Goal: Use online tool/utility: Use online tool/utility

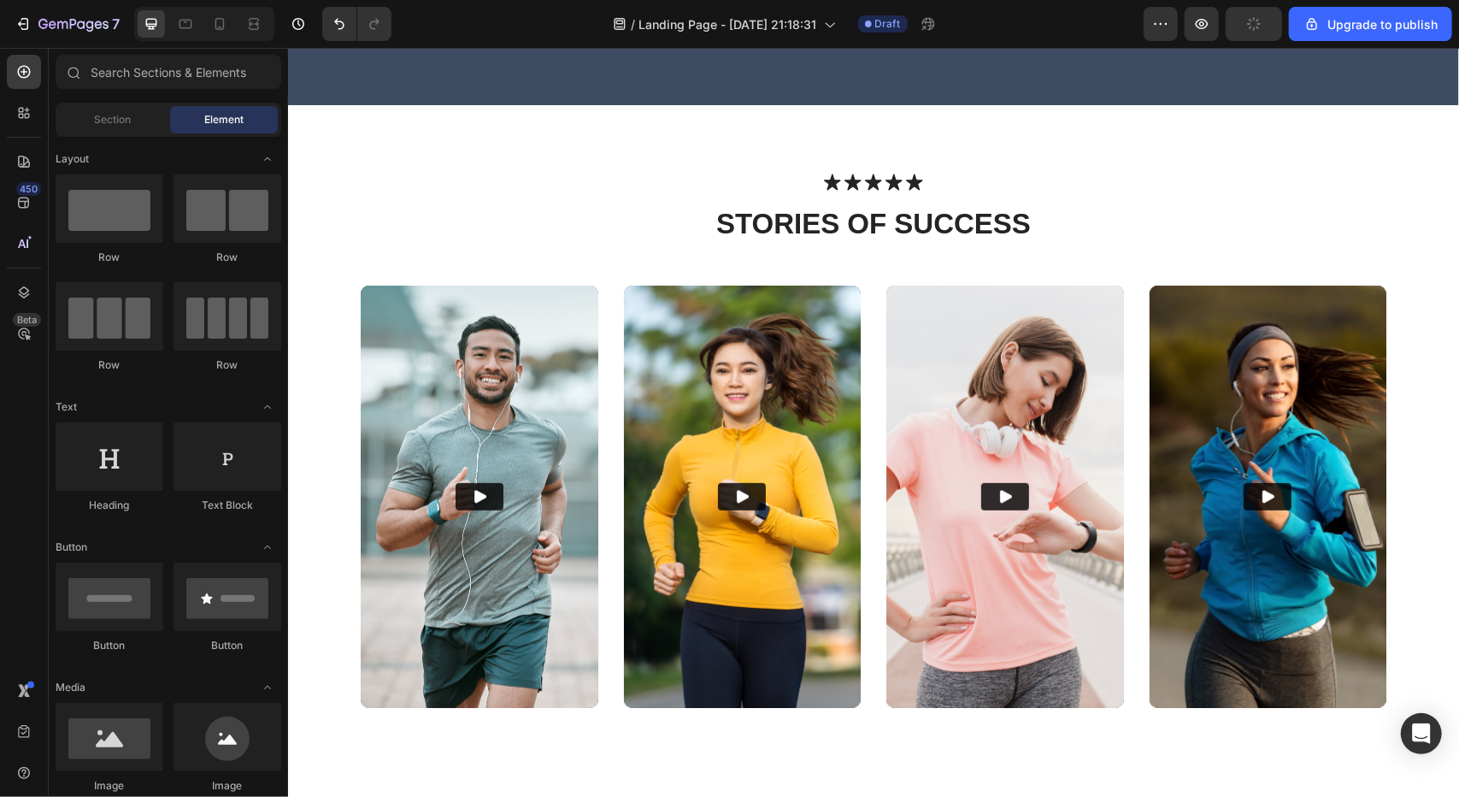
scroll to position [641, 0]
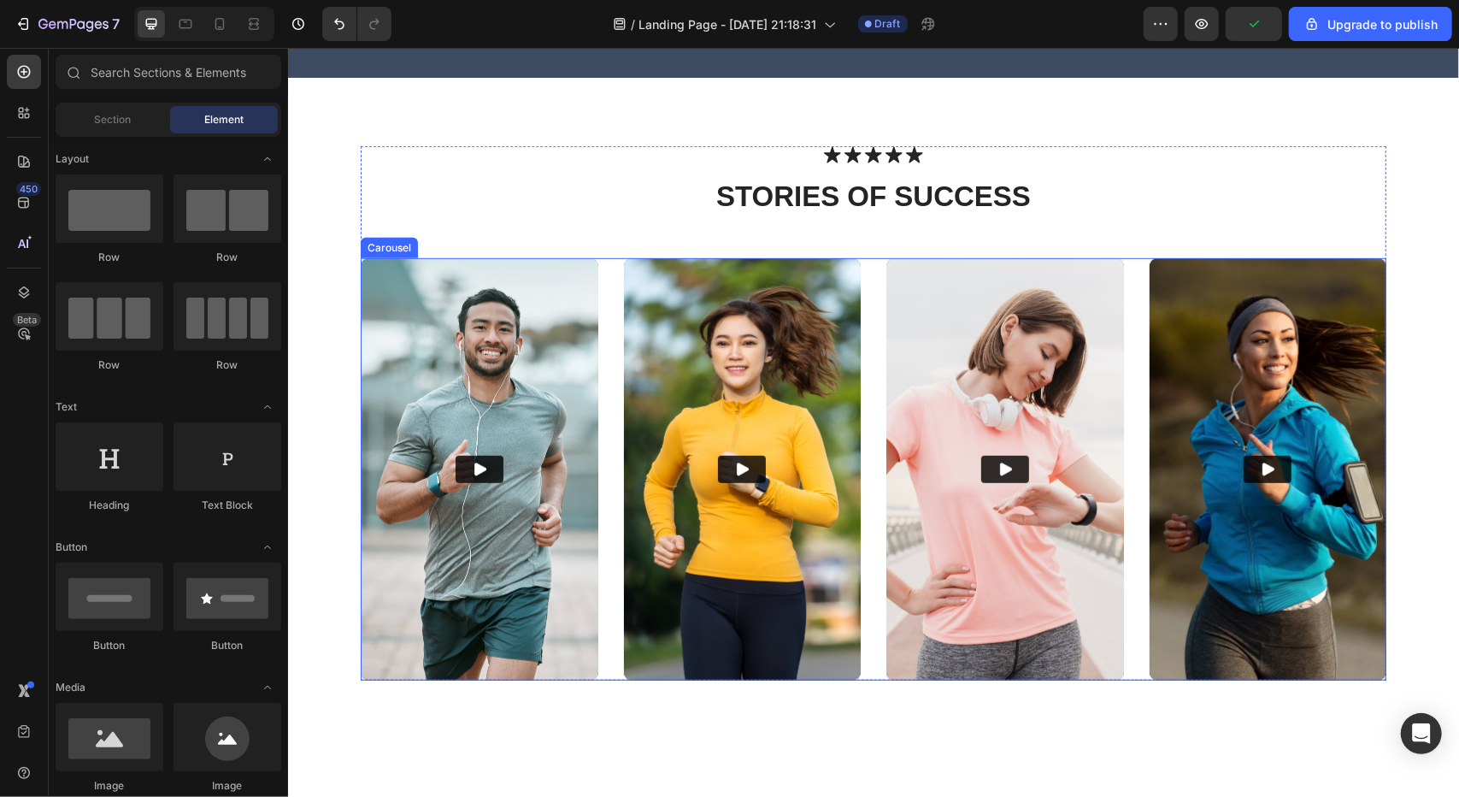
click at [592, 332] on div "Video Video Video Video" at bounding box center [873, 468] width 1026 height 422
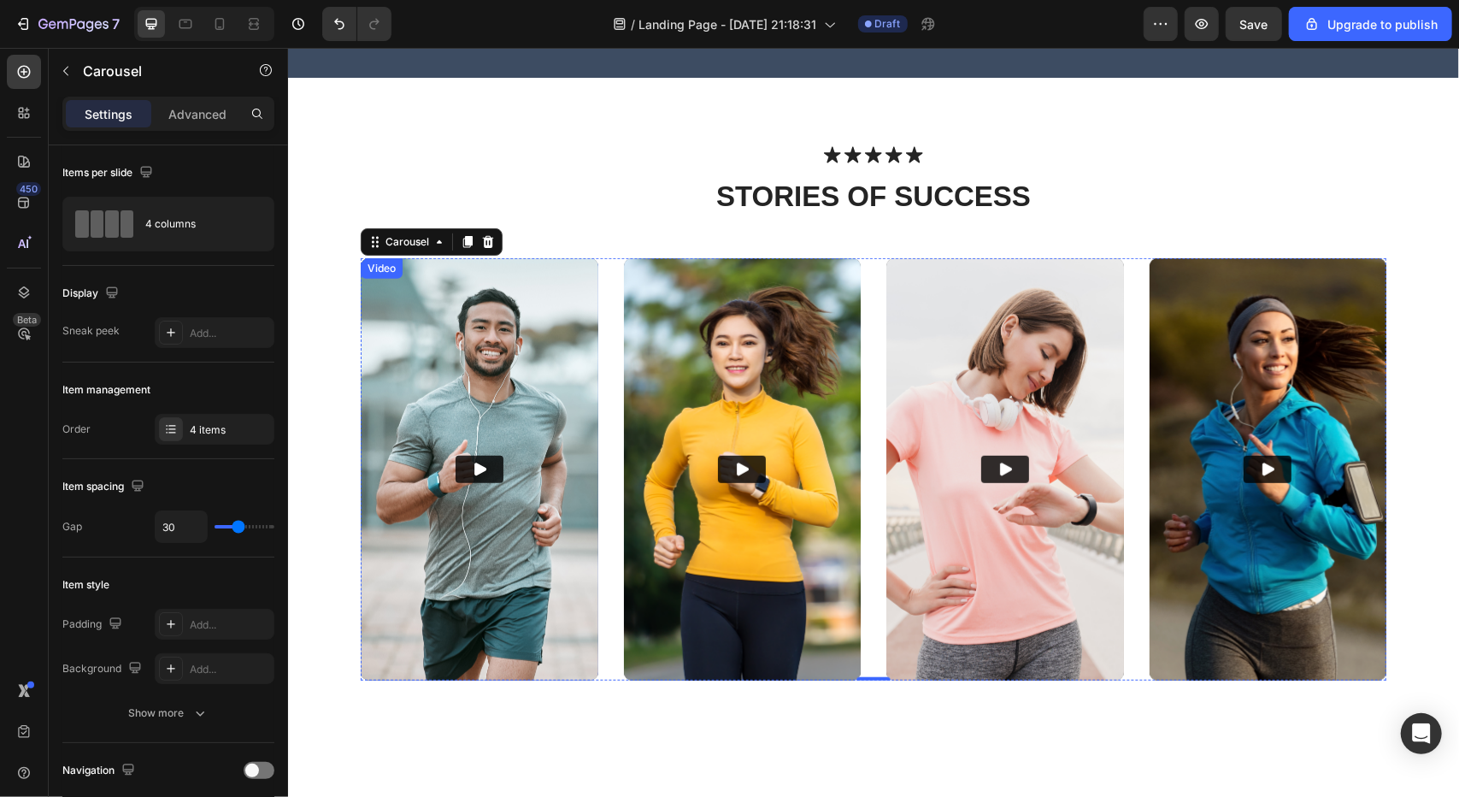
click at [541, 344] on img at bounding box center [479, 468] width 238 height 422
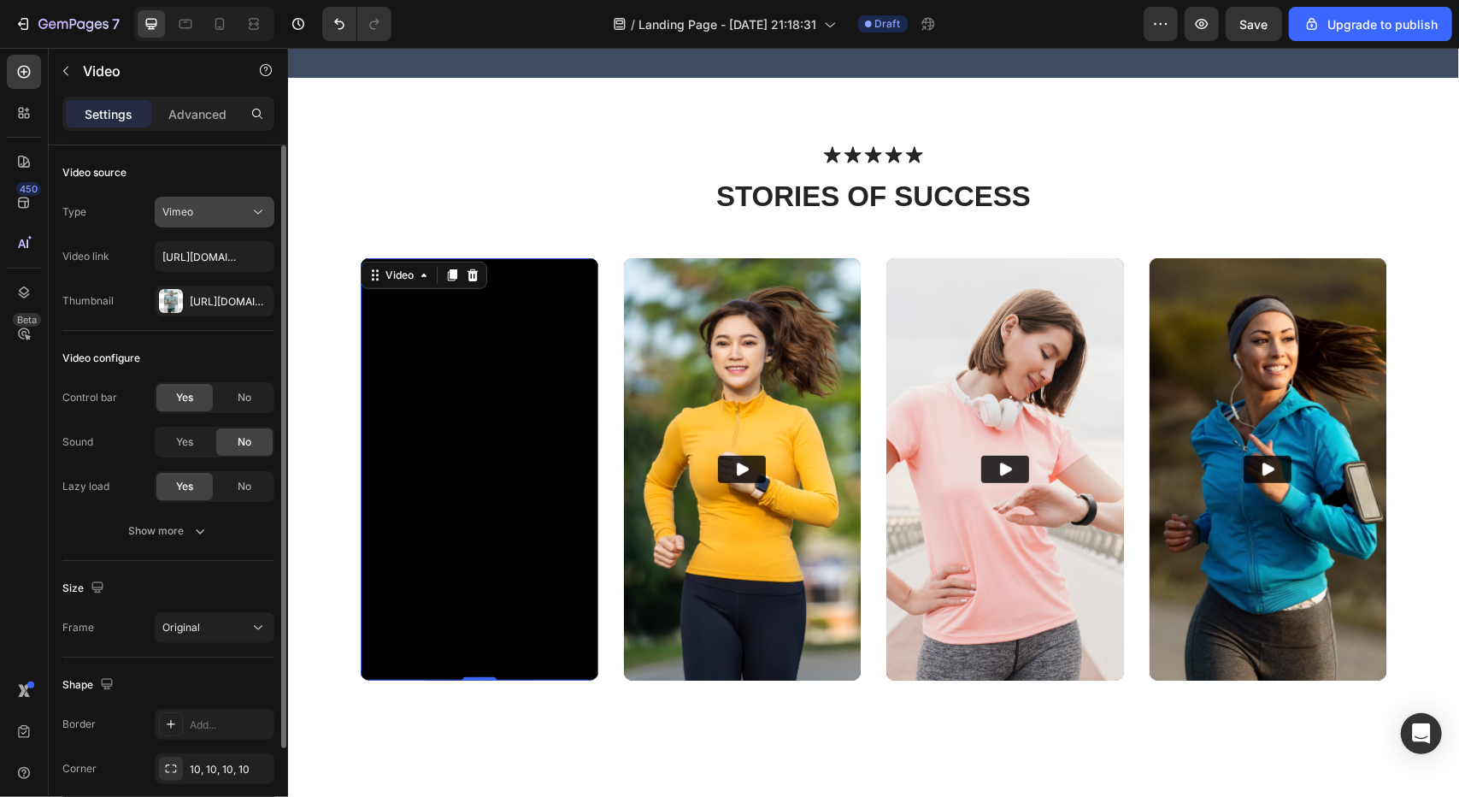
click at [214, 215] on div "Vimeo" at bounding box center [205, 211] width 87 height 15
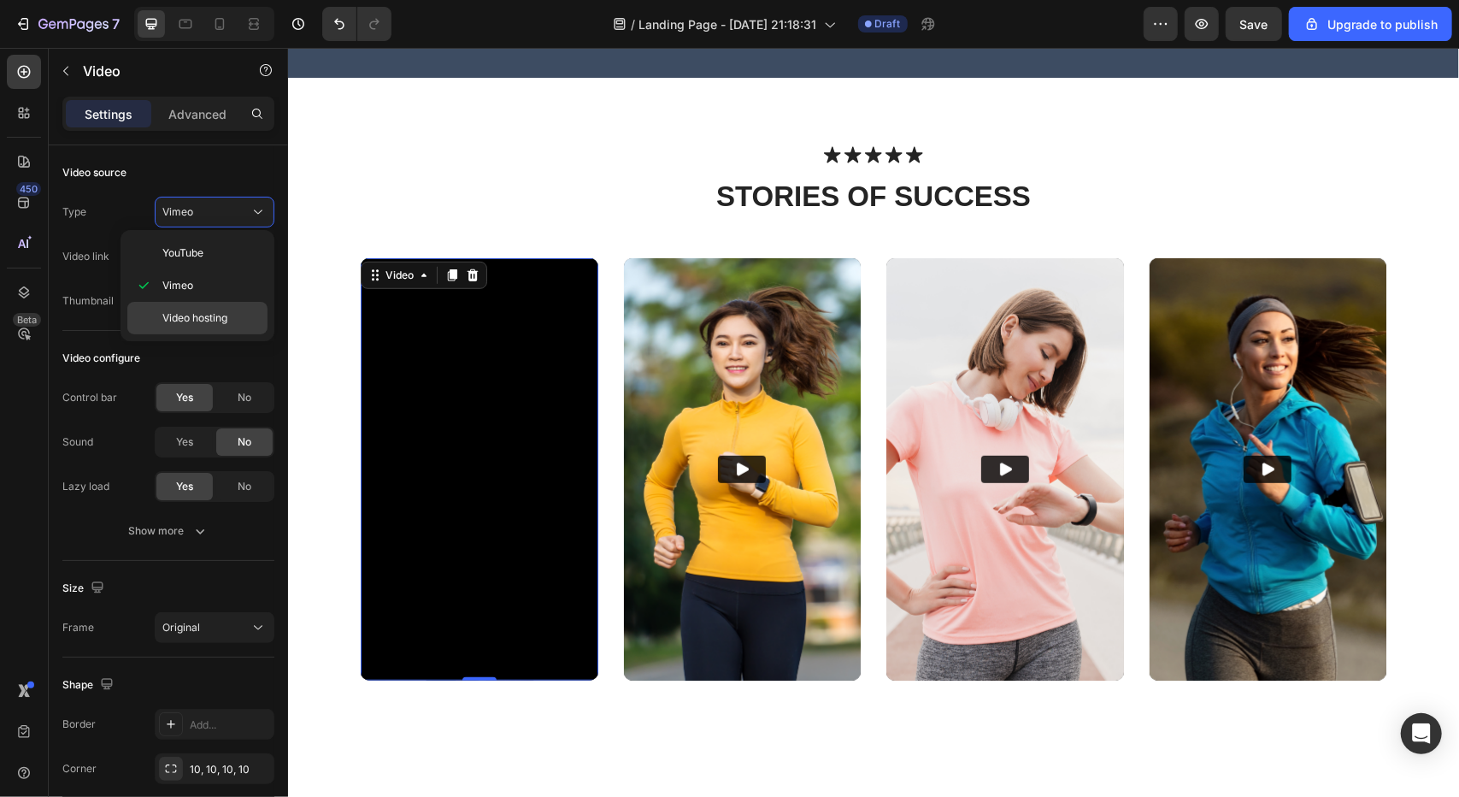
click at [229, 314] on p "Video hosting" at bounding box center [210, 317] width 97 height 15
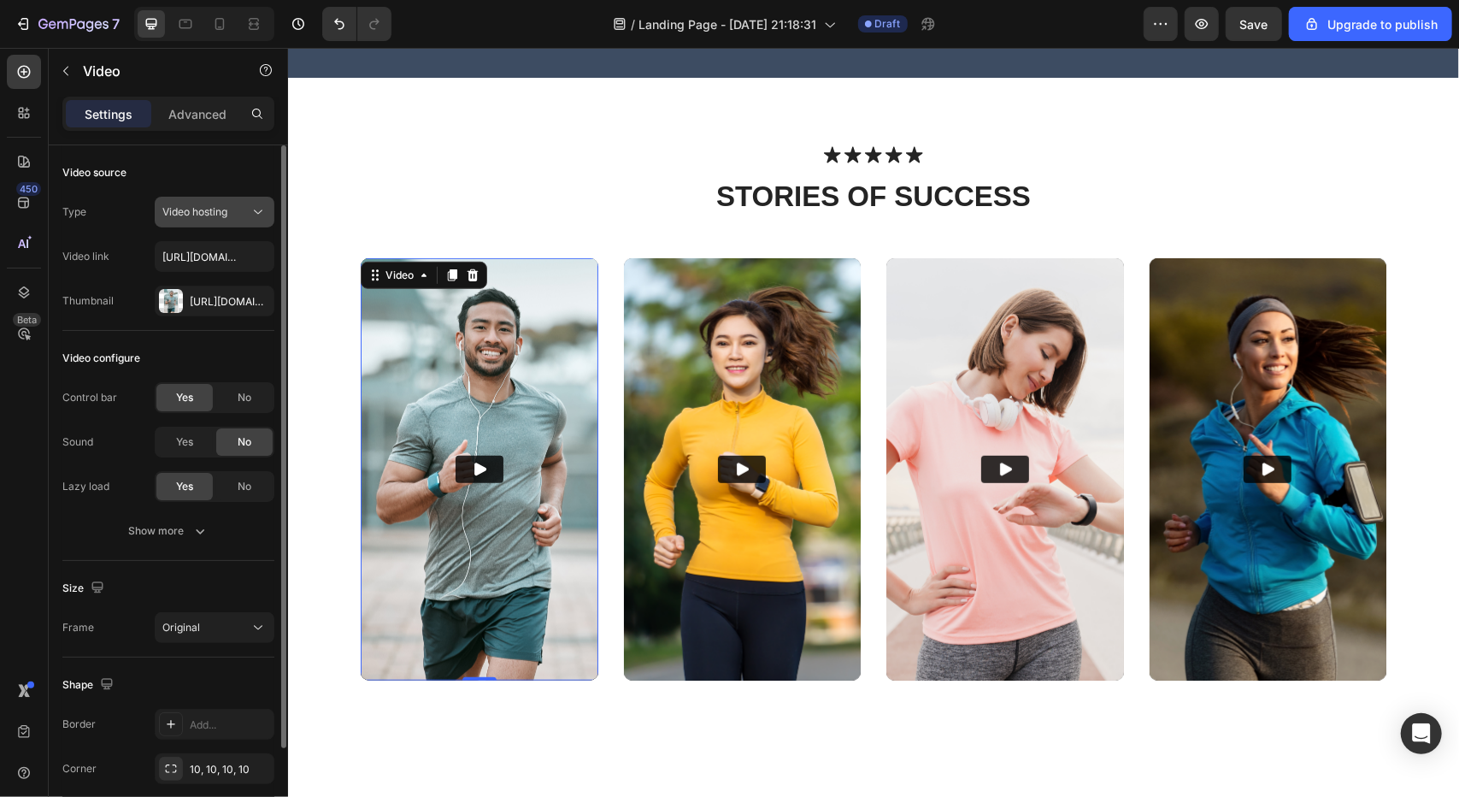
click at [209, 218] on span "Video hosting" at bounding box center [194, 211] width 65 height 15
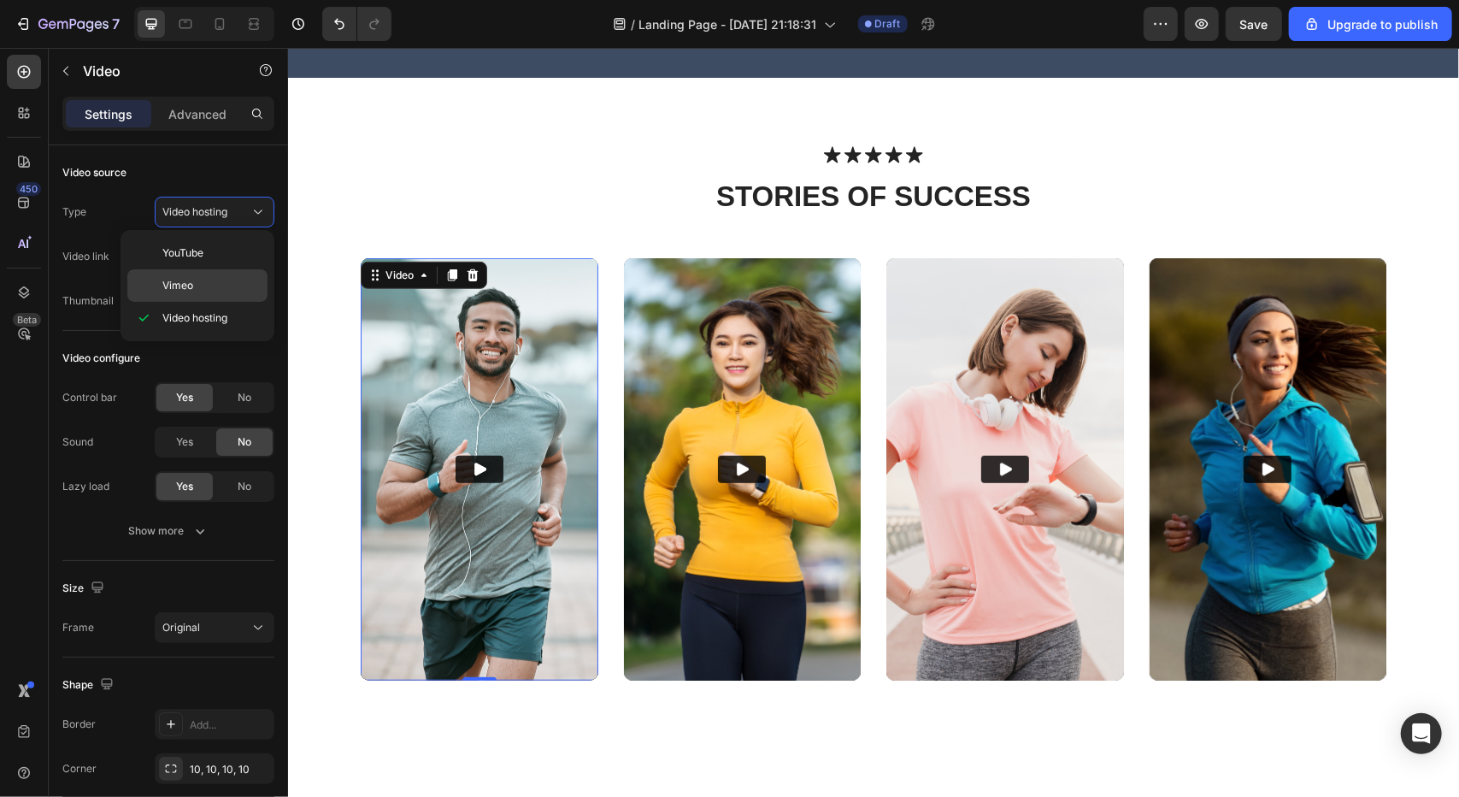
click at [215, 272] on div "Vimeo" at bounding box center [197, 285] width 140 height 32
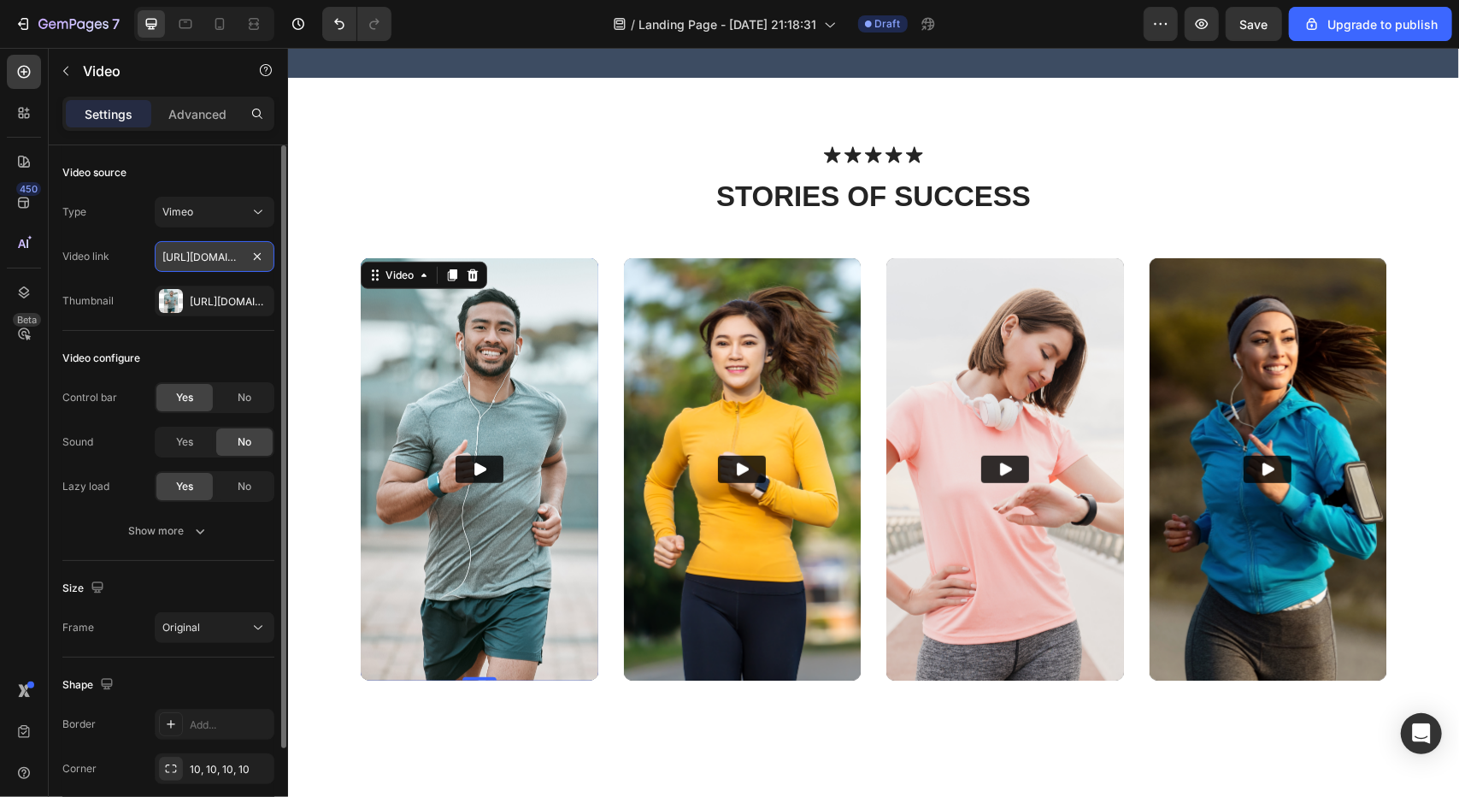
click at [185, 256] on input "https://vimeo.com/347119375" at bounding box center [215, 256] width 120 height 31
click at [217, 223] on button "Vimeo" at bounding box center [215, 212] width 120 height 31
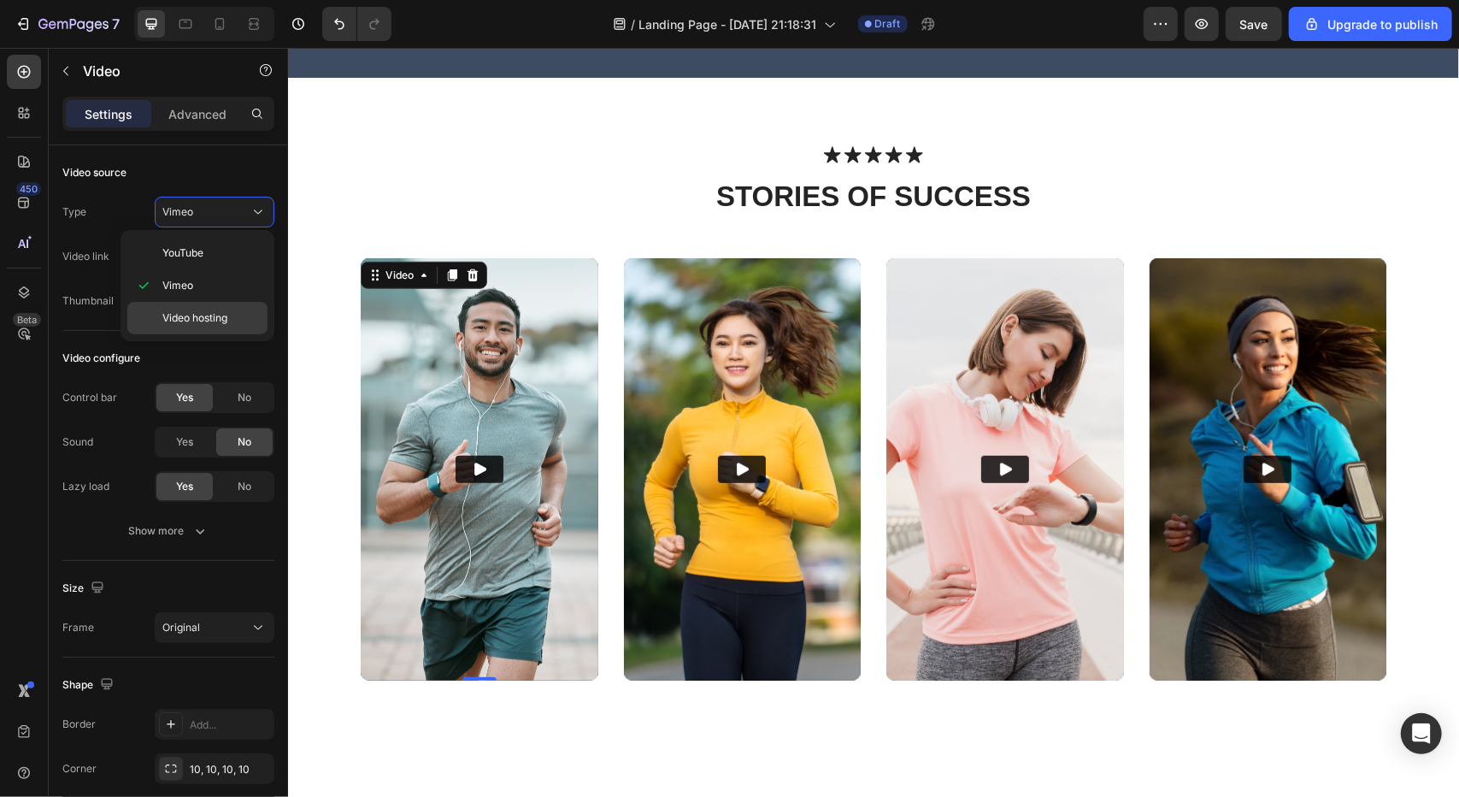
click at [221, 307] on div "Video hosting" at bounding box center [197, 318] width 140 height 32
type input "https://media.w3.org/2010/05/sintel/trailer.mp4"
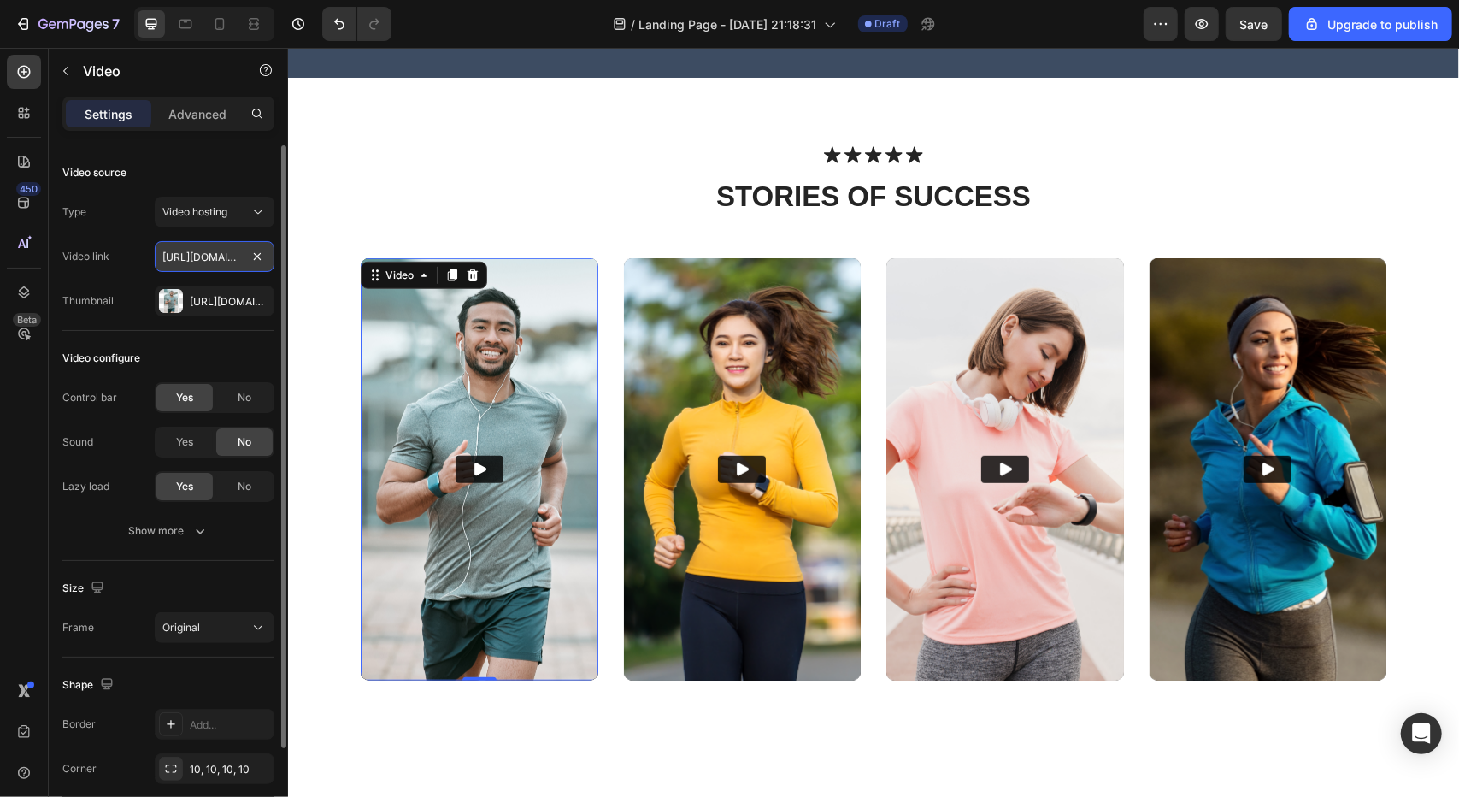
click at [221, 262] on input "https://media.w3.org/2010/05/sintel/trailer.mp4" at bounding box center [215, 256] width 120 height 31
click at [203, 258] on input "https://media.w3.org/2010/05/sintel/trailer.mp4" at bounding box center [215, 256] width 120 height 31
drag, startPoint x: 206, startPoint y: 257, endPoint x: 209, endPoint y: 249, distance: 8.9
click at [209, 249] on input "https://media.w3.org/2010/05/sintel/trailer.mp4" at bounding box center [215, 256] width 120 height 31
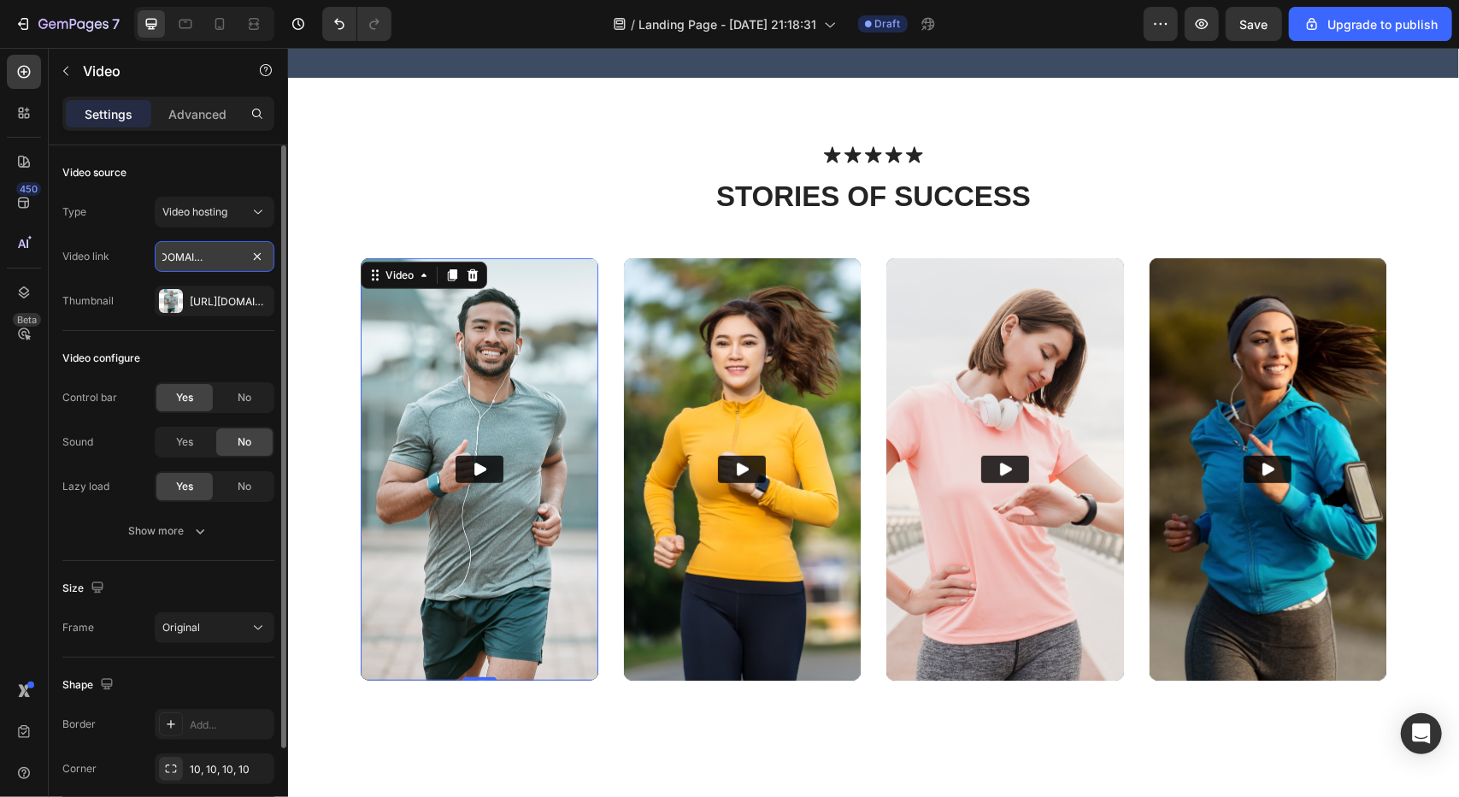
click at [209, 249] on input "https://media.w3.org/2010/05/sintel/trailer.mp4" at bounding box center [215, 256] width 120 height 31
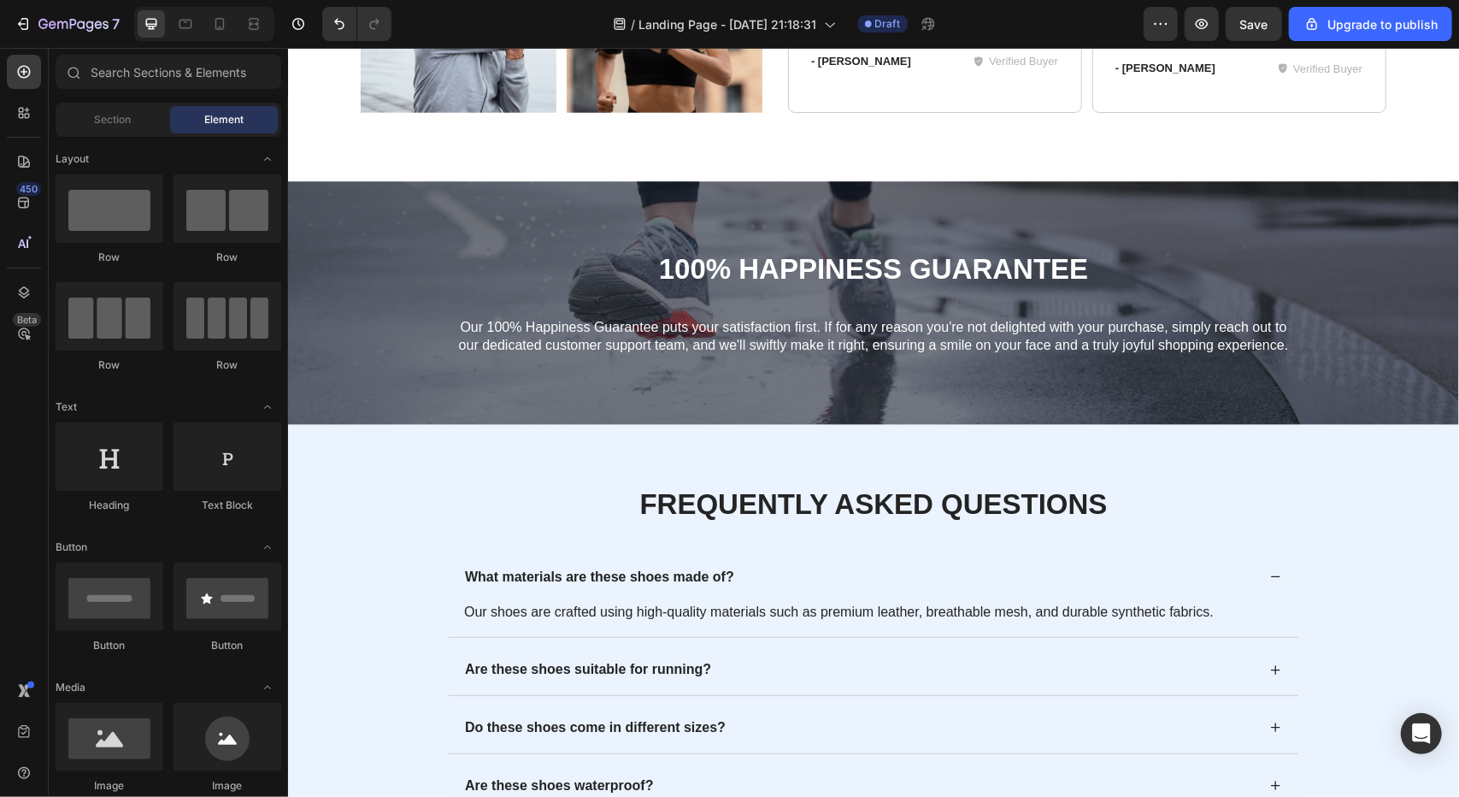
scroll to position [5469, 0]
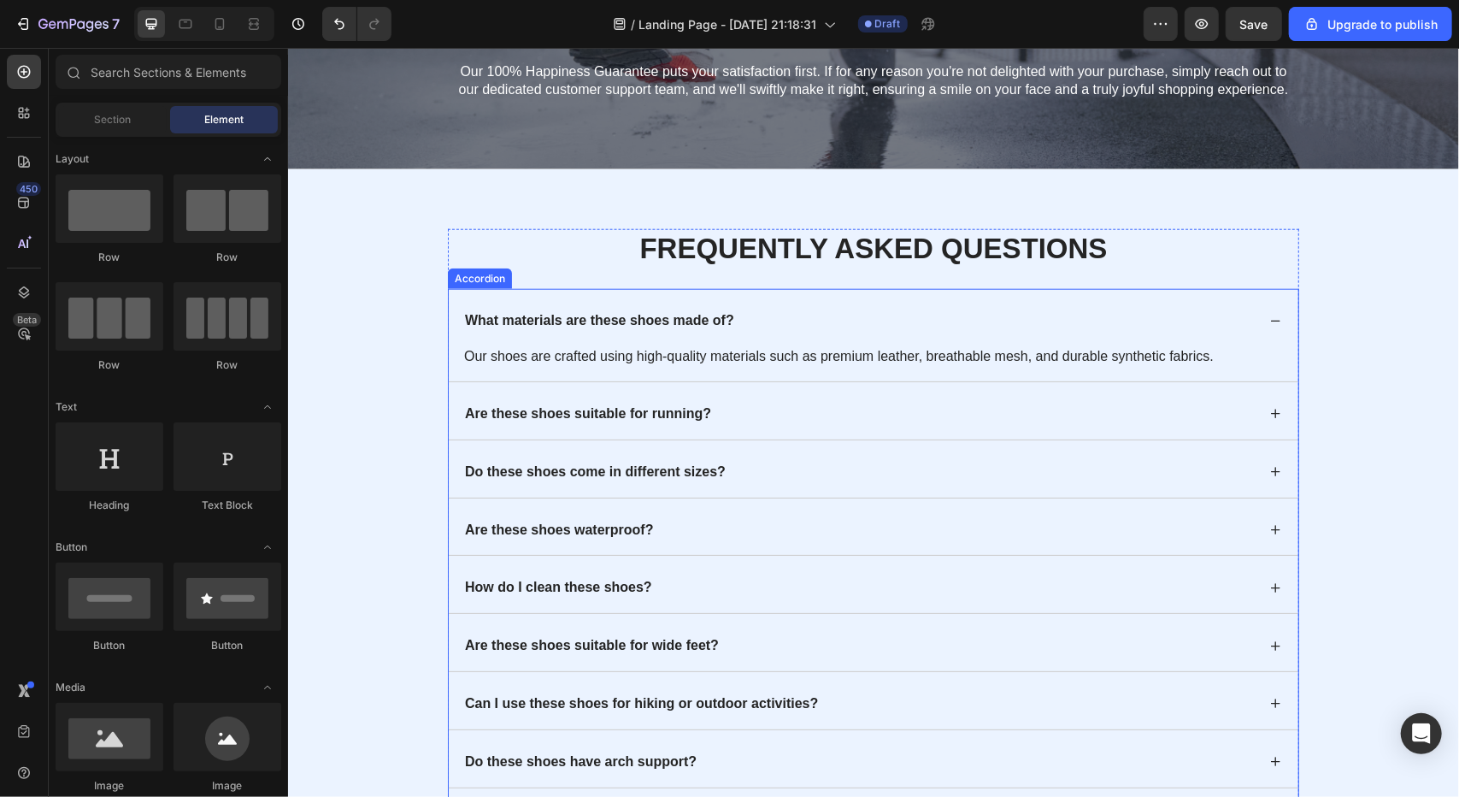
click at [905, 425] on div "Are these shoes suitable for running?" at bounding box center [873, 409] width 850 height 57
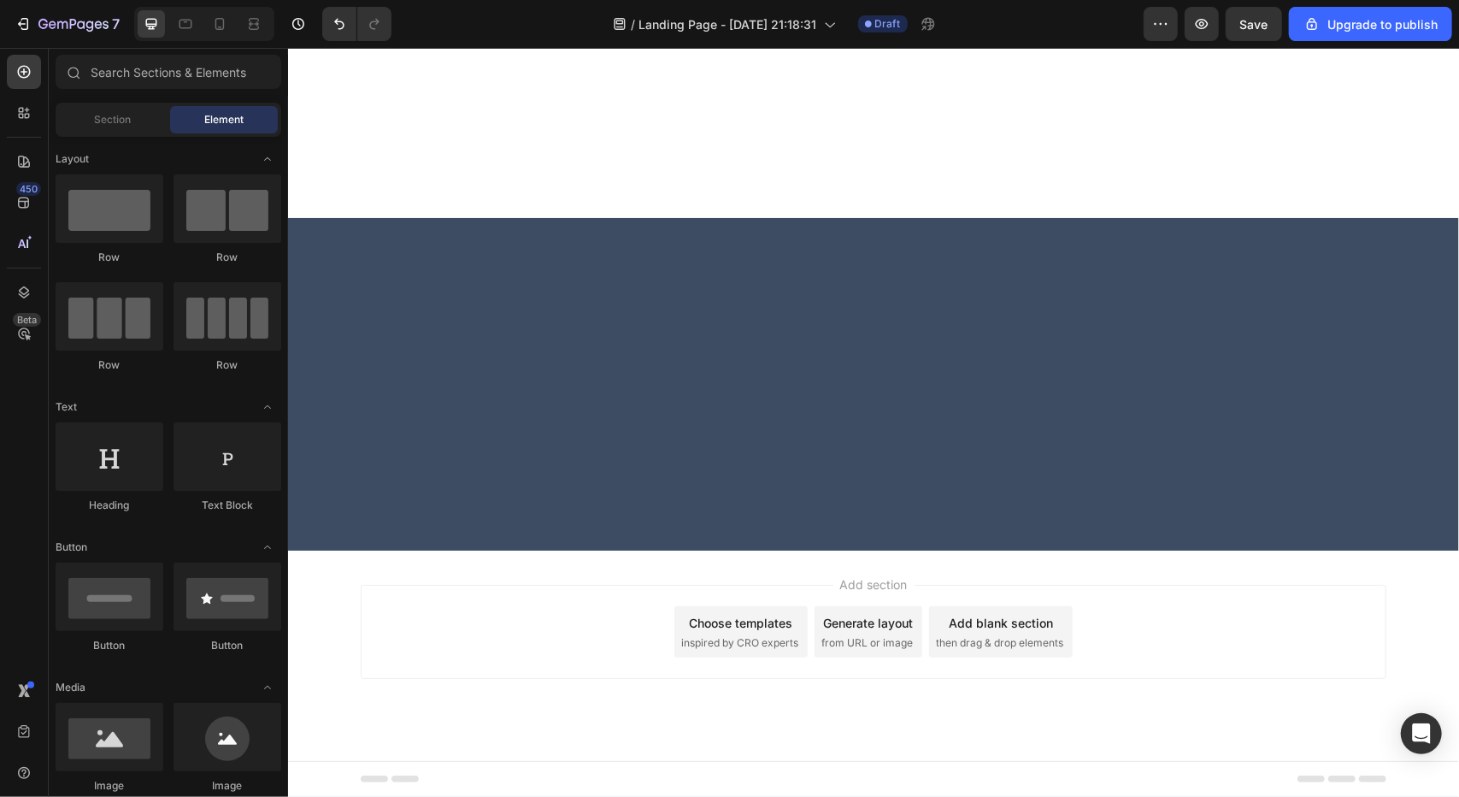
scroll to position [0, 0]
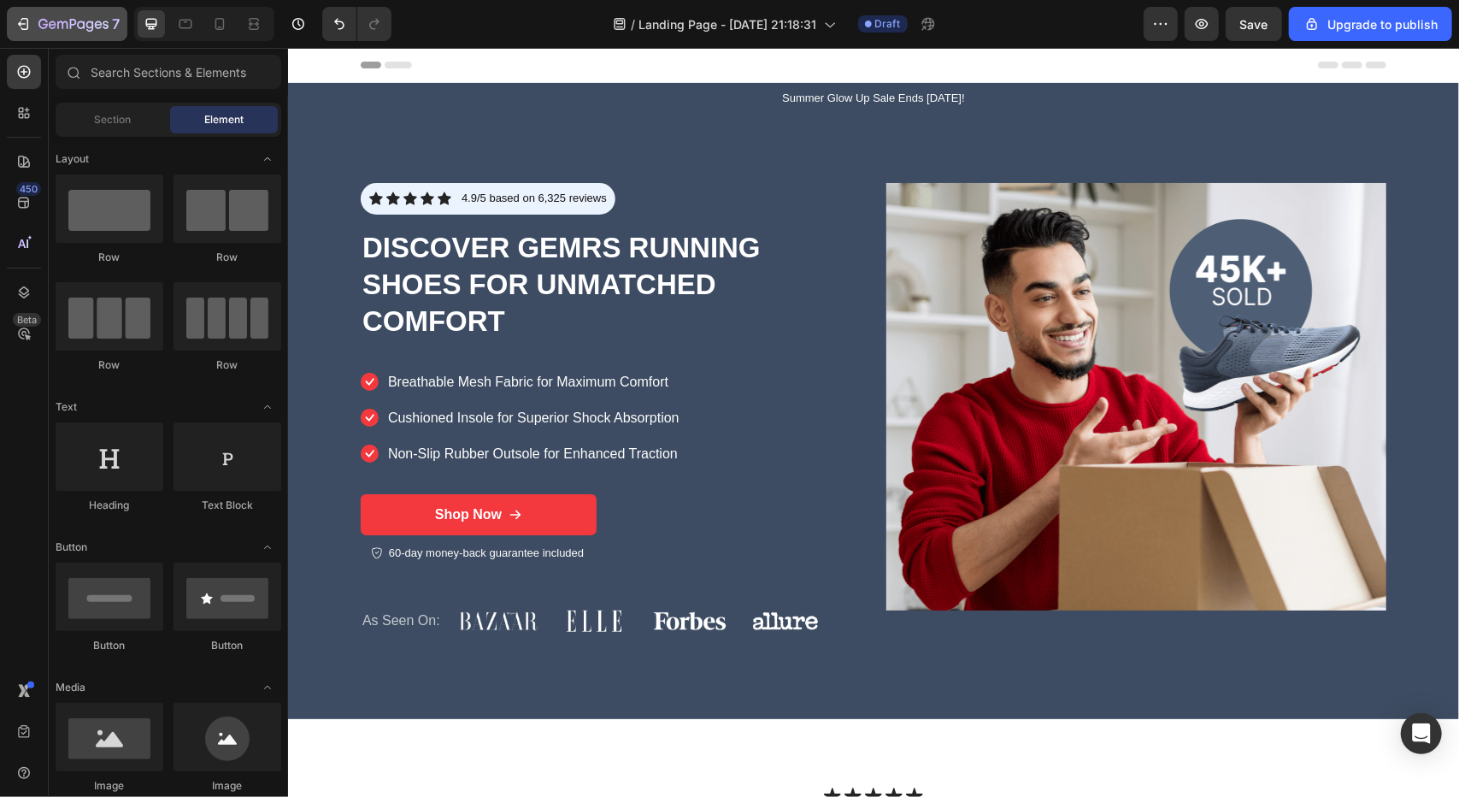
click at [39, 11] on button "7" at bounding box center [67, 24] width 121 height 34
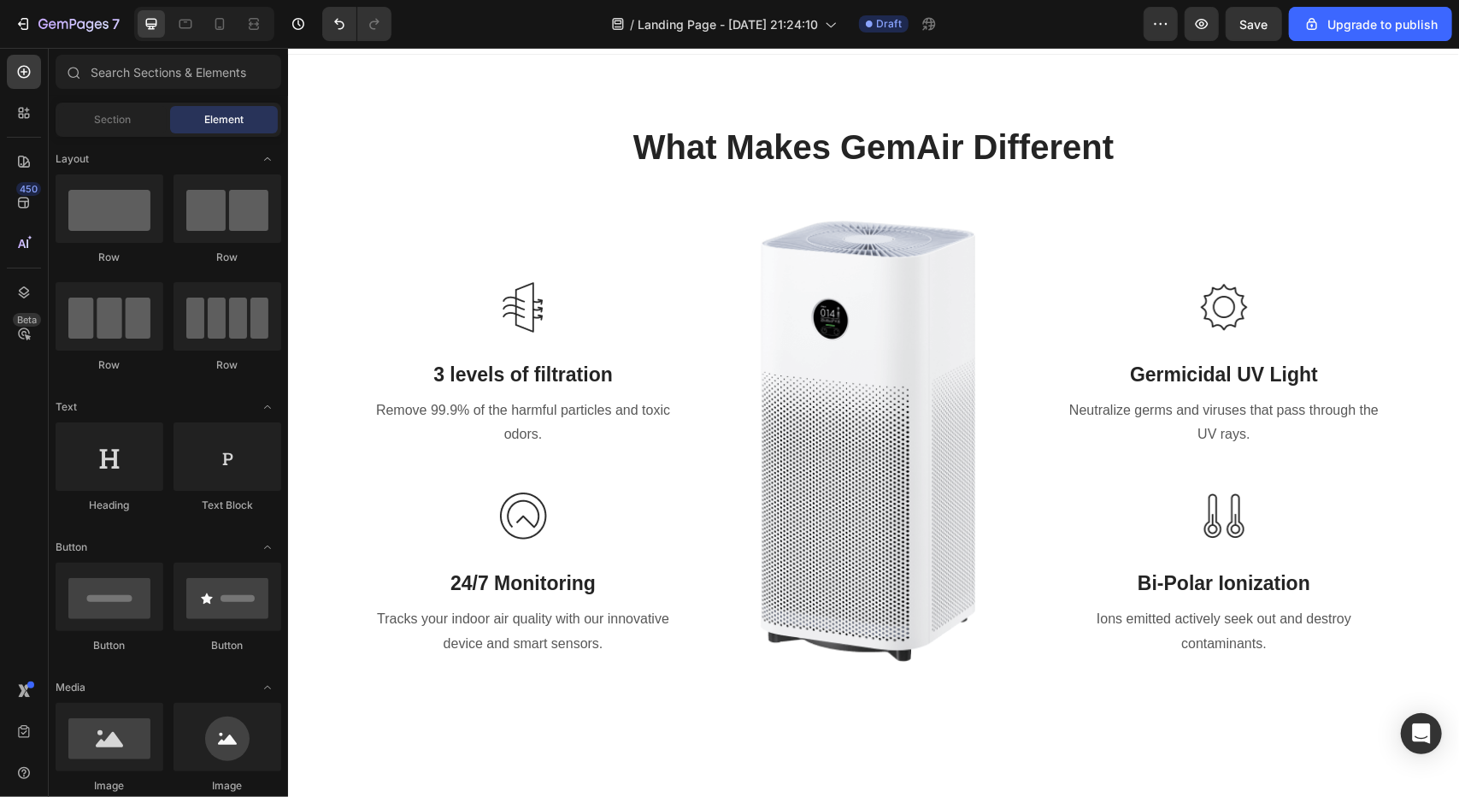
scroll to position [1402, 0]
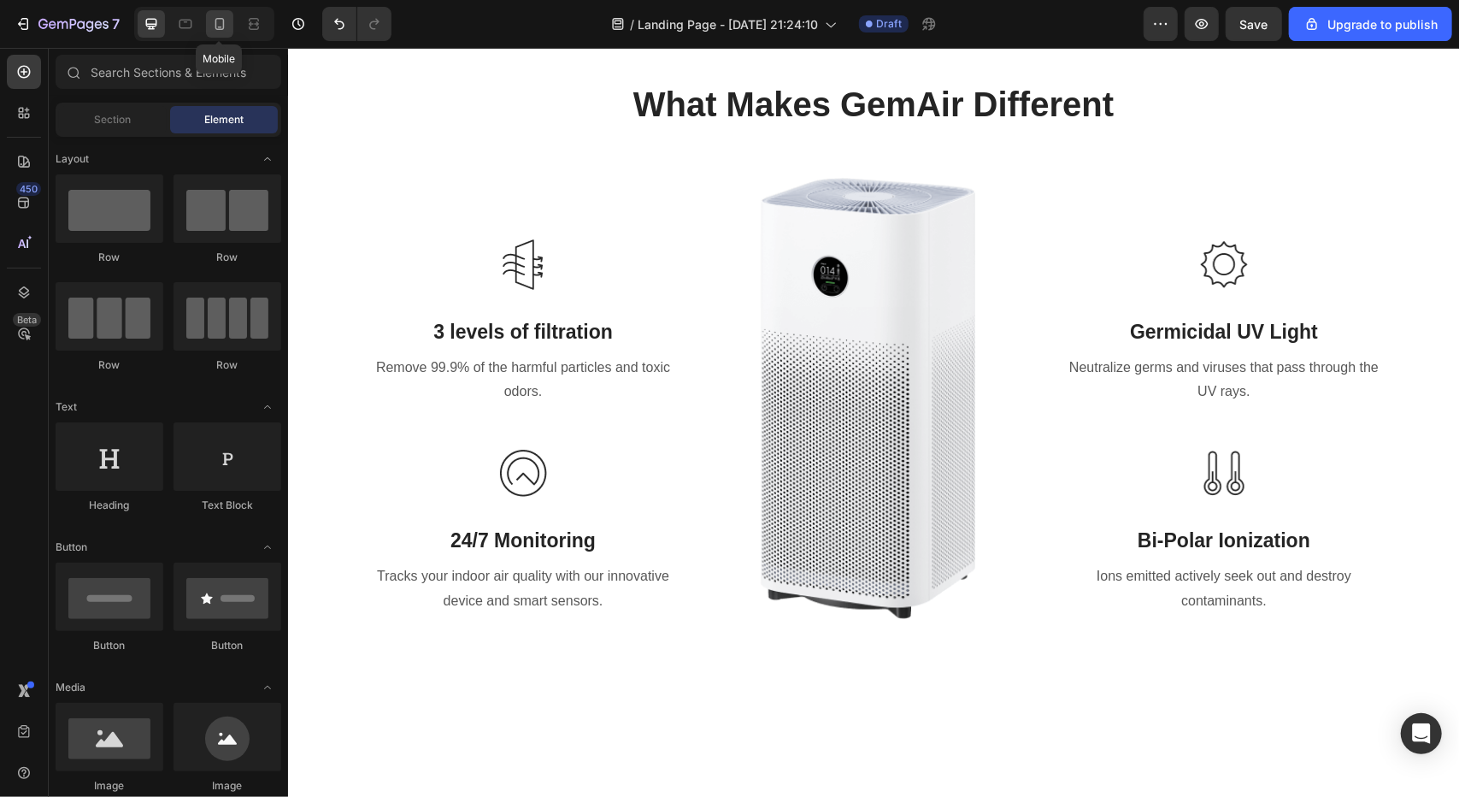
click at [217, 19] on icon at bounding box center [219, 24] width 9 height 12
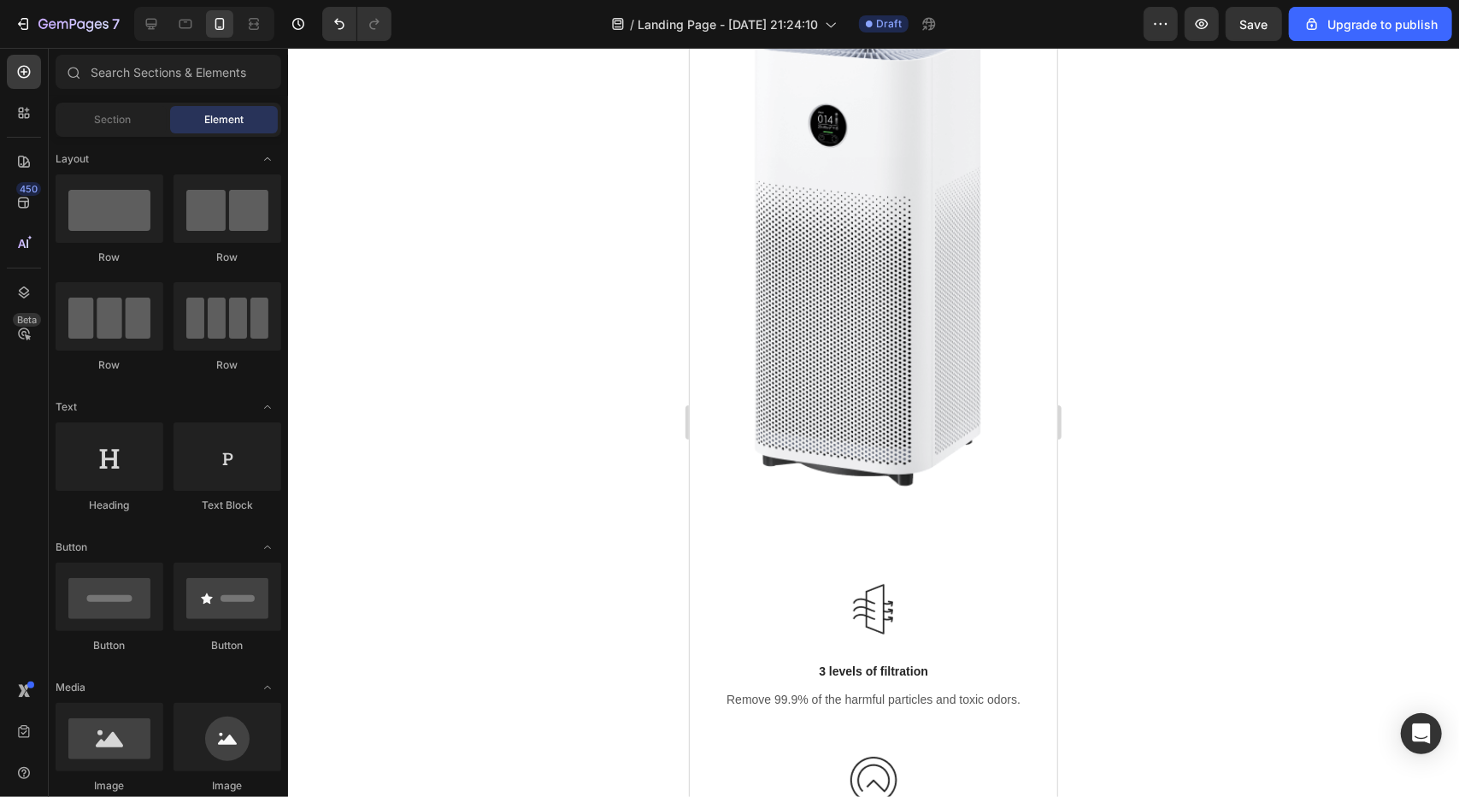
scroll to position [414, 0]
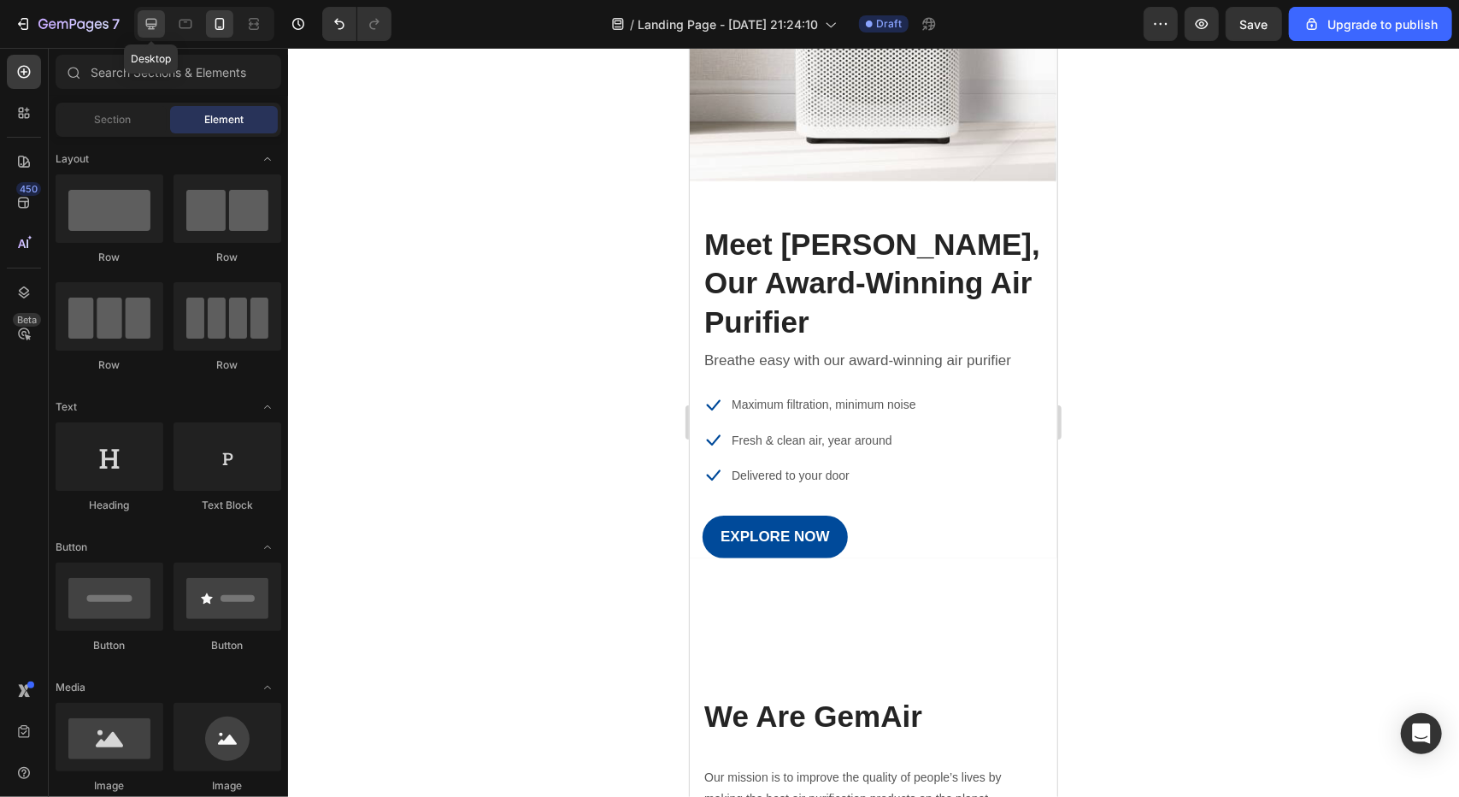
click at [147, 28] on icon at bounding box center [151, 23] width 17 height 17
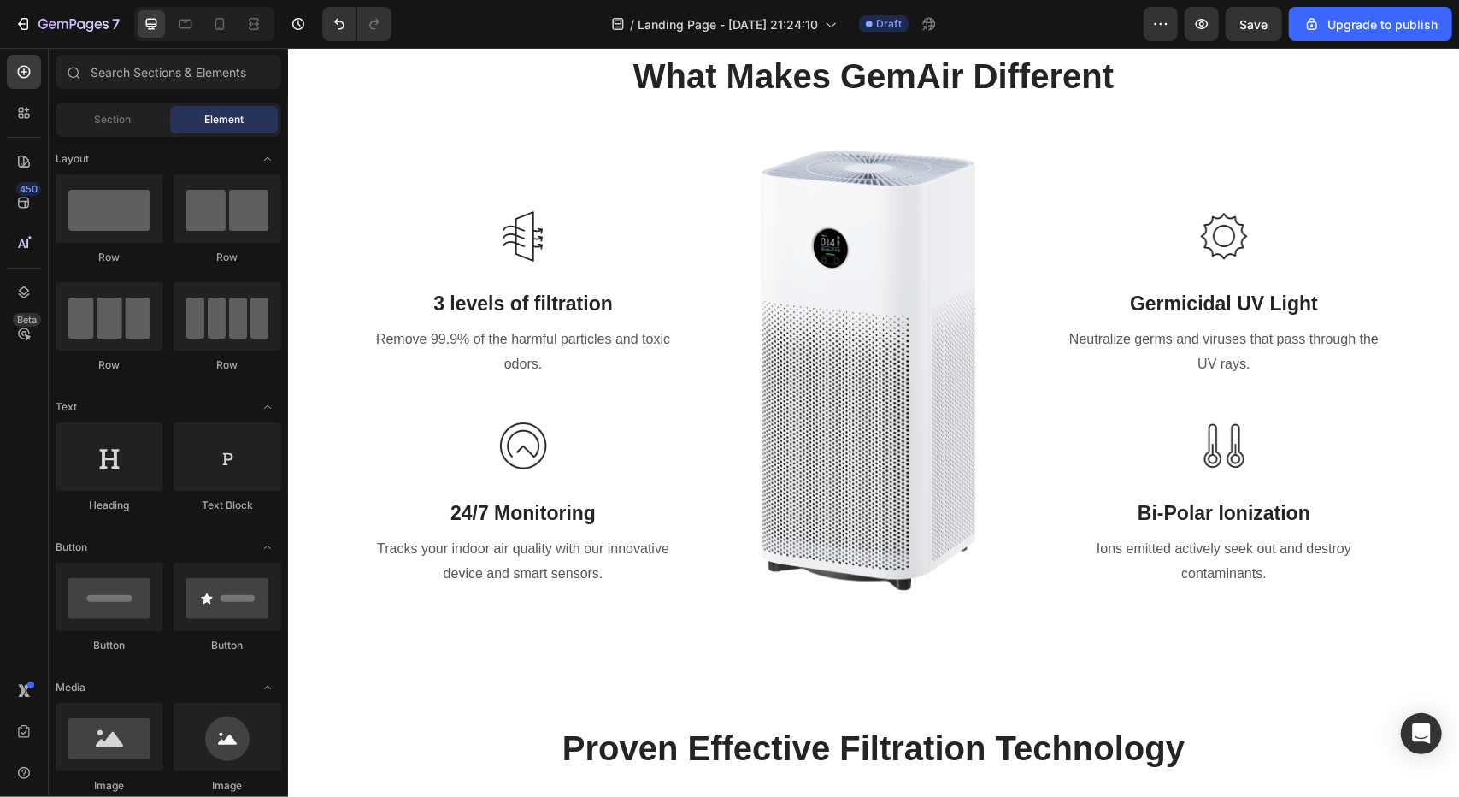
scroll to position [1491, 0]
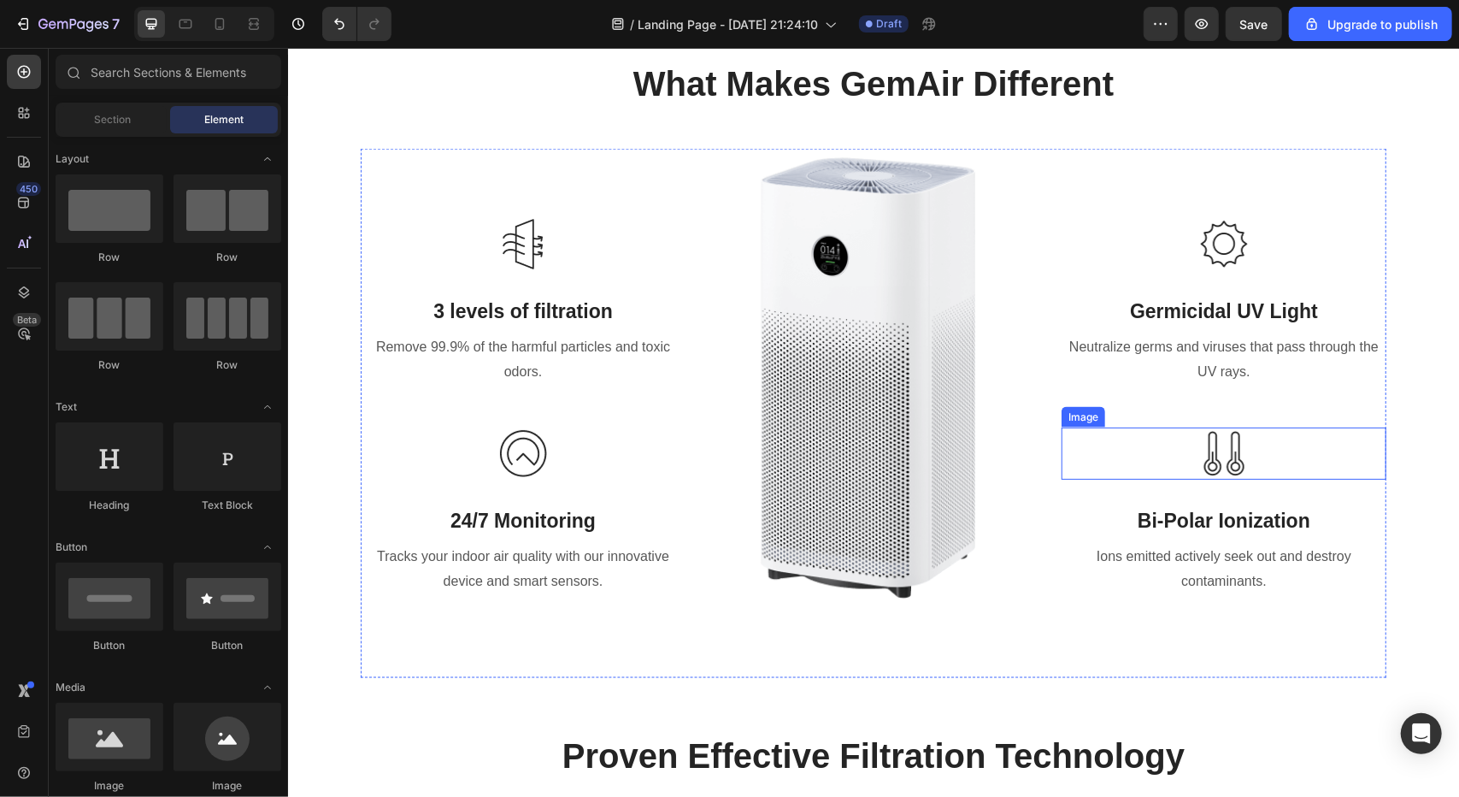
click at [1221, 462] on img at bounding box center [1223, 453] width 51 height 52
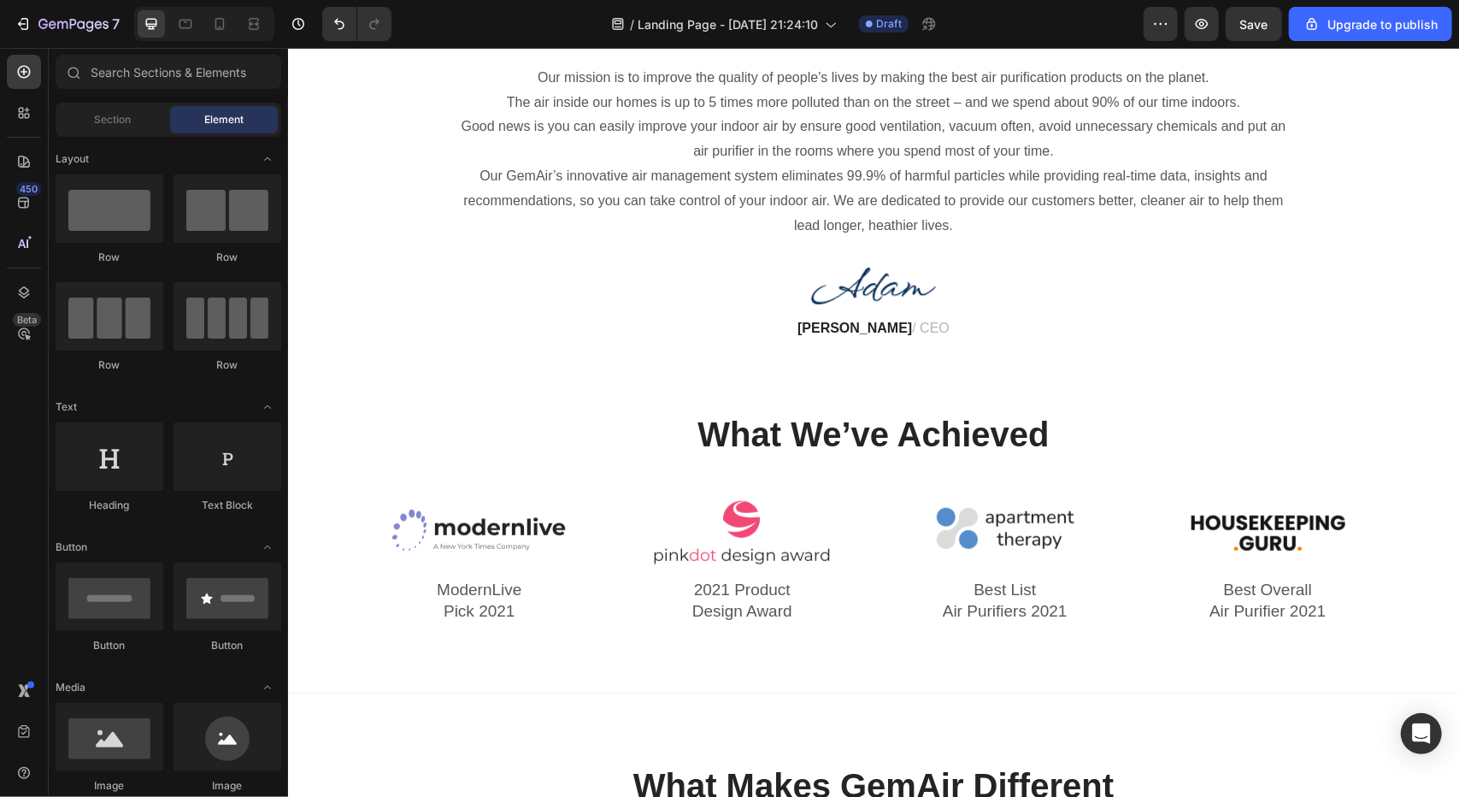
scroll to position [770, 0]
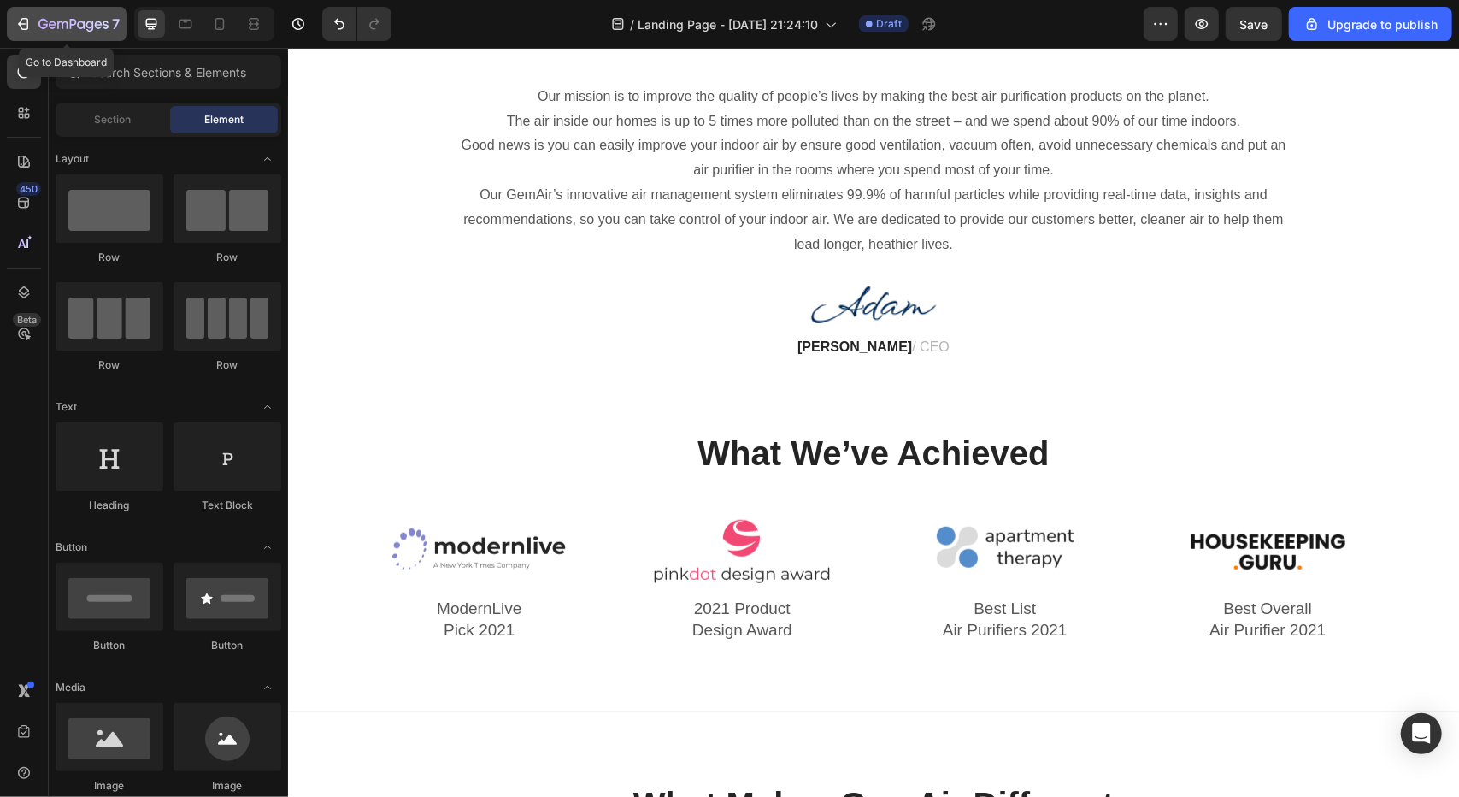
click at [21, 21] on icon "button" at bounding box center [23, 23] width 17 height 17
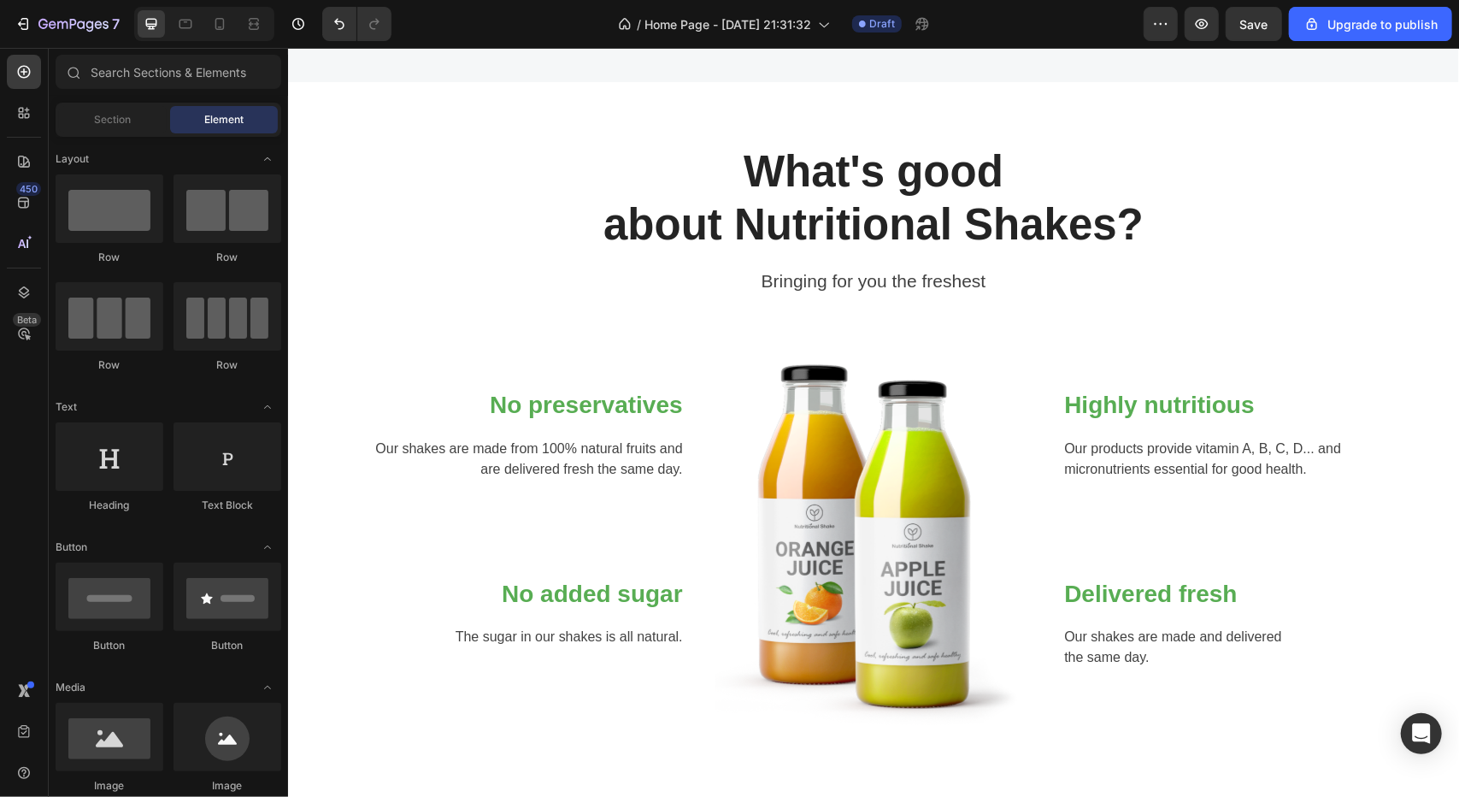
scroll to position [656, 0]
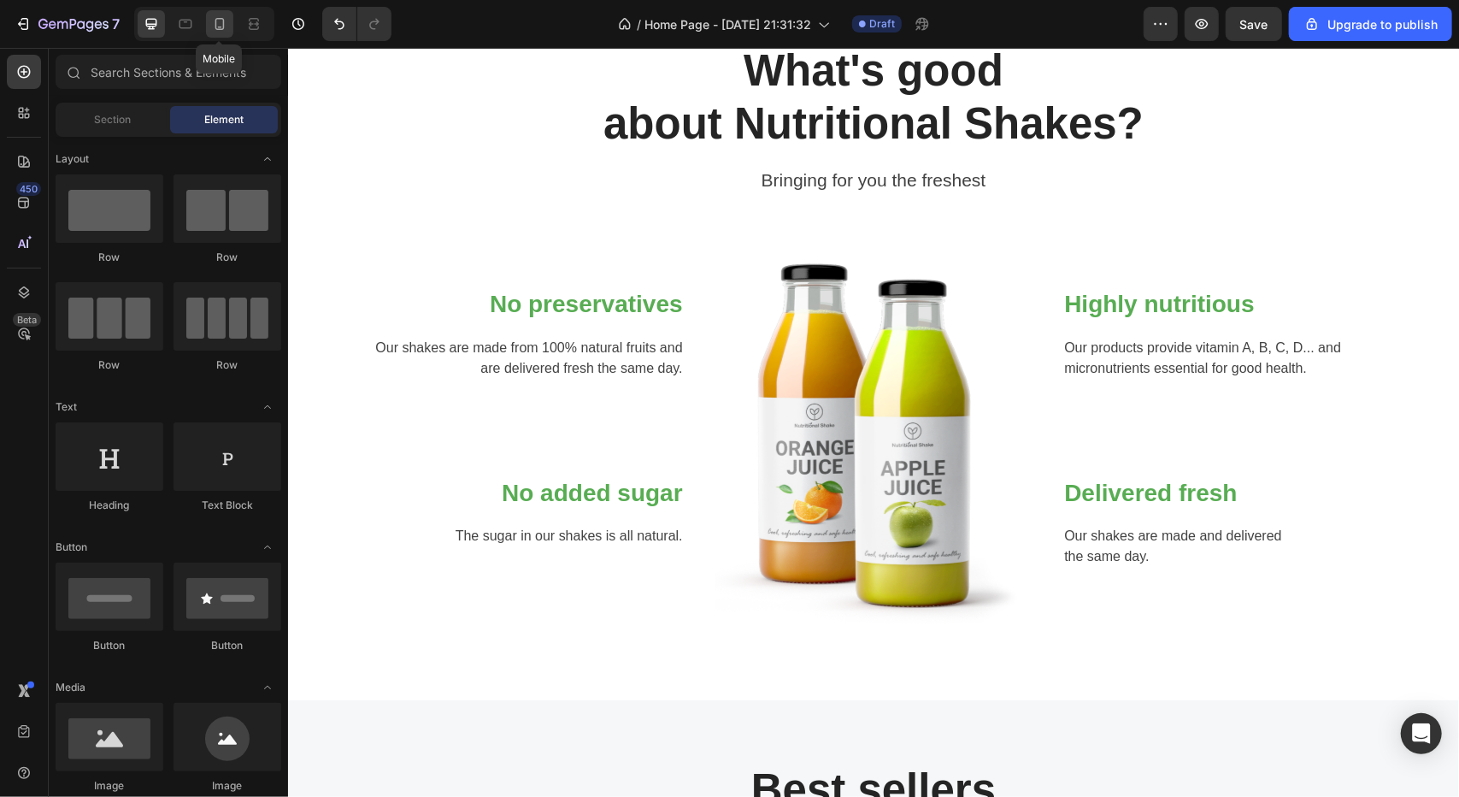
click at [206, 18] on div at bounding box center [219, 23] width 27 height 27
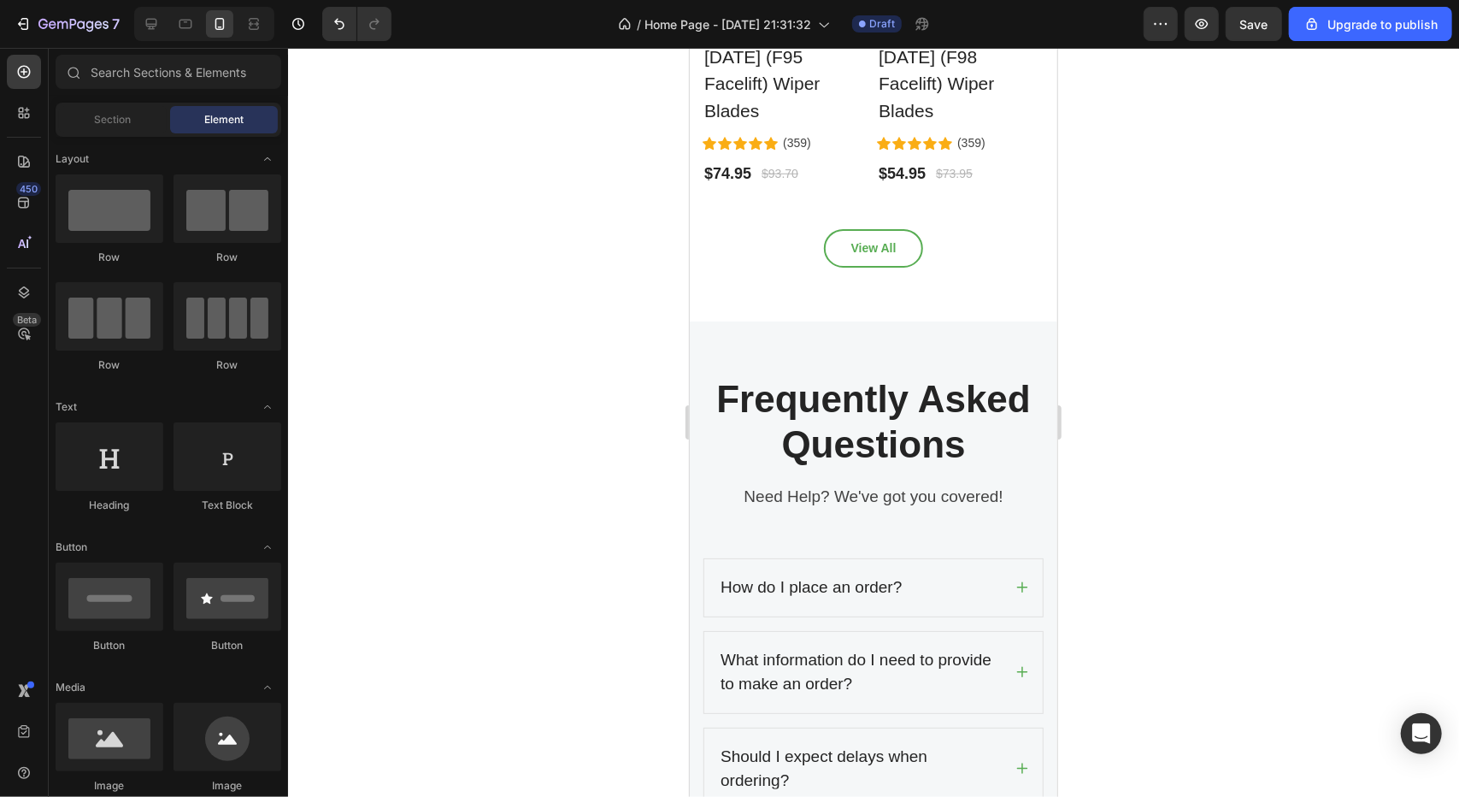
scroll to position [5383, 0]
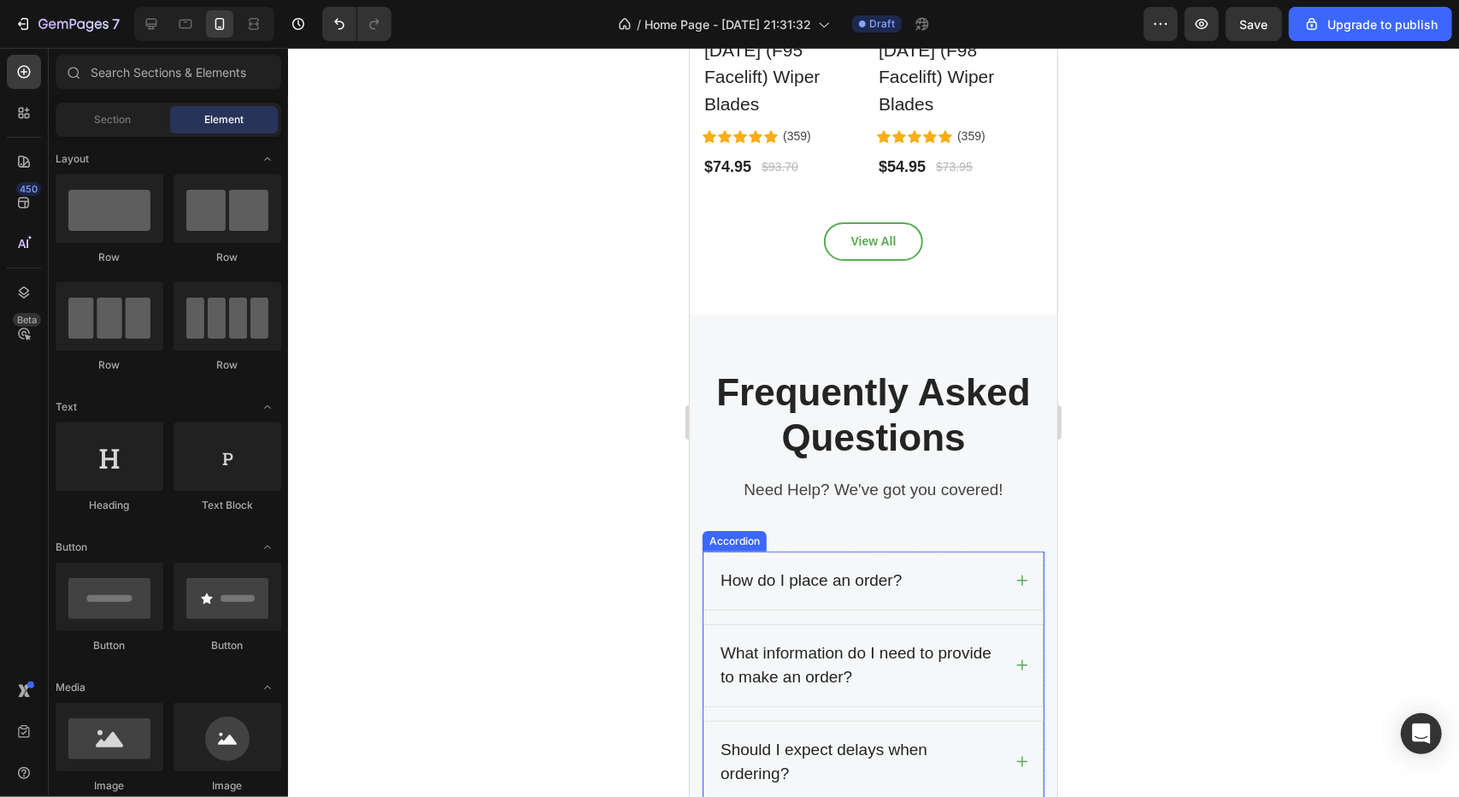
click at [949, 565] on div "How do I place an order?" at bounding box center [859, 580] width 284 height 30
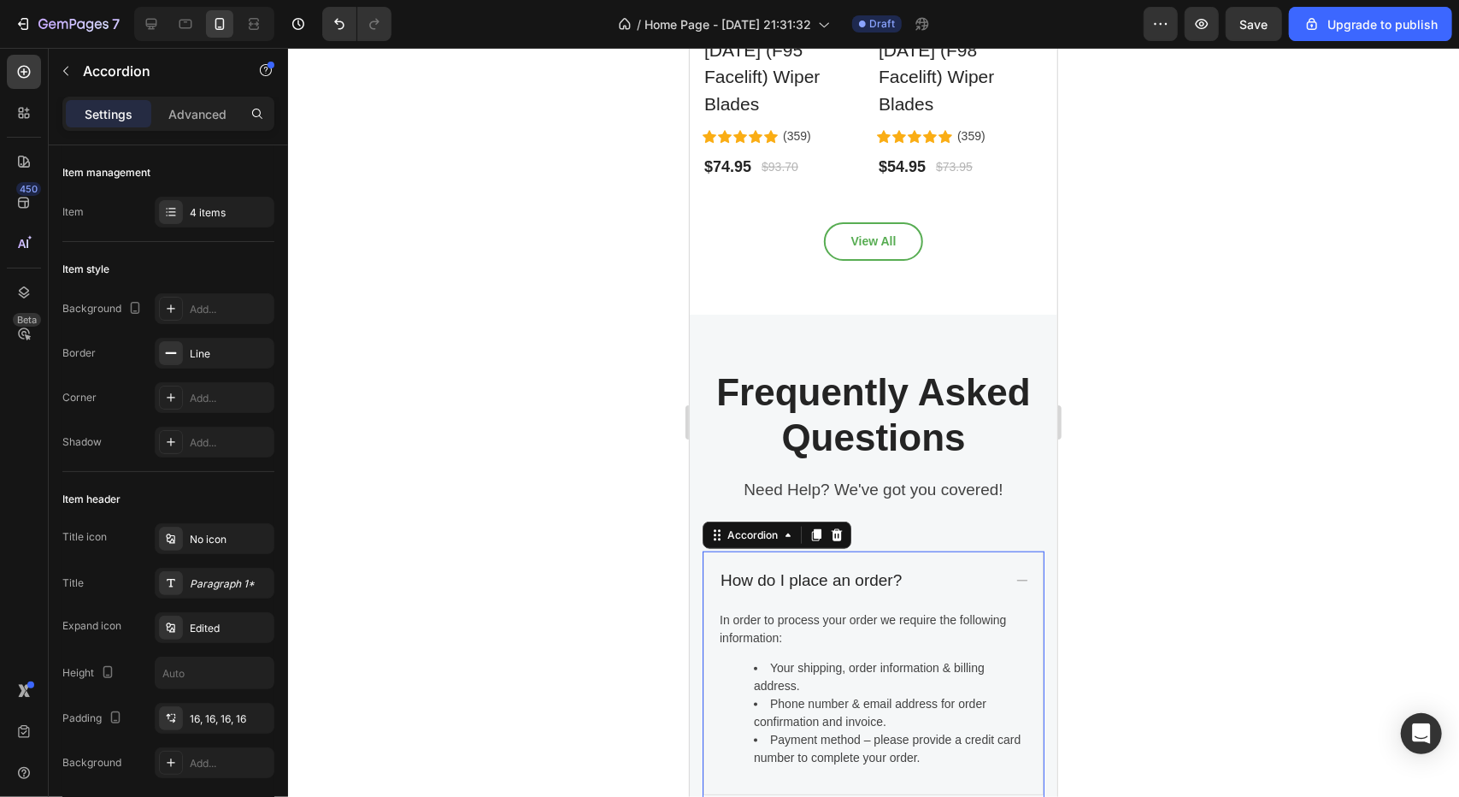
click at [968, 565] on div "How do I place an order?" at bounding box center [859, 580] width 284 height 30
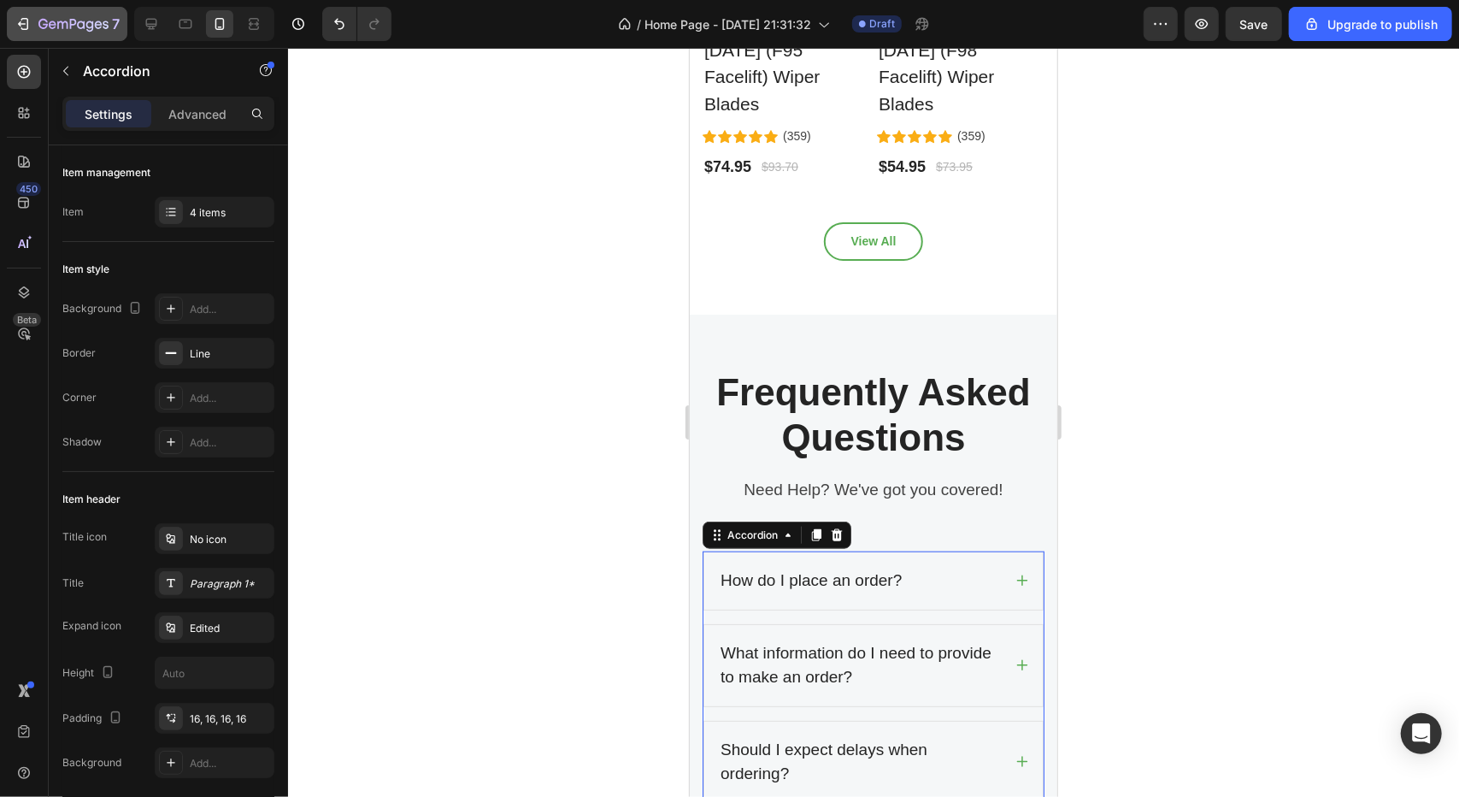
click at [51, 15] on div "7" at bounding box center [78, 24] width 81 height 21
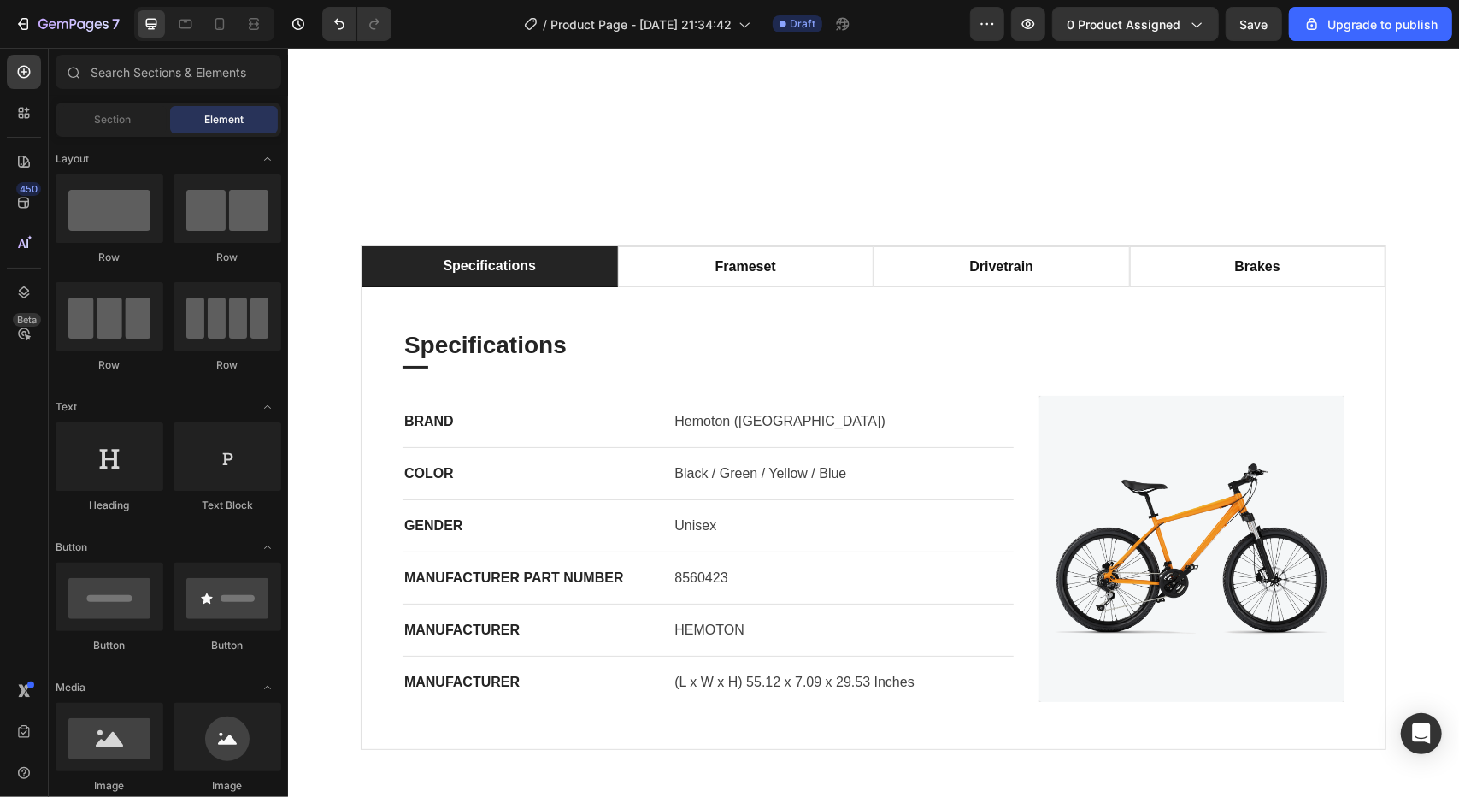
scroll to position [1140, 0]
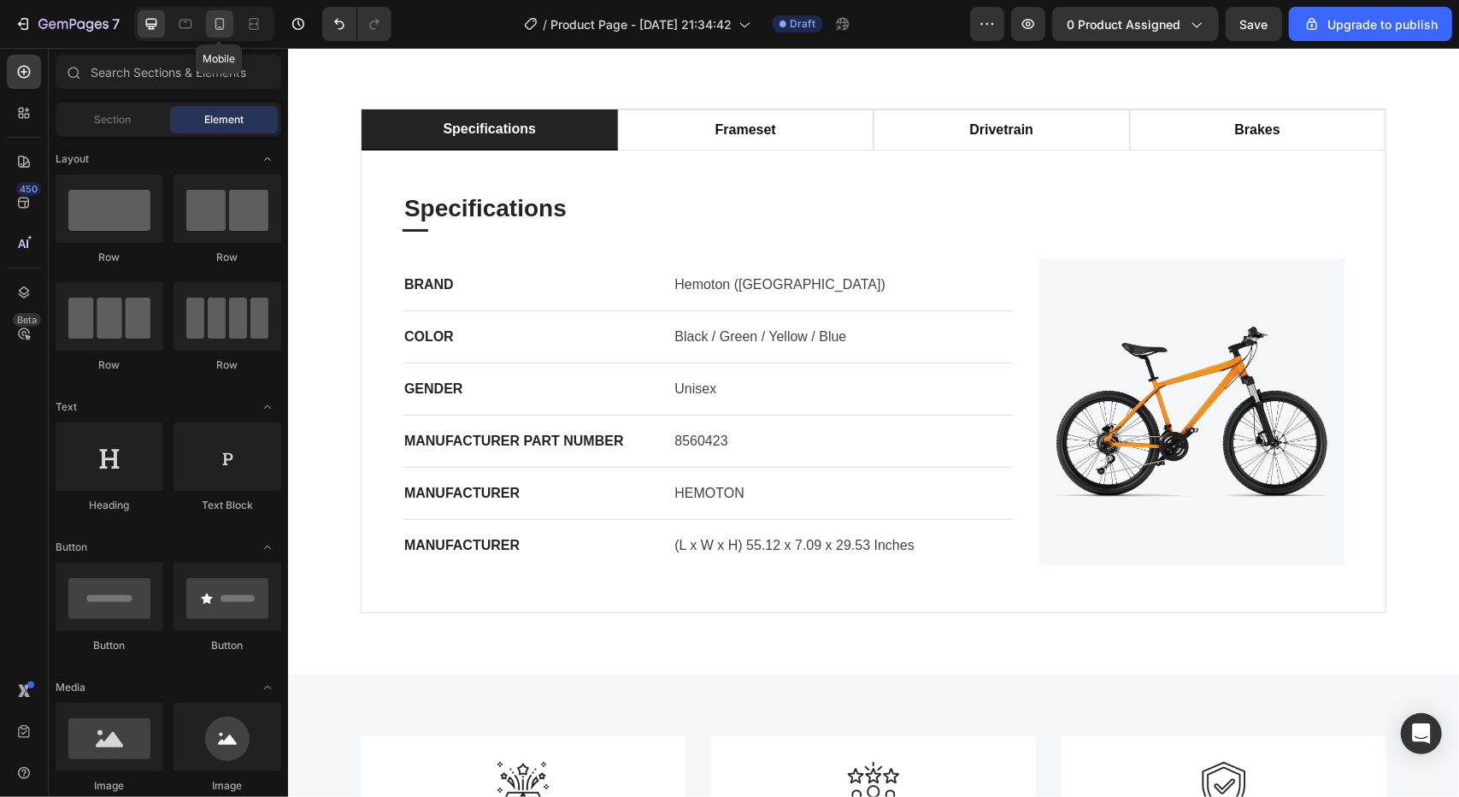
click at [214, 19] on icon at bounding box center [219, 23] width 17 height 17
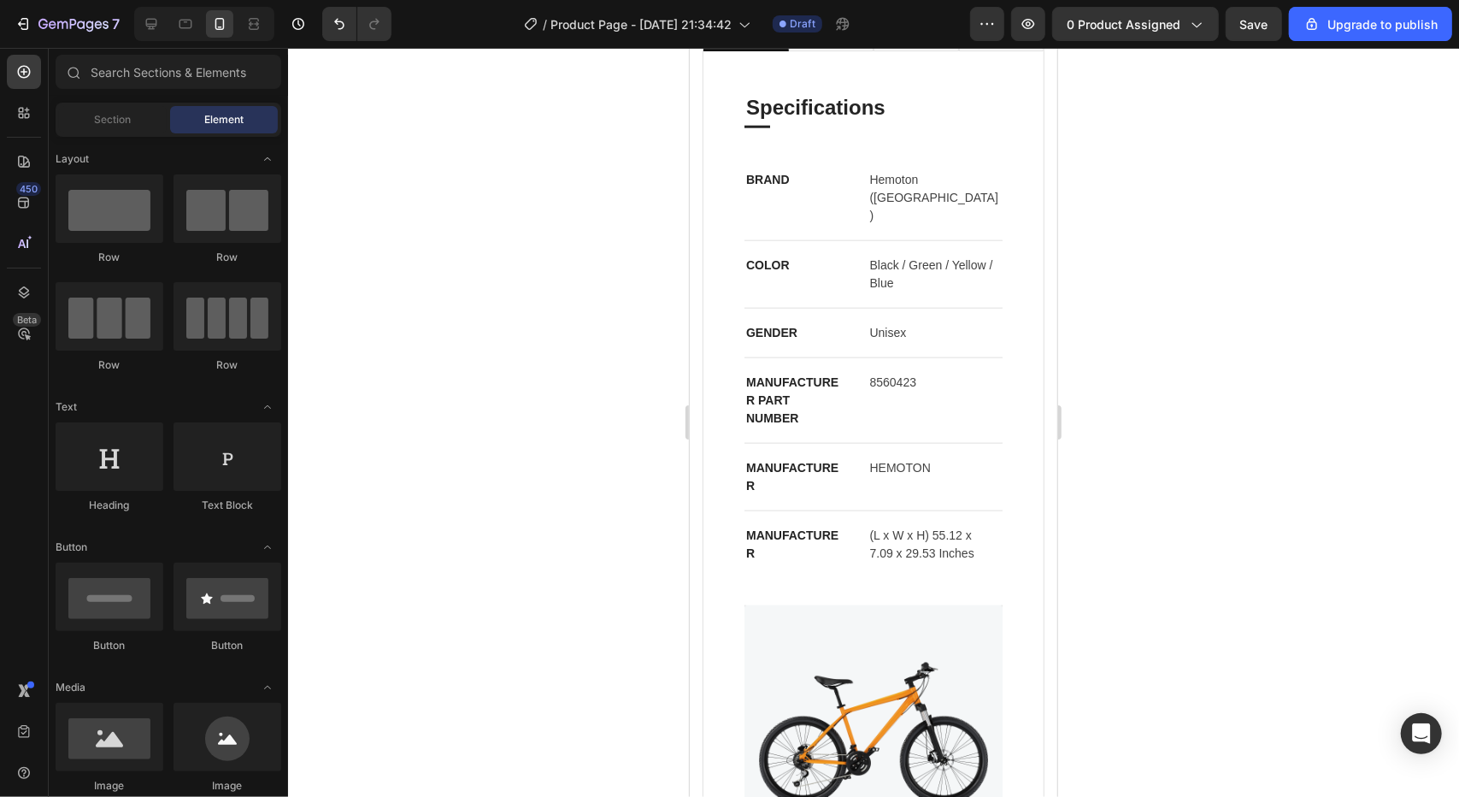
scroll to position [1219, 0]
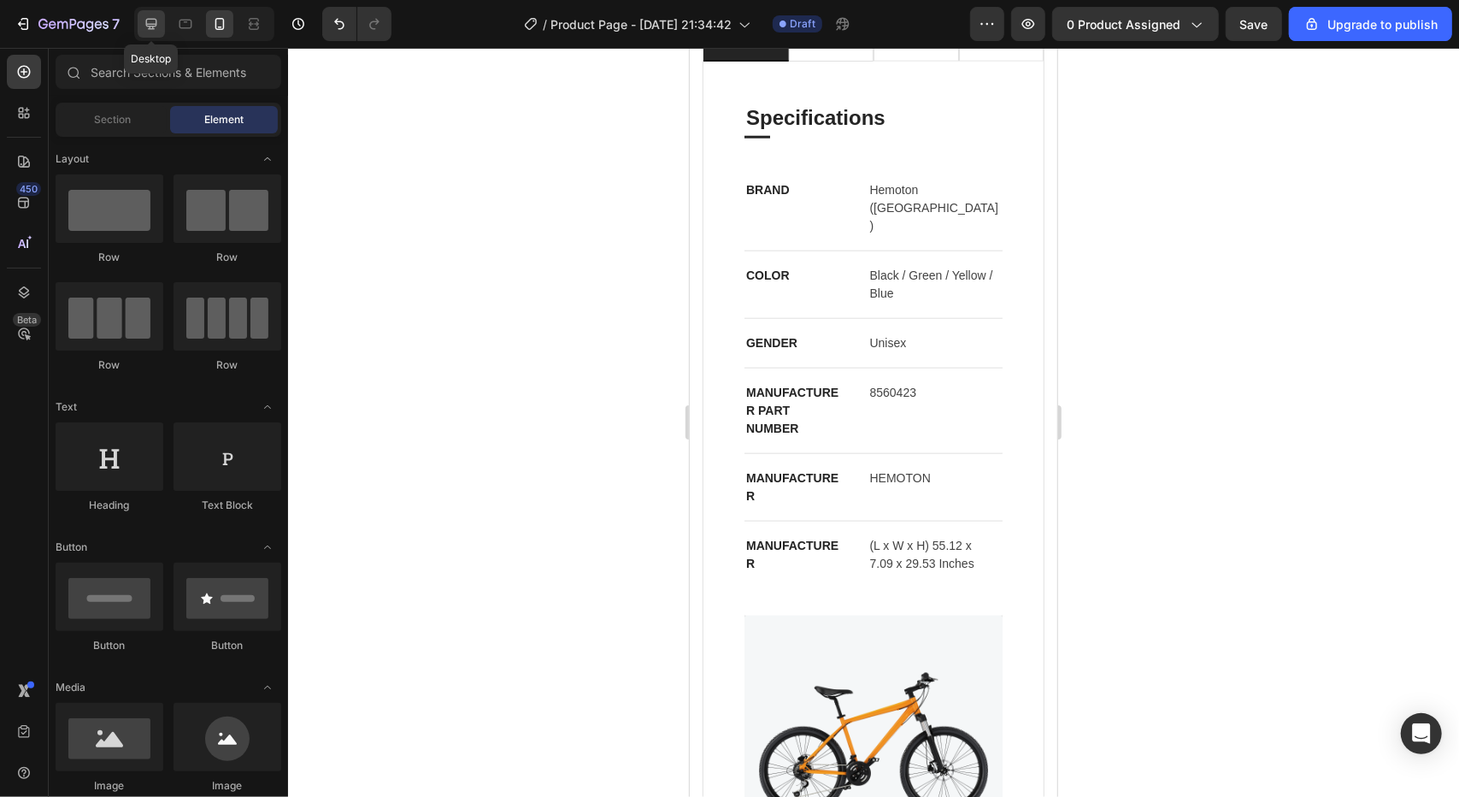
click at [145, 30] on icon at bounding box center [151, 23] width 17 height 17
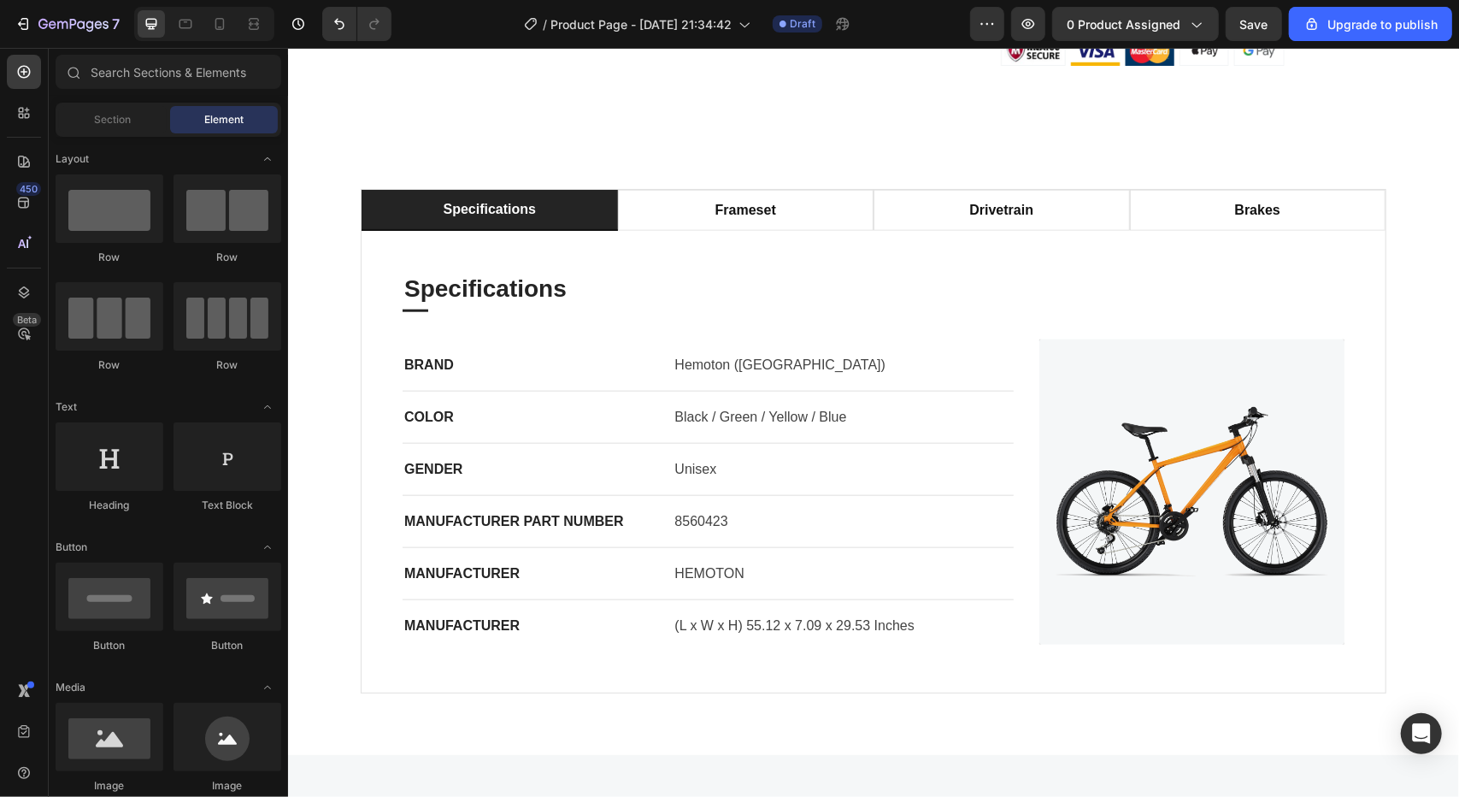
scroll to position [1019, 0]
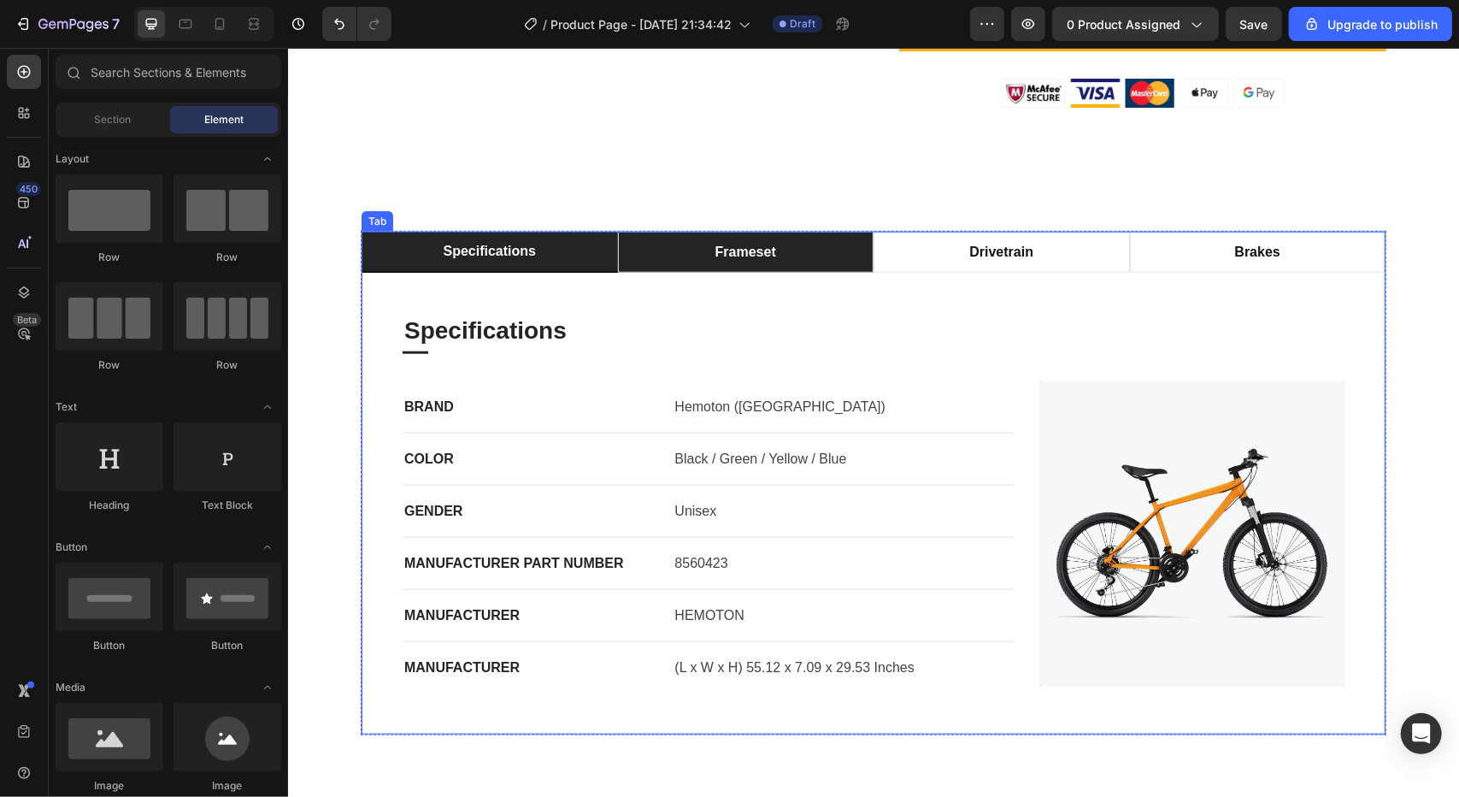
click at [847, 250] on li "frameset" at bounding box center [745, 251] width 256 height 41
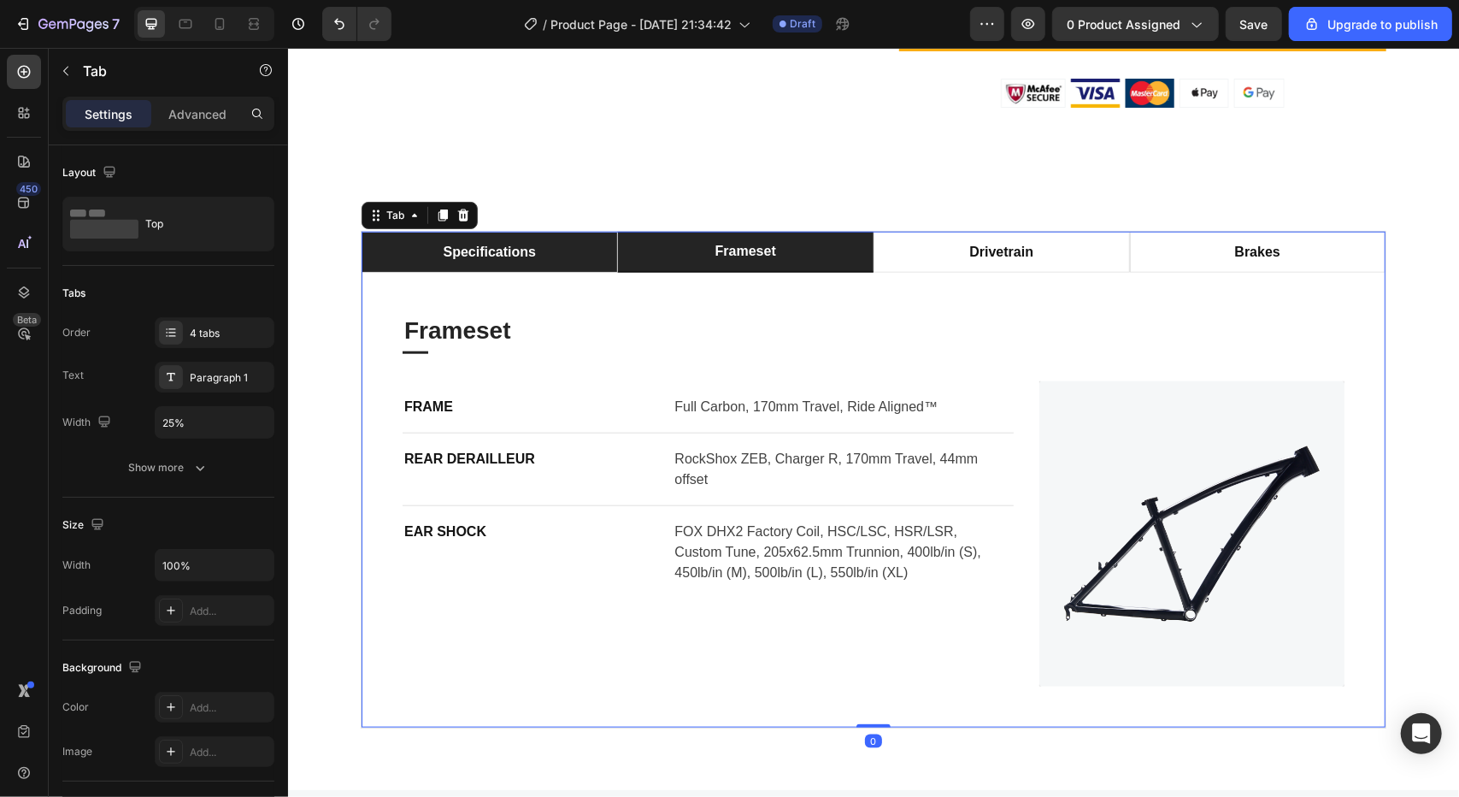
click at [581, 259] on li "specifications" at bounding box center [489, 251] width 256 height 41
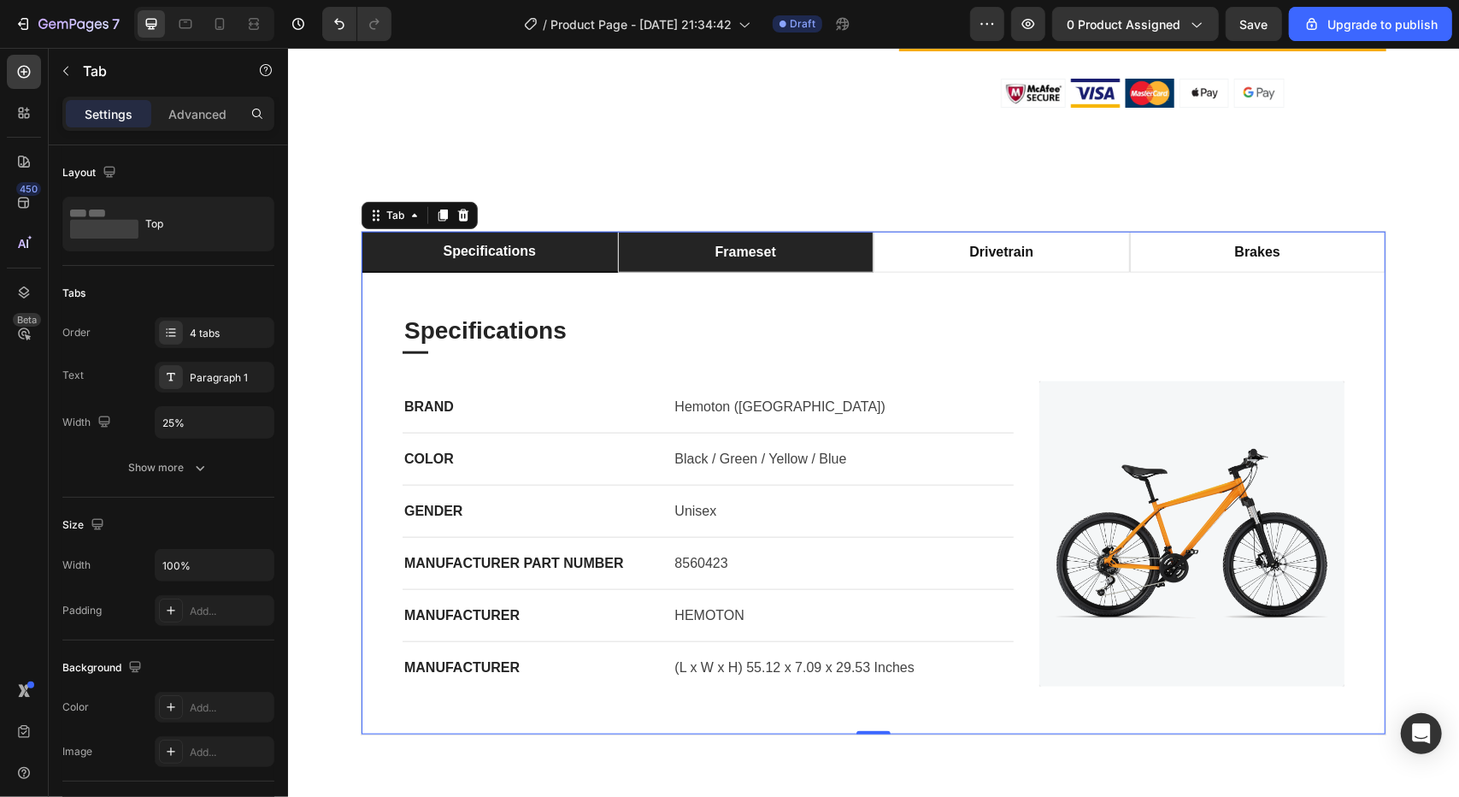
click at [699, 251] on li "frameset" at bounding box center [745, 251] width 256 height 41
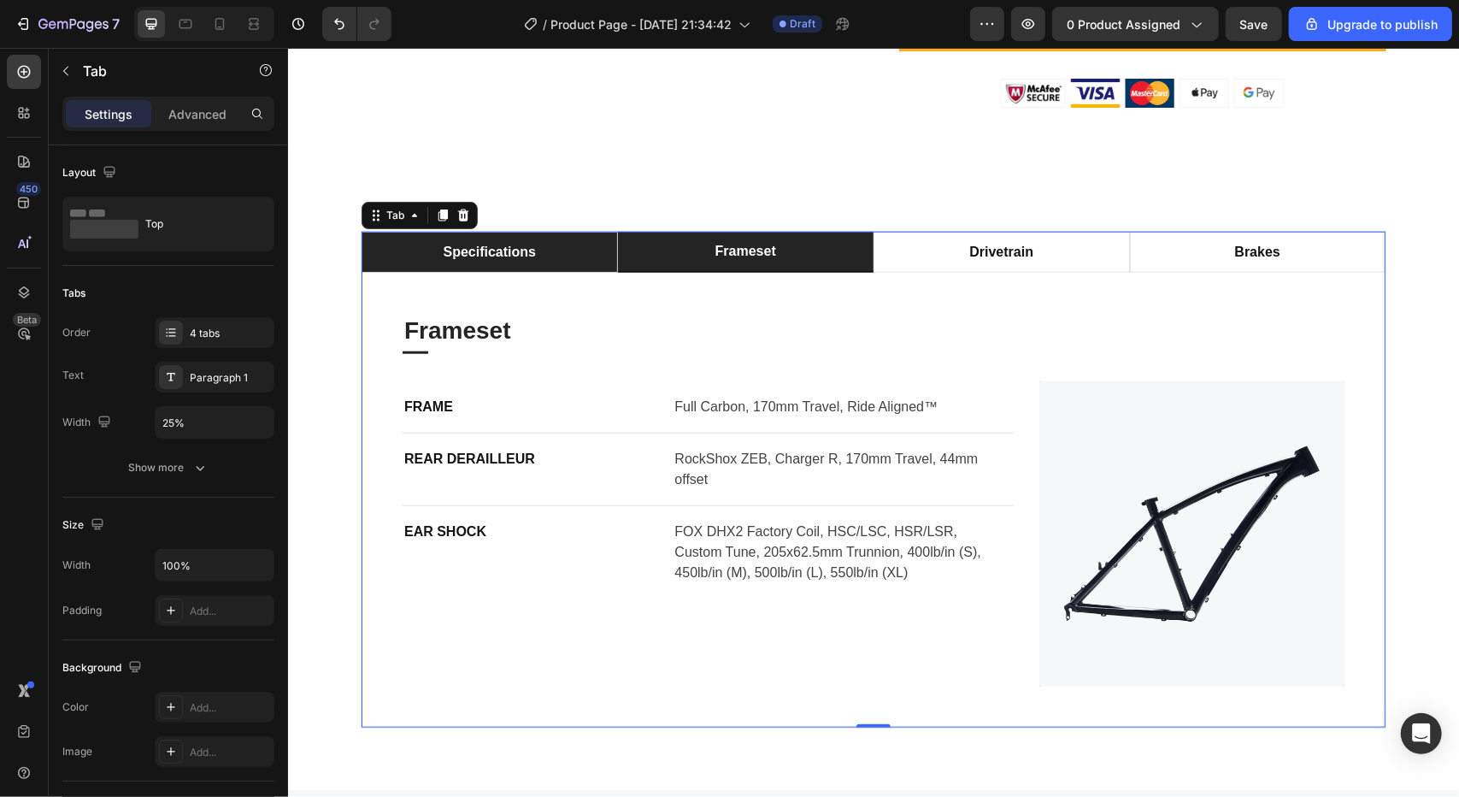
click at [540, 239] on li "specifications" at bounding box center [489, 251] width 256 height 41
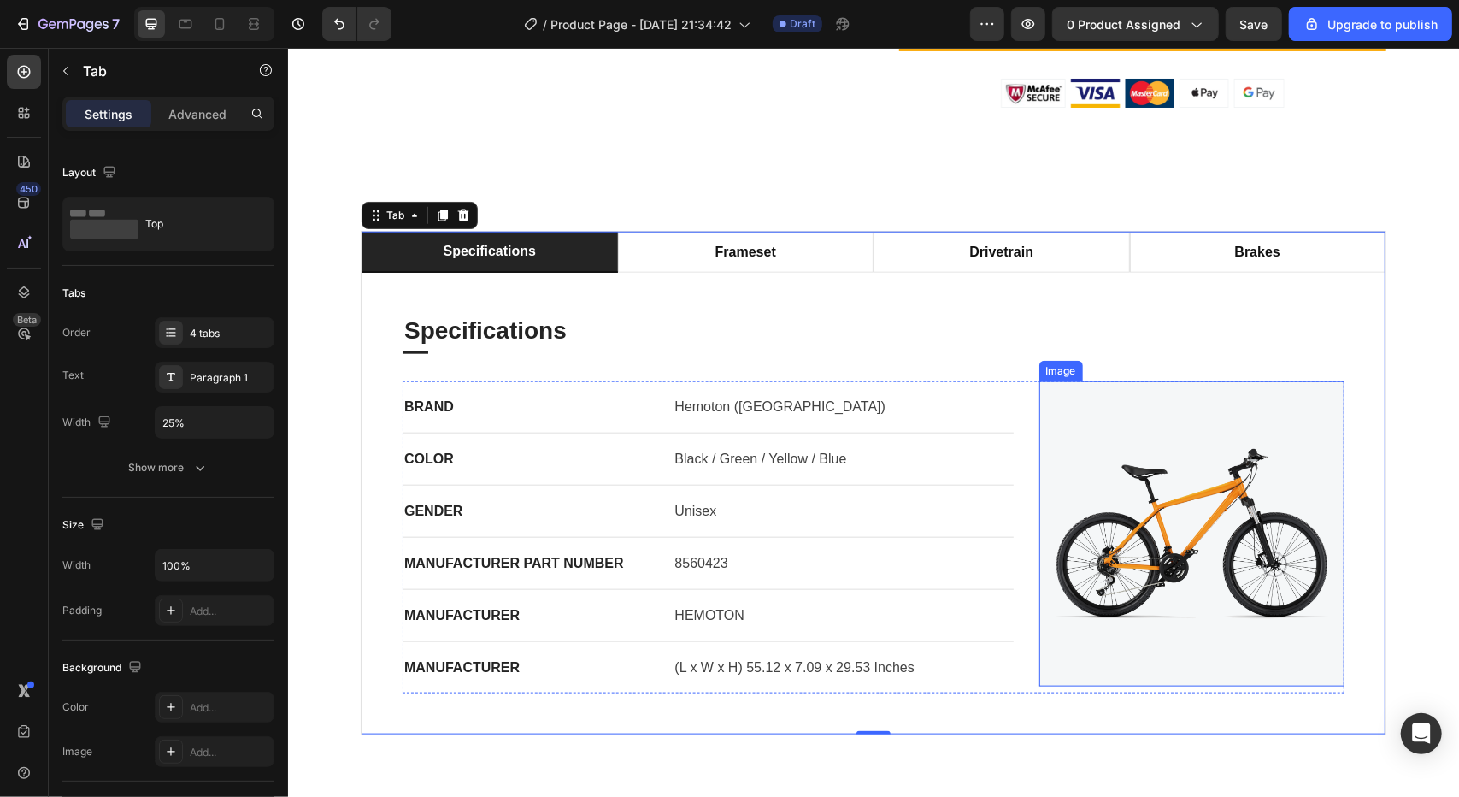
click at [1135, 449] on img at bounding box center [1191, 532] width 305 height 305
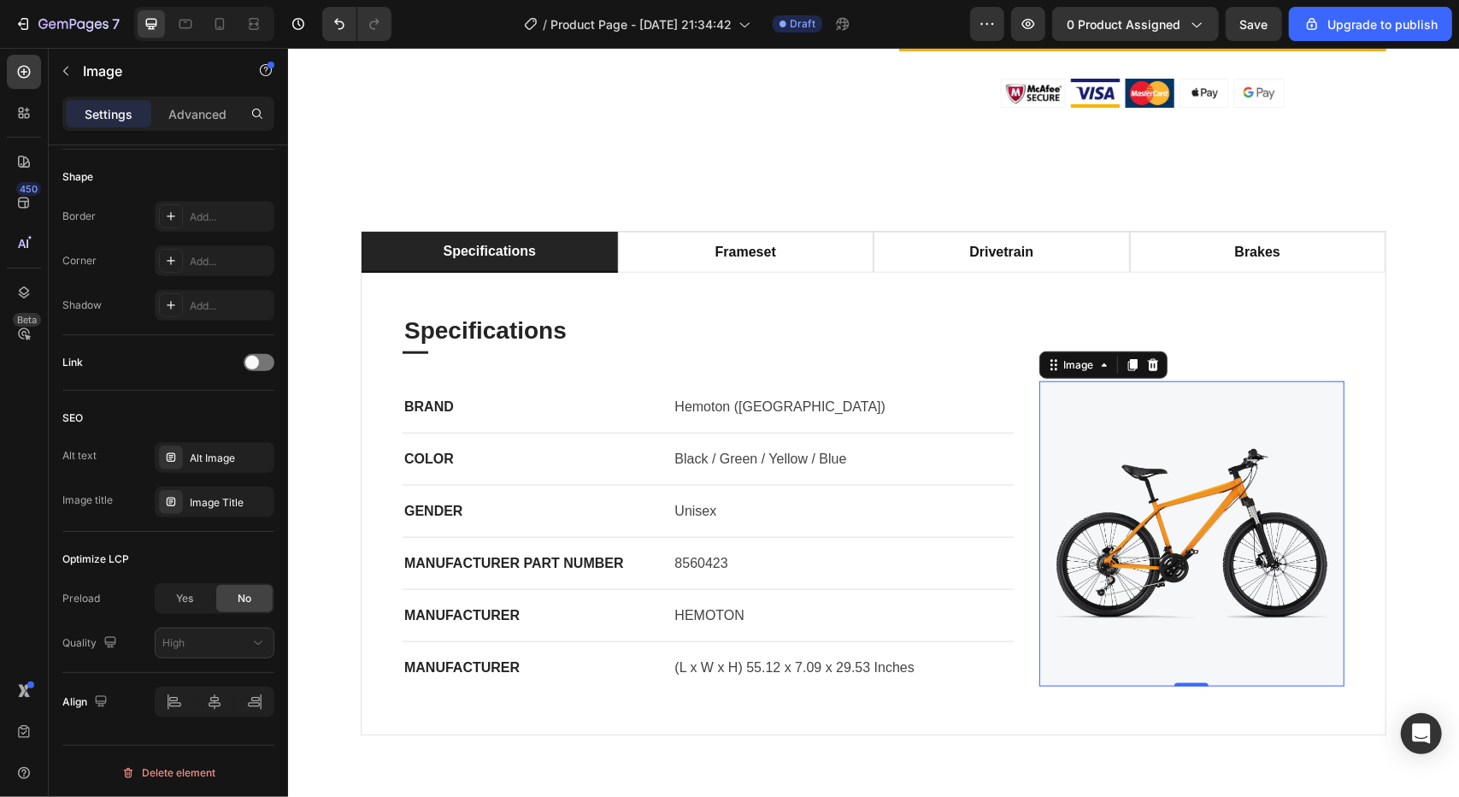
drag, startPoint x: 279, startPoint y: 220, endPoint x: 262, endPoint y: 268, distance: 50.8
click at [262, 268] on div "Style Rectangle Source Upload Image https://ucarecdn.com/a886354f-fb80-49b6-9d4…" at bounding box center [168, 495] width 239 height 700
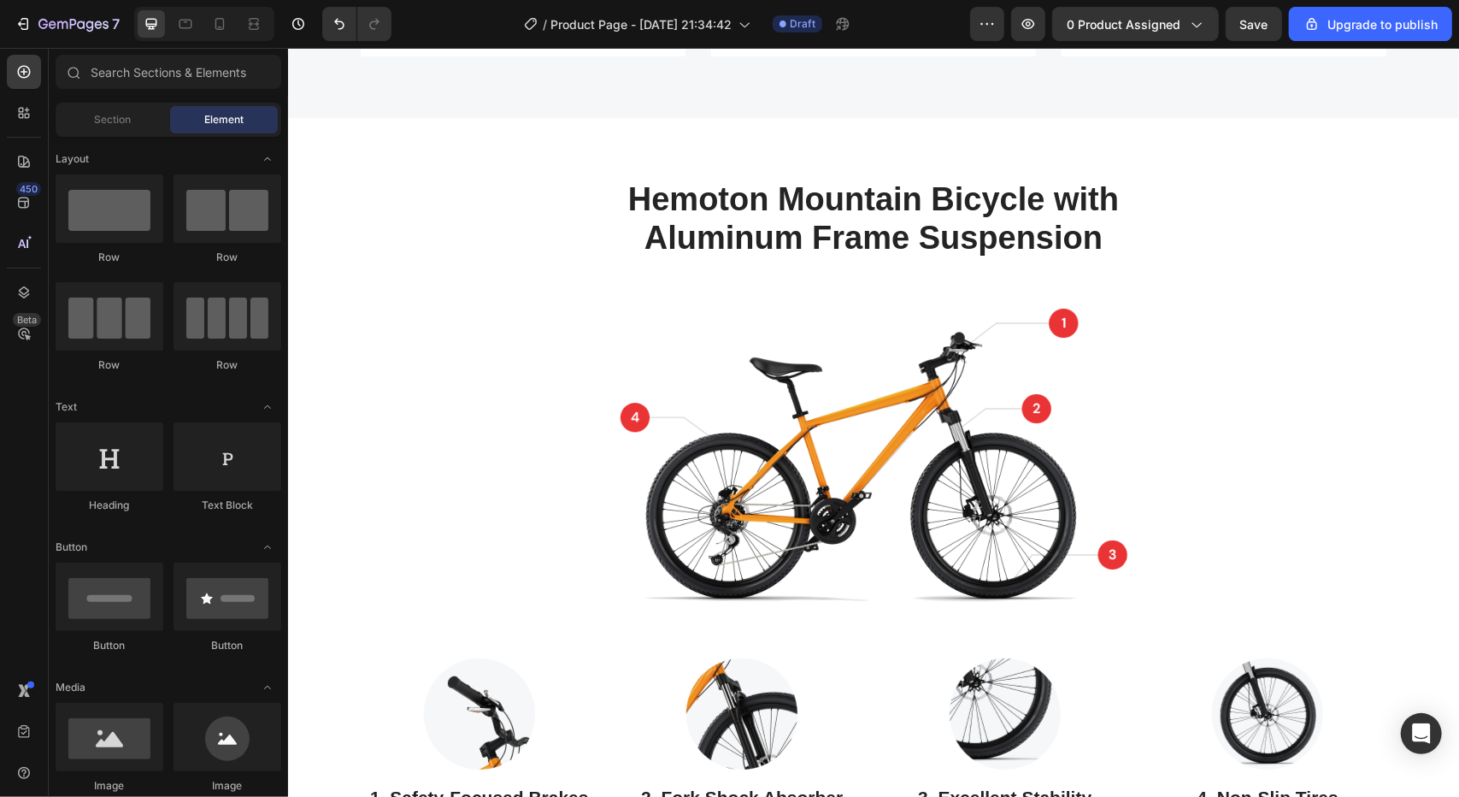
scroll to position [2093, 0]
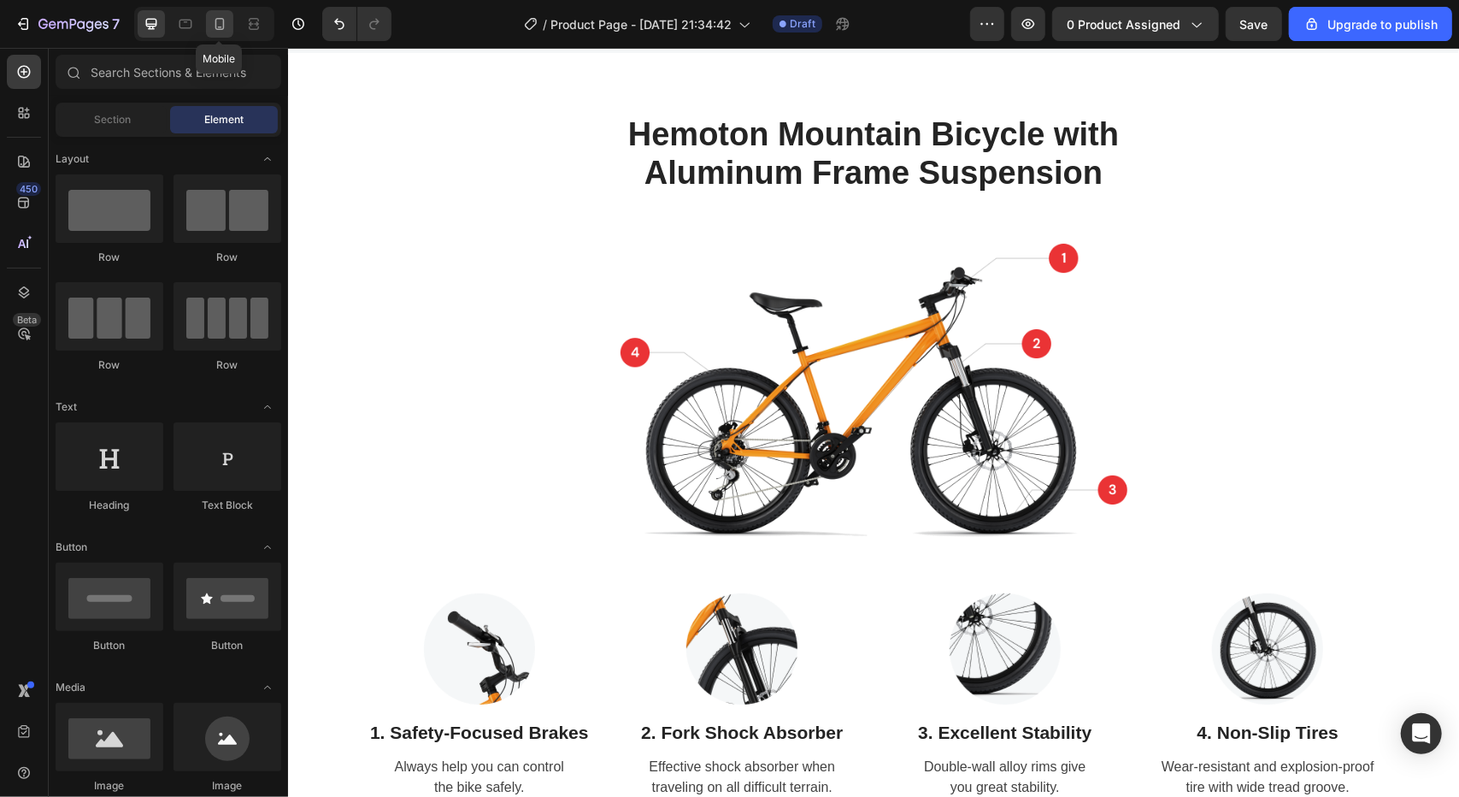
click at [225, 27] on icon at bounding box center [219, 23] width 17 height 17
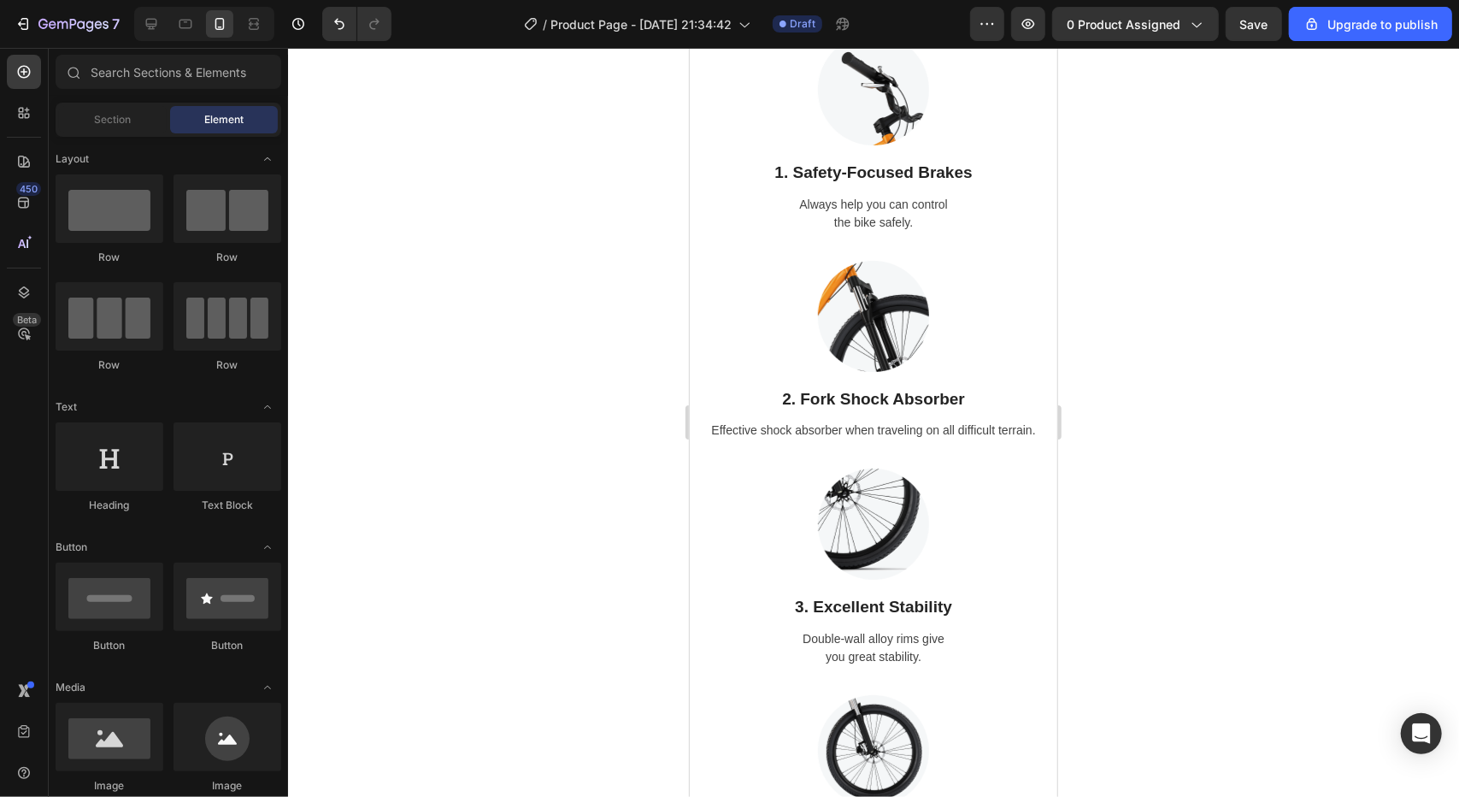
scroll to position [2574, 0]
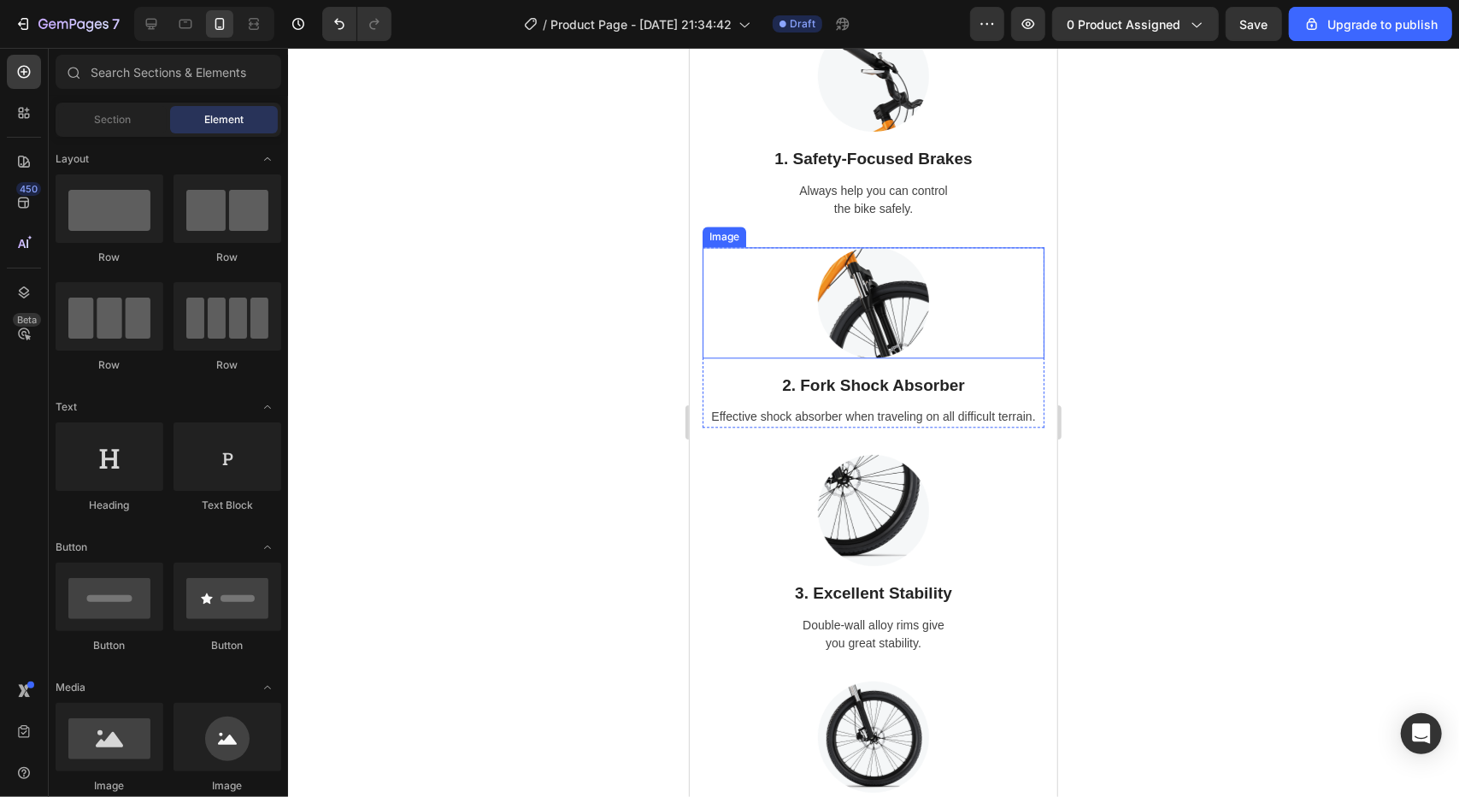
click at [889, 276] on img at bounding box center [872, 301] width 111 height 111
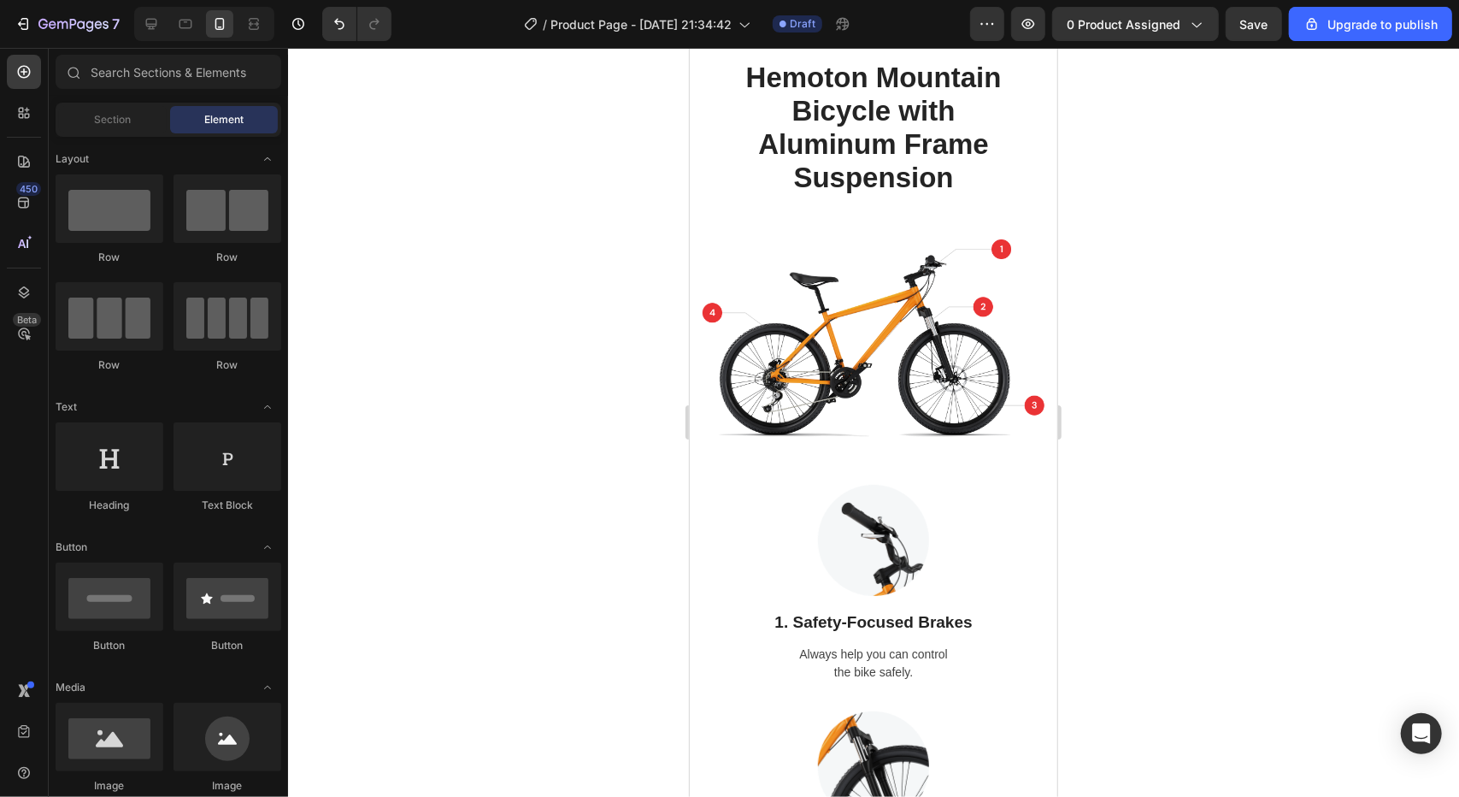
scroll to position [2068, 0]
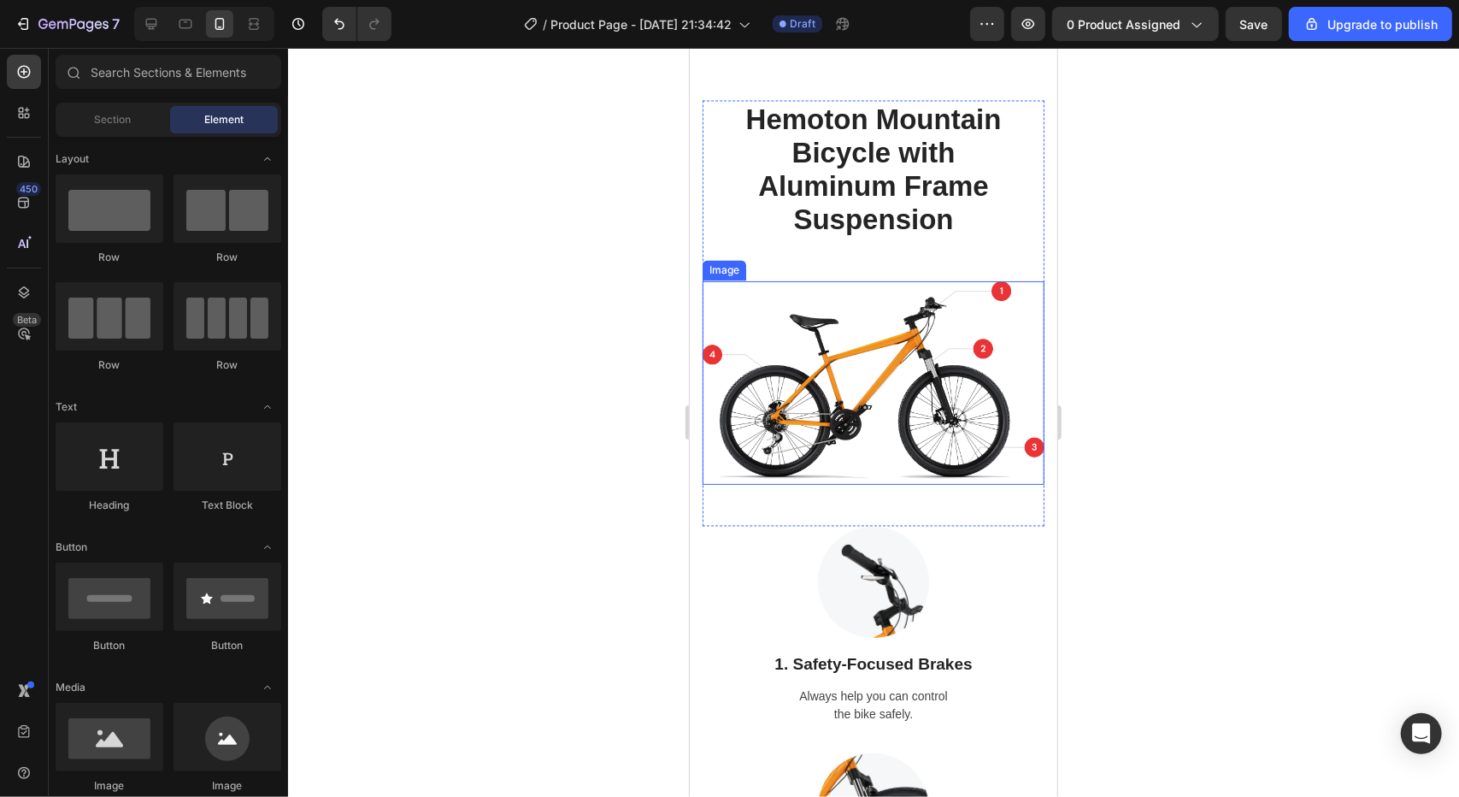
click at [991, 286] on img at bounding box center [873, 381] width 342 height 203
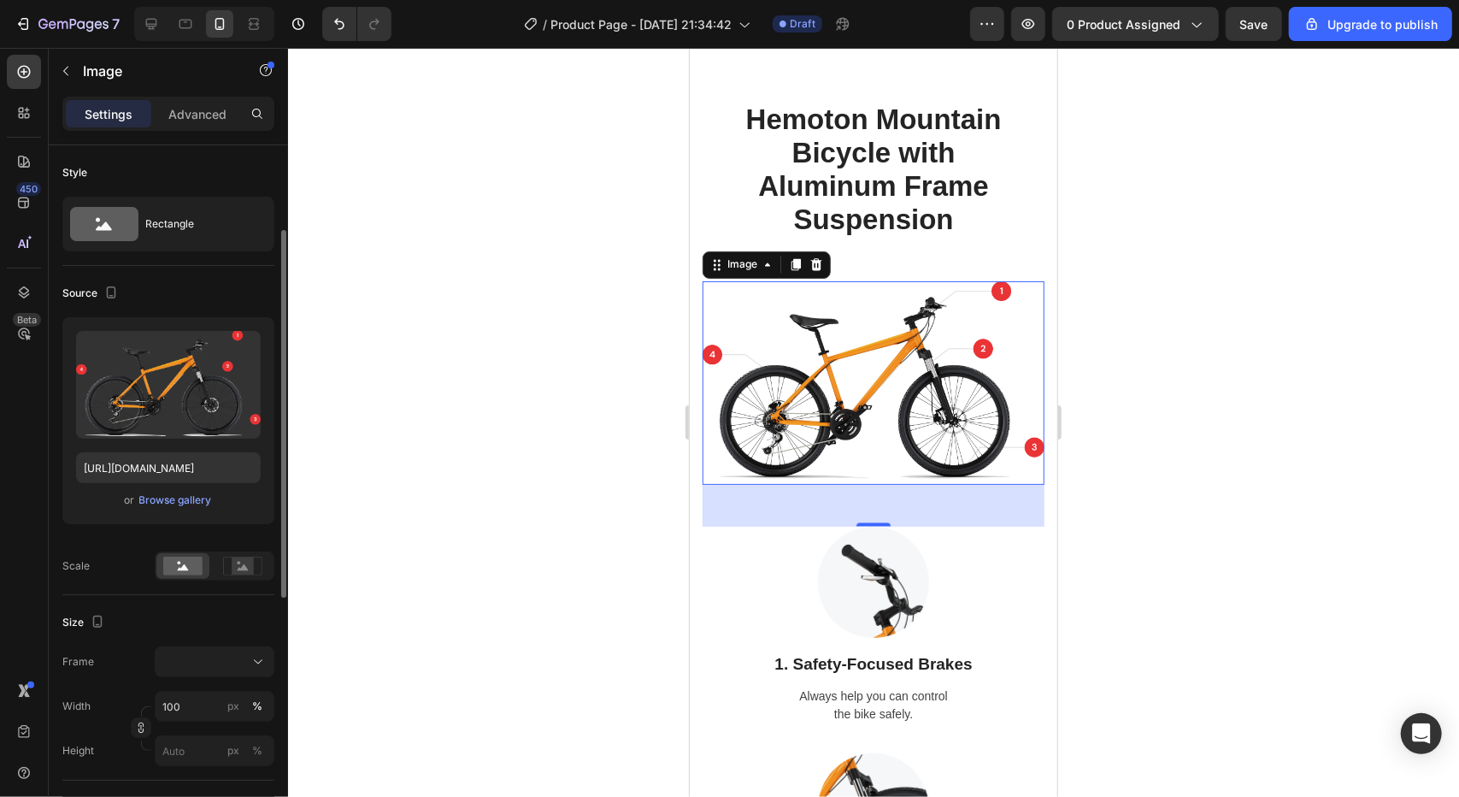
scroll to position [76, 0]
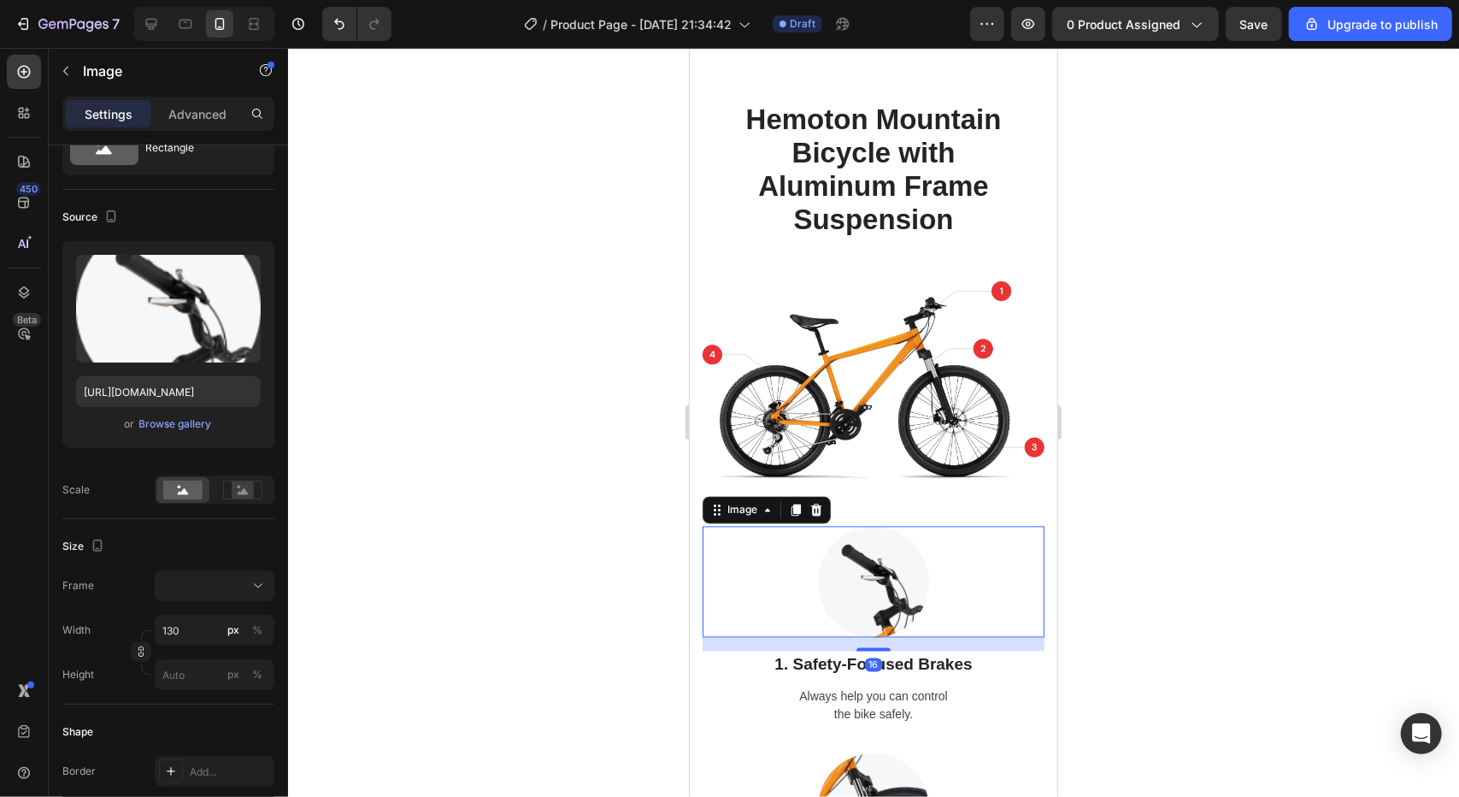
click at [883, 600] on img at bounding box center [872, 581] width 111 height 111
click at [891, 362] on img at bounding box center [873, 381] width 342 height 203
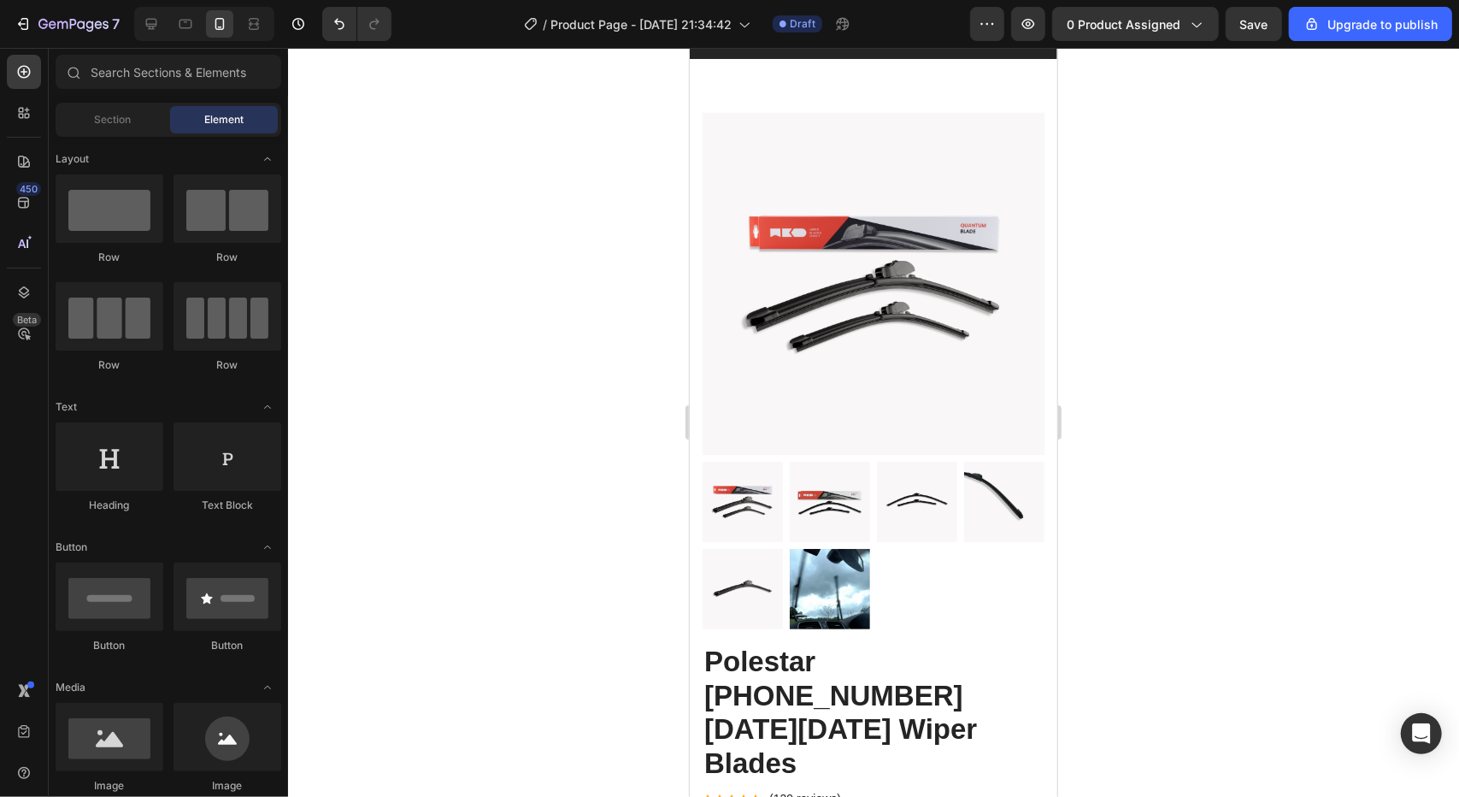
scroll to position [0, 0]
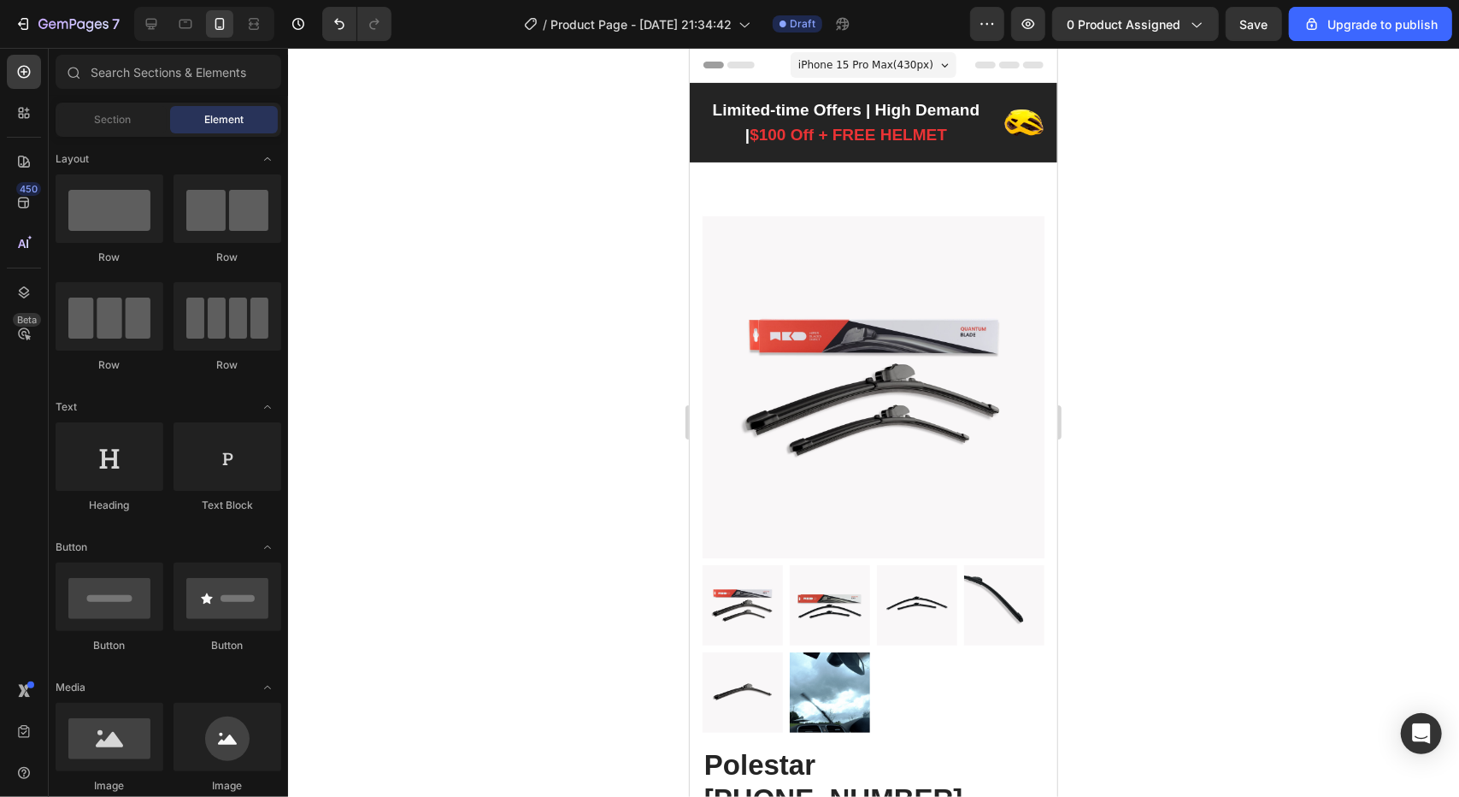
drag, startPoint x: 1049, startPoint y: 135, endPoint x: 1753, endPoint y: 115, distance: 704.6
click at [38, 26] on div "7" at bounding box center [67, 24] width 105 height 21
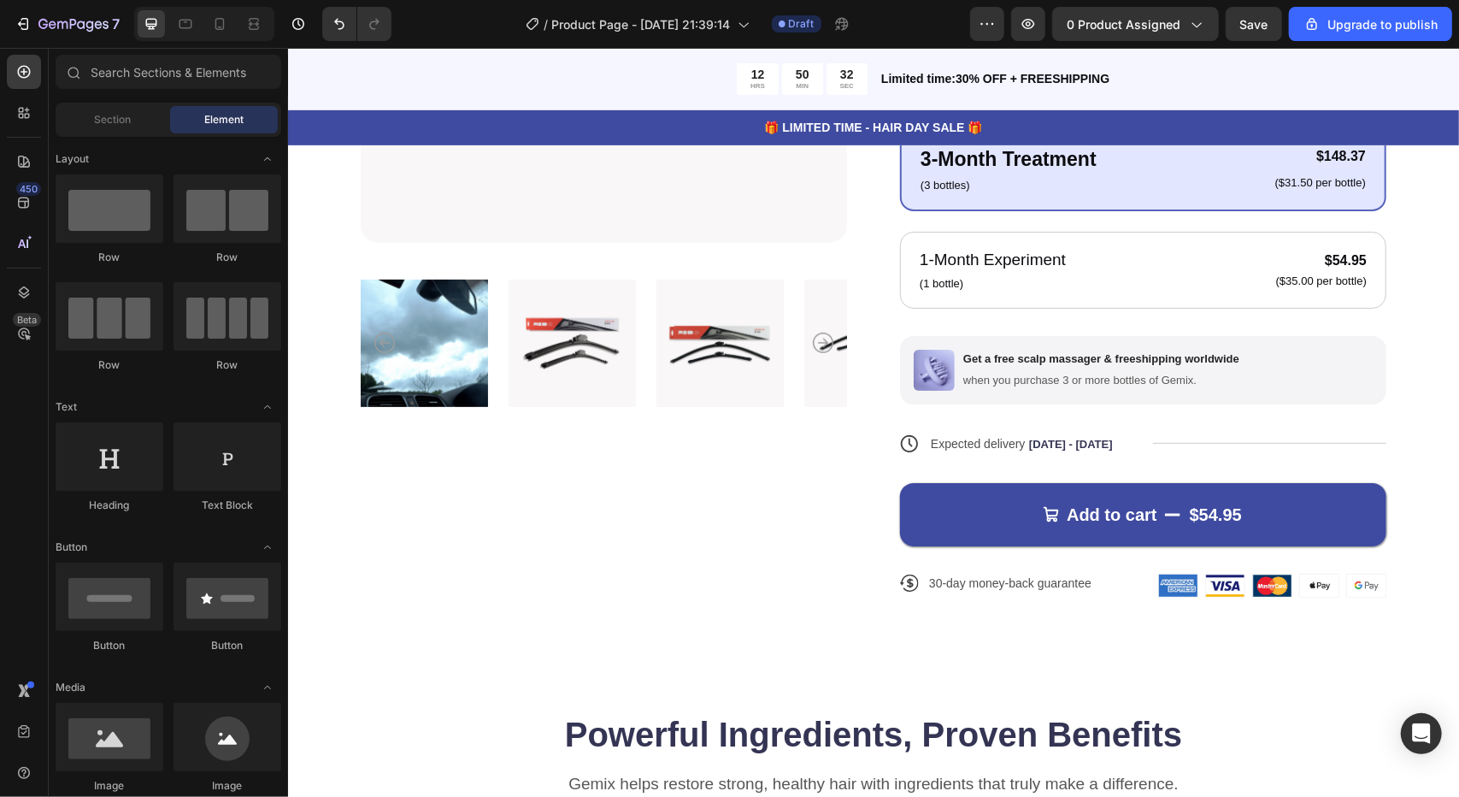
scroll to position [501, 0]
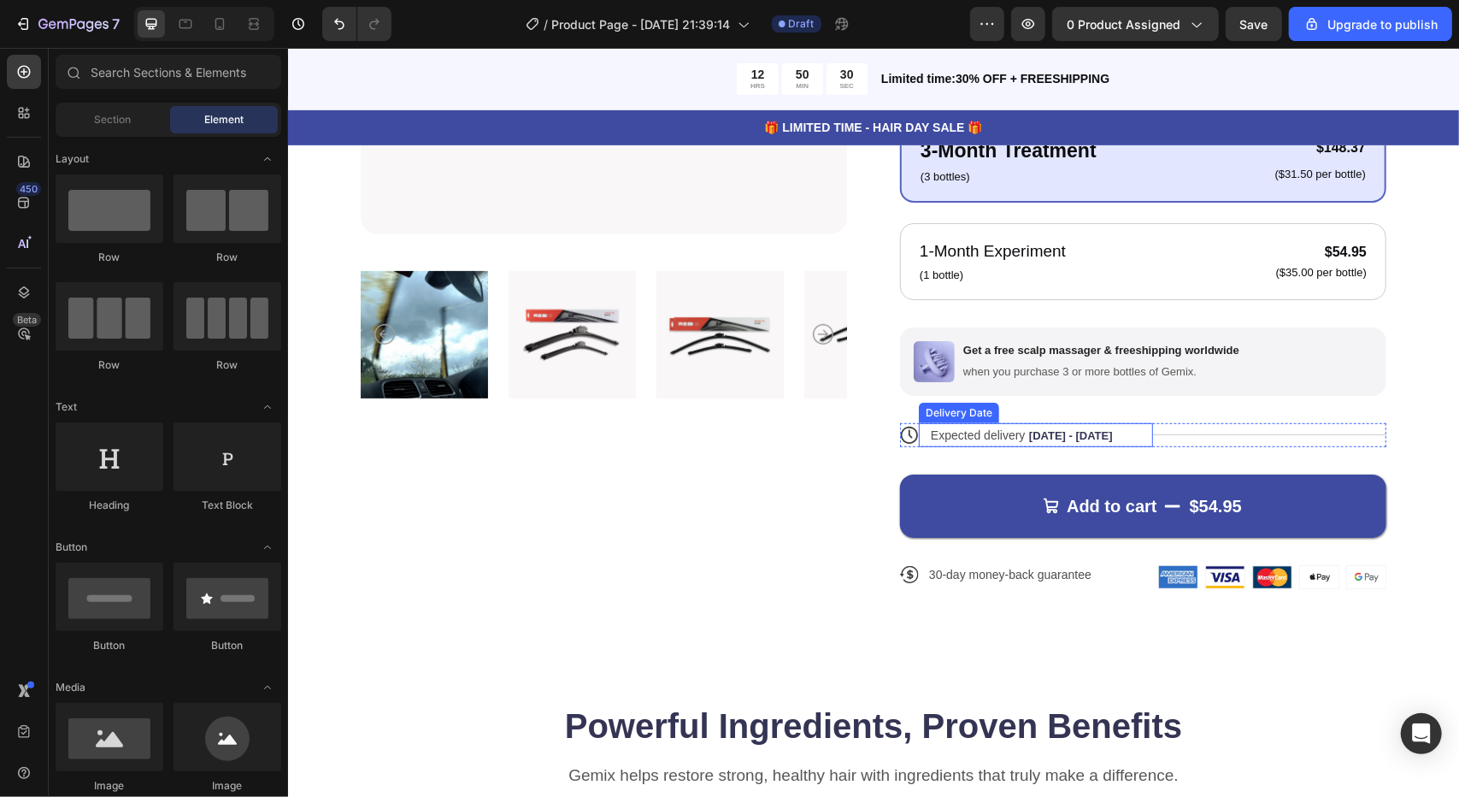
click at [1050, 430] on span "[DATE] - [DATE]" at bounding box center [1070, 434] width 84 height 13
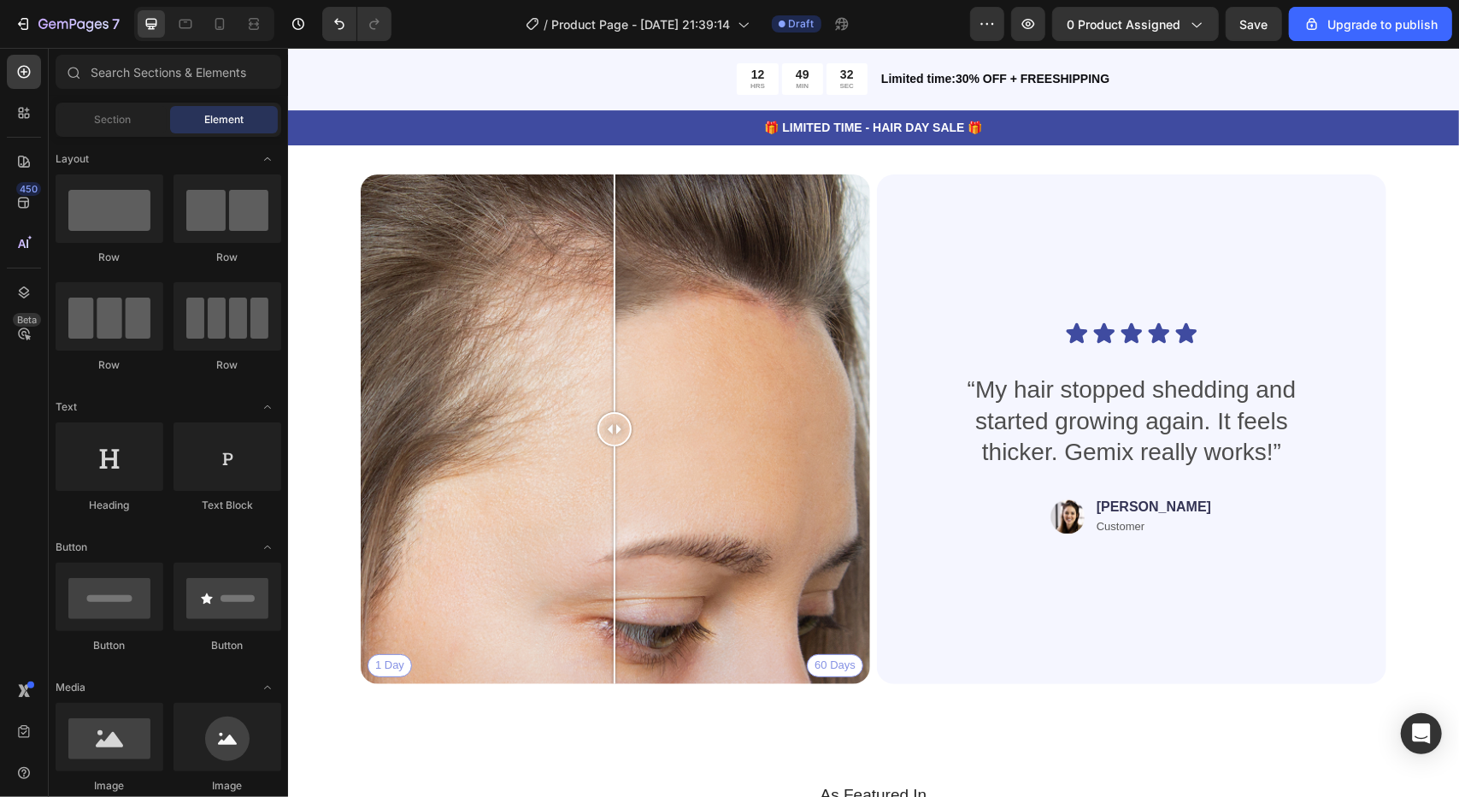
scroll to position [3896, 0]
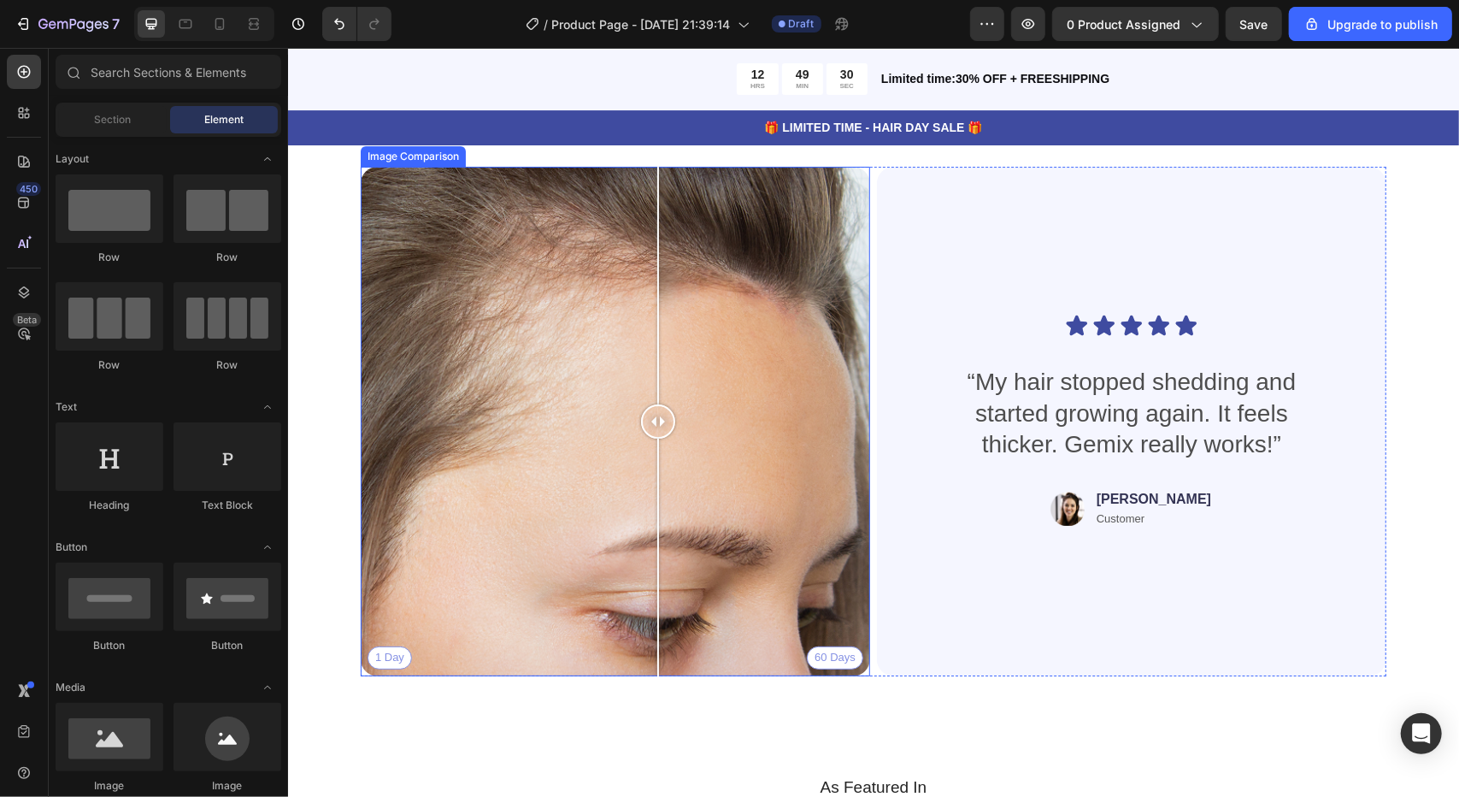
drag, startPoint x: 609, startPoint y: 427, endPoint x: 294, endPoint y: 399, distance: 315.8
click at [294, 399] on div "Real People. Real Hair Results Heading Thousands have seen visible improvements…" at bounding box center [872, 394] width 1171 height 759
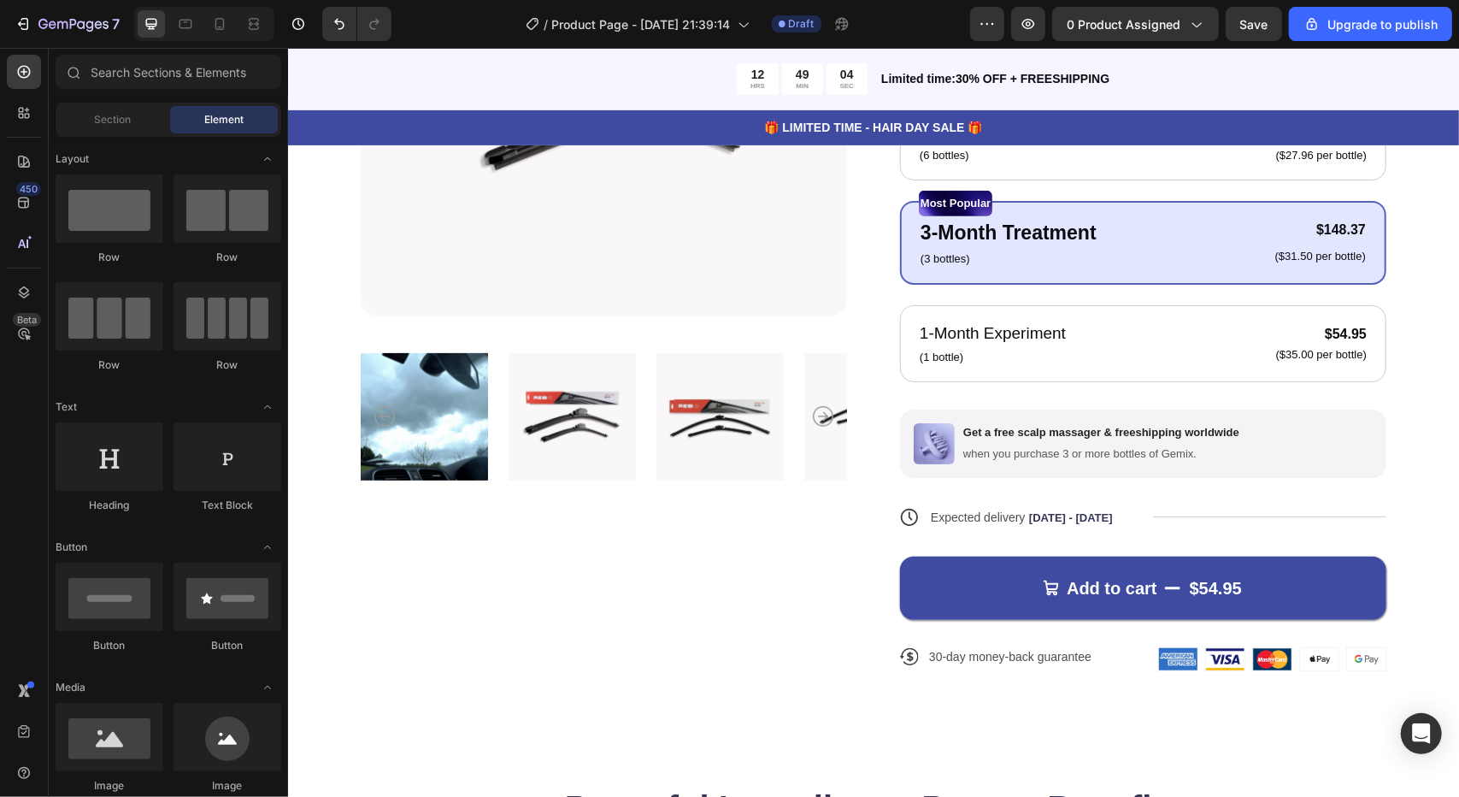
scroll to position [397, 0]
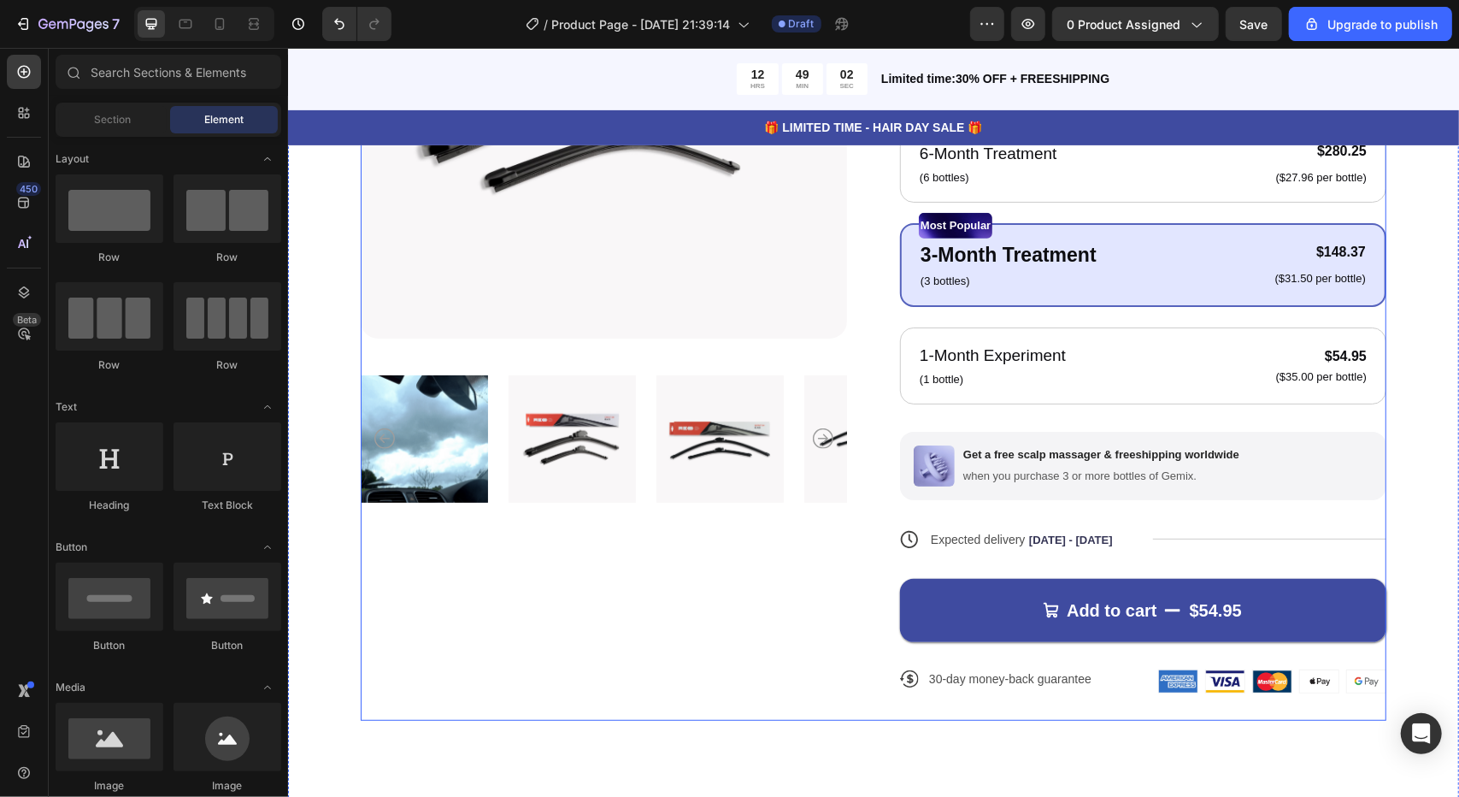
click at [852, 359] on div "Product Images Icon Icon Icon Icon Icon Icon List 122,000+ Happy Customers Text…" at bounding box center [873, 285] width 1026 height 868
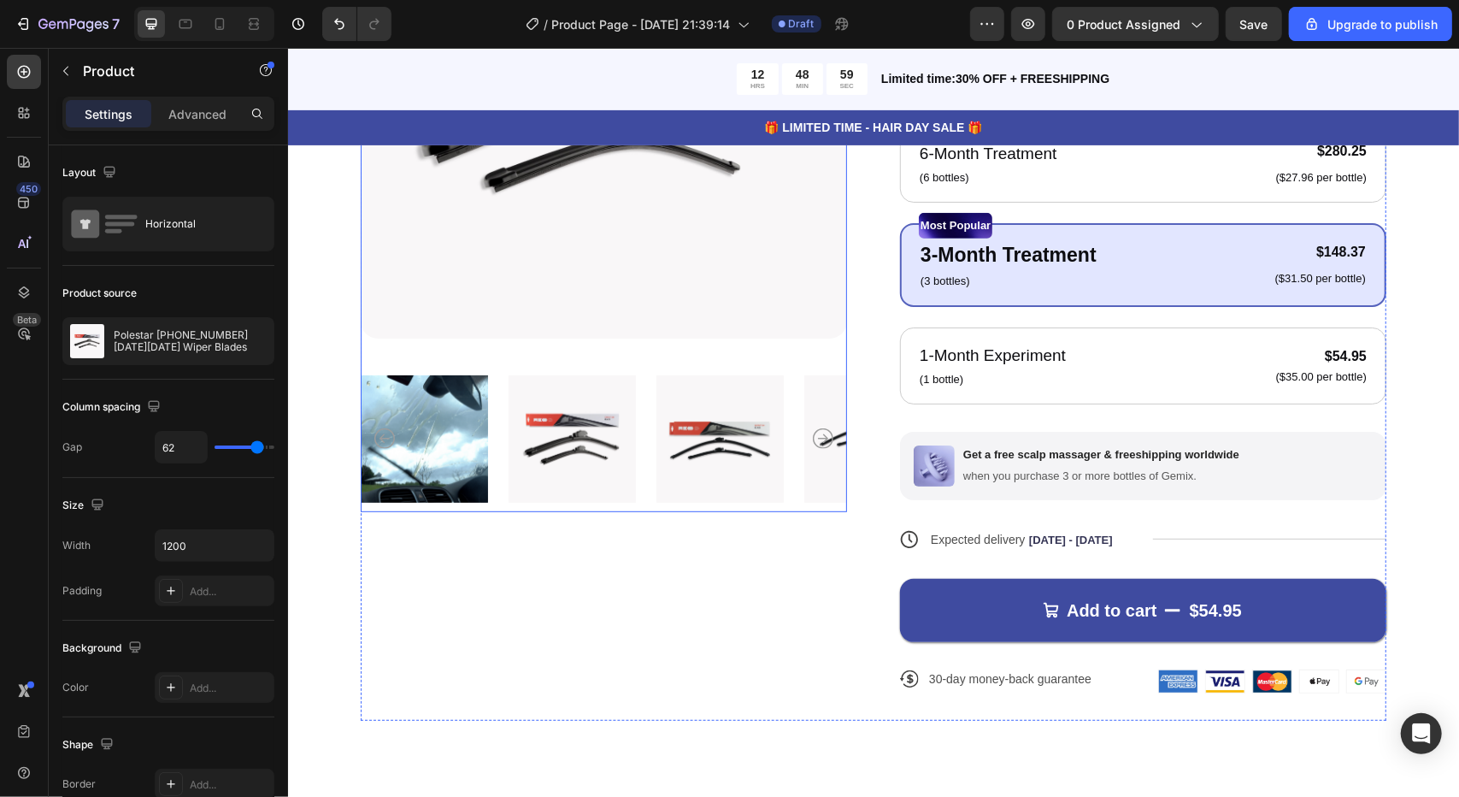
click at [580, 344] on div at bounding box center [603, 181] width 486 height 660
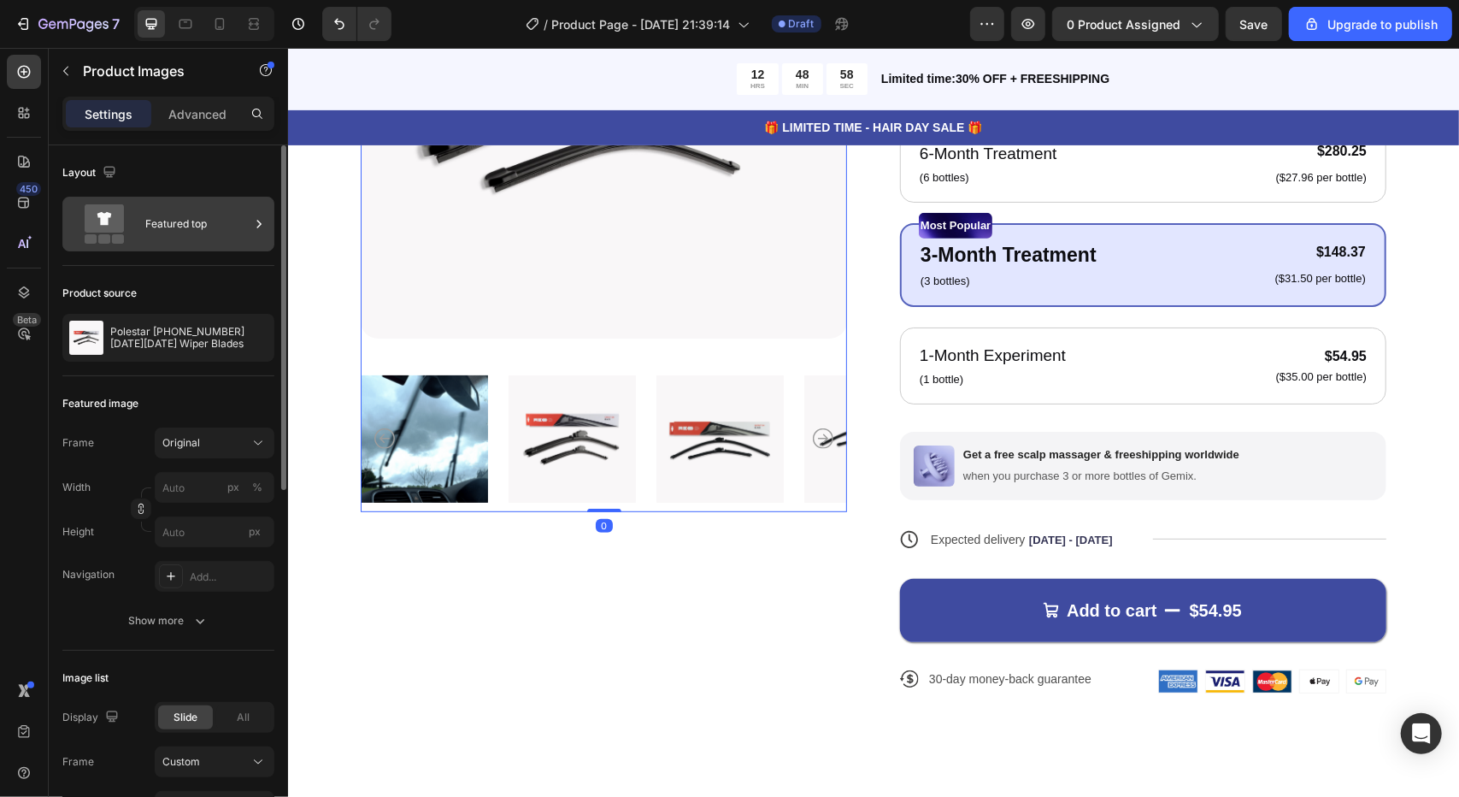
click at [200, 223] on div "Featured top" at bounding box center [197, 223] width 104 height 39
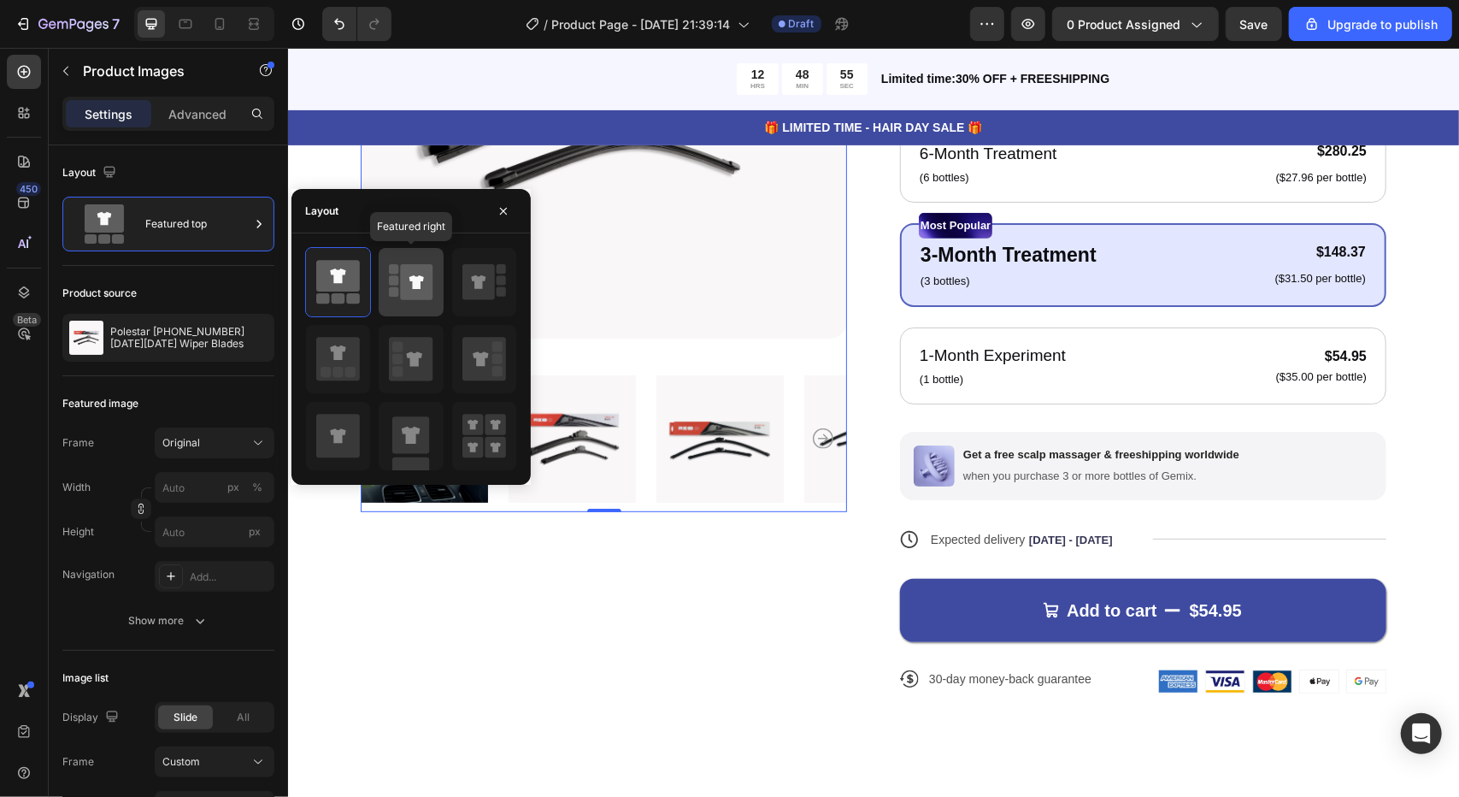
click at [402, 283] on icon at bounding box center [417, 282] width 32 height 36
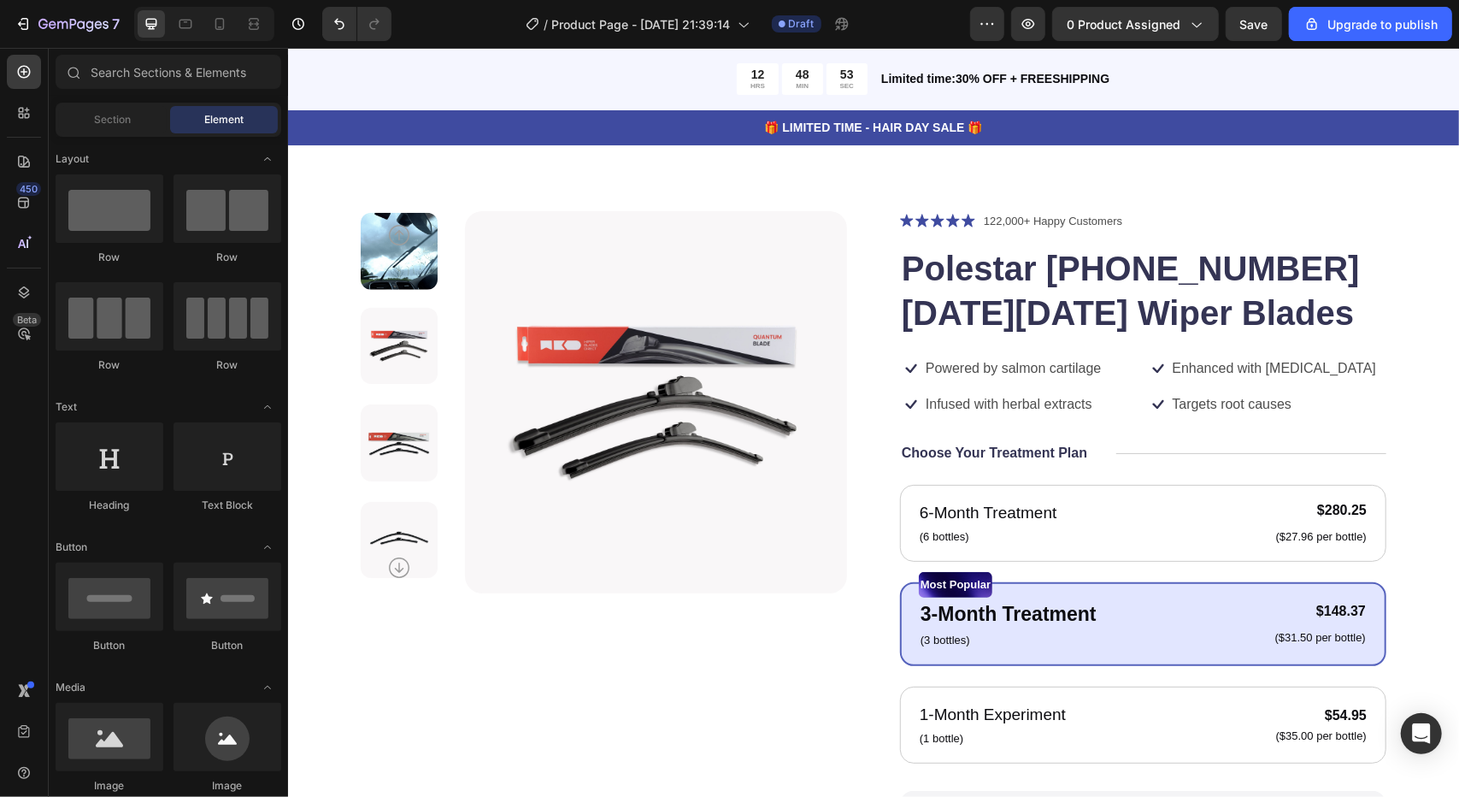
scroll to position [11, 0]
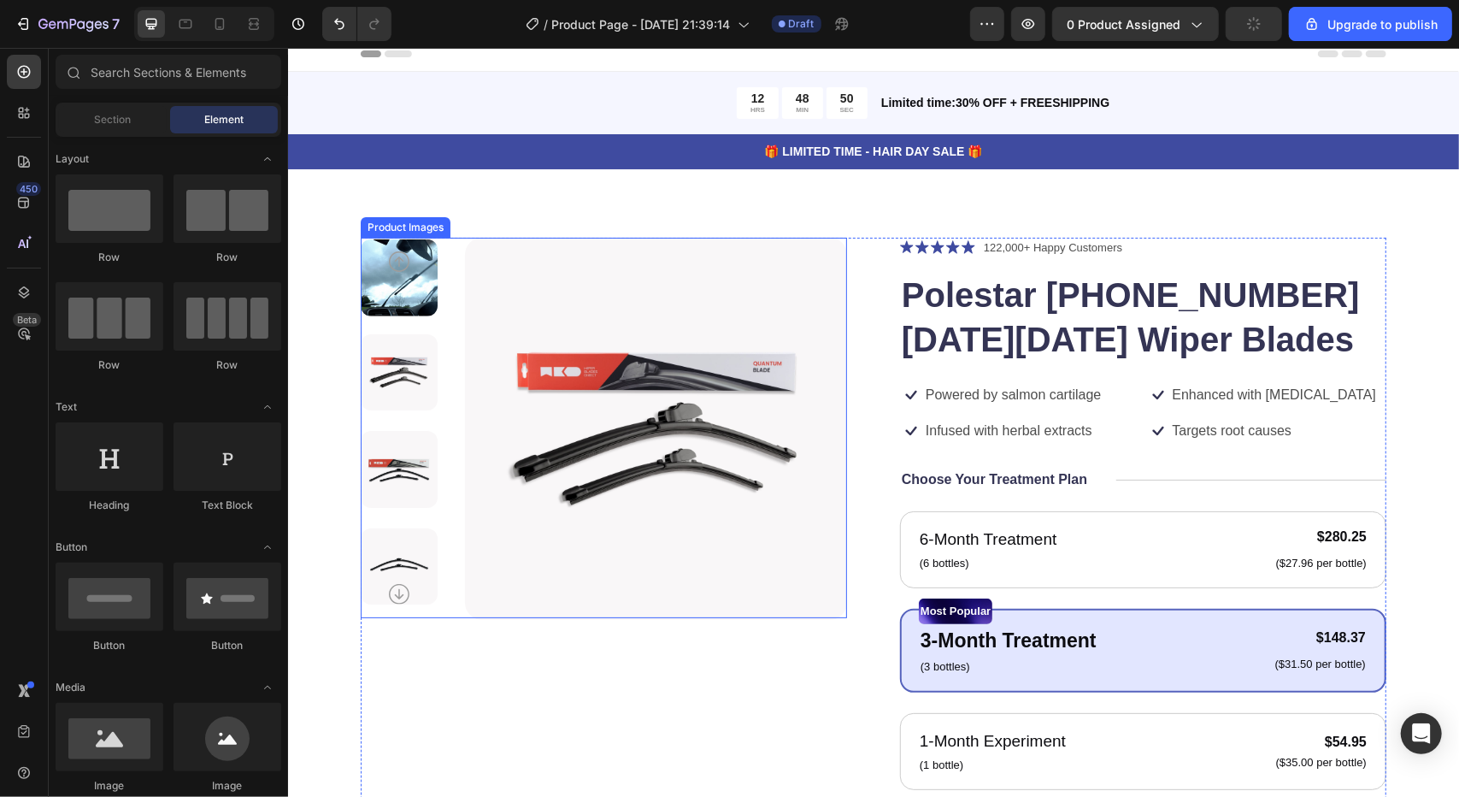
click at [518, 350] on img at bounding box center [655, 428] width 383 height 383
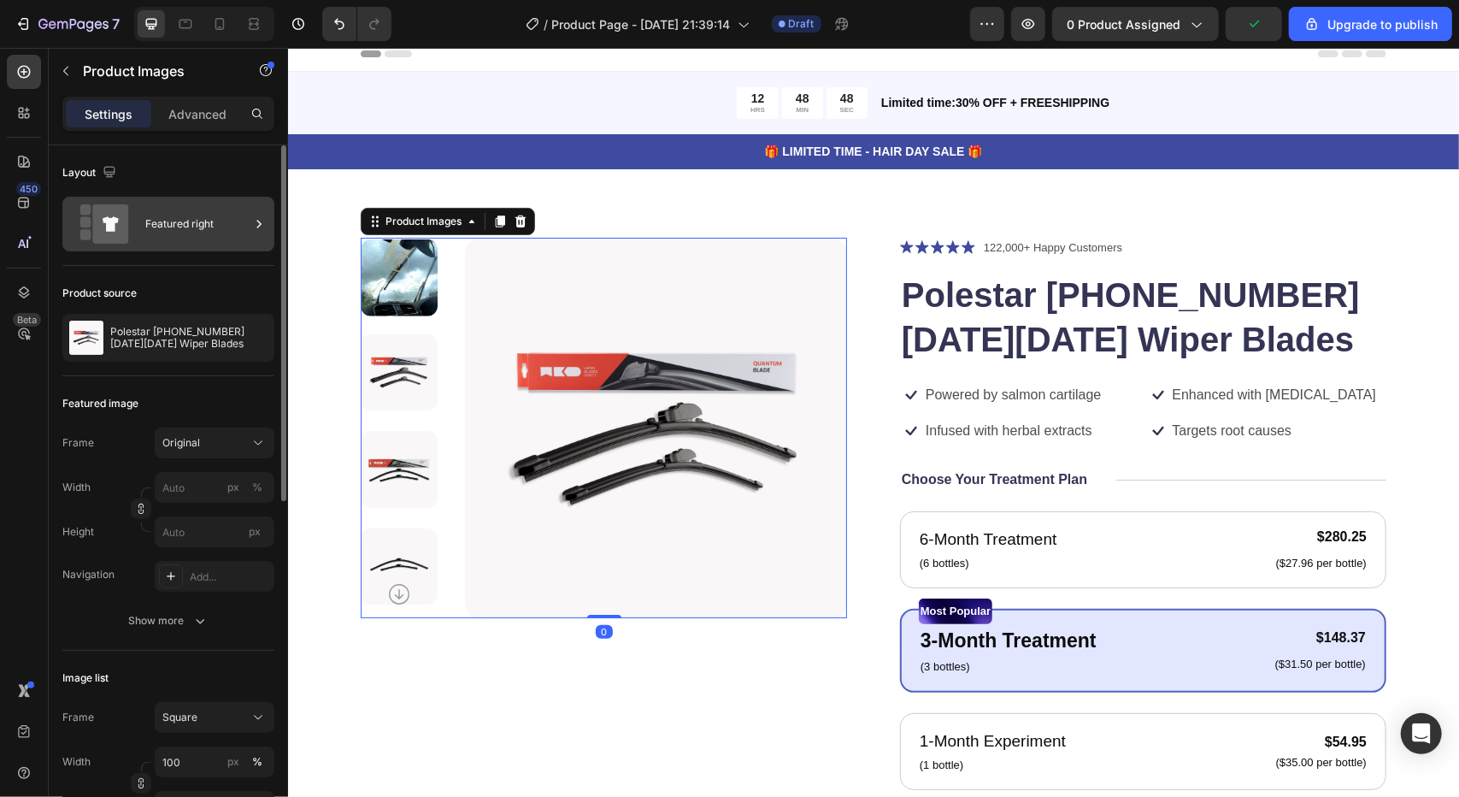
click at [212, 225] on div "Featured right" at bounding box center [197, 223] width 104 height 39
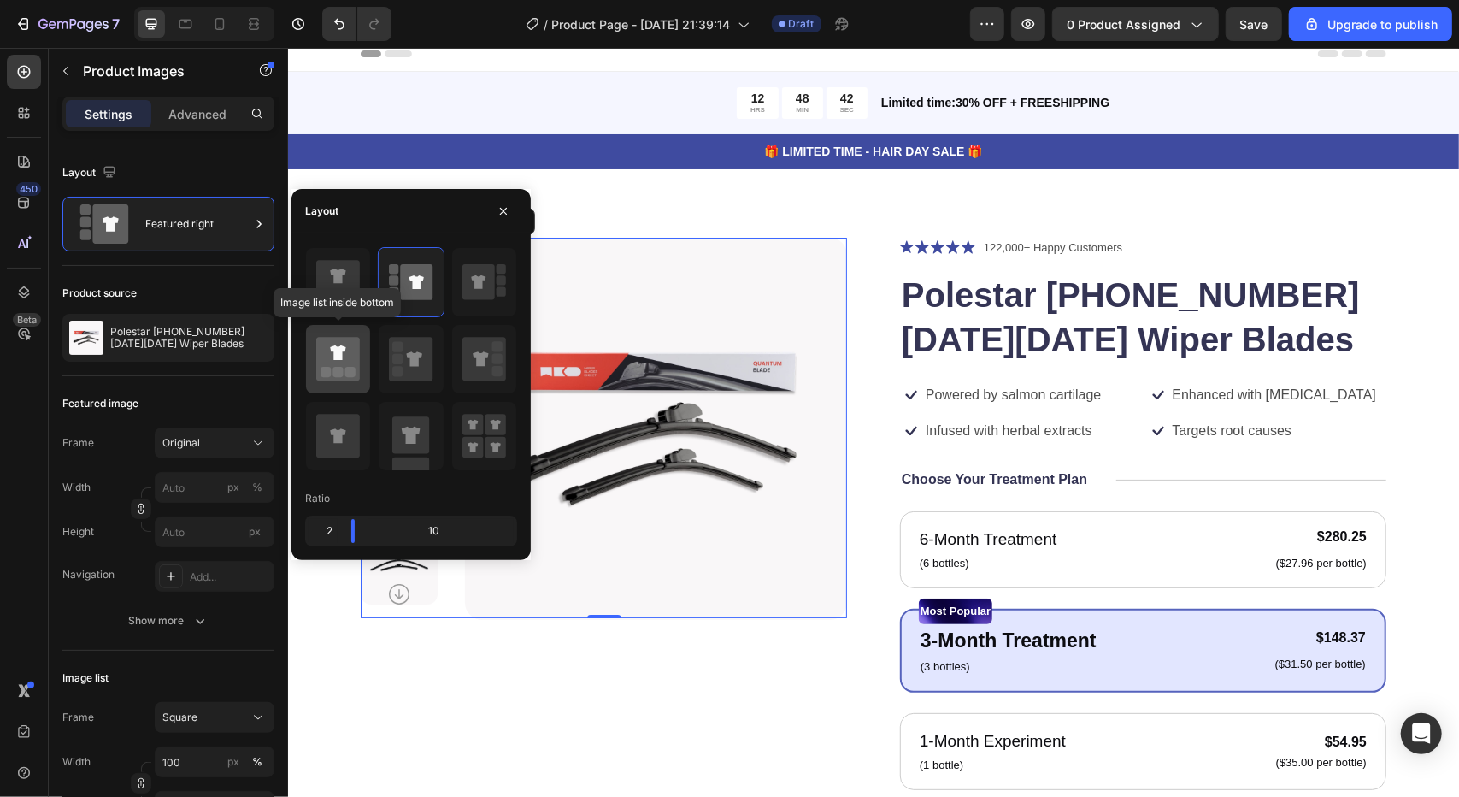
click at [353, 362] on icon at bounding box center [338, 360] width 44 height 44
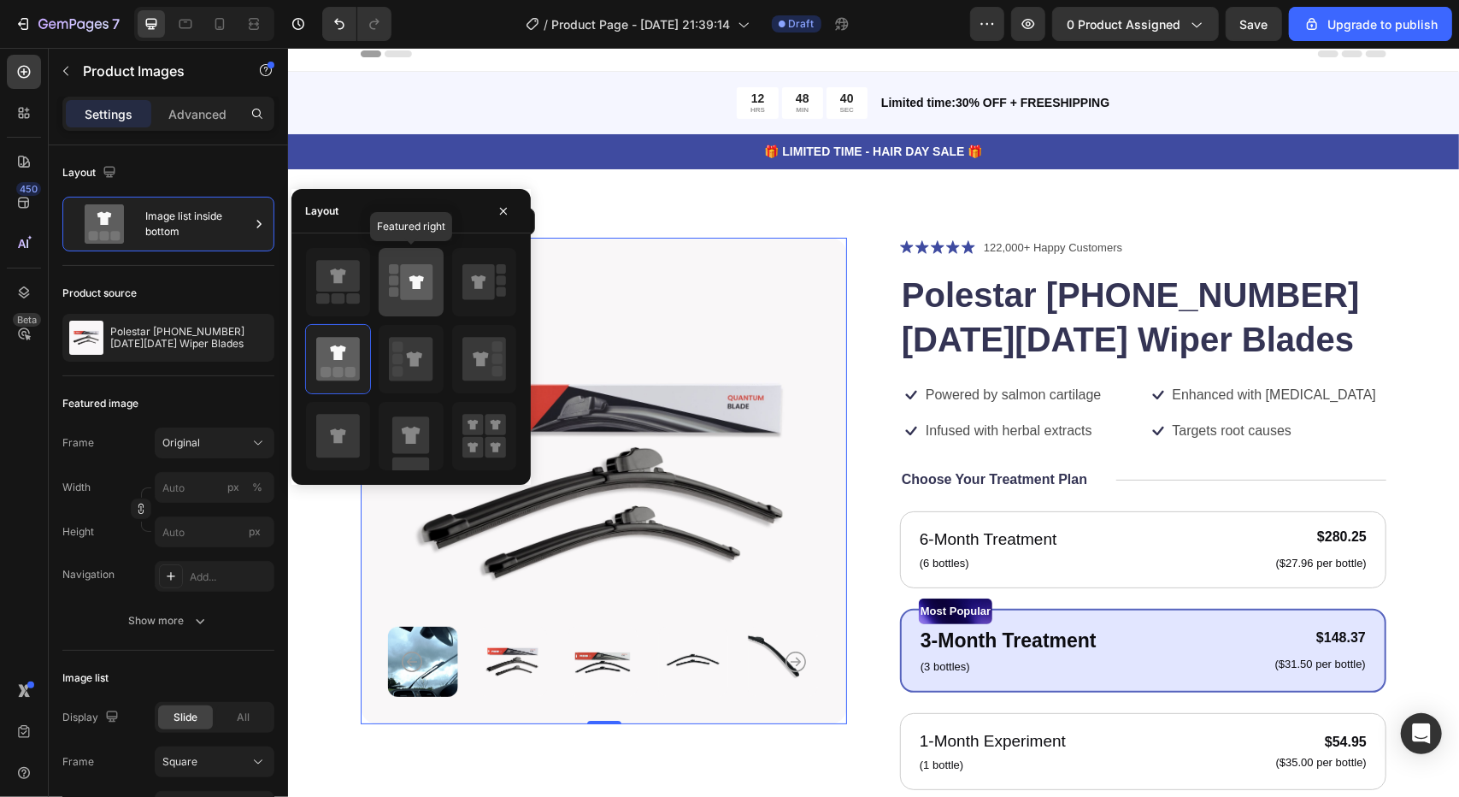
click at [405, 291] on icon at bounding box center [417, 282] width 32 height 36
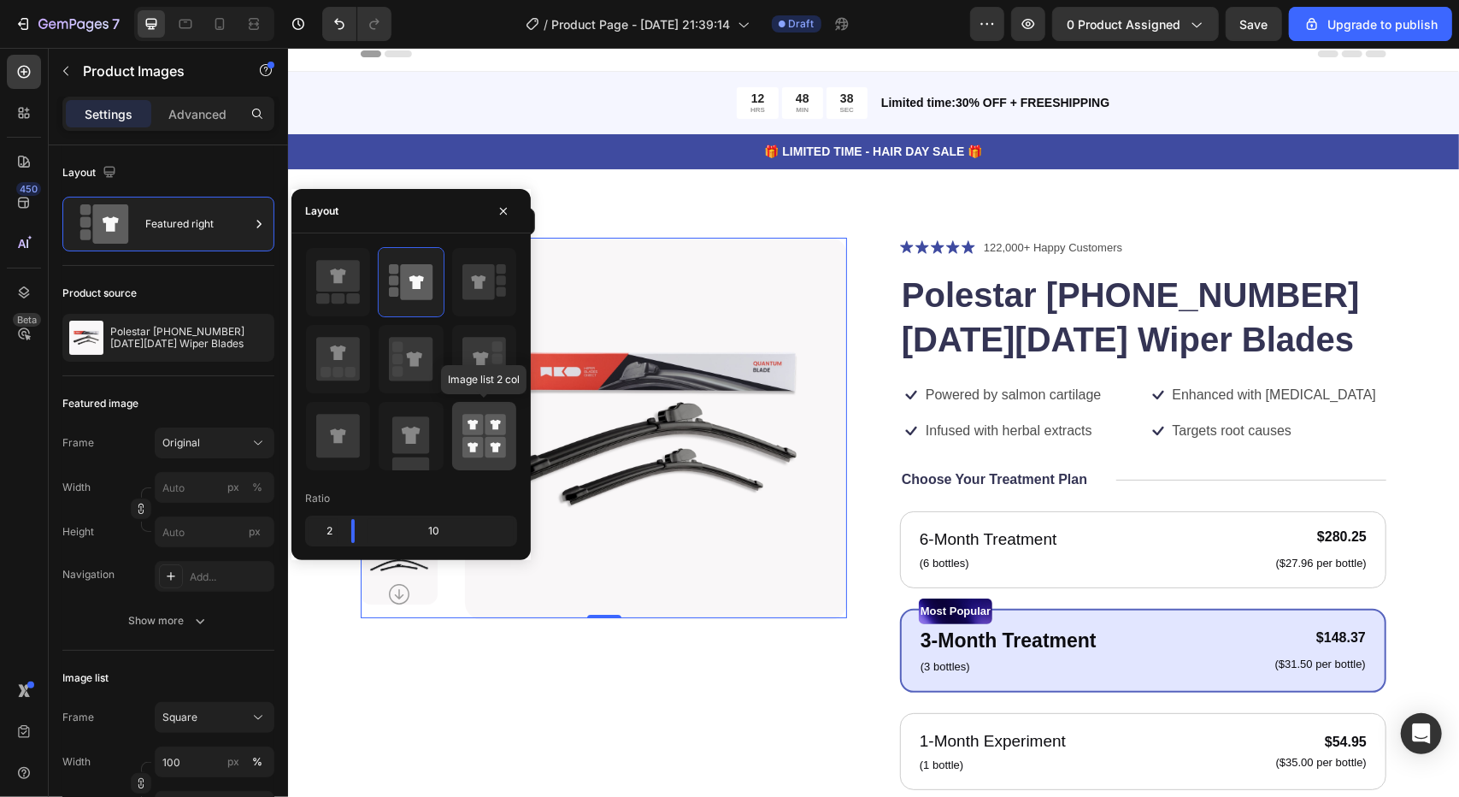
click at [481, 440] on rect at bounding box center [472, 447] width 21 height 21
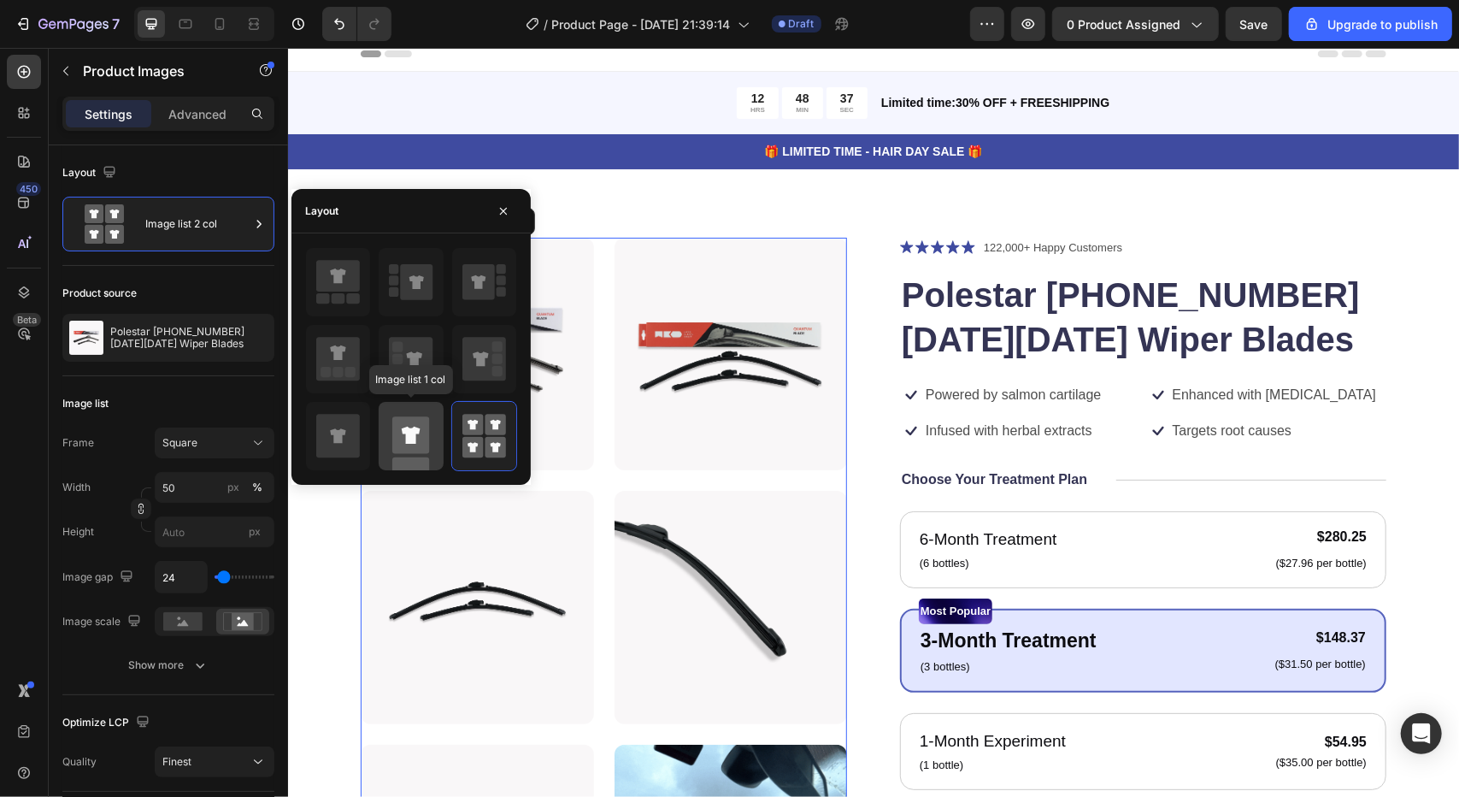
click at [399, 408] on icon at bounding box center [411, 436] width 44 height 68
type input "100"
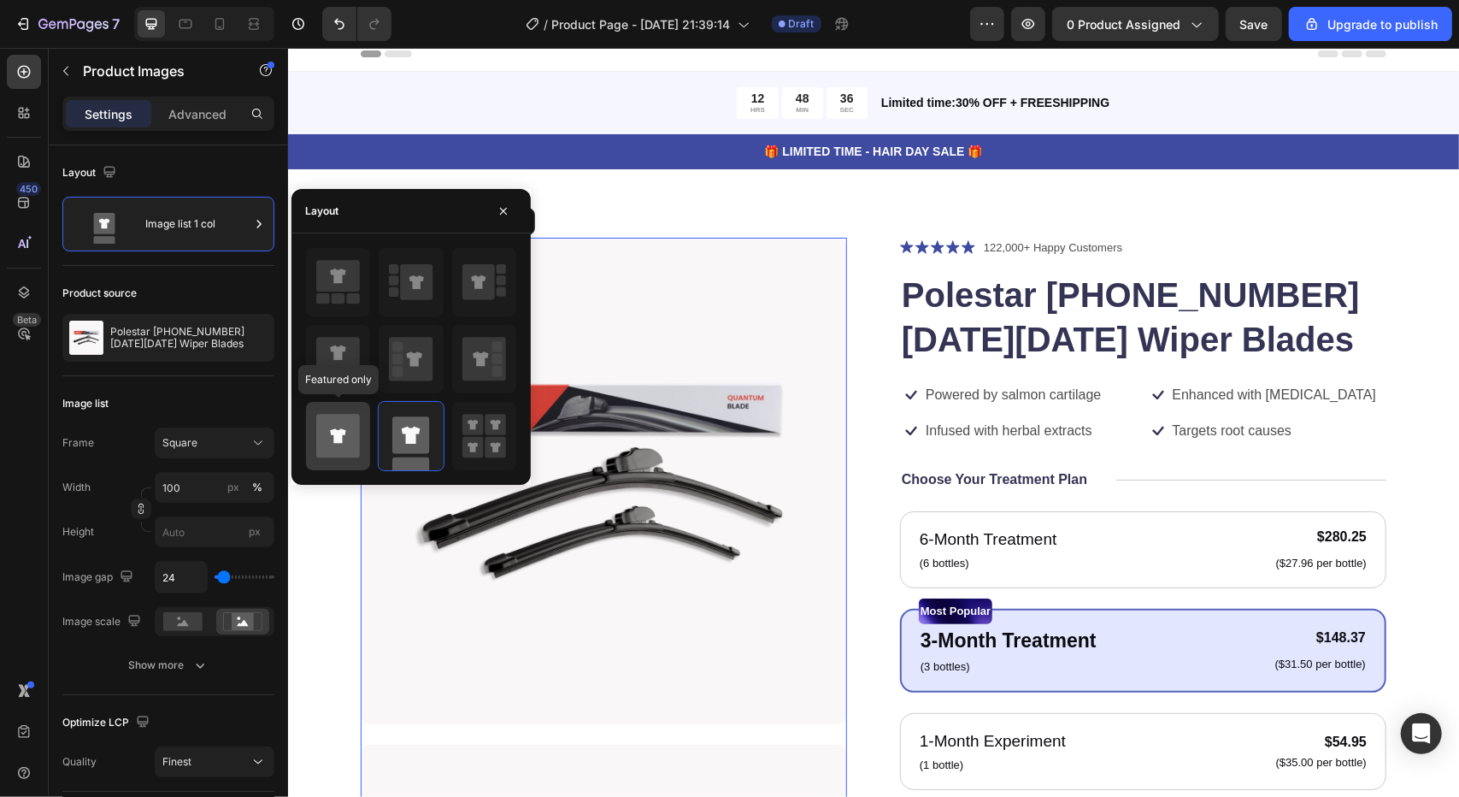
click at [332, 430] on icon at bounding box center [337, 436] width 15 height 15
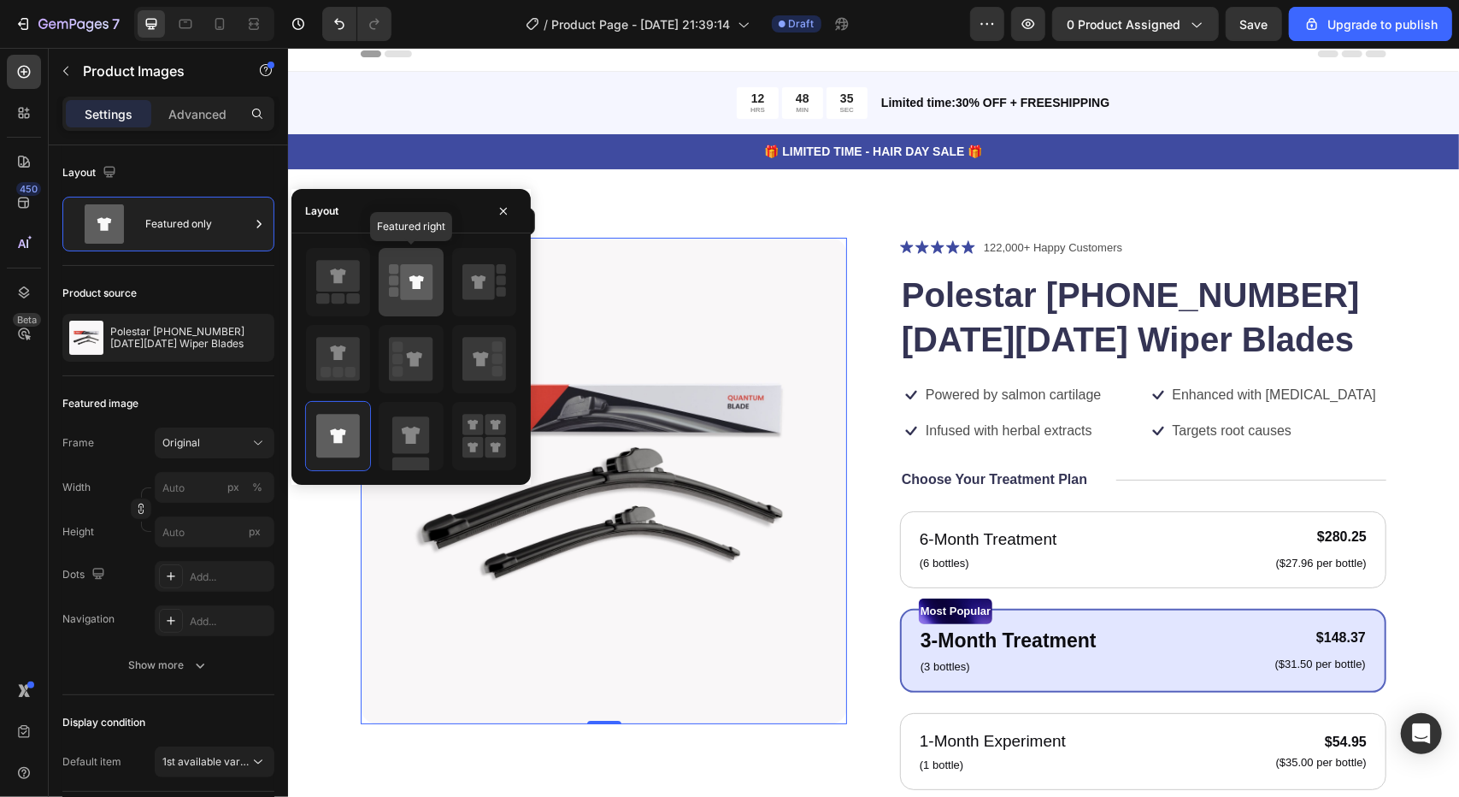
click at [410, 250] on div at bounding box center [411, 282] width 64 height 68
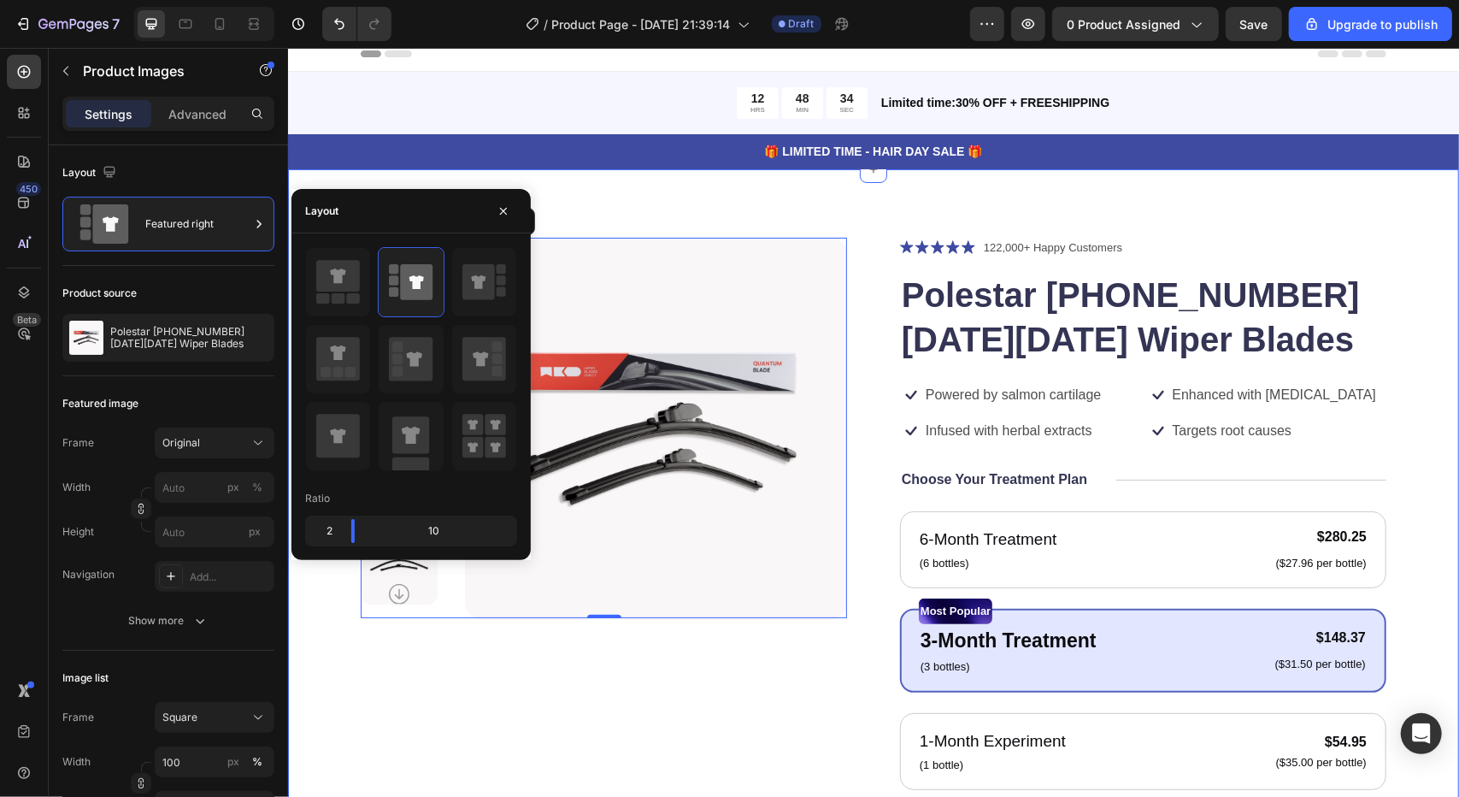
click at [957, 190] on div "Product Images 0 Icon Icon Icon Icon Icon Icon List 122,000+ Happy Customers Te…" at bounding box center [872, 679] width 1171 height 1022
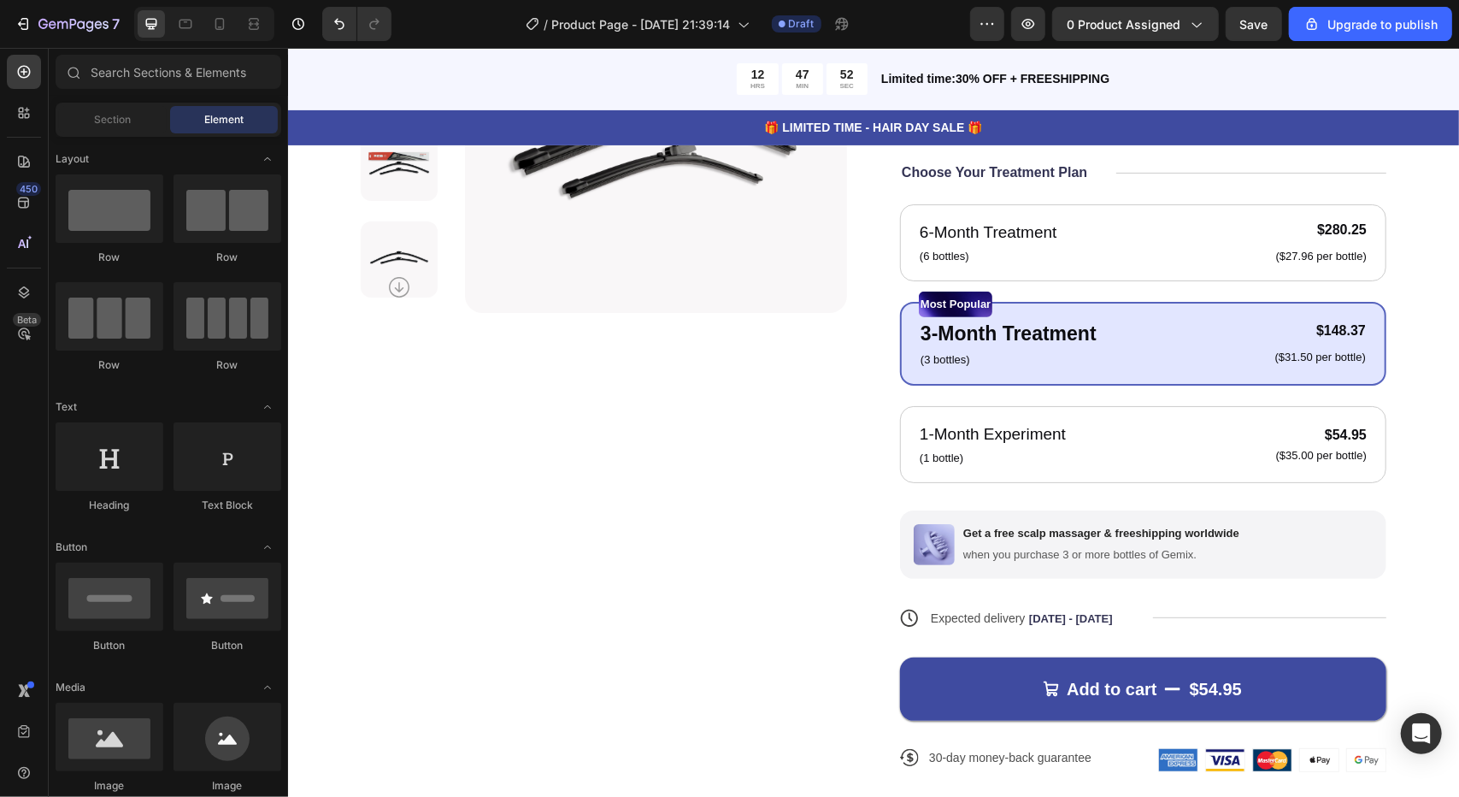
scroll to position [410, 0]
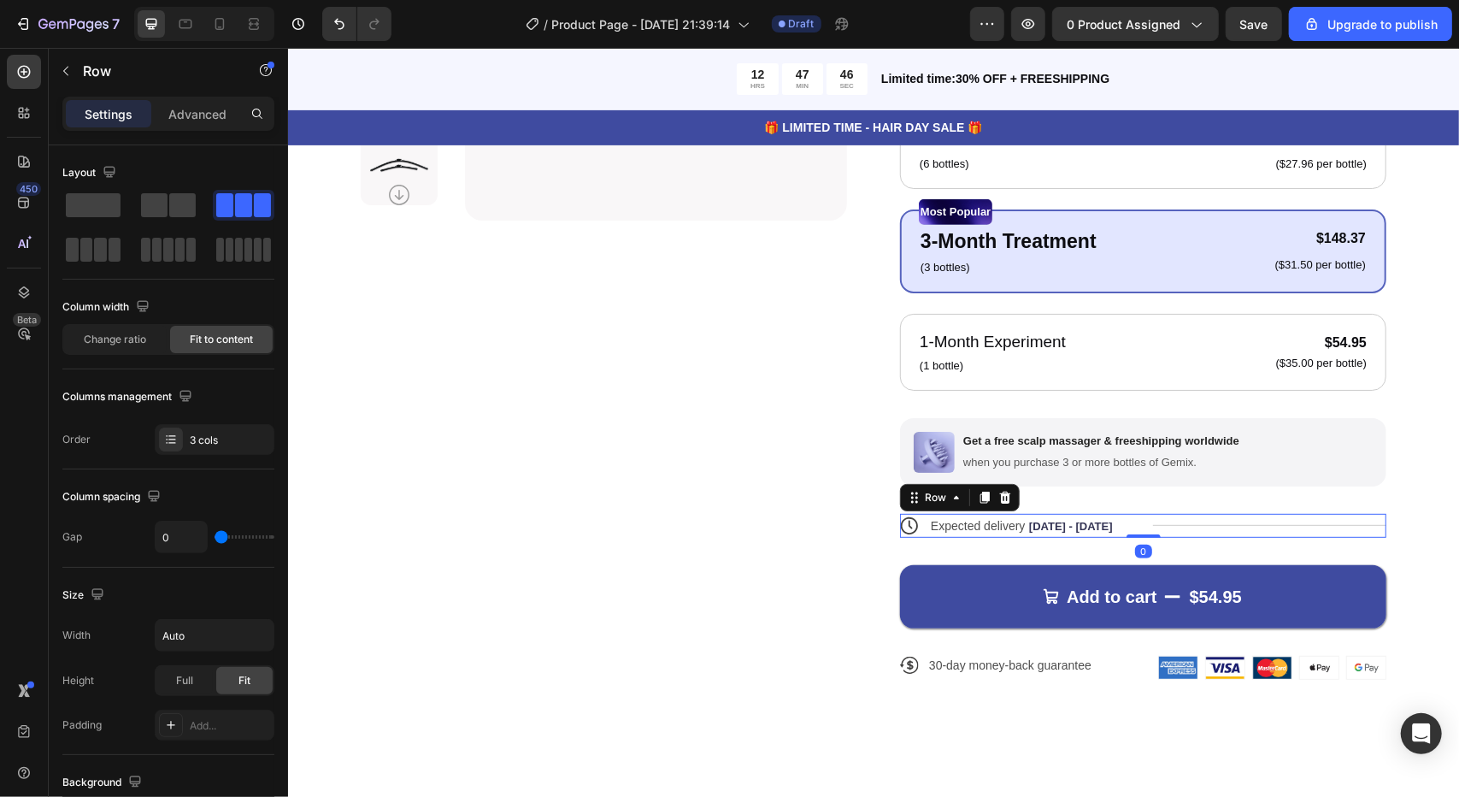
click at [1200, 530] on div "Title Line" at bounding box center [1269, 525] width 234 height 24
click at [1204, 527] on div "Title Line" at bounding box center [1269, 525] width 234 height 24
click at [103, 206] on span at bounding box center [93, 205] width 55 height 24
click at [1177, 521] on div "Title Line" at bounding box center [1269, 525] width 234 height 24
click at [184, 119] on p "Advanced" at bounding box center [197, 114] width 58 height 18
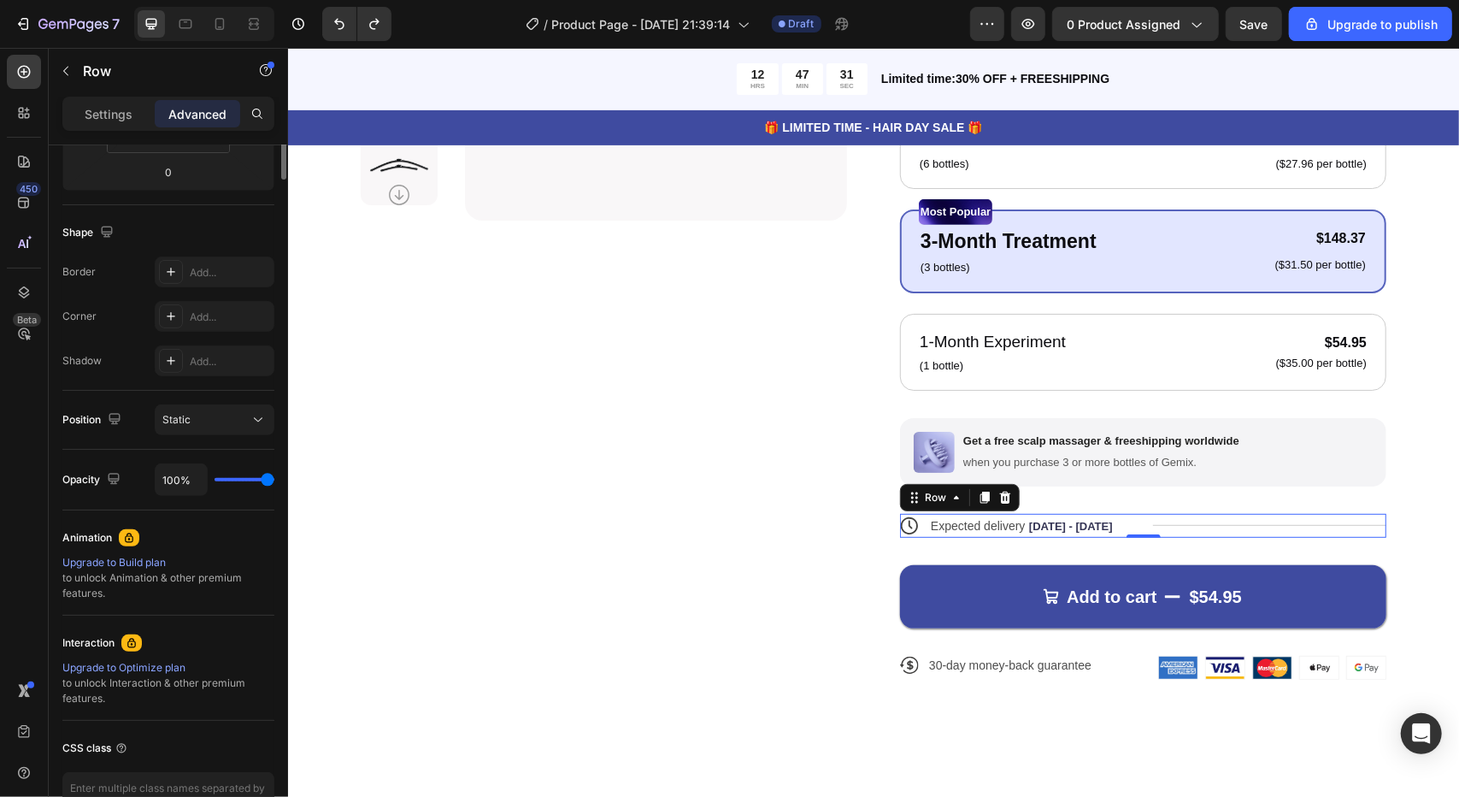
scroll to position [0, 0]
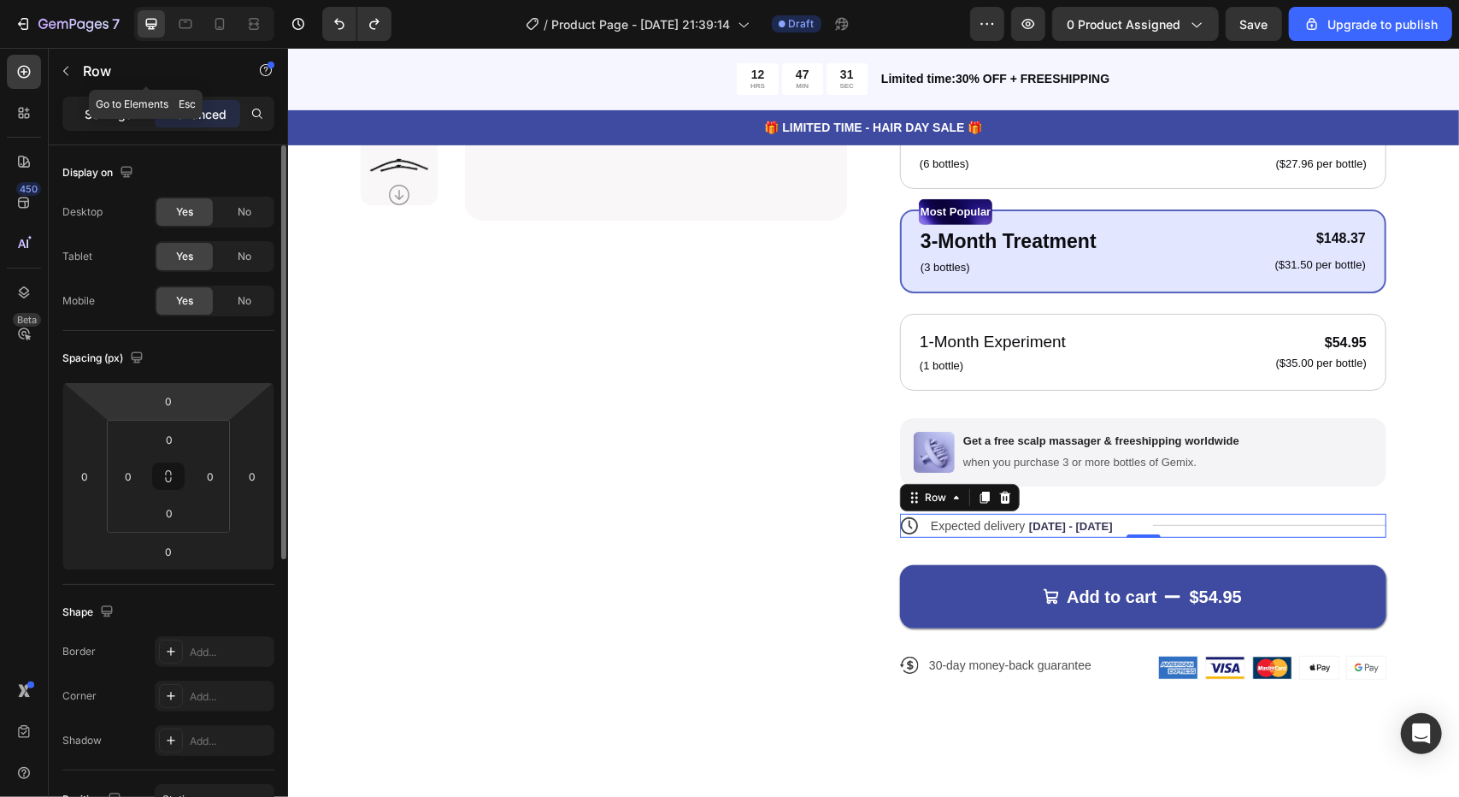
click at [115, 100] on div "Settings" at bounding box center [108, 113] width 85 height 27
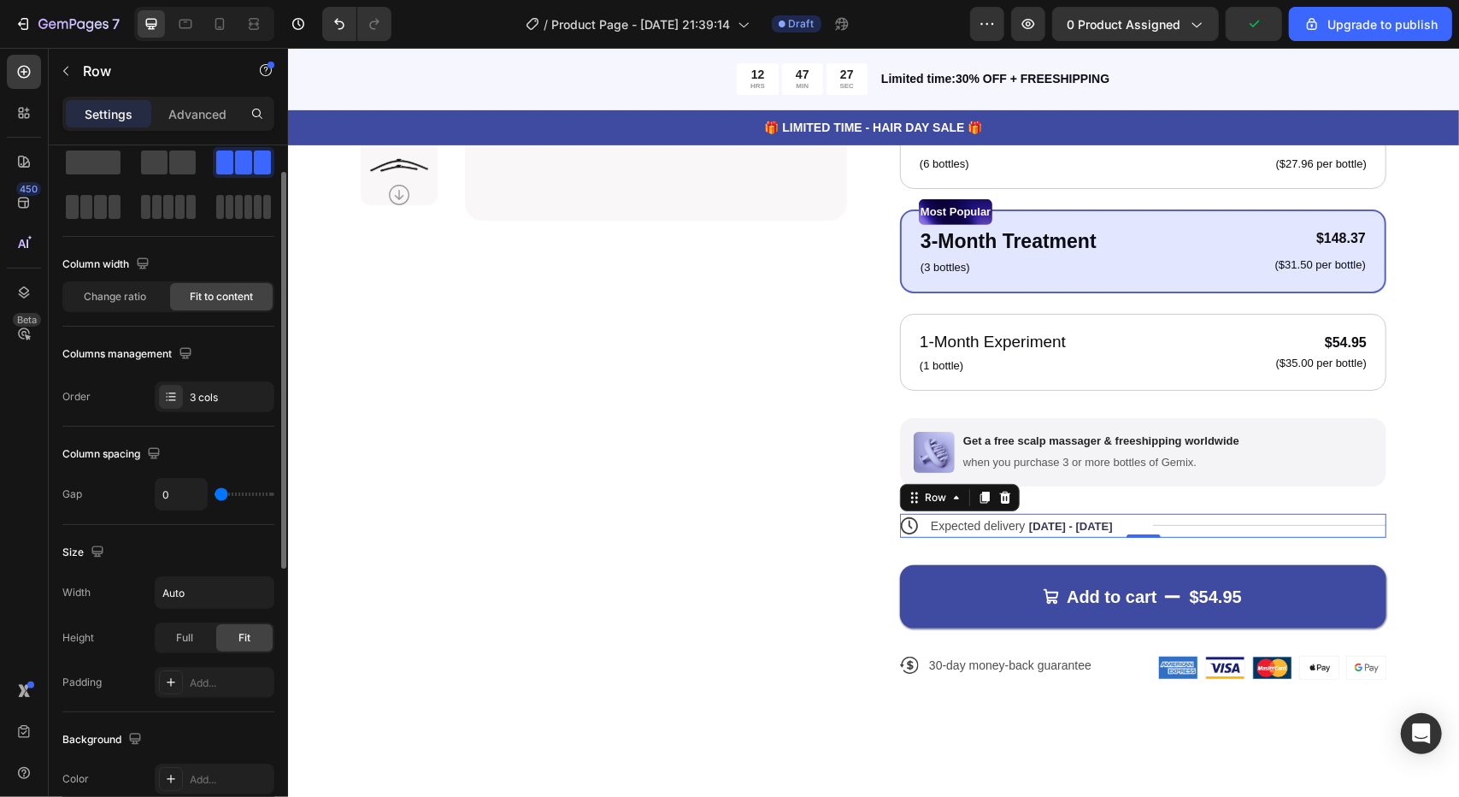
scroll to position [44, 0]
click at [219, 389] on div "3 cols" at bounding box center [230, 395] width 80 height 15
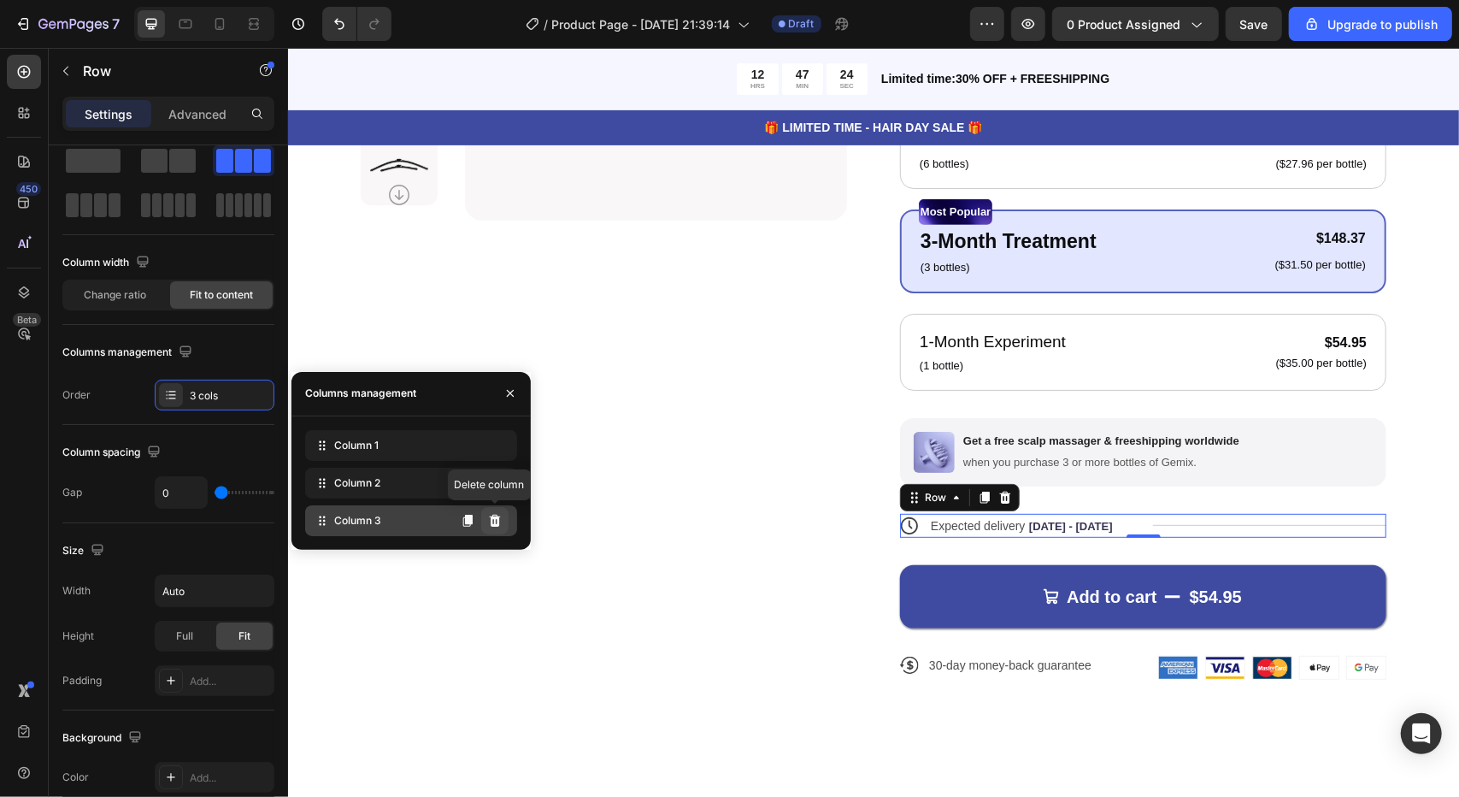
click at [499, 520] on icon at bounding box center [495, 521] width 11 height 12
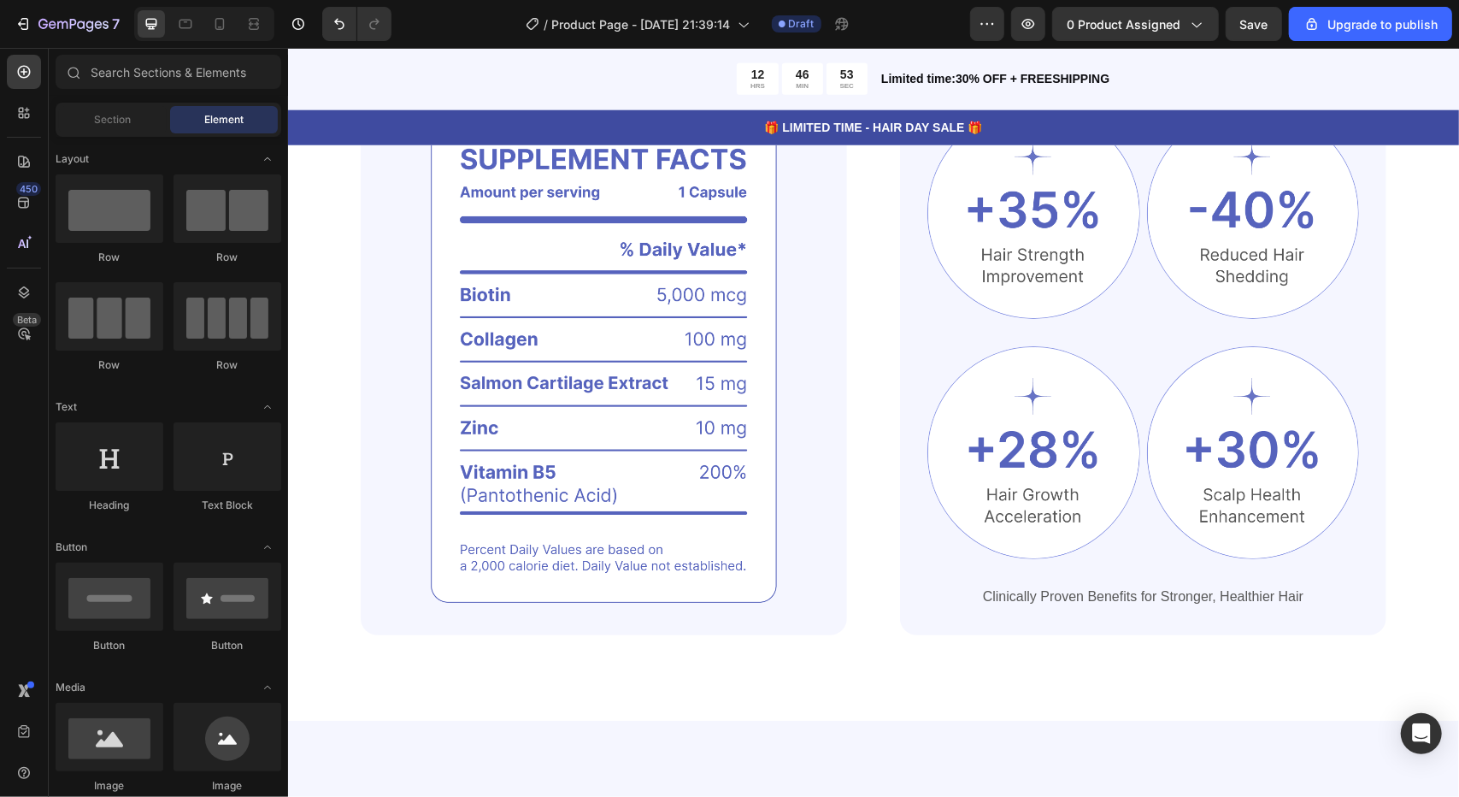
scroll to position [1042, 0]
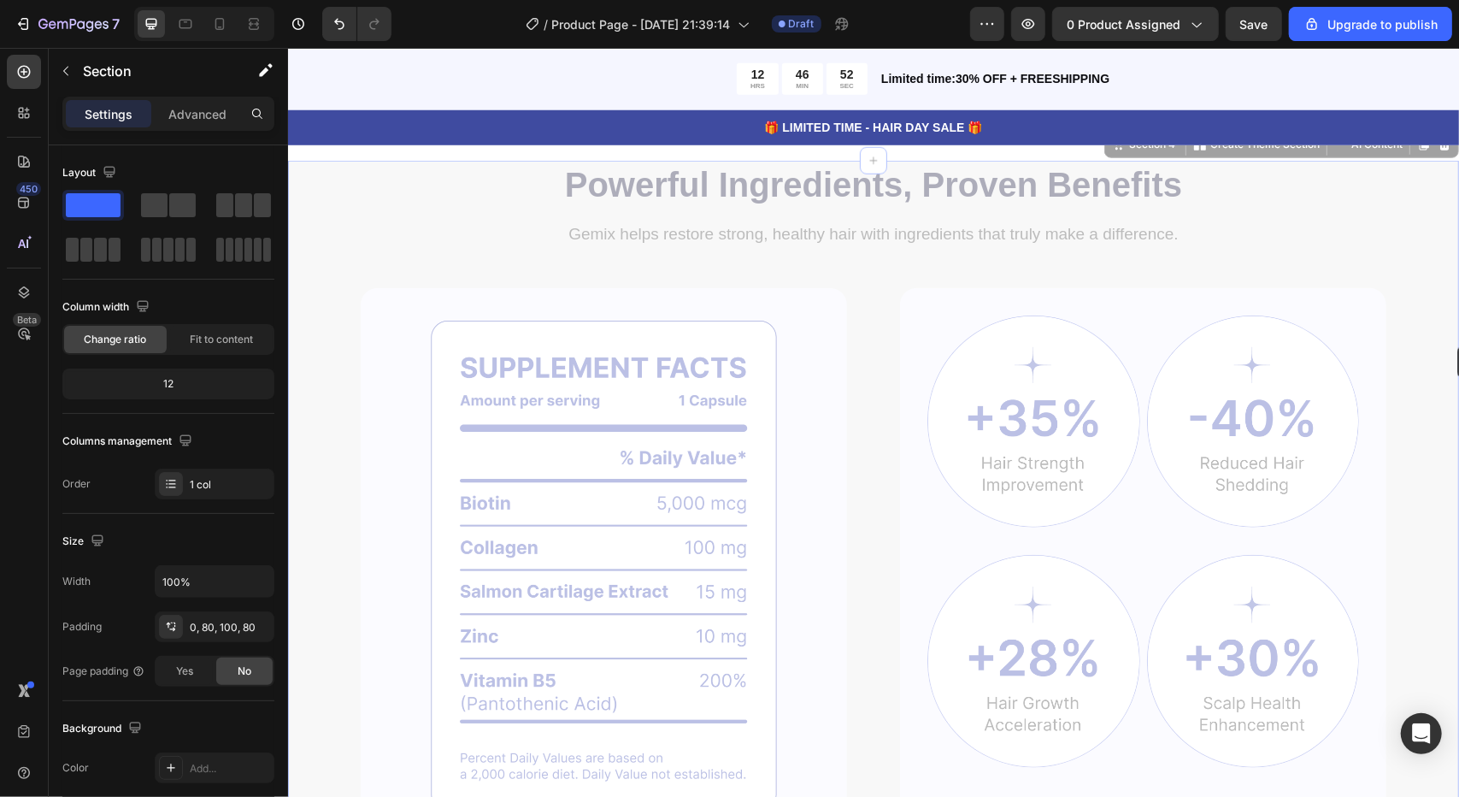
drag, startPoint x: 1445, startPoint y: 253, endPoint x: 1457, endPoint y: 275, distance: 25.2
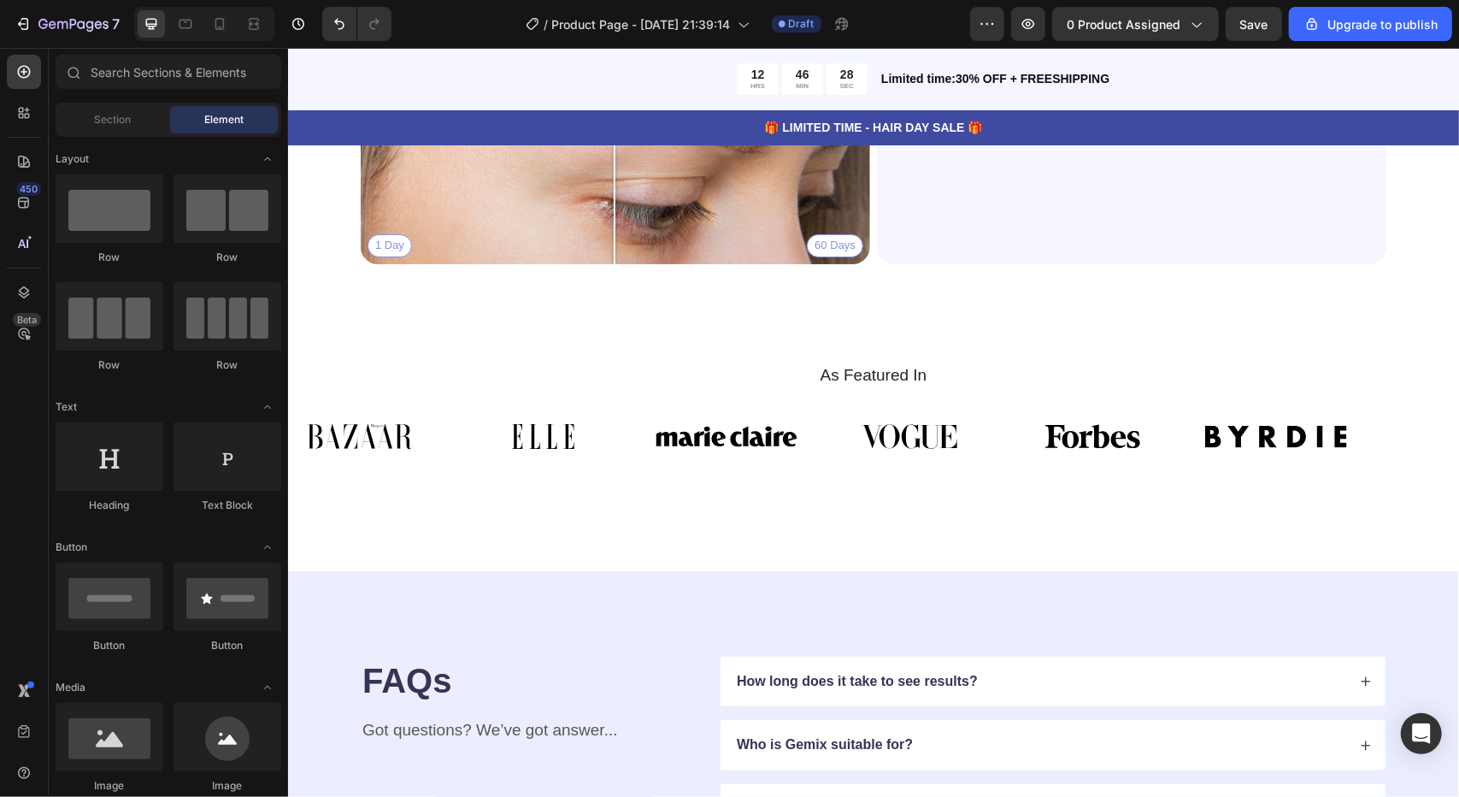
scroll to position [4314, 0]
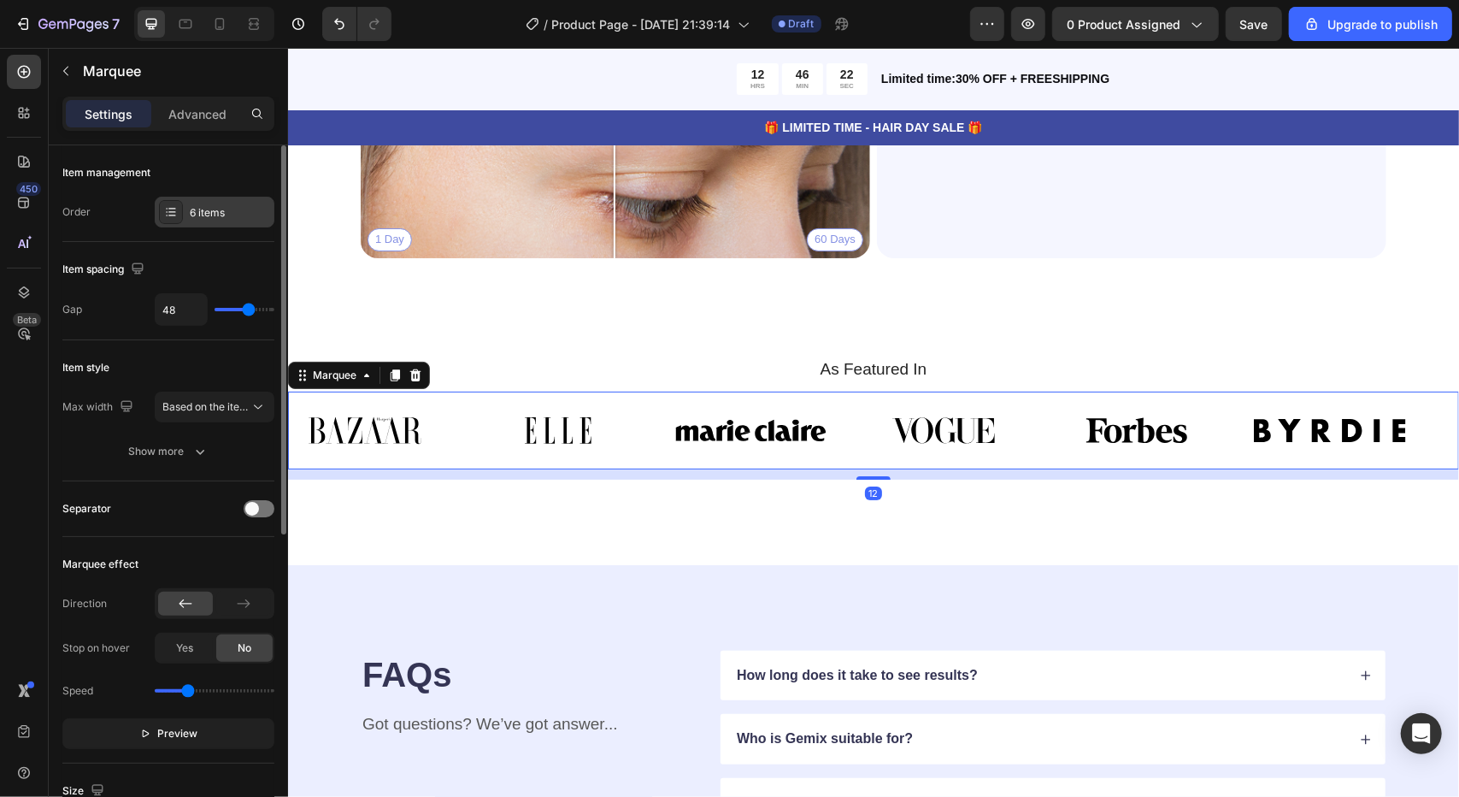
click at [210, 201] on div "6 items" at bounding box center [215, 212] width 120 height 31
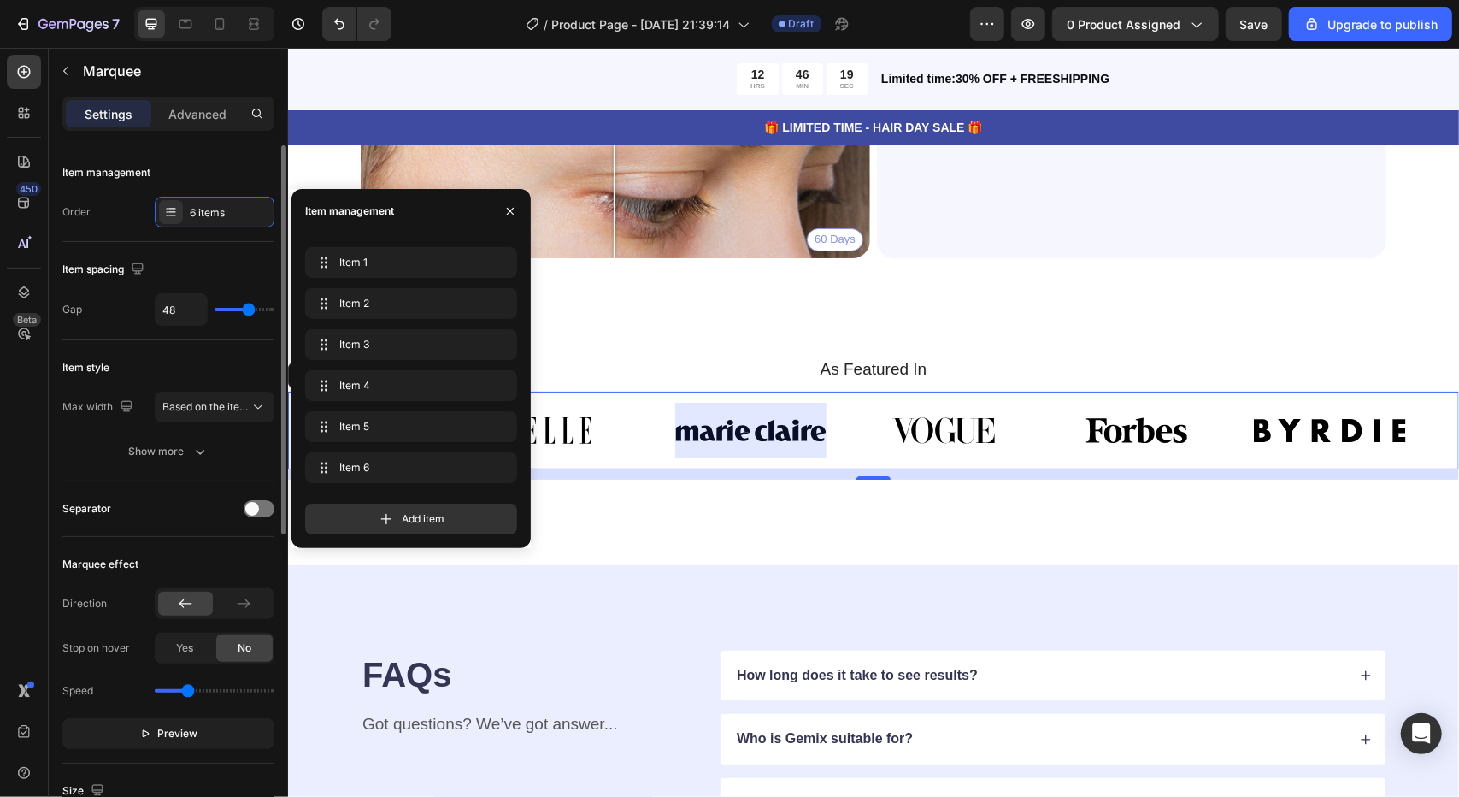
click at [217, 340] on div "Item management Order 6 items" at bounding box center [168, 410] width 212 height 141
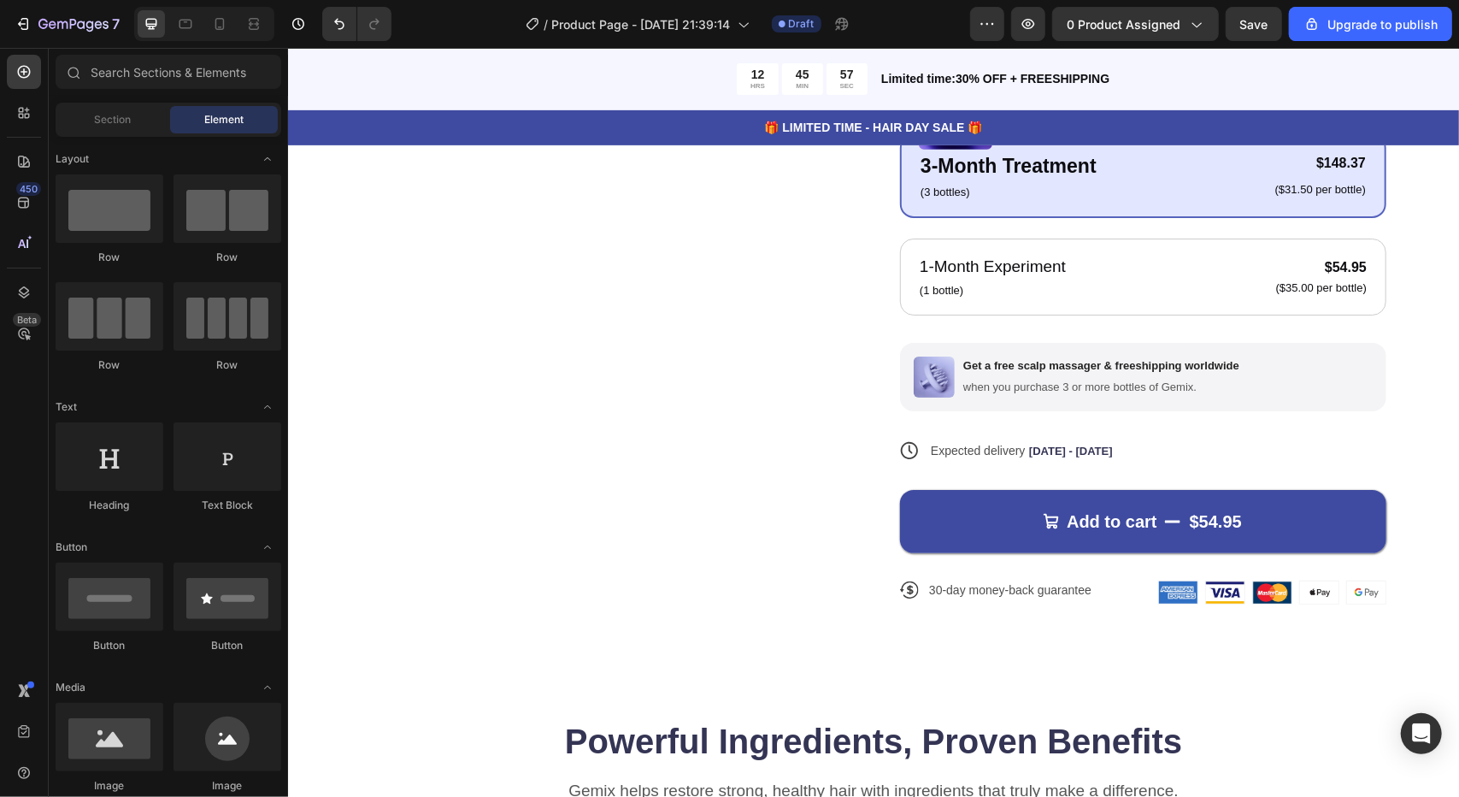
scroll to position [465, 0]
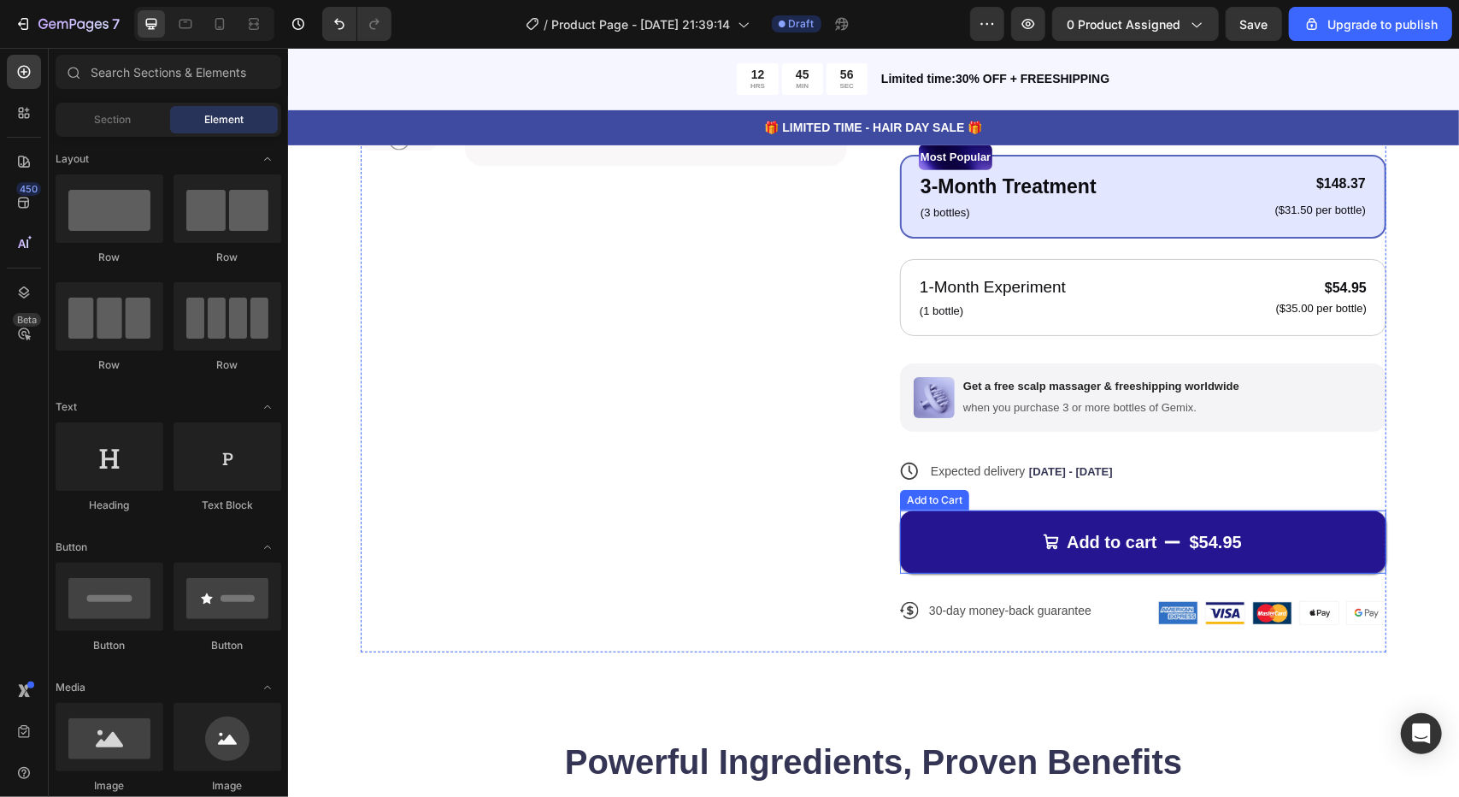
click at [960, 545] on button "Add to cart $54.95" at bounding box center [1142, 540] width 486 height 63
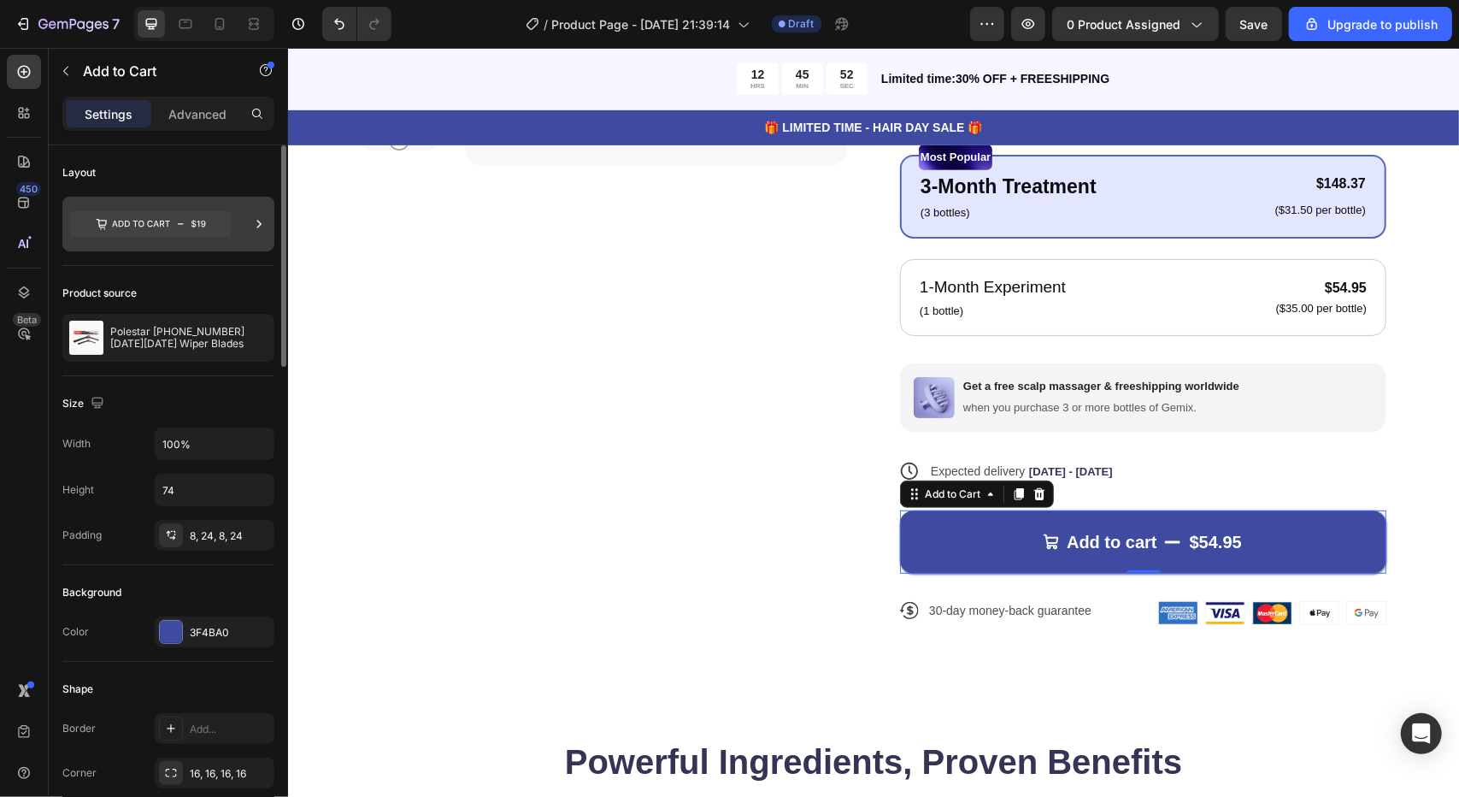
click at [233, 232] on div at bounding box center [168, 224] width 212 height 55
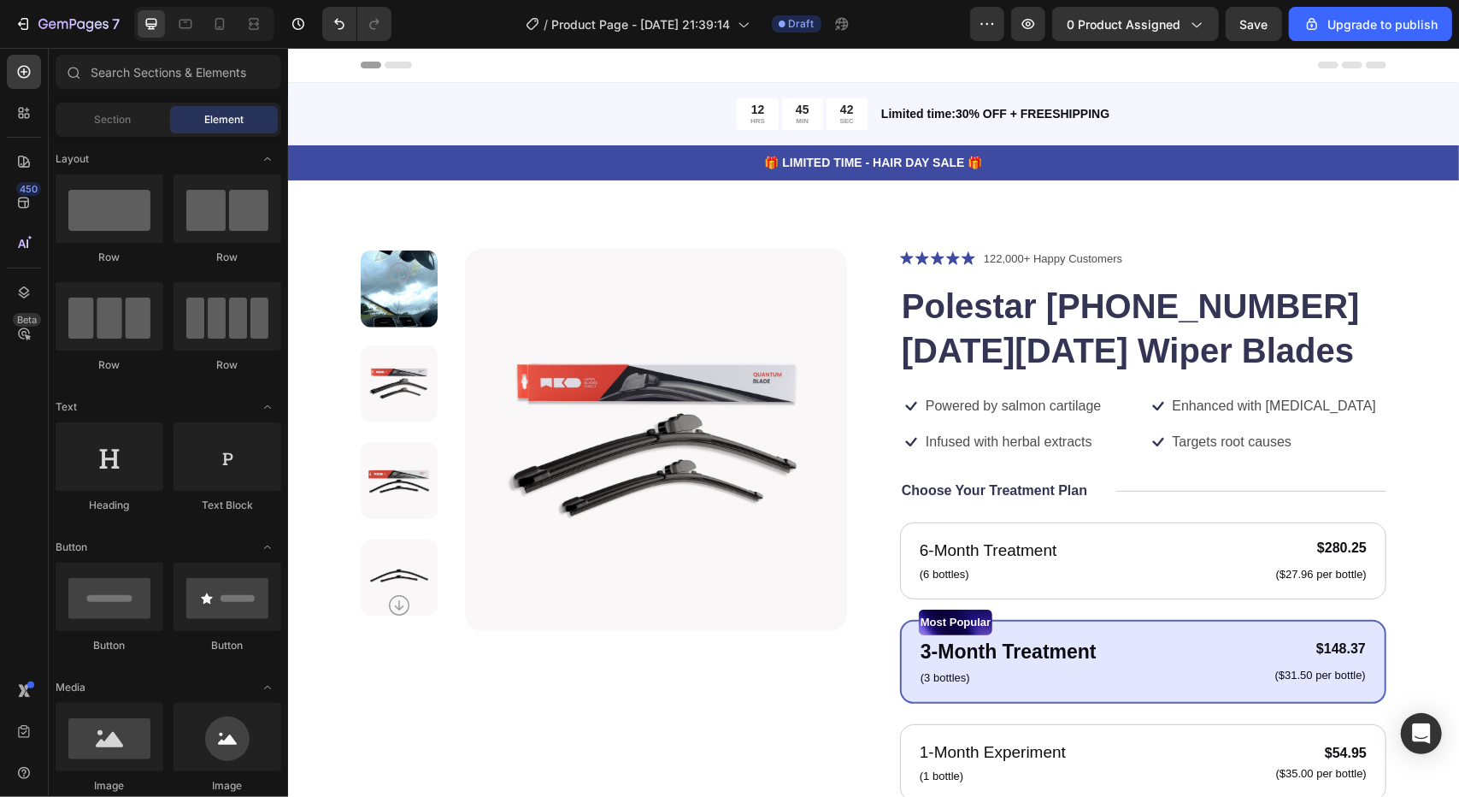
scroll to position [157, 0]
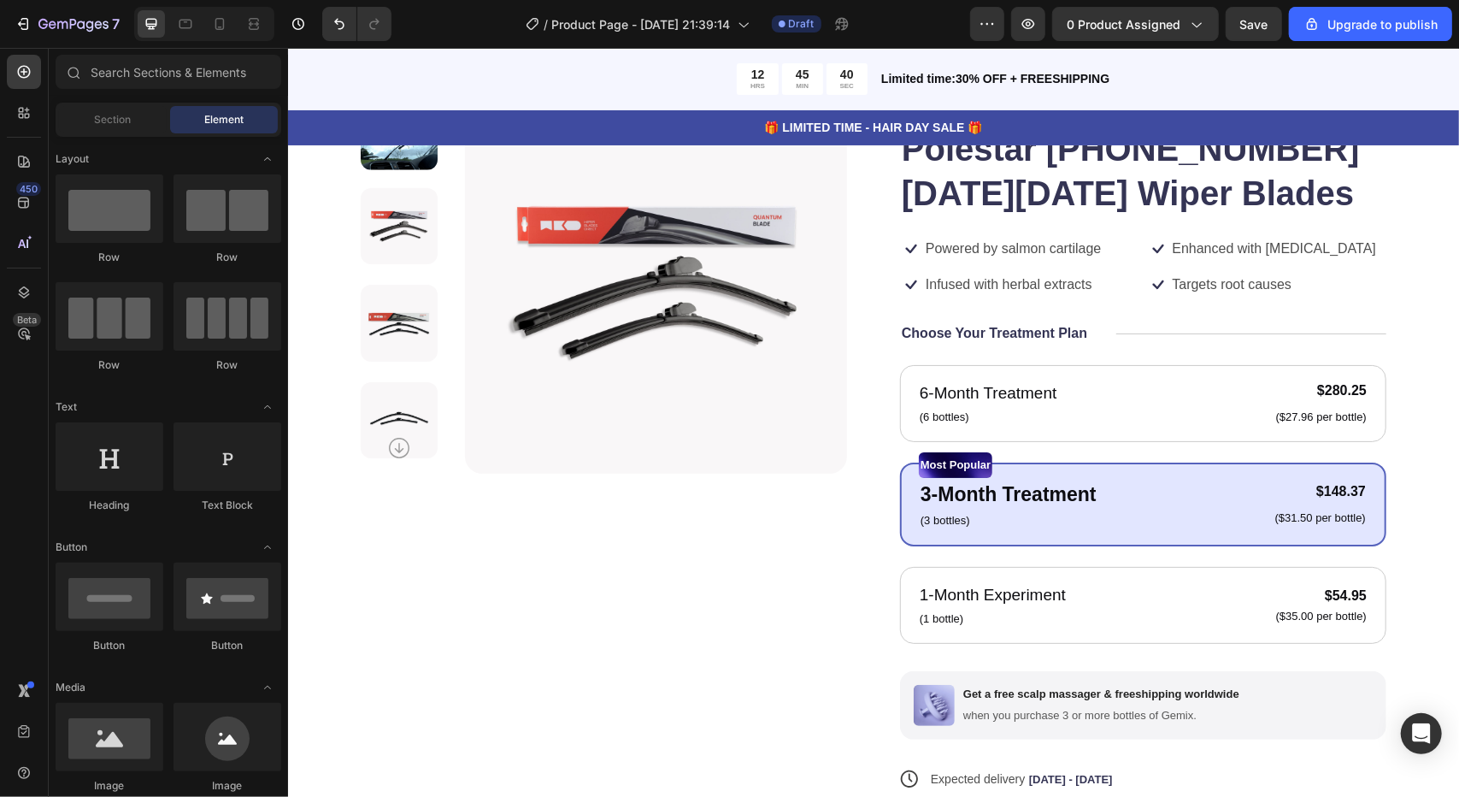
click at [198, 121] on div "Element" at bounding box center [224, 119] width 108 height 27
click at [141, 85] on input "text" at bounding box center [169, 72] width 226 height 34
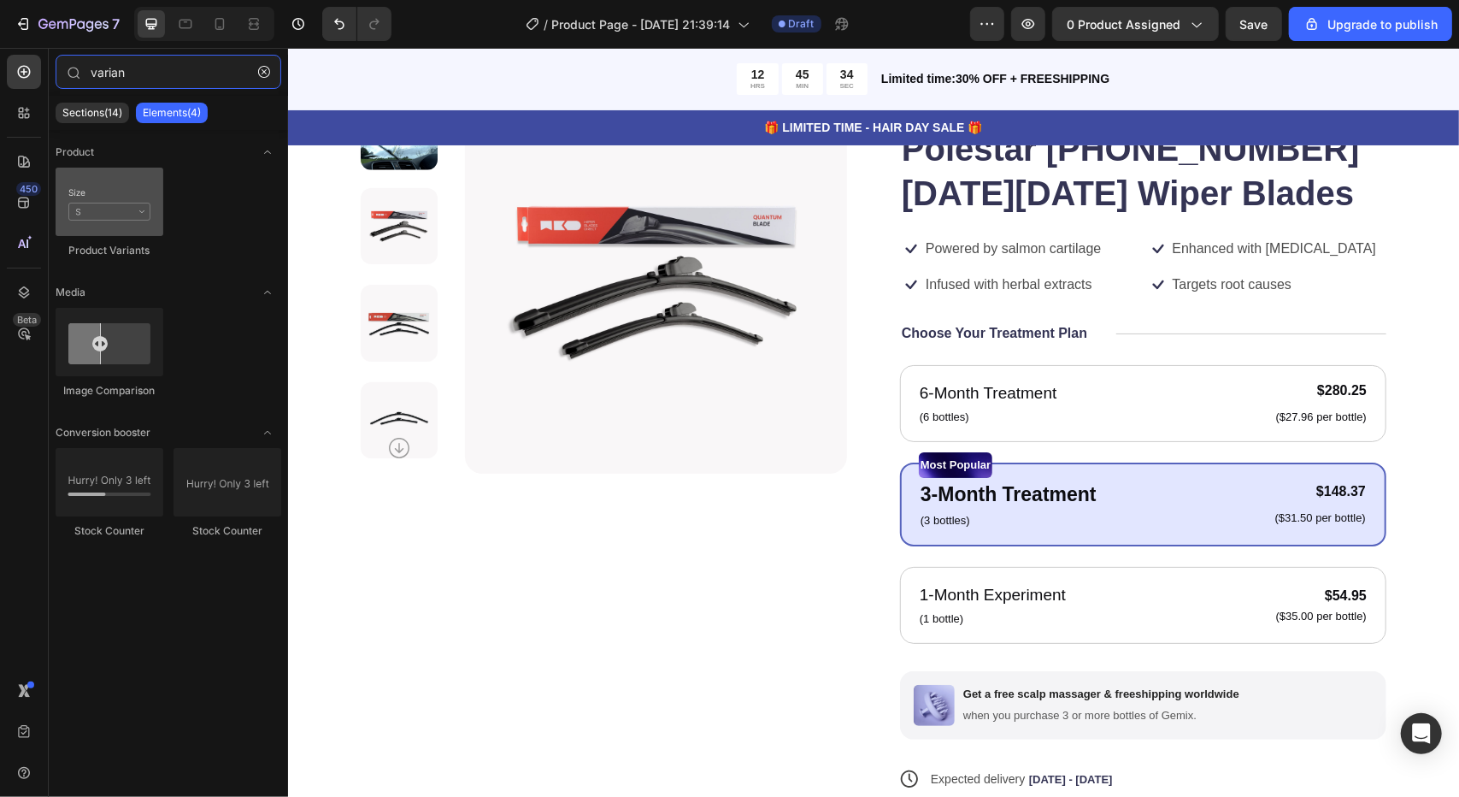
type input "varian"
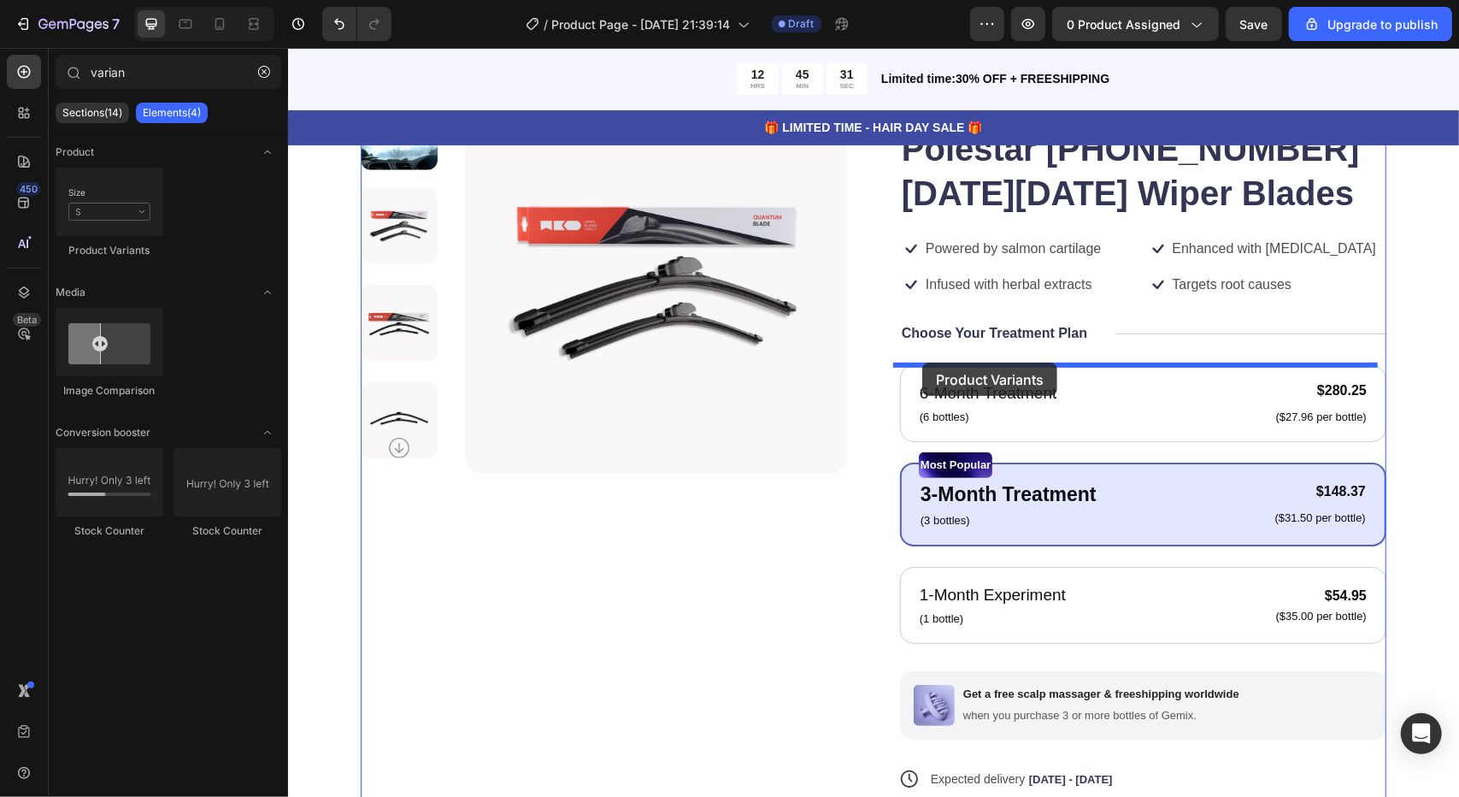
drag, startPoint x: 419, startPoint y: 267, endPoint x: 922, endPoint y: 362, distance: 512.3
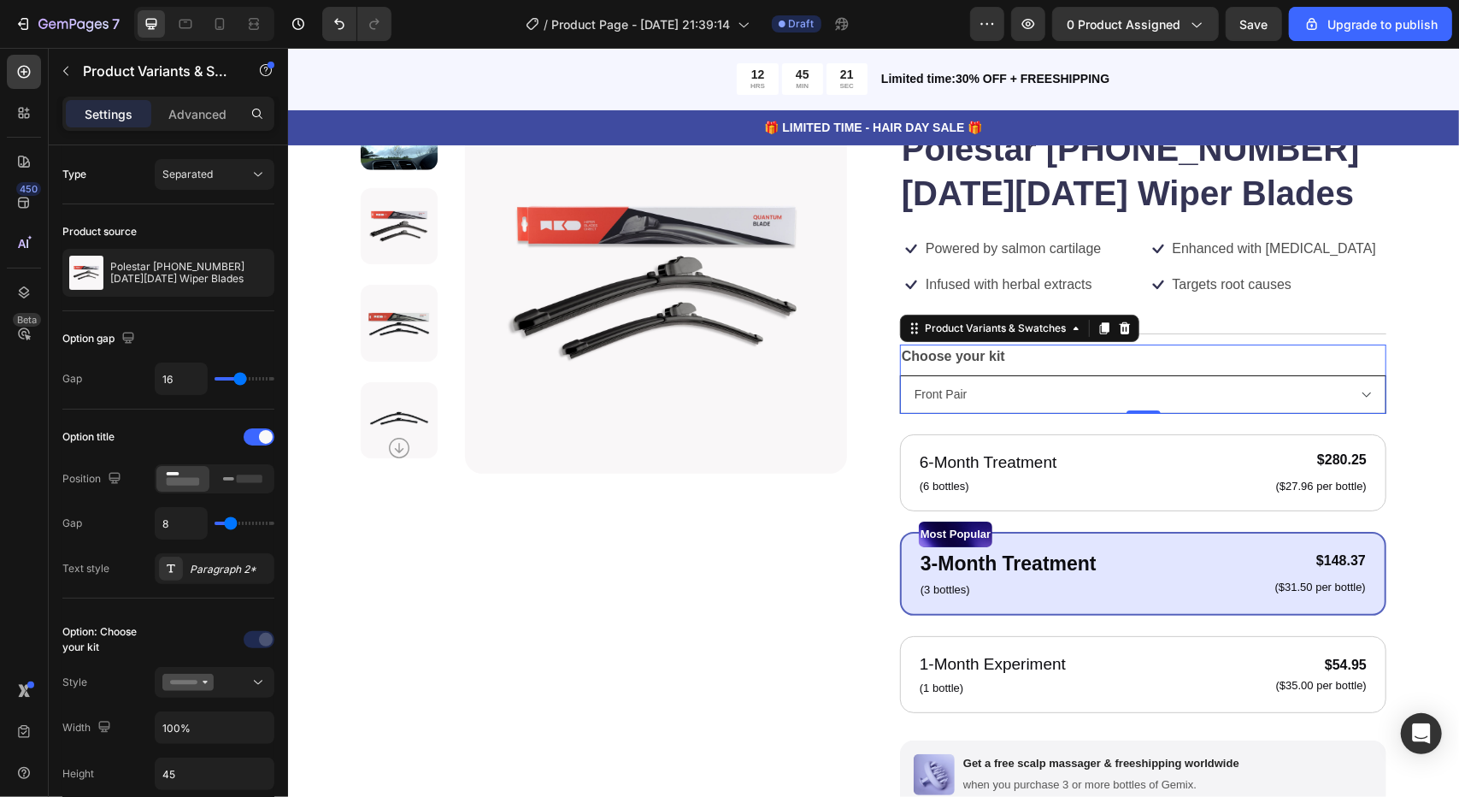
click at [1361, 396] on select "Front Pair" at bounding box center [1142, 393] width 486 height 38
click at [1330, 385] on select "Front Pair" at bounding box center [1142, 393] width 486 height 38
click at [950, 356] on legend "Choose your kit" at bounding box center [952, 356] width 107 height 24
click at [221, 172] on div "Separated" at bounding box center [205, 174] width 87 height 15
click at [220, 234] on div "Combine" at bounding box center [197, 248] width 140 height 32
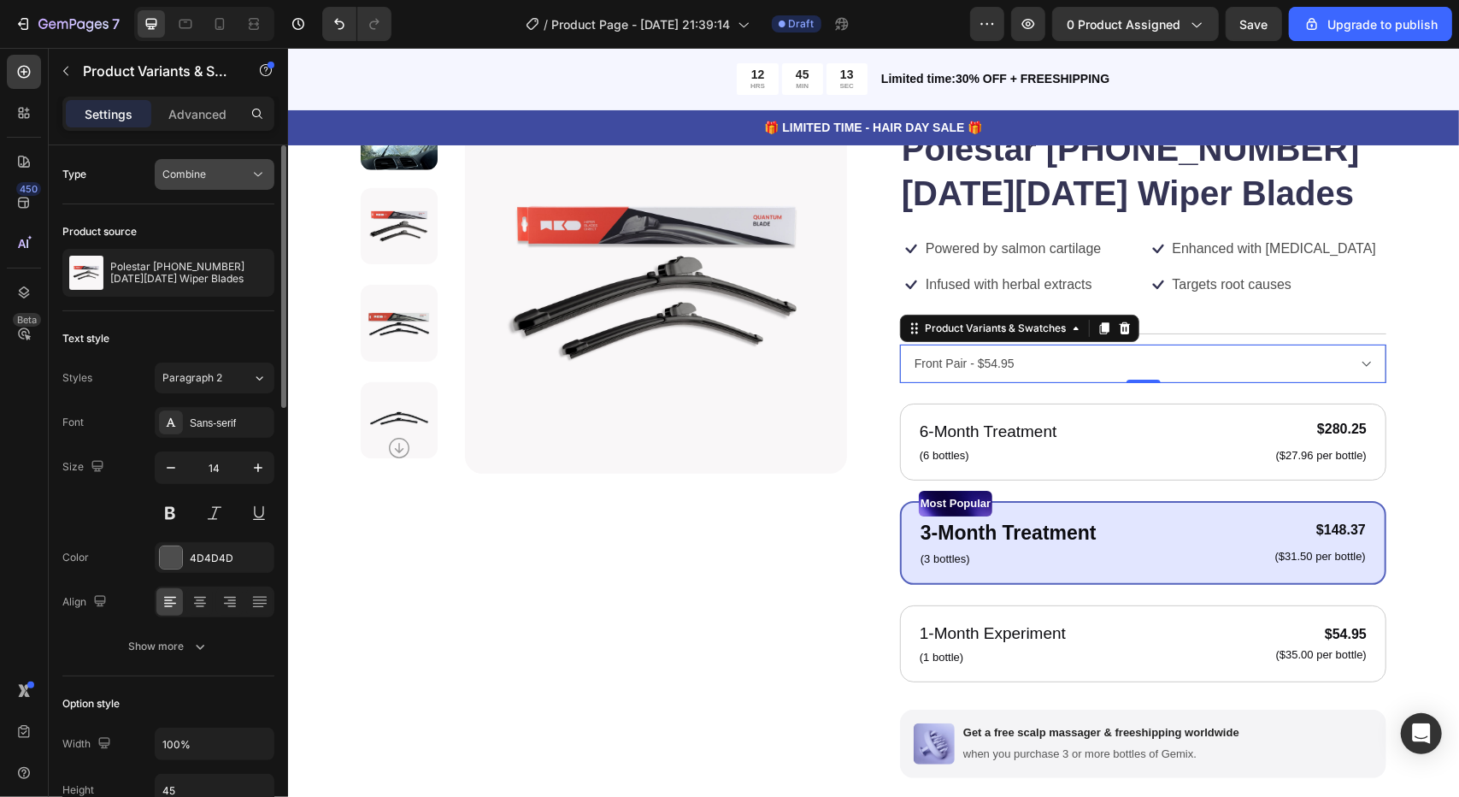
click at [246, 159] on button "Combine" at bounding box center [215, 174] width 120 height 31
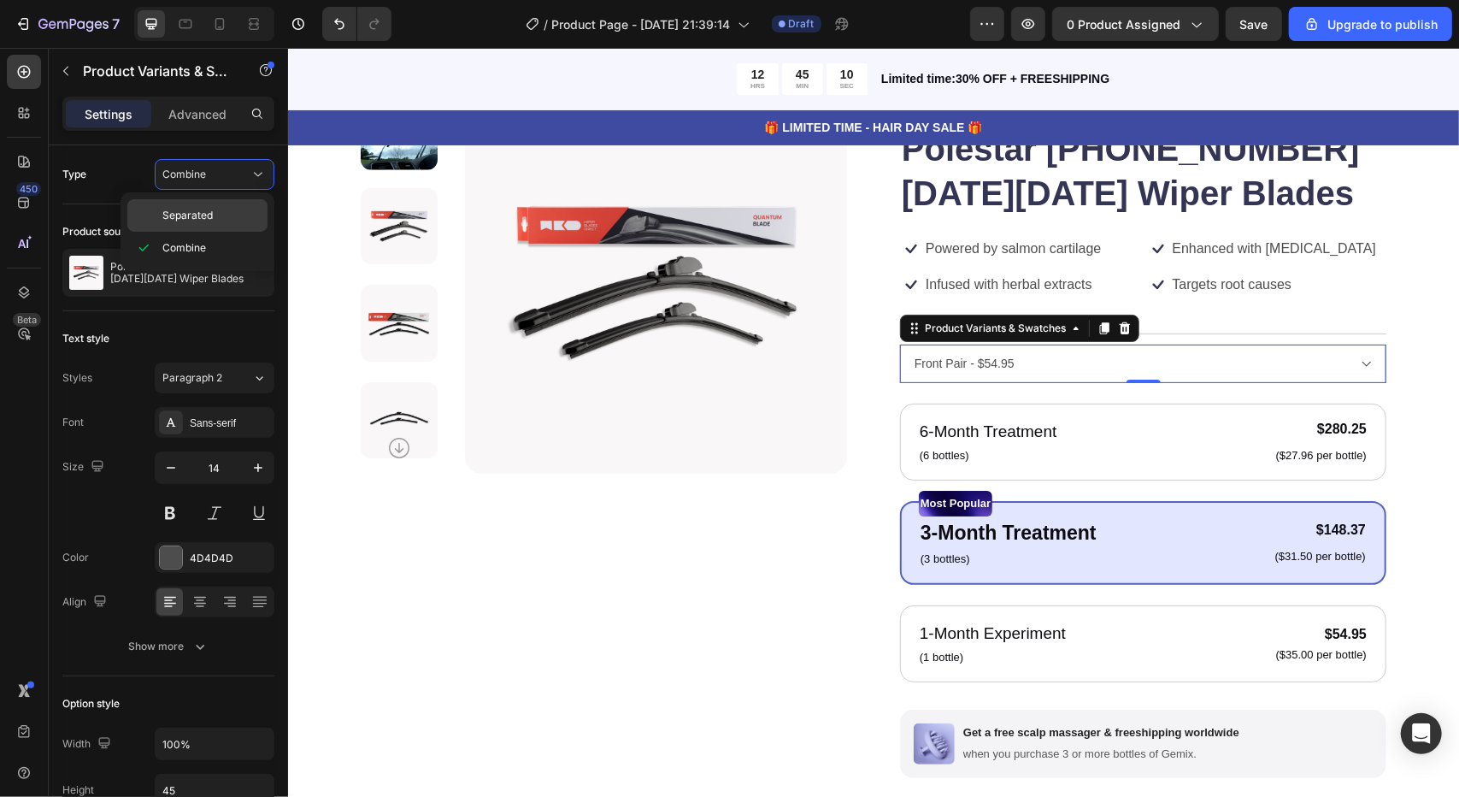
click at [238, 218] on p "Separated" at bounding box center [210, 215] width 97 height 15
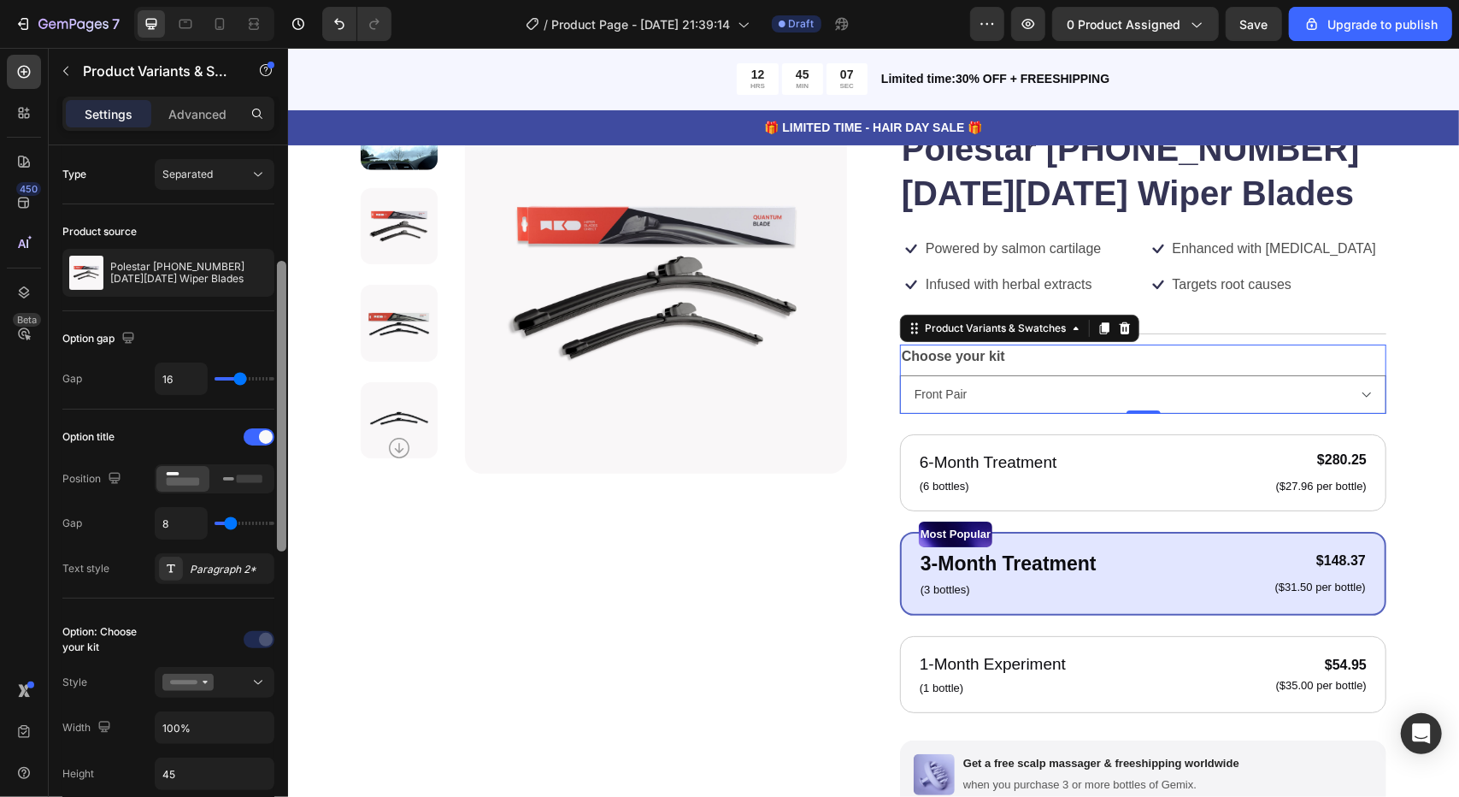
scroll to position [101, 0]
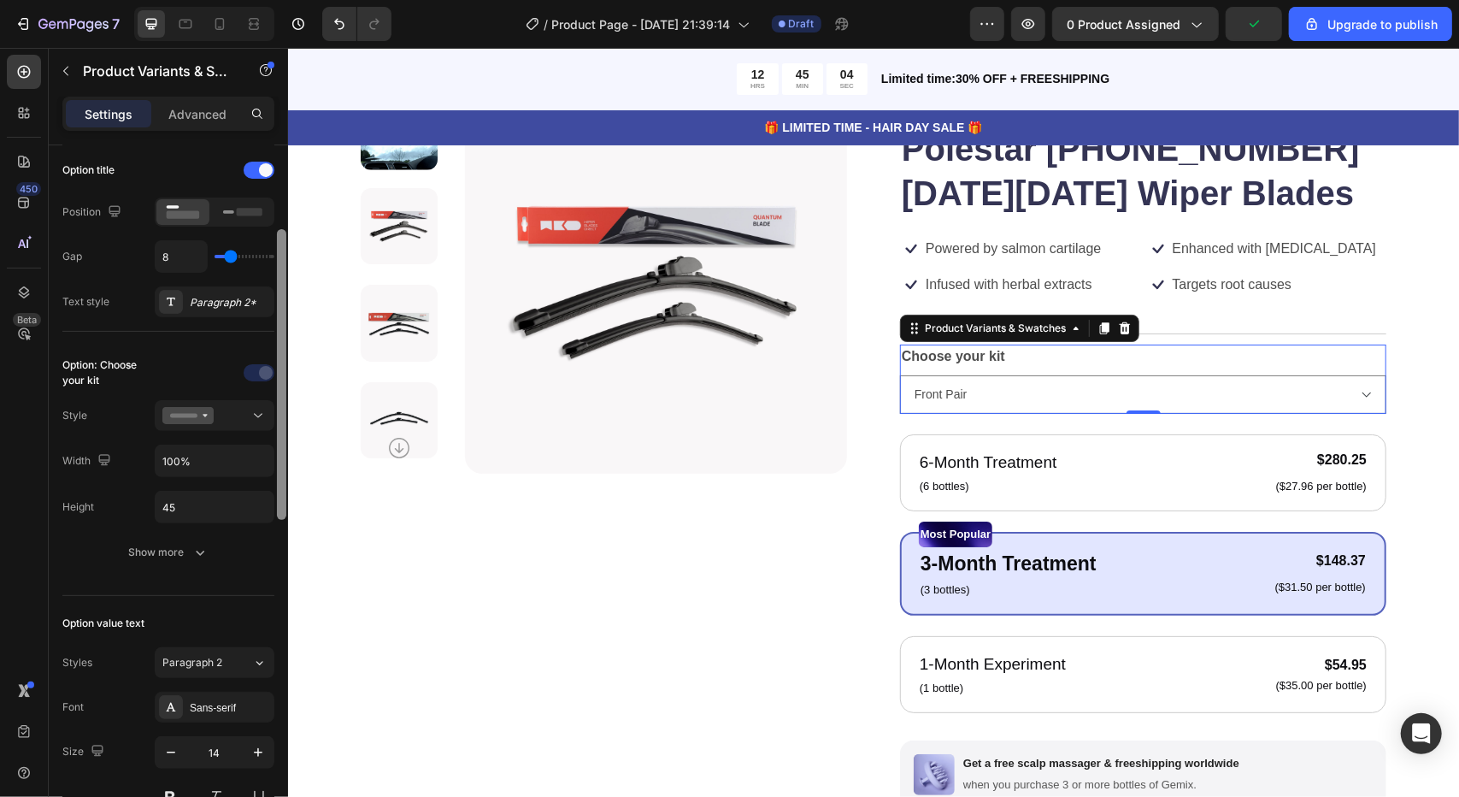
drag, startPoint x: 281, startPoint y: 321, endPoint x: 280, endPoint y: 441, distance: 119.7
click at [280, 441] on div at bounding box center [281, 374] width 9 height 291
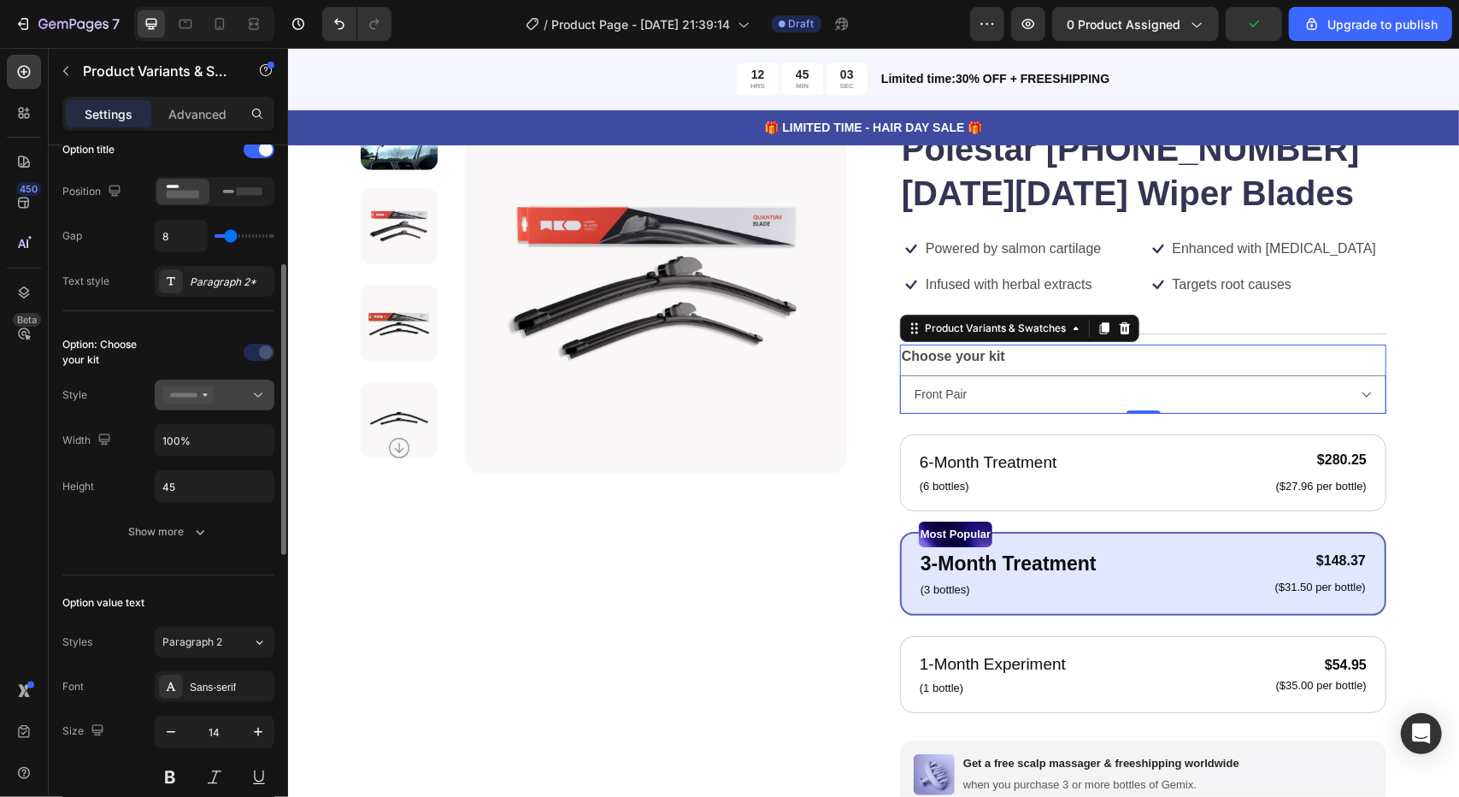
click at [241, 397] on div at bounding box center [214, 394] width 104 height 17
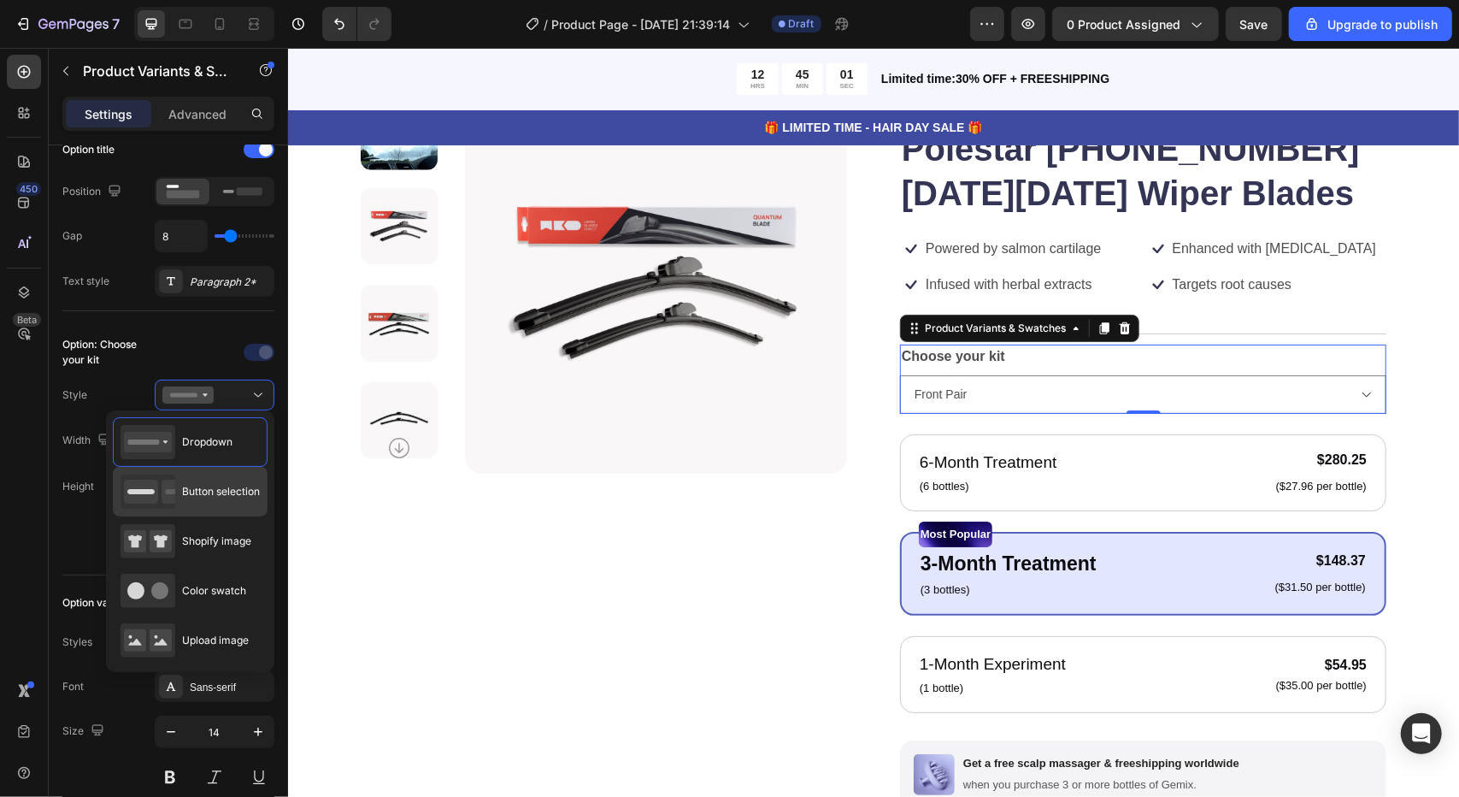
click at [237, 490] on span "Button selection" at bounding box center [221, 491] width 78 height 15
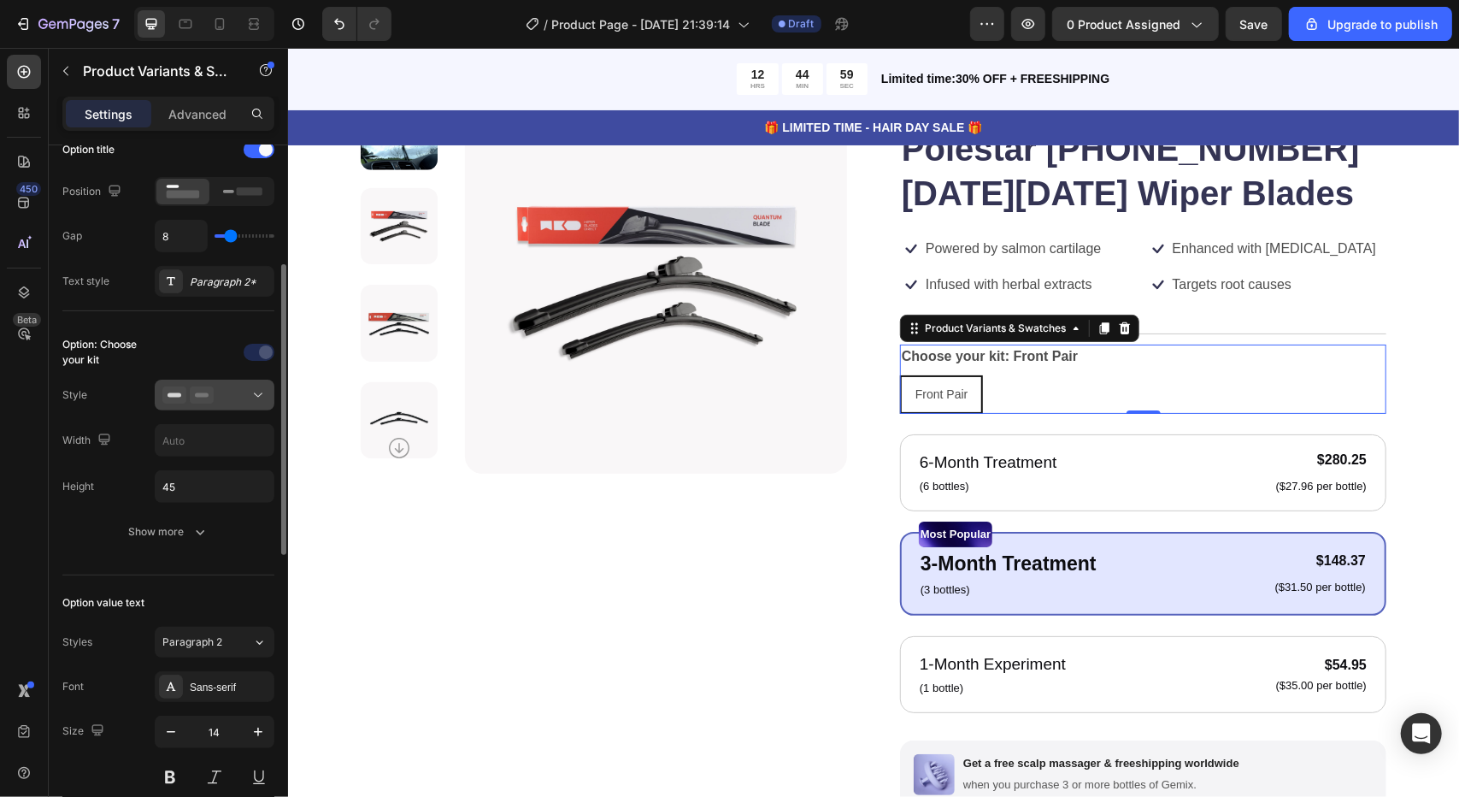
click at [261, 397] on icon at bounding box center [258, 394] width 17 height 17
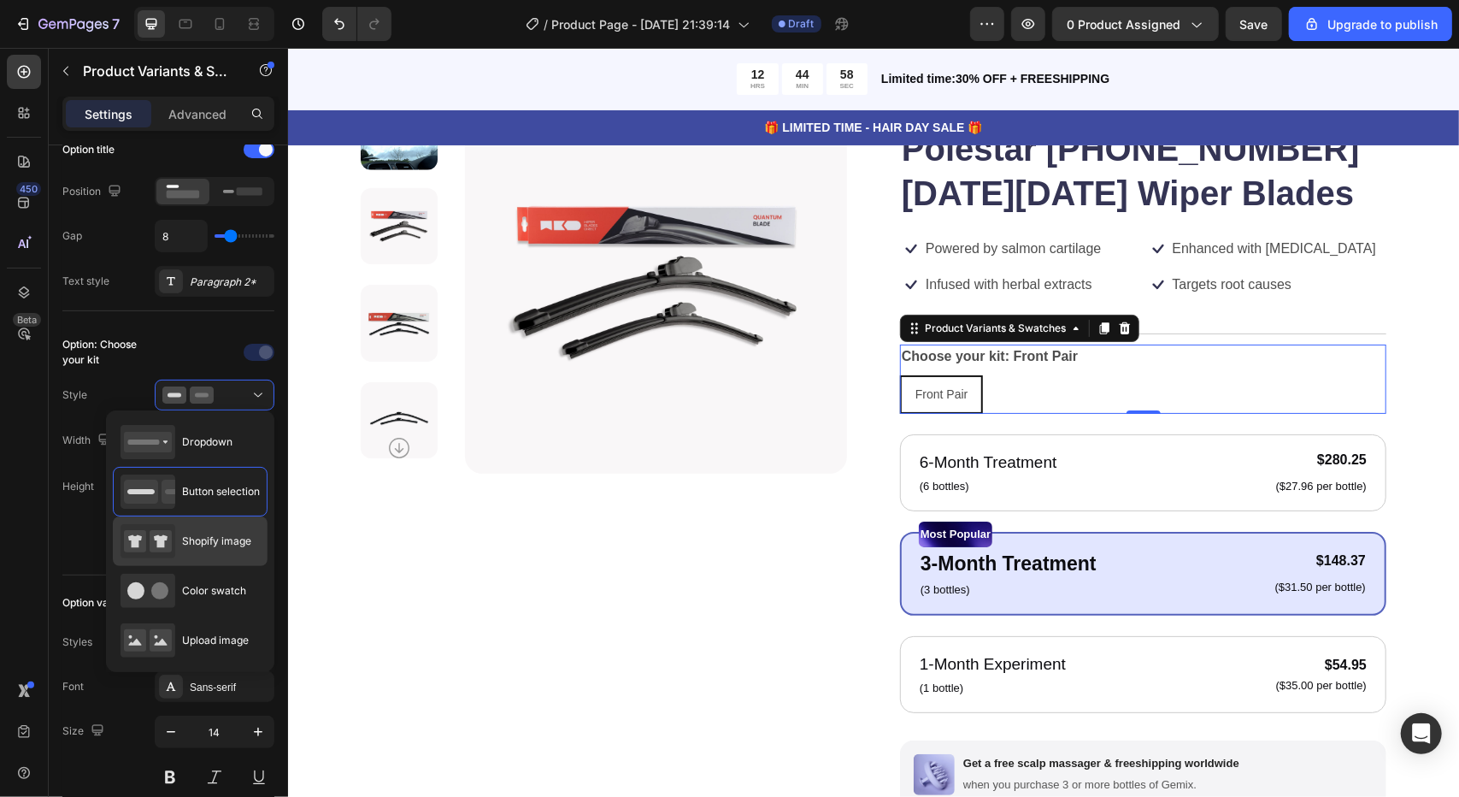
click at [238, 543] on span "Shopify image" at bounding box center [216, 540] width 69 height 15
type input "64"
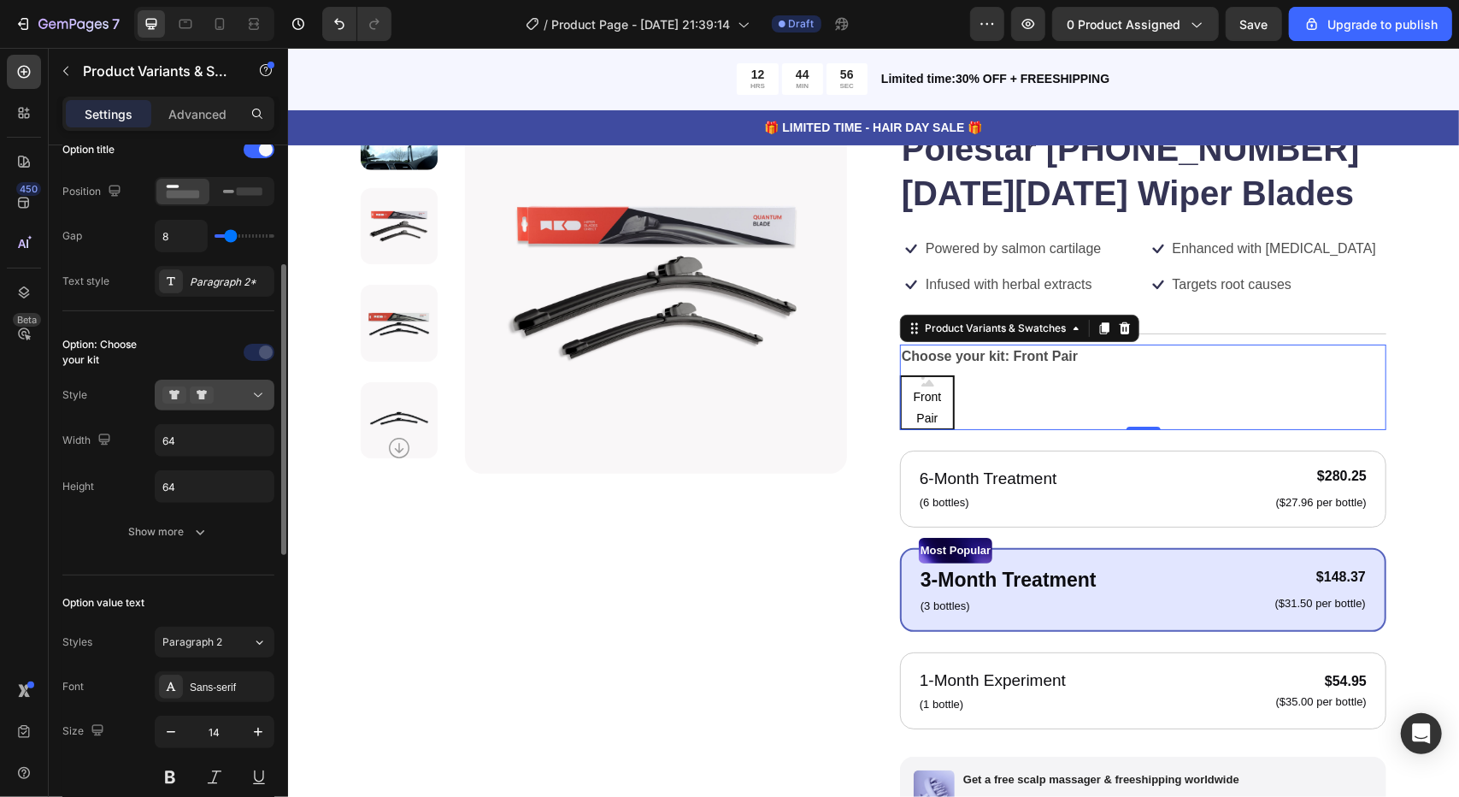
click at [264, 391] on icon at bounding box center [258, 394] width 17 height 17
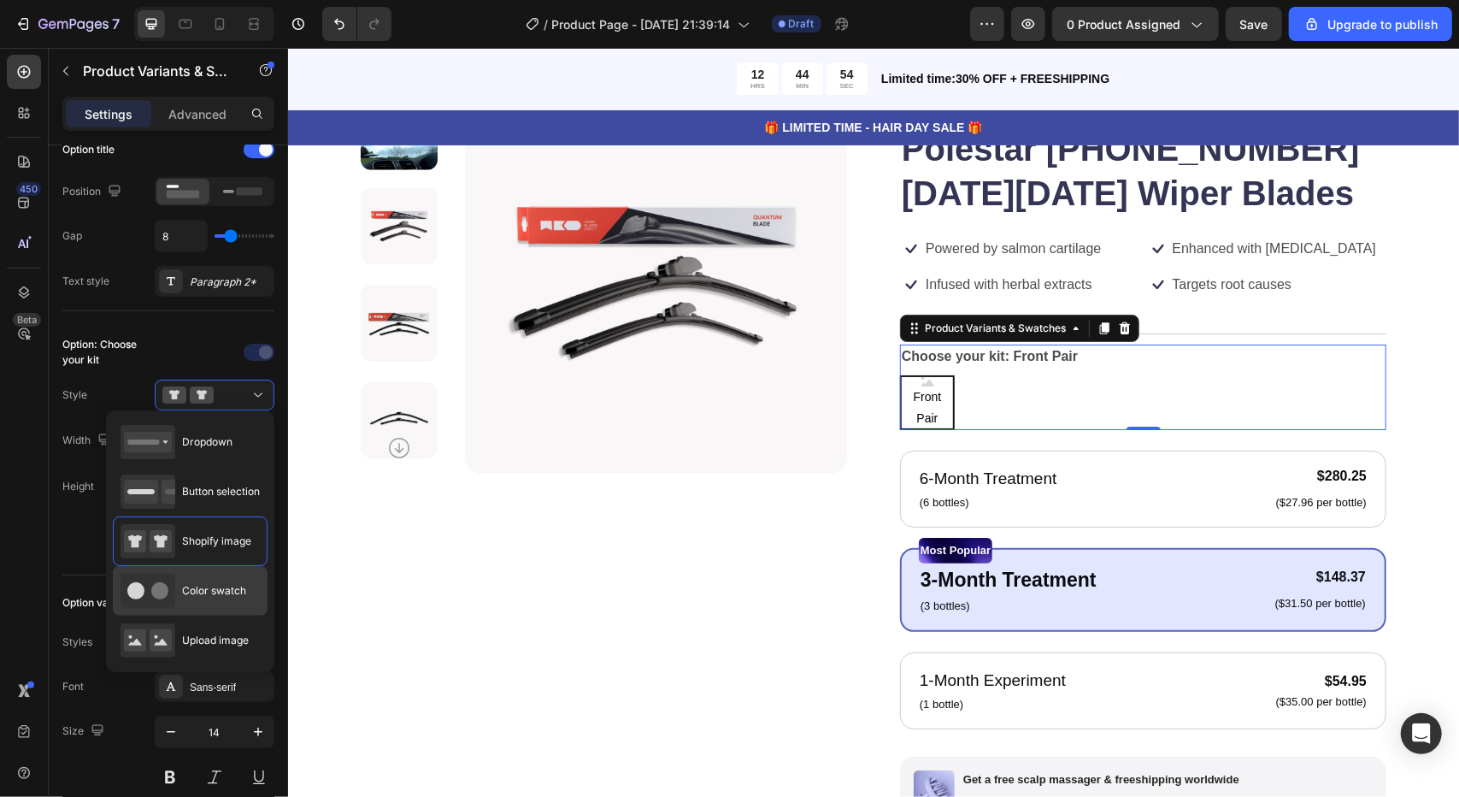
click at [232, 592] on span "Color swatch" at bounding box center [214, 590] width 64 height 15
type input "45"
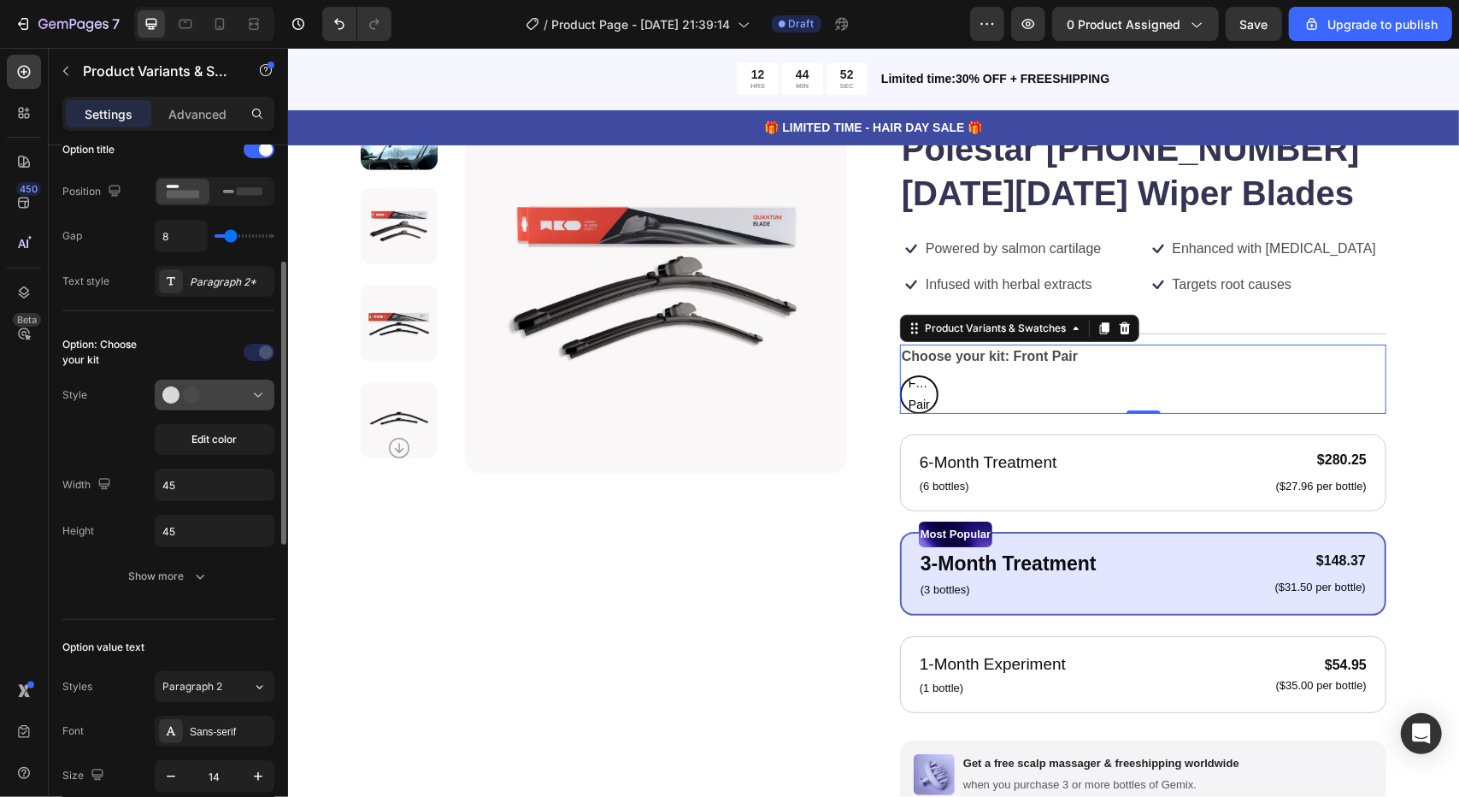
click at [267, 382] on button at bounding box center [215, 395] width 120 height 31
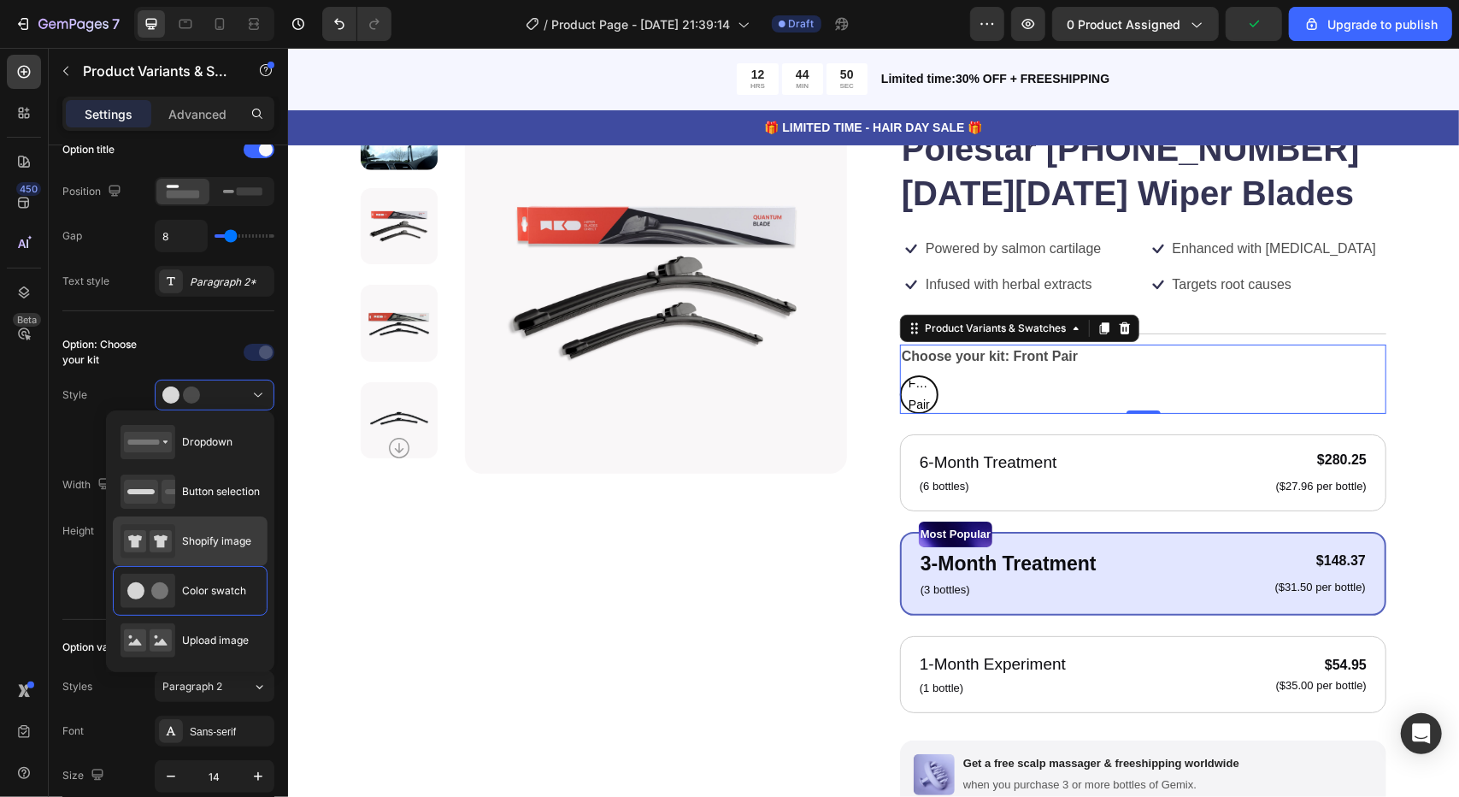
click at [230, 538] on span "Shopify image" at bounding box center [216, 540] width 69 height 15
type input "64"
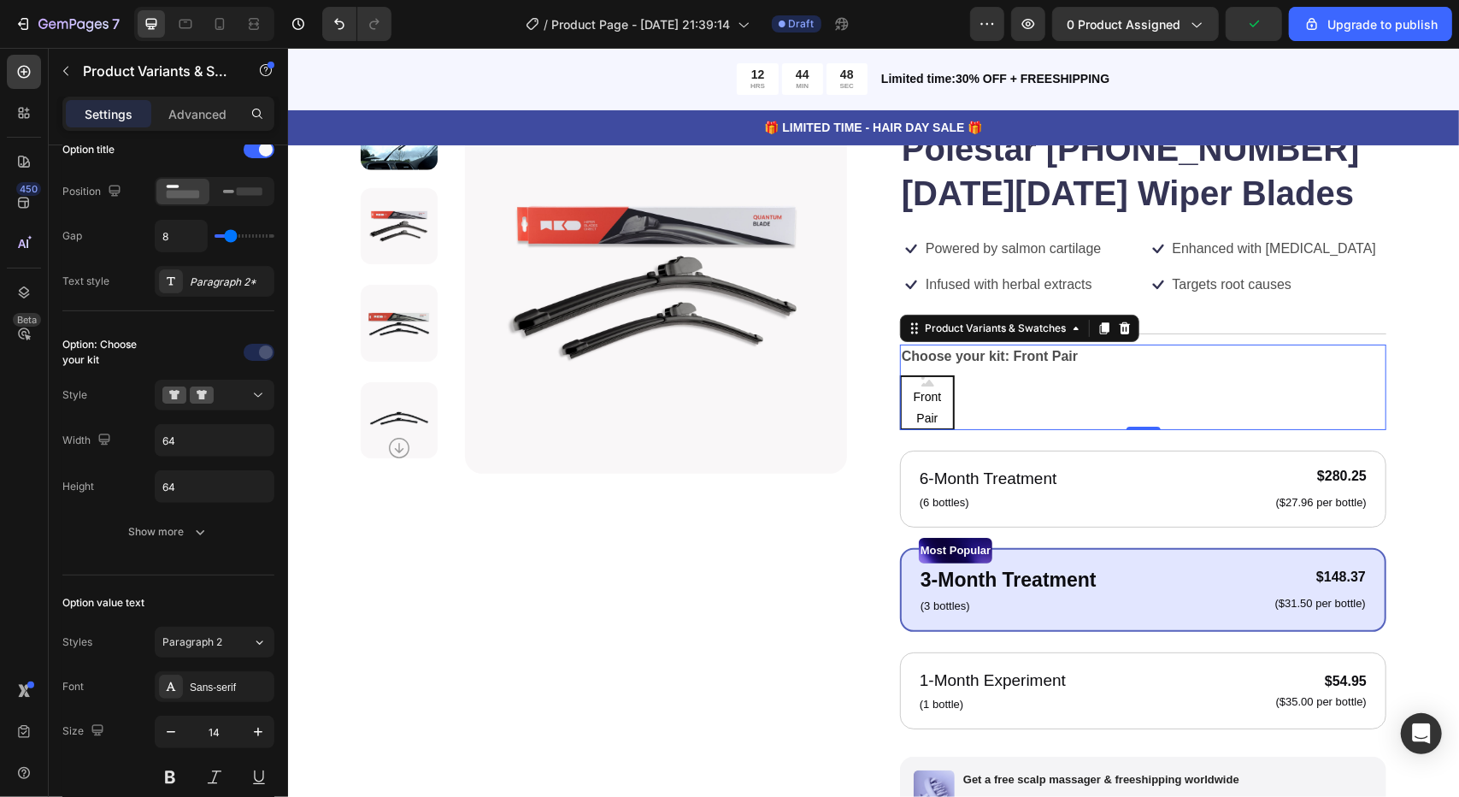
click at [922, 397] on span "Front Pair" at bounding box center [926, 407] width 51 height 43
click at [899, 374] on input "Front Pair Front Pair Front Pair" at bounding box center [898, 374] width 1 height 1
click at [1397, 311] on div "Product Images Icon Icon Icon Icon Icon Icon List 122,000+ Happy Customers Text…" at bounding box center [872, 576] width 1171 height 1108
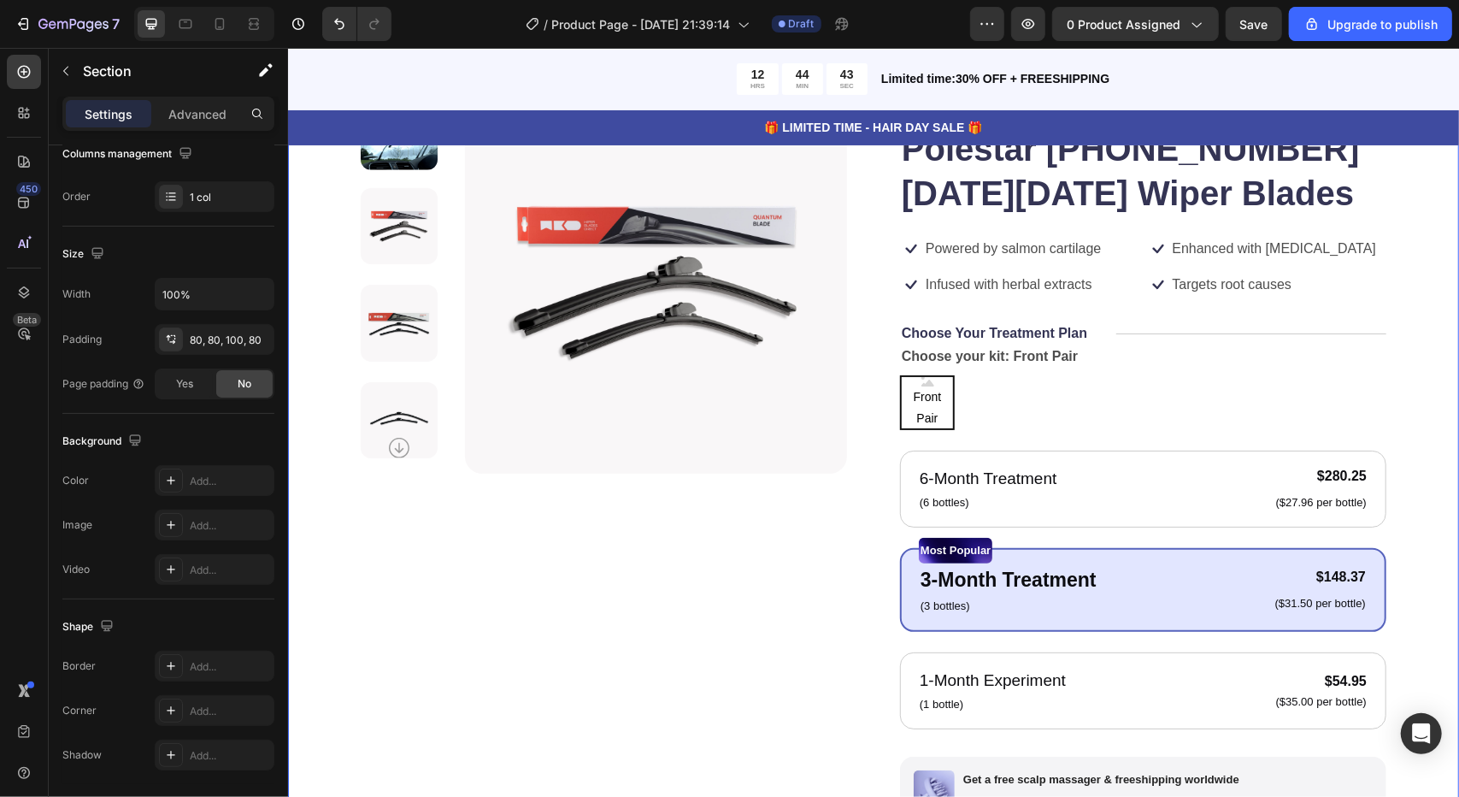
scroll to position [0, 0]
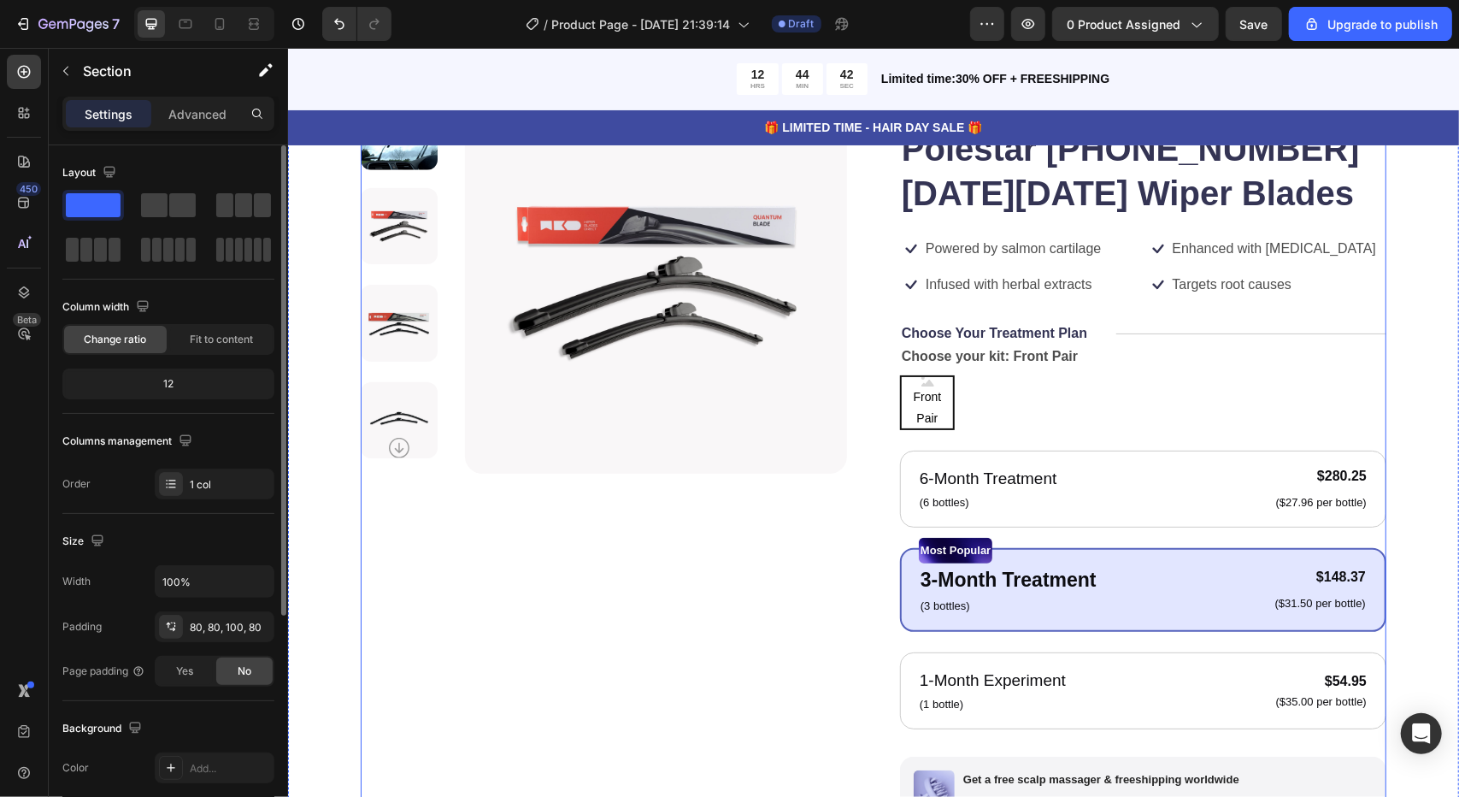
click at [1303, 300] on div "Icon Icon Icon Icon Icon Icon List 122,000+ Happy Customers Text Block Row Pole…" at bounding box center [1142, 568] width 486 height 954
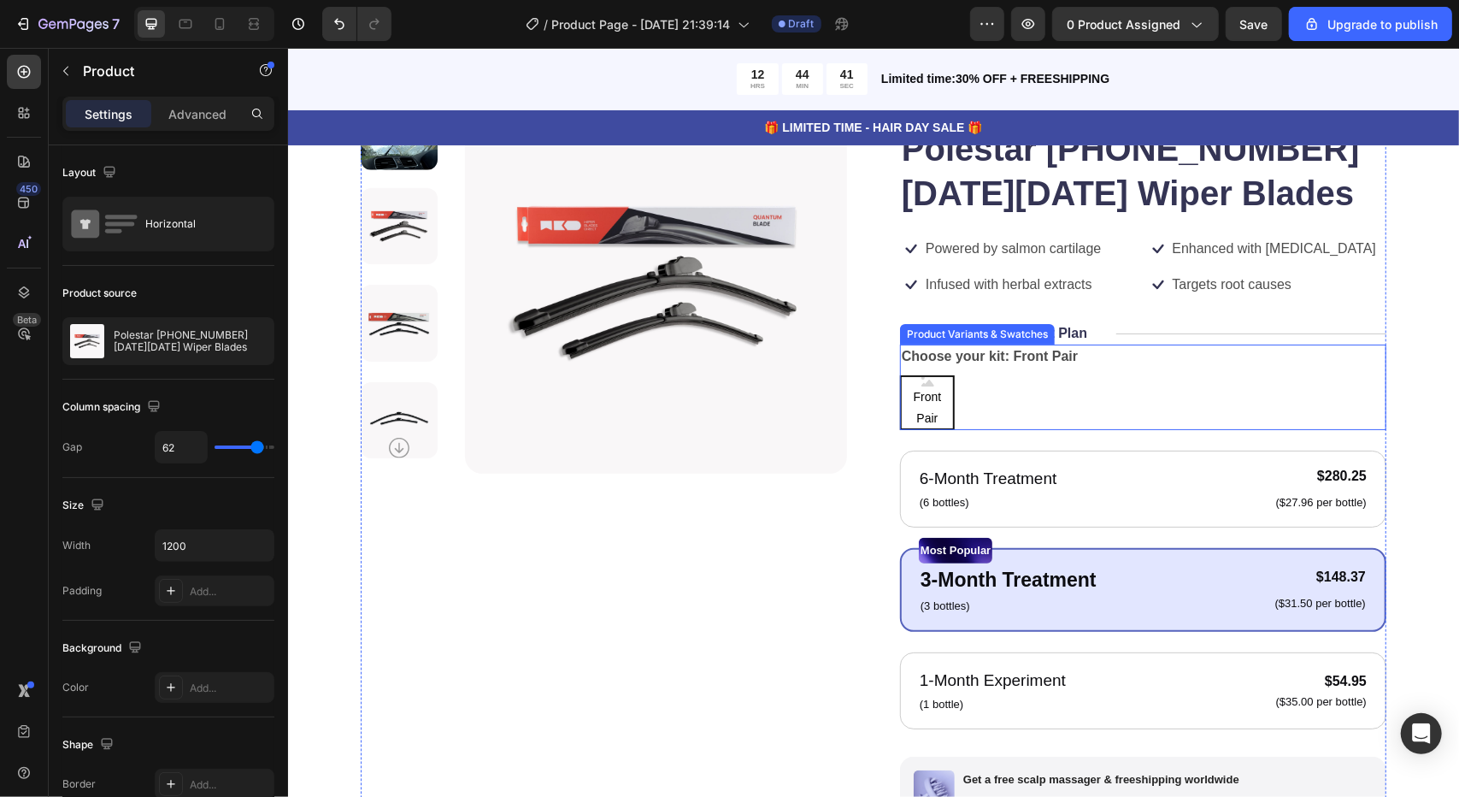
click at [915, 405] on span "Front Pair" at bounding box center [926, 407] width 51 height 43
click at [899, 374] on input "Front Pair Front Pair Front Pair" at bounding box center [898, 374] width 1 height 1
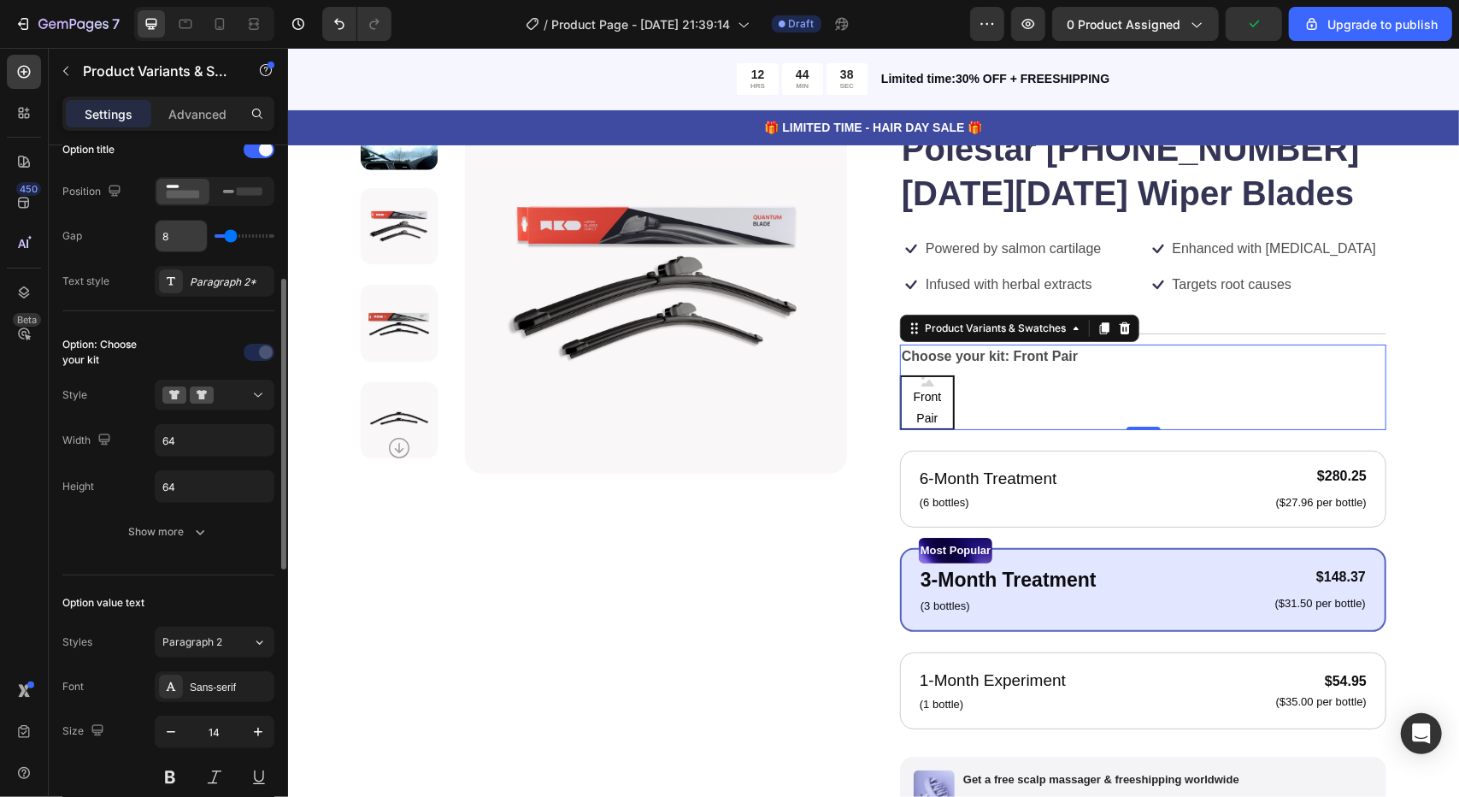
scroll to position [297, 0]
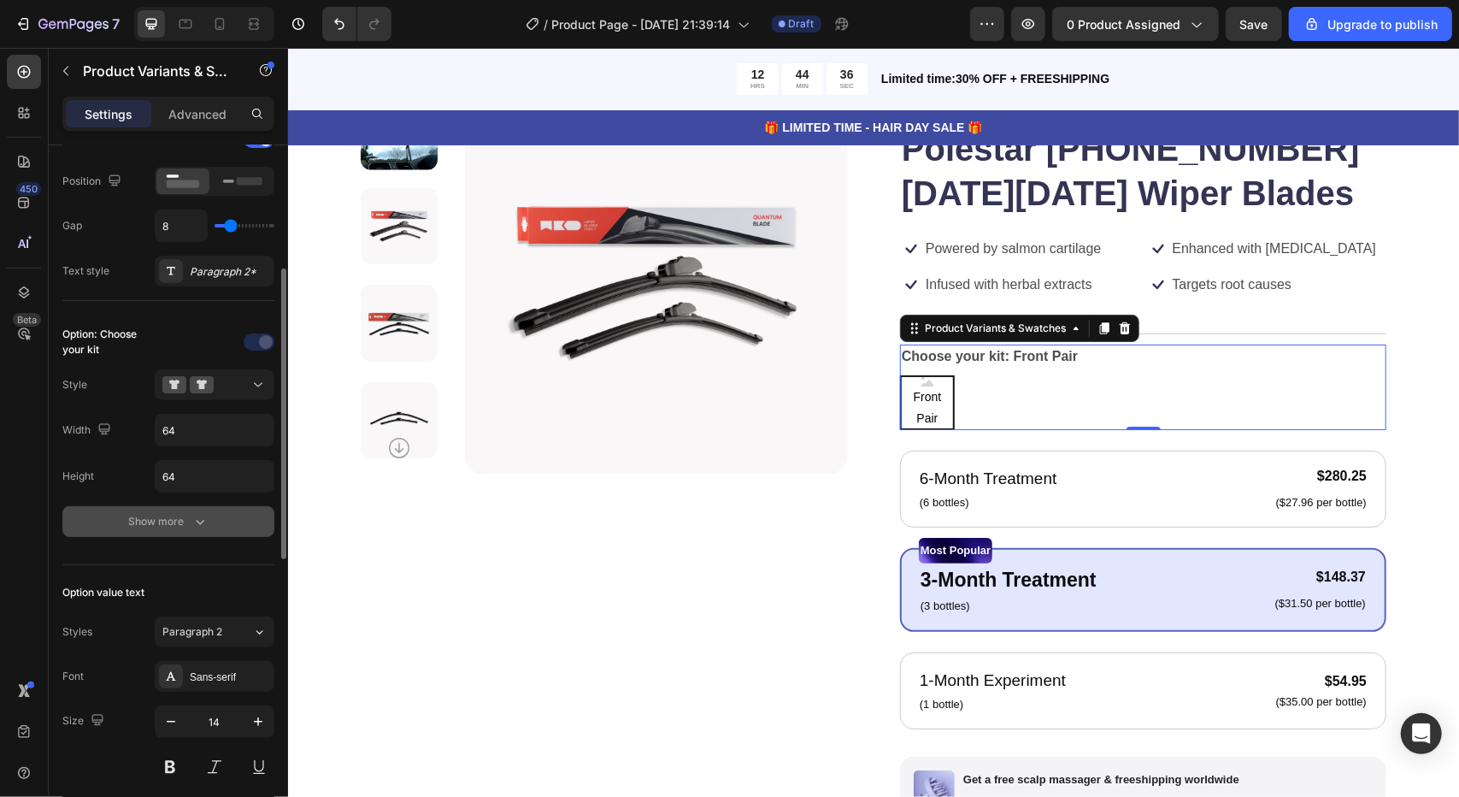
click at [196, 520] on icon "button" at bounding box center [199, 521] width 17 height 17
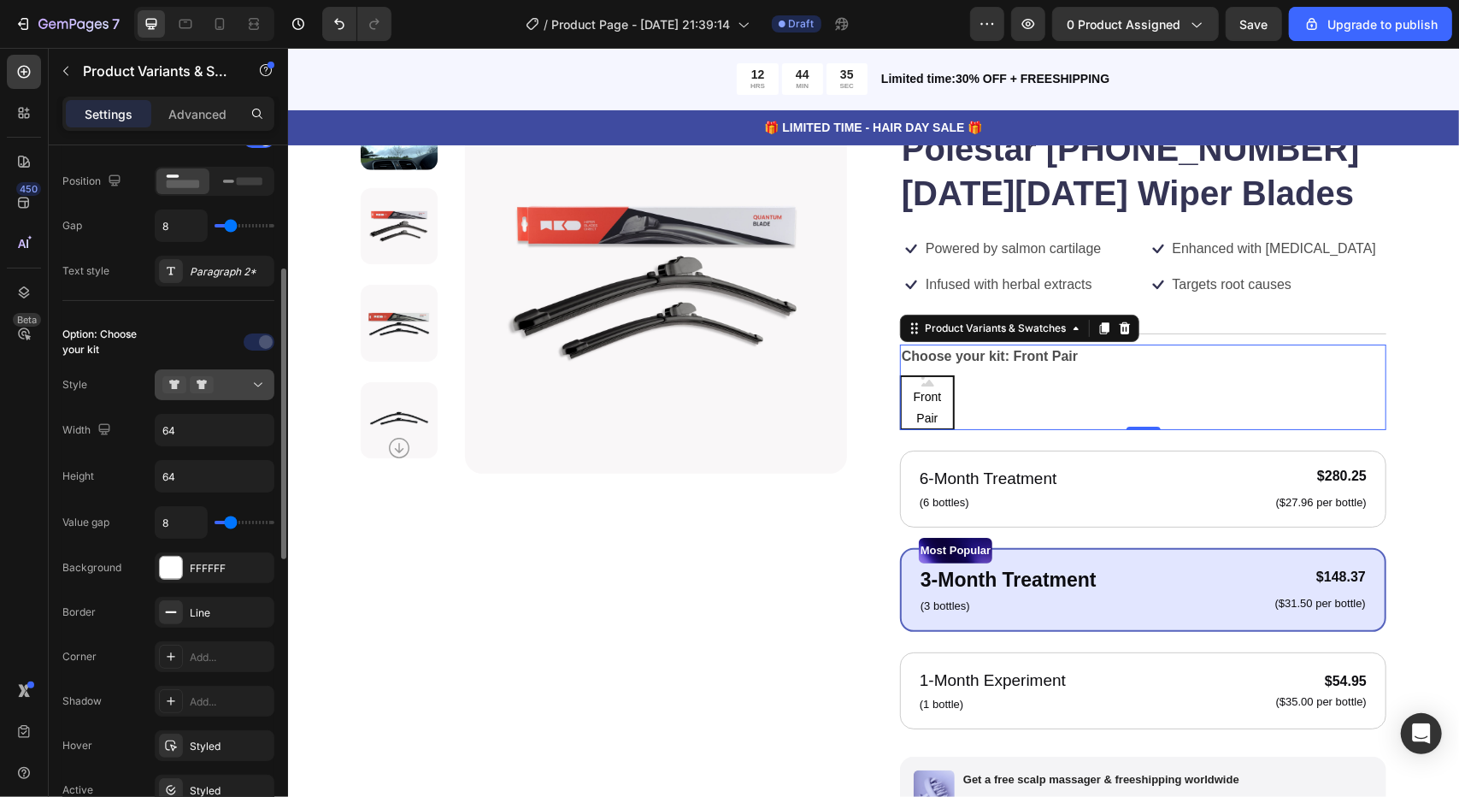
click at [227, 382] on div at bounding box center [214, 384] width 104 height 17
click at [285, 335] on div at bounding box center [261, 341] width 120 height 27
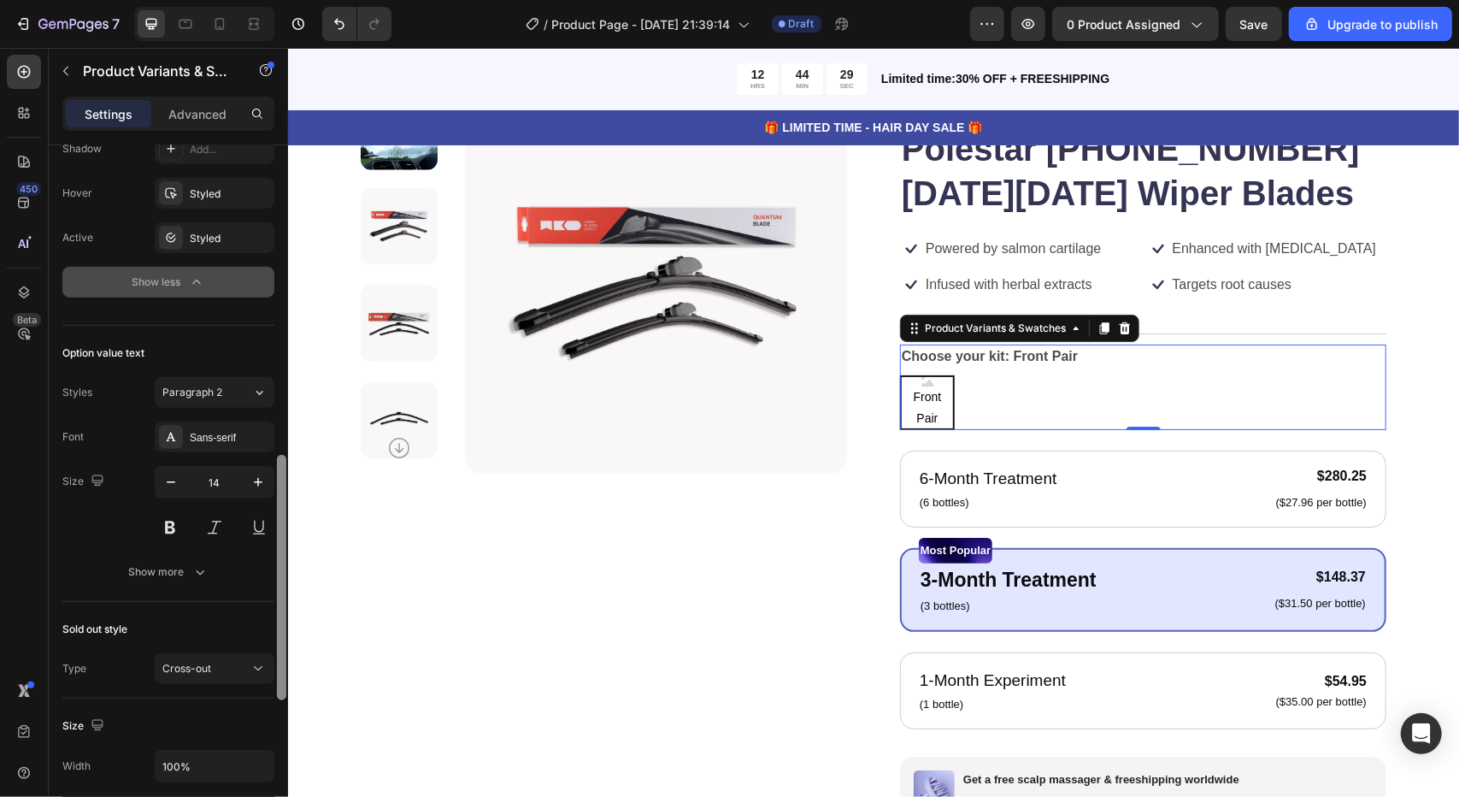
scroll to position [858, 0]
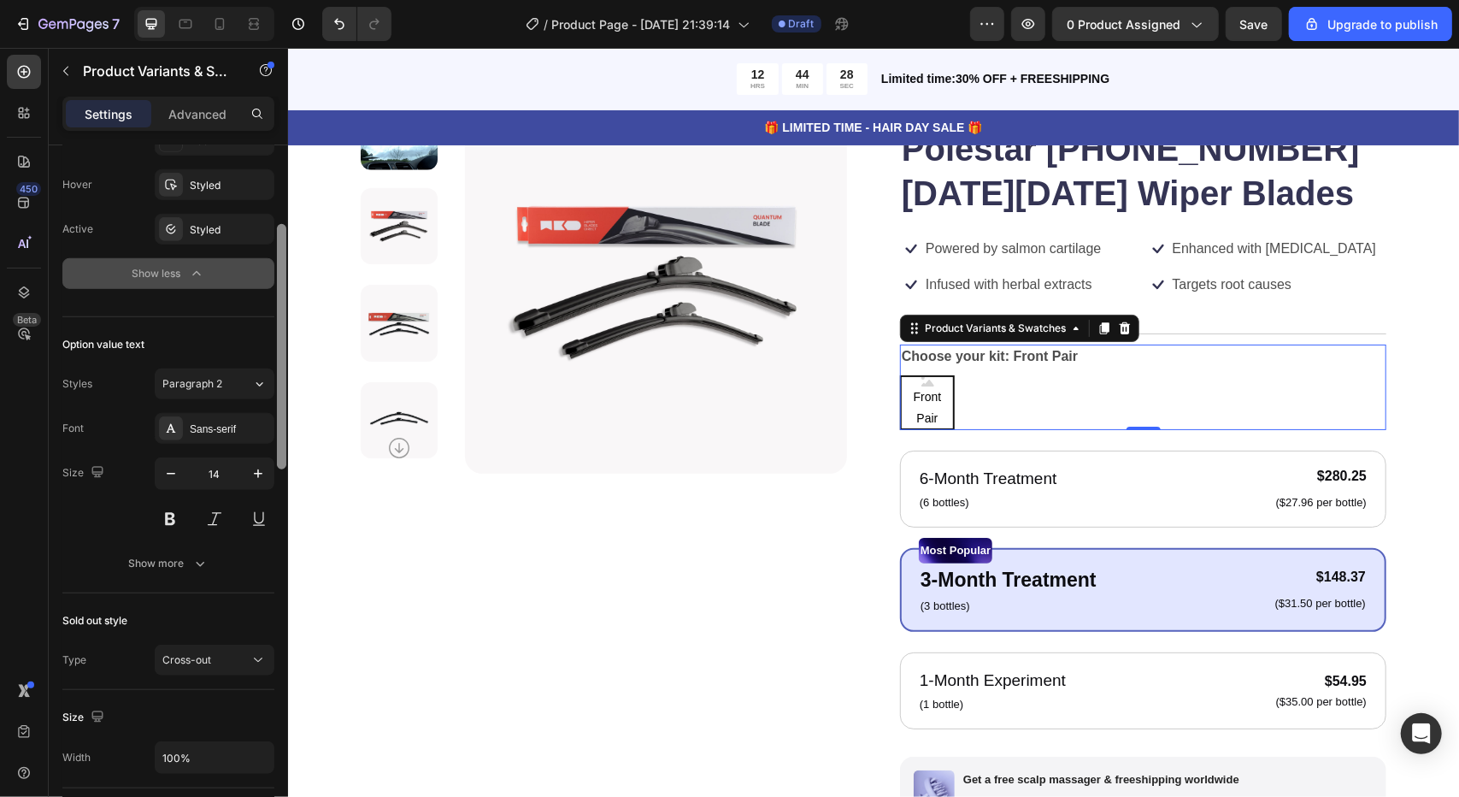
drag, startPoint x: 282, startPoint y: 371, endPoint x: 235, endPoint y: 160, distance: 216.3
click at [235, 160] on div "Type Separated Product source Polestar [PHONE_NUMBER][DATE][DATE] Wiper Blades …" at bounding box center [168, 495] width 239 height 700
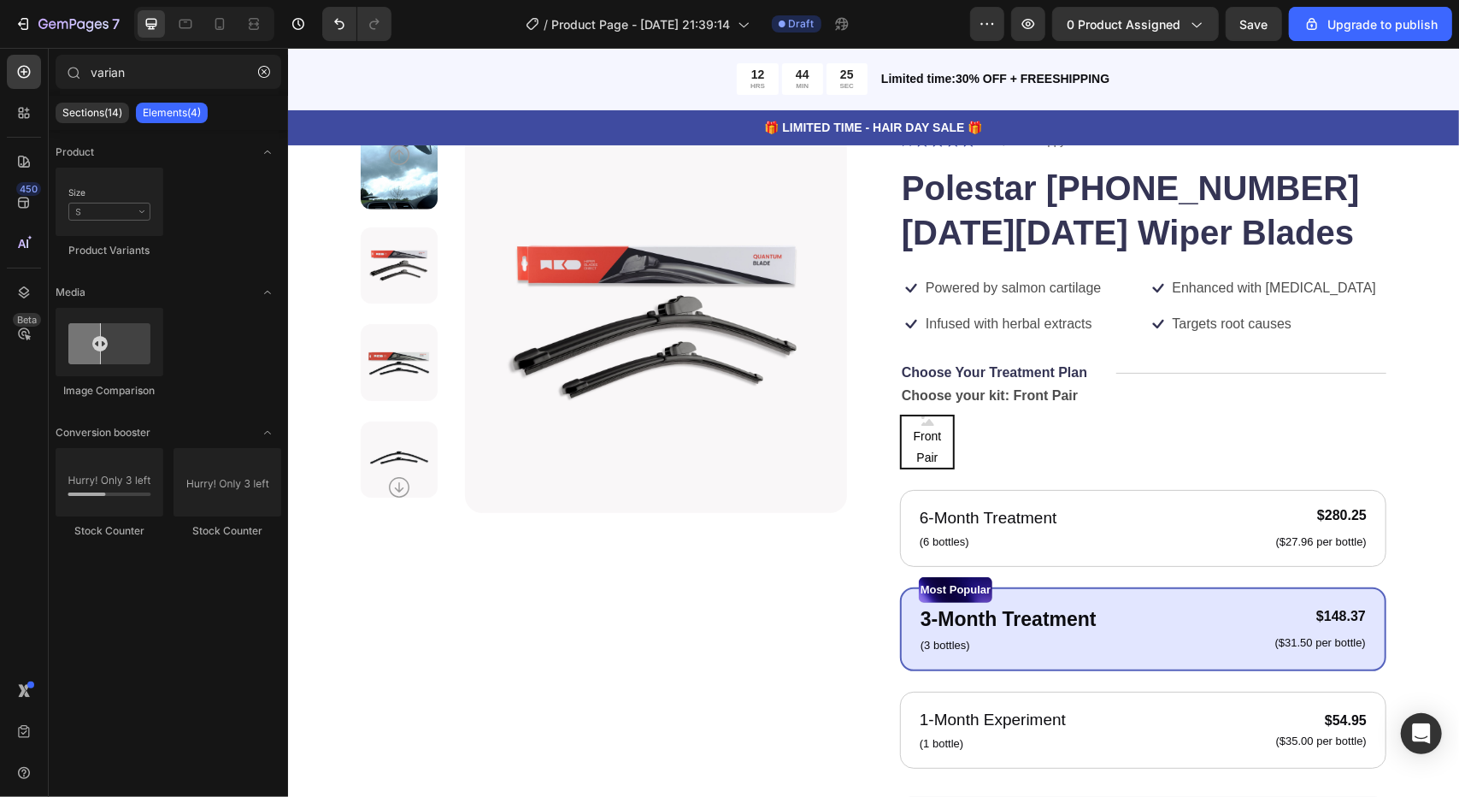
scroll to position [92, 0]
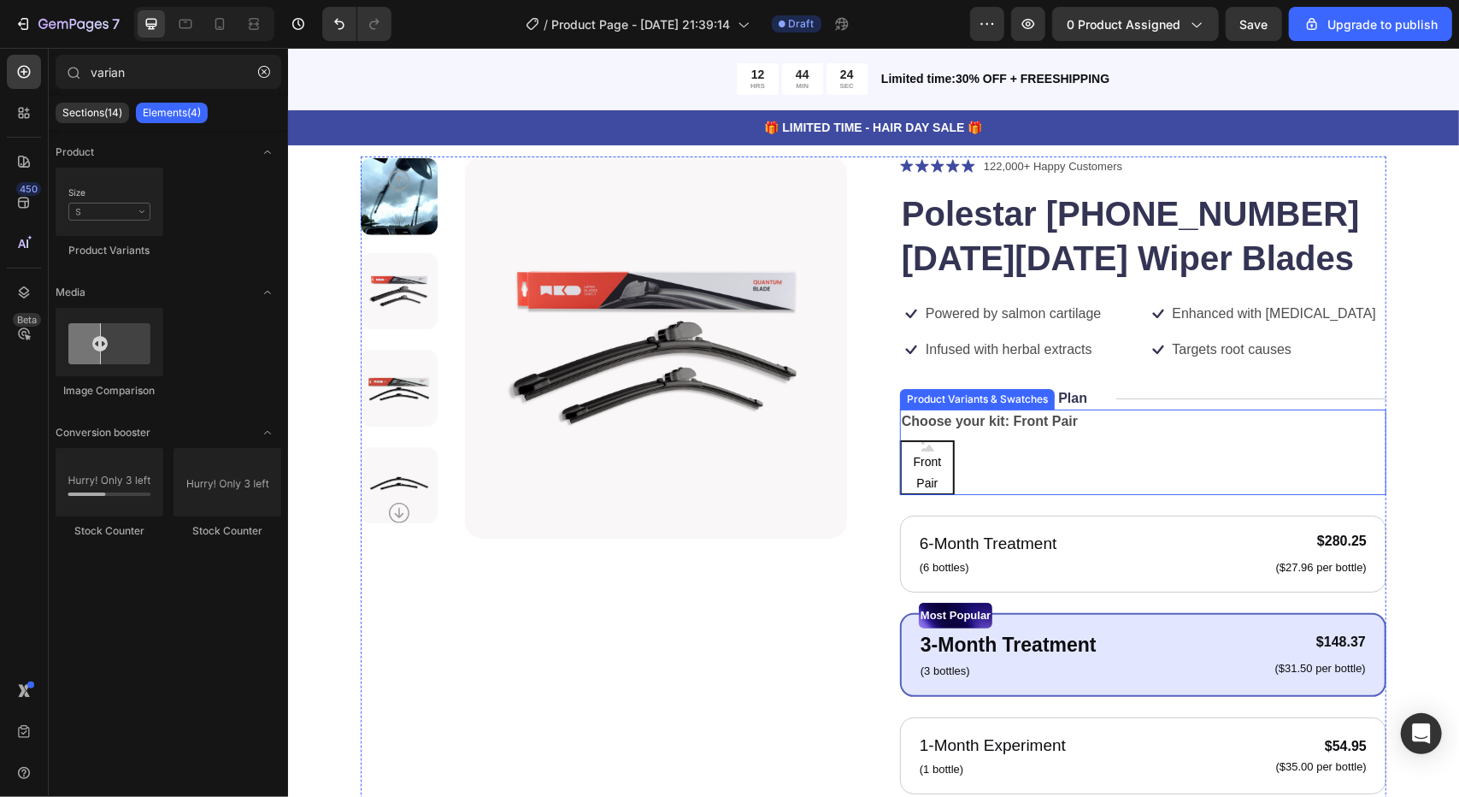
click at [1117, 446] on div "Front Pair Front Pair Front Pair" at bounding box center [1142, 466] width 486 height 55
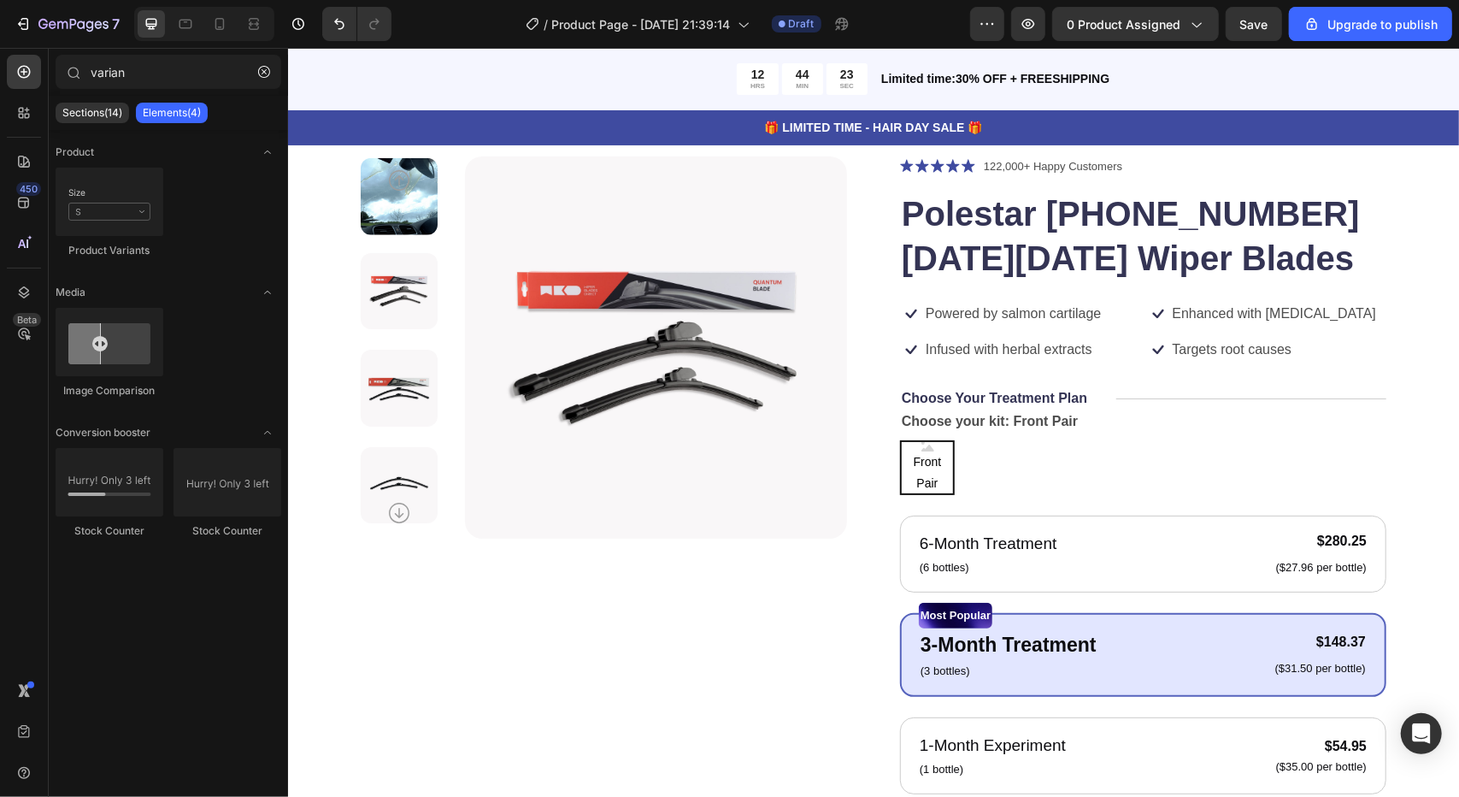
scroll to position [21, 0]
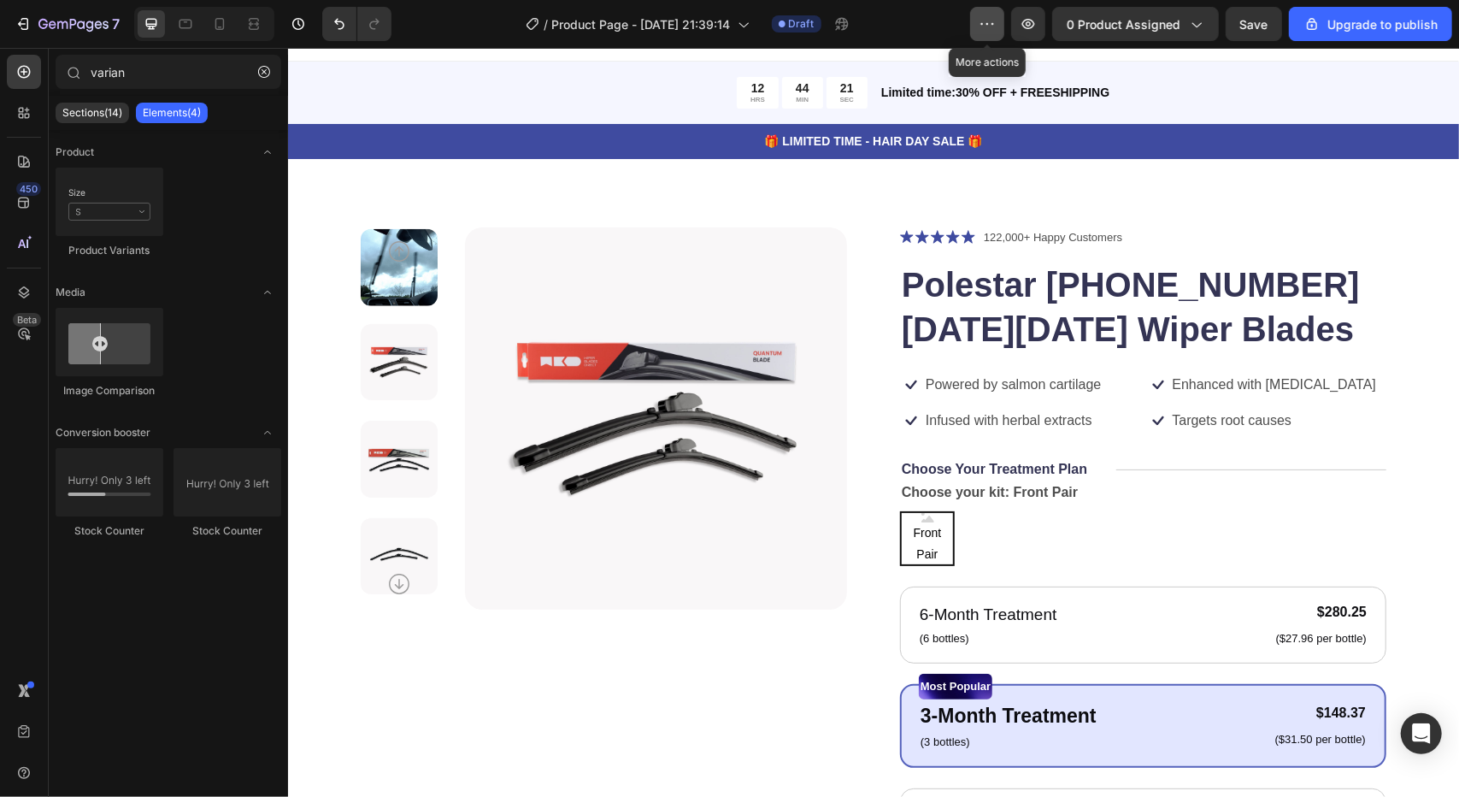
click at [981, 33] on button "button" at bounding box center [987, 24] width 34 height 34
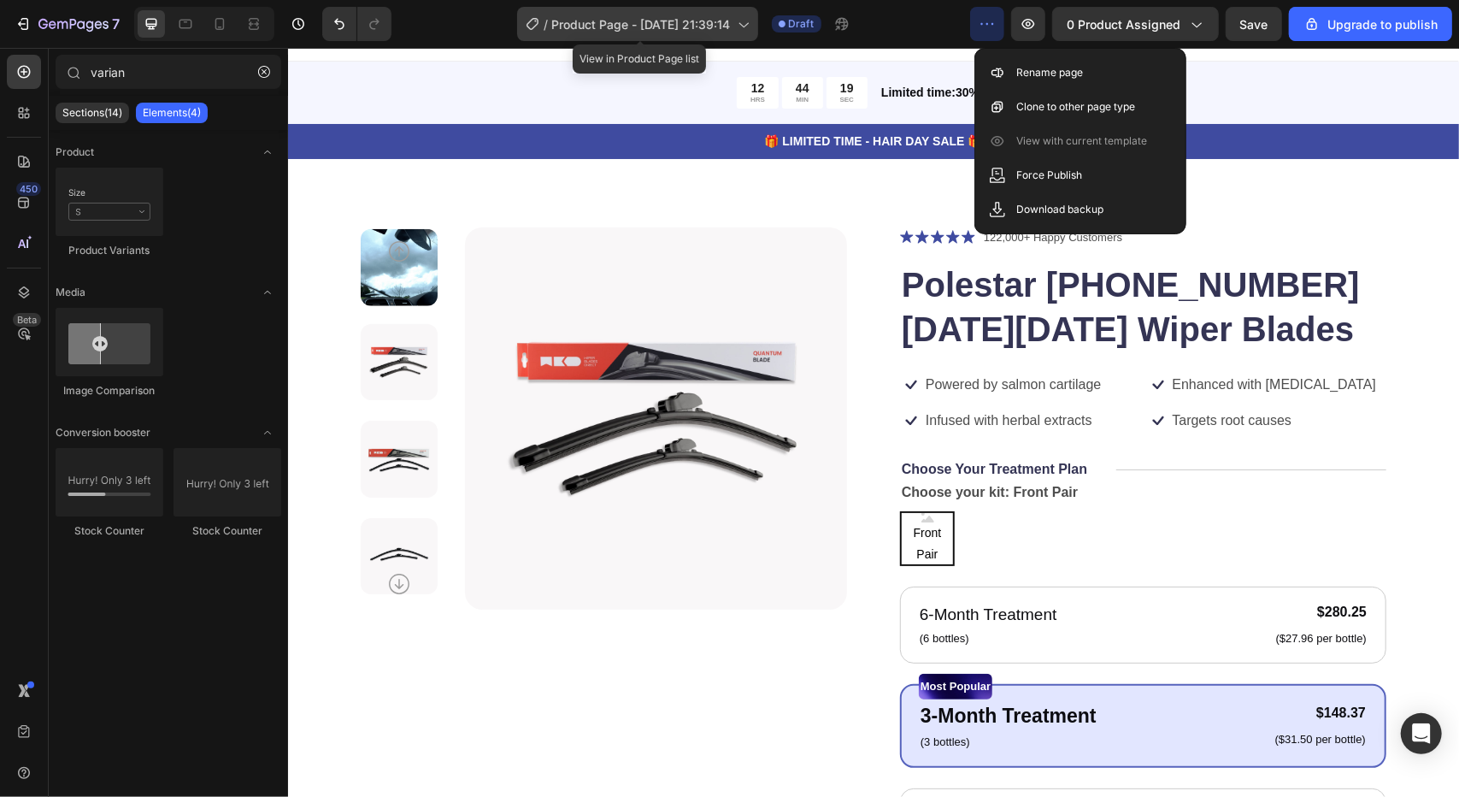
click at [715, 34] on div "/ Product Page - [DATE] 21:39:14" at bounding box center [637, 24] width 241 height 34
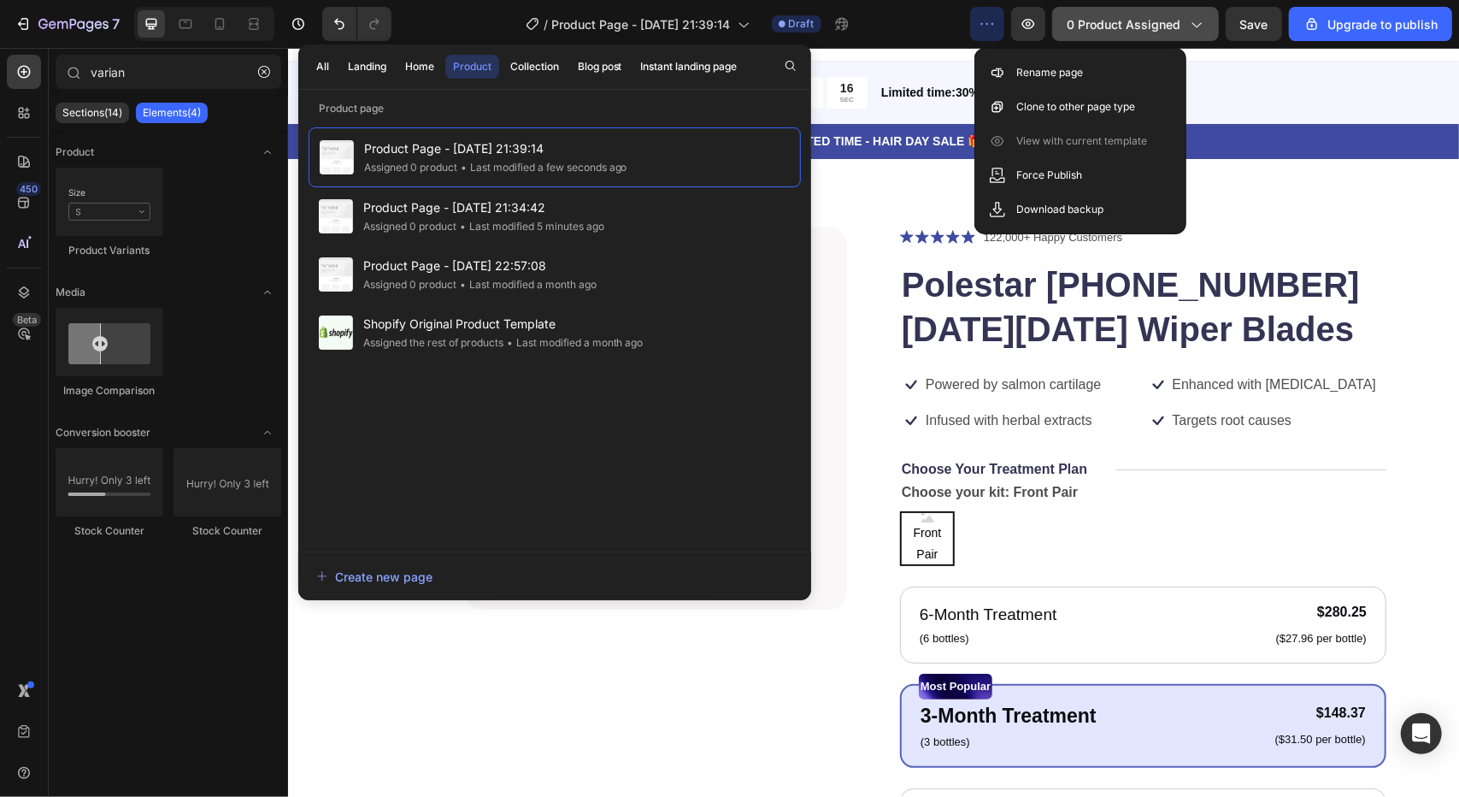
click at [1196, 20] on icon "button" at bounding box center [1195, 23] width 17 height 17
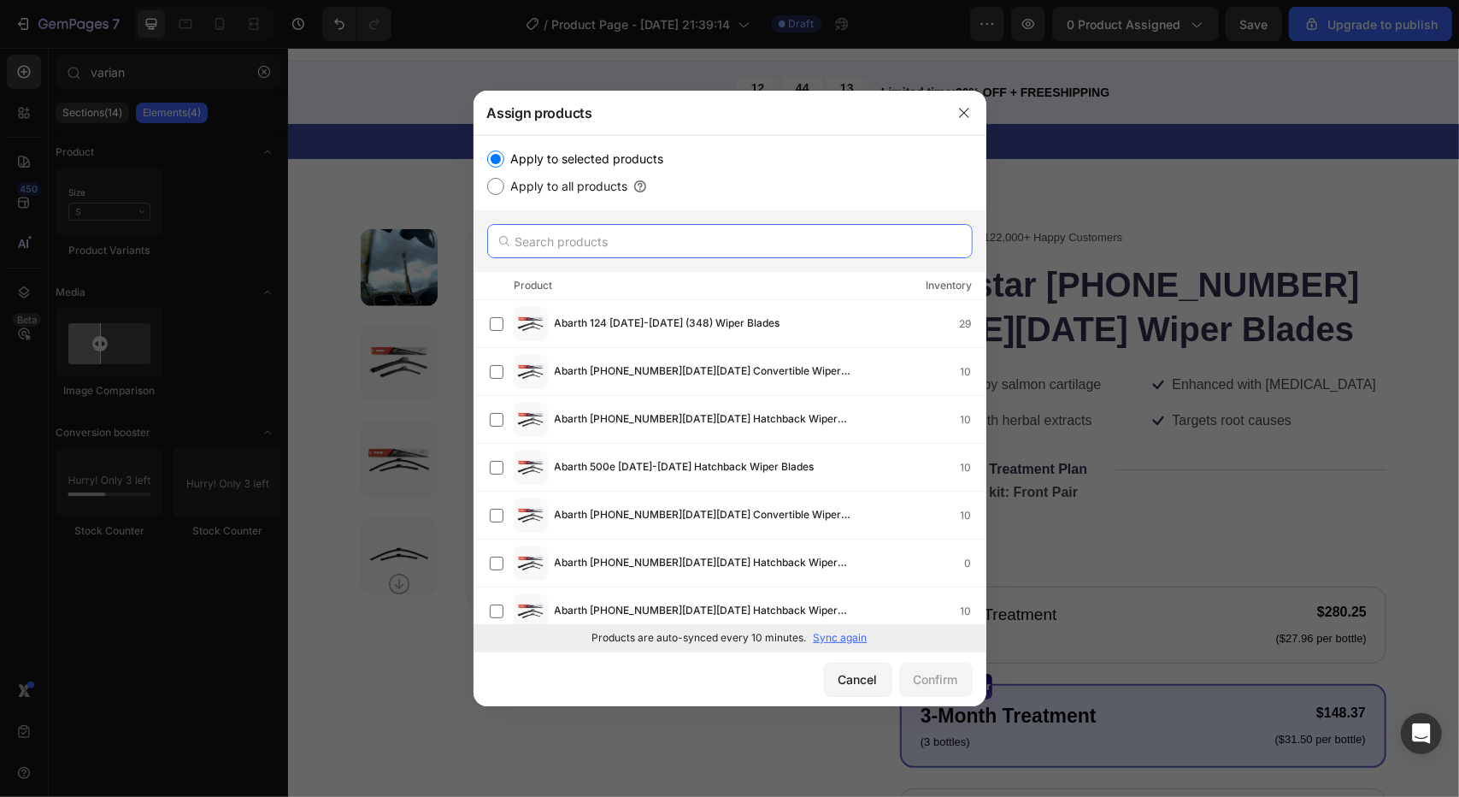
click at [668, 242] on input "text" at bounding box center [730, 241] width 486 height 34
type input "r"
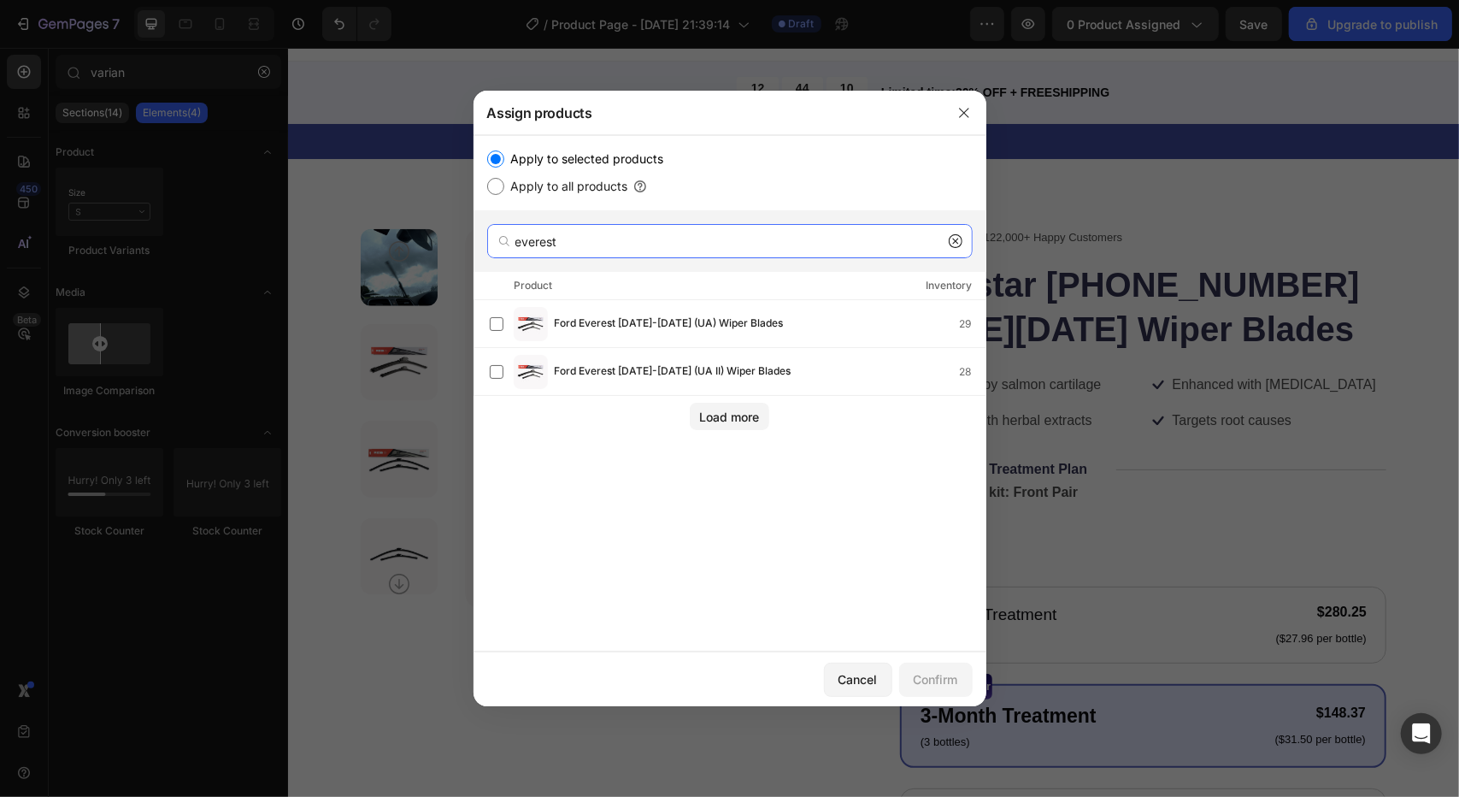
type input "everest"
click at [675, 323] on span "Ford Everest [DATE]-[DATE] (UA) Wiper Blades" at bounding box center [669, 324] width 229 height 19
click at [936, 665] on button "Confirm" at bounding box center [936, 679] width 74 height 34
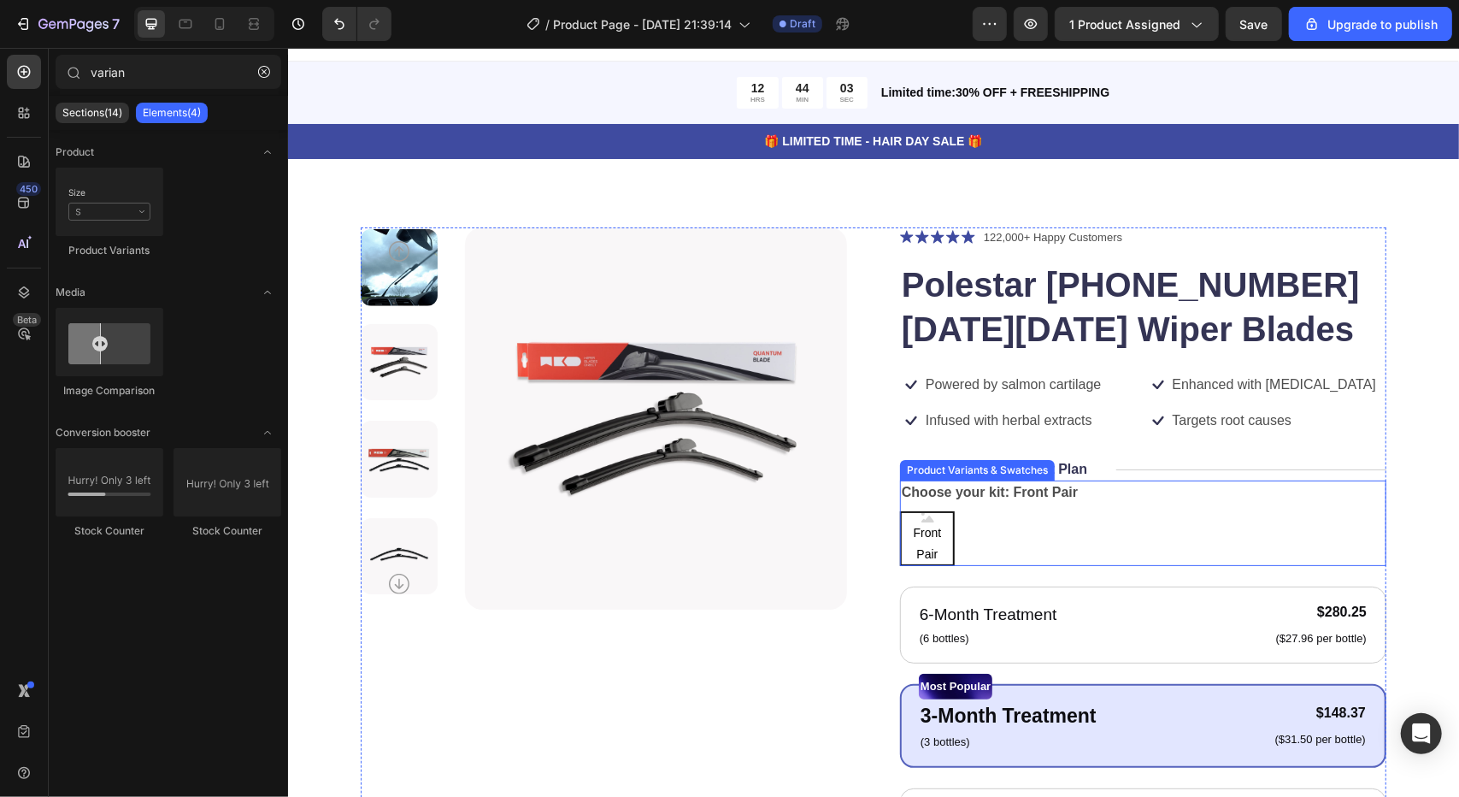
click at [1055, 497] on legend "Choose your kit: Front Pair" at bounding box center [989, 492] width 180 height 24
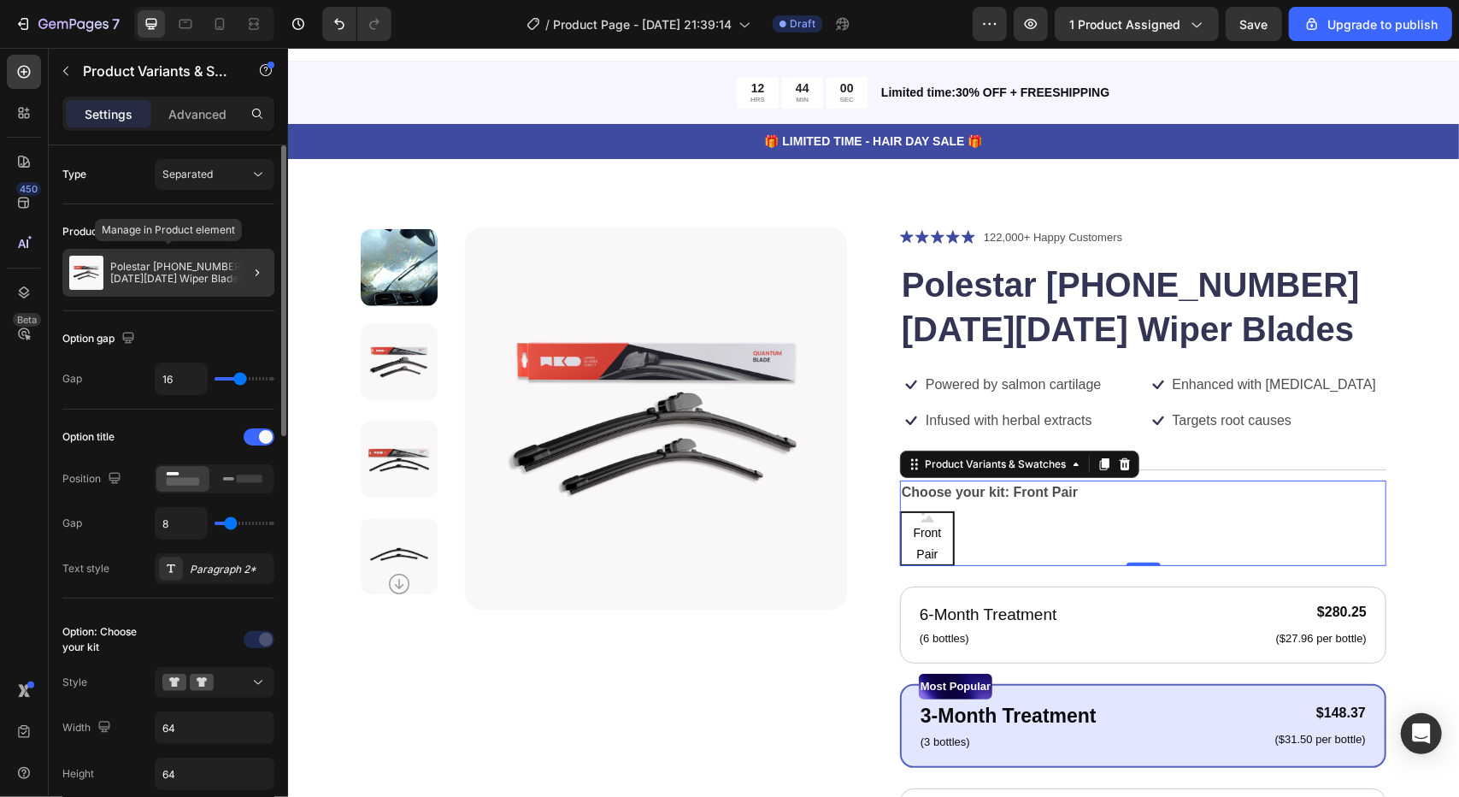
click at [202, 286] on div "Polestar [PHONE_NUMBER][DATE][DATE] Wiper Blades" at bounding box center [168, 273] width 212 height 48
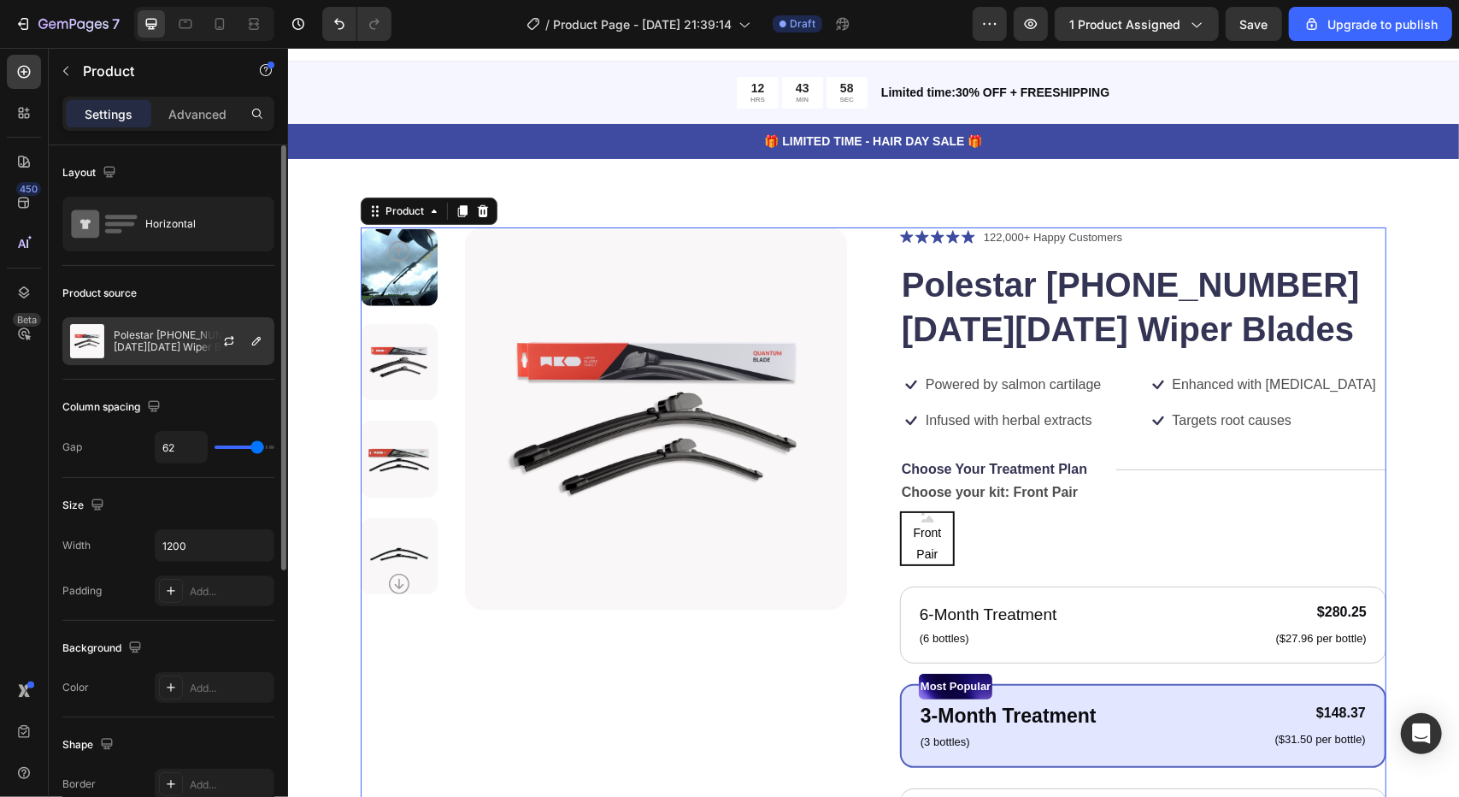
click at [207, 337] on div at bounding box center [235, 341] width 75 height 46
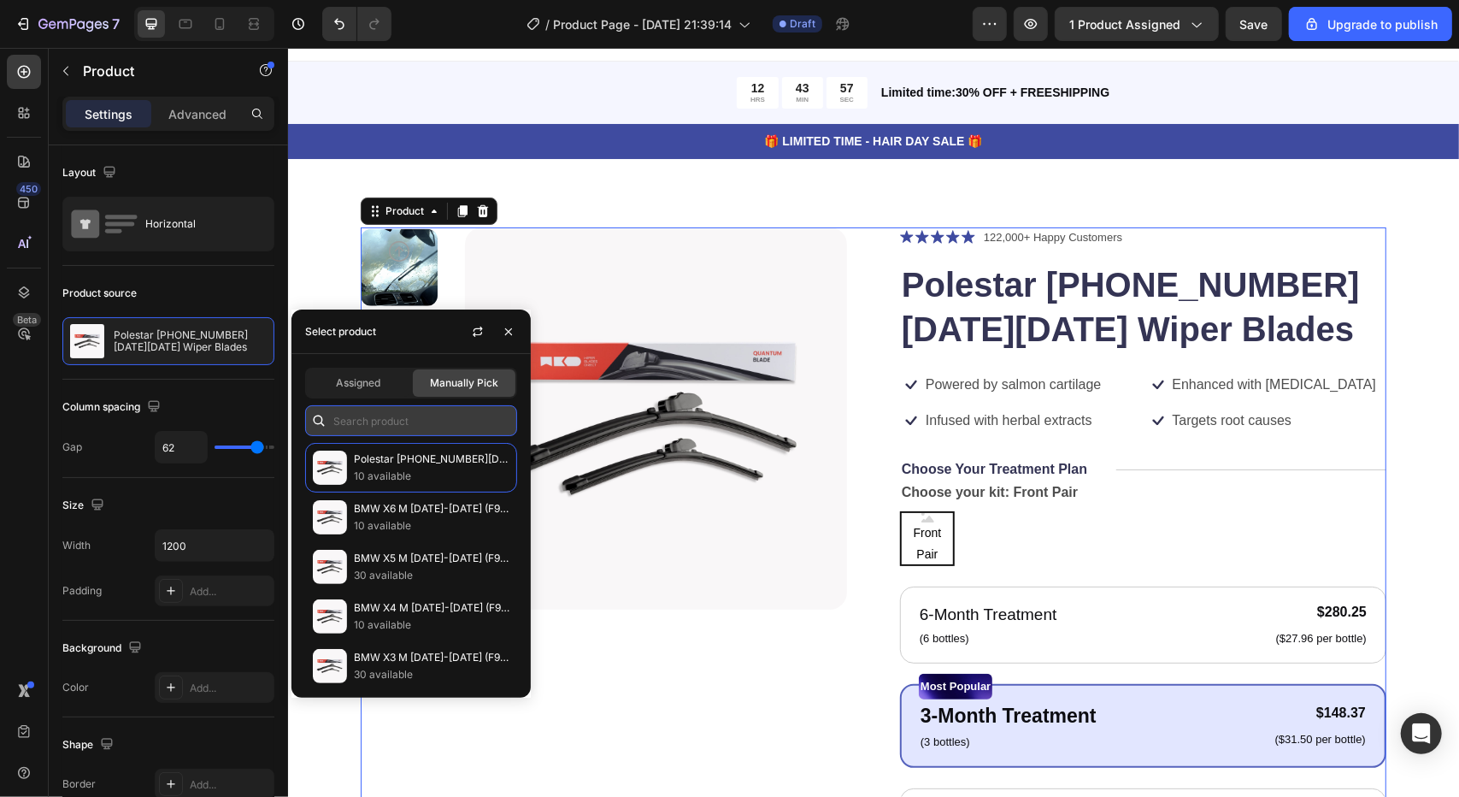
click at [395, 428] on input "text" at bounding box center [411, 420] width 212 height 31
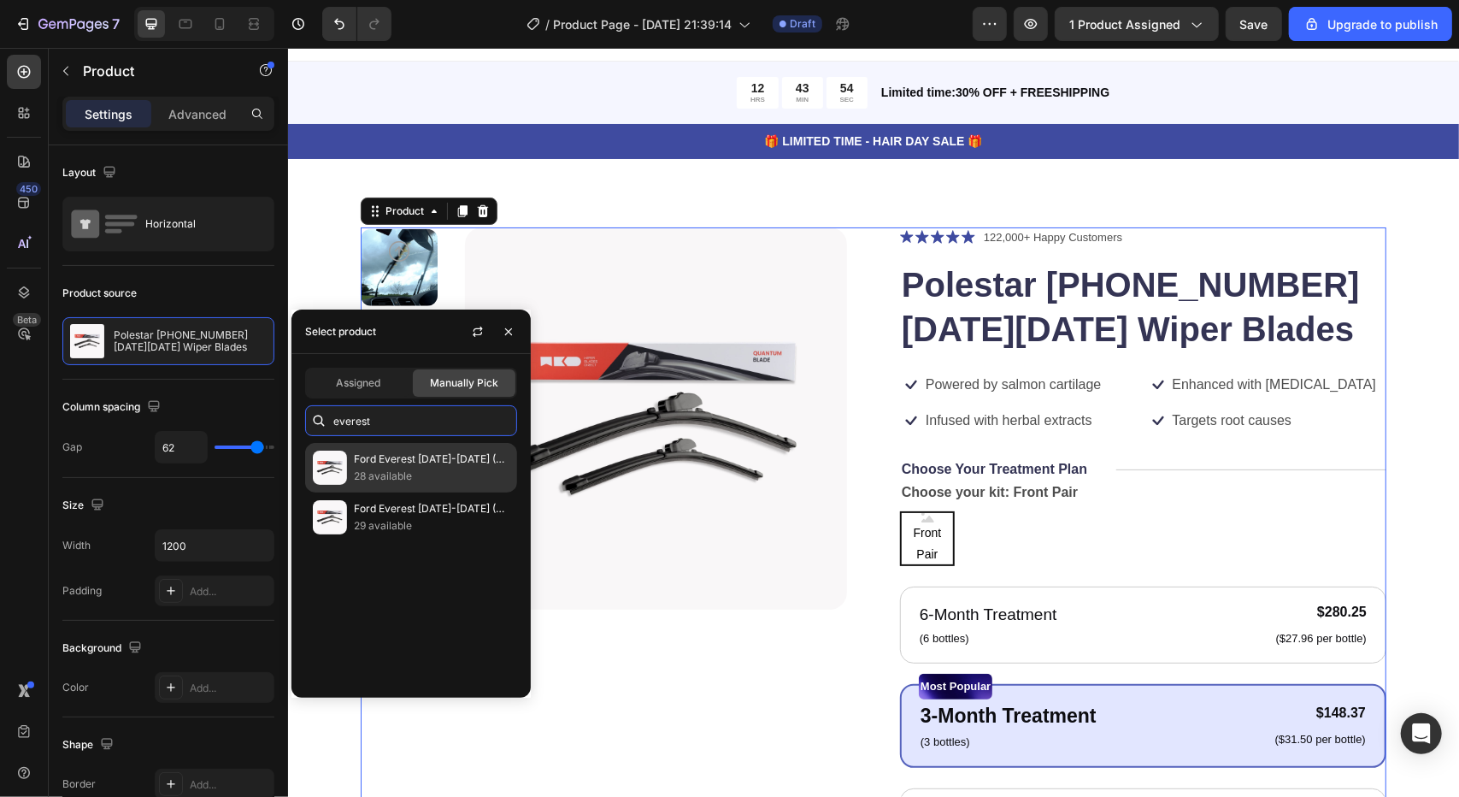
type input "everest"
click at [407, 465] on p "Ford Everest [DATE]-[DATE] (UA II) Wiper Blades" at bounding box center [432, 458] width 156 height 17
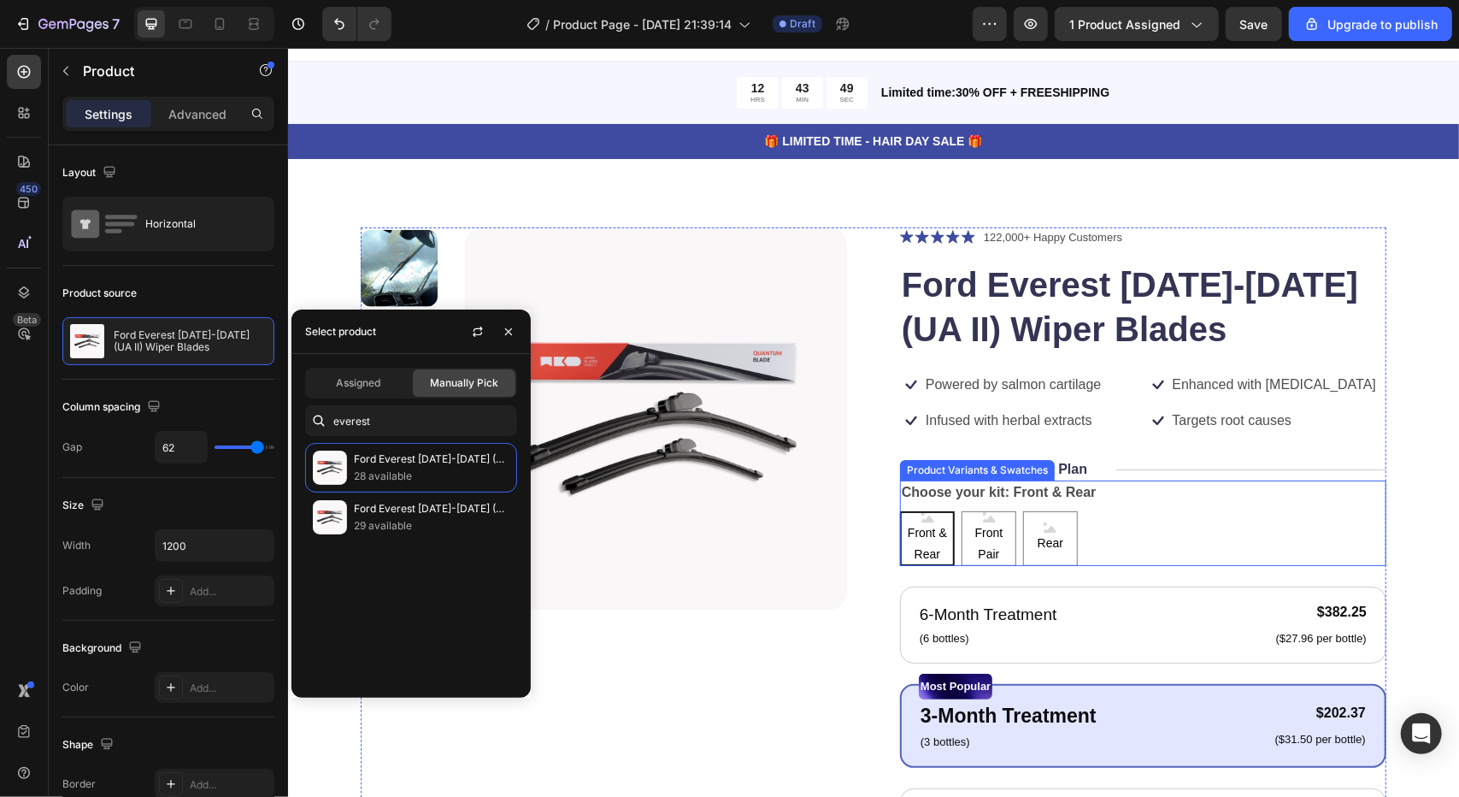
click at [1177, 521] on div "Front & Rear Front & Rear Front & Rear Front Pair Front Pair Front Pair Rear Re…" at bounding box center [1142, 537] width 486 height 55
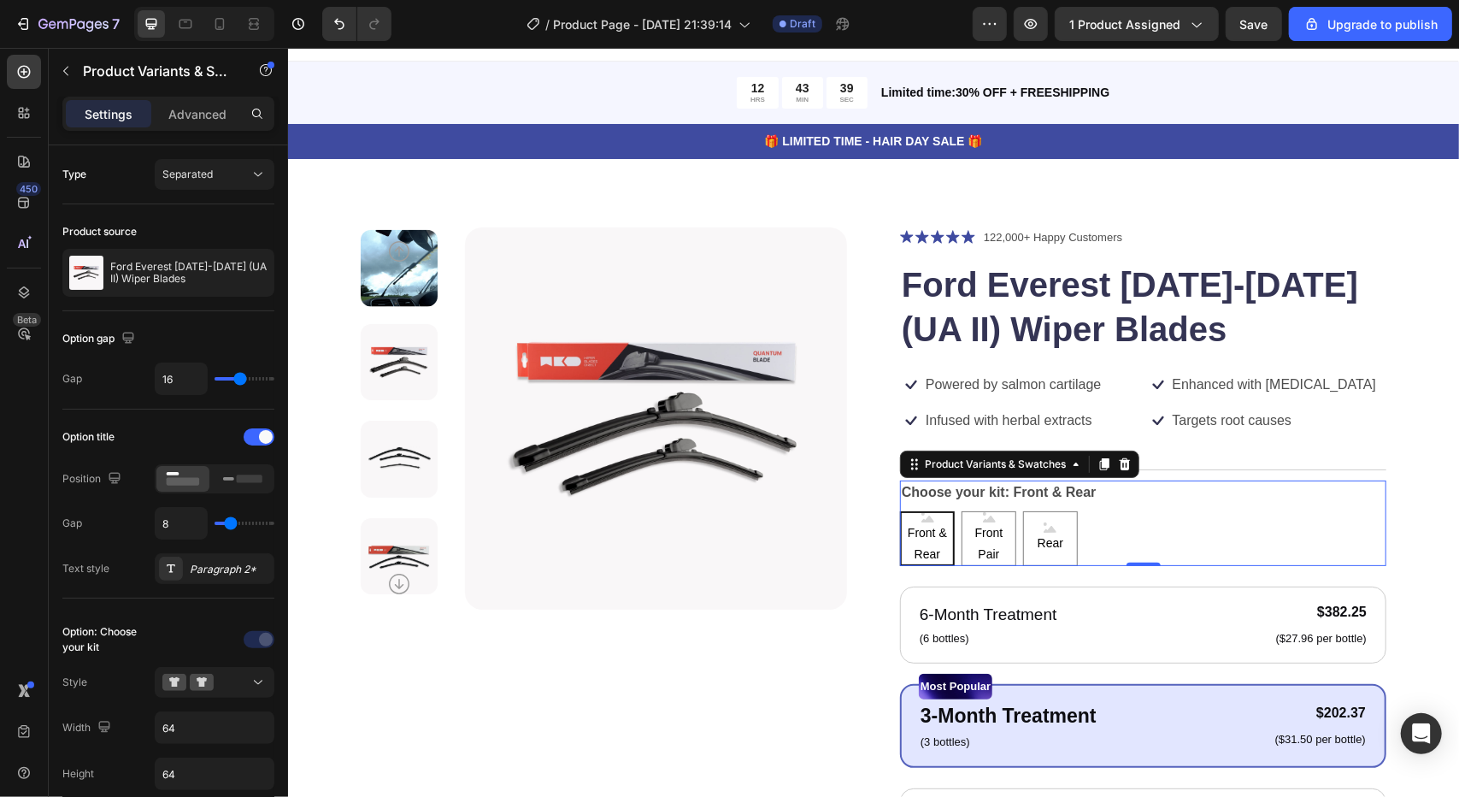
click at [1157, 492] on div "Choose your kit: Front & Rear Front & Rear Front & Rear Front & Rear Front Pair…" at bounding box center [1142, 522] width 486 height 85
click at [973, 521] on span "Front Pair" at bounding box center [988, 542] width 53 height 43
click at [961, 510] on input "Front Pair Front Pair Front Pair" at bounding box center [960, 509] width 1 height 1
radio input "true"
click at [1058, 534] on span "Rear" at bounding box center [1049, 542] width 32 height 21
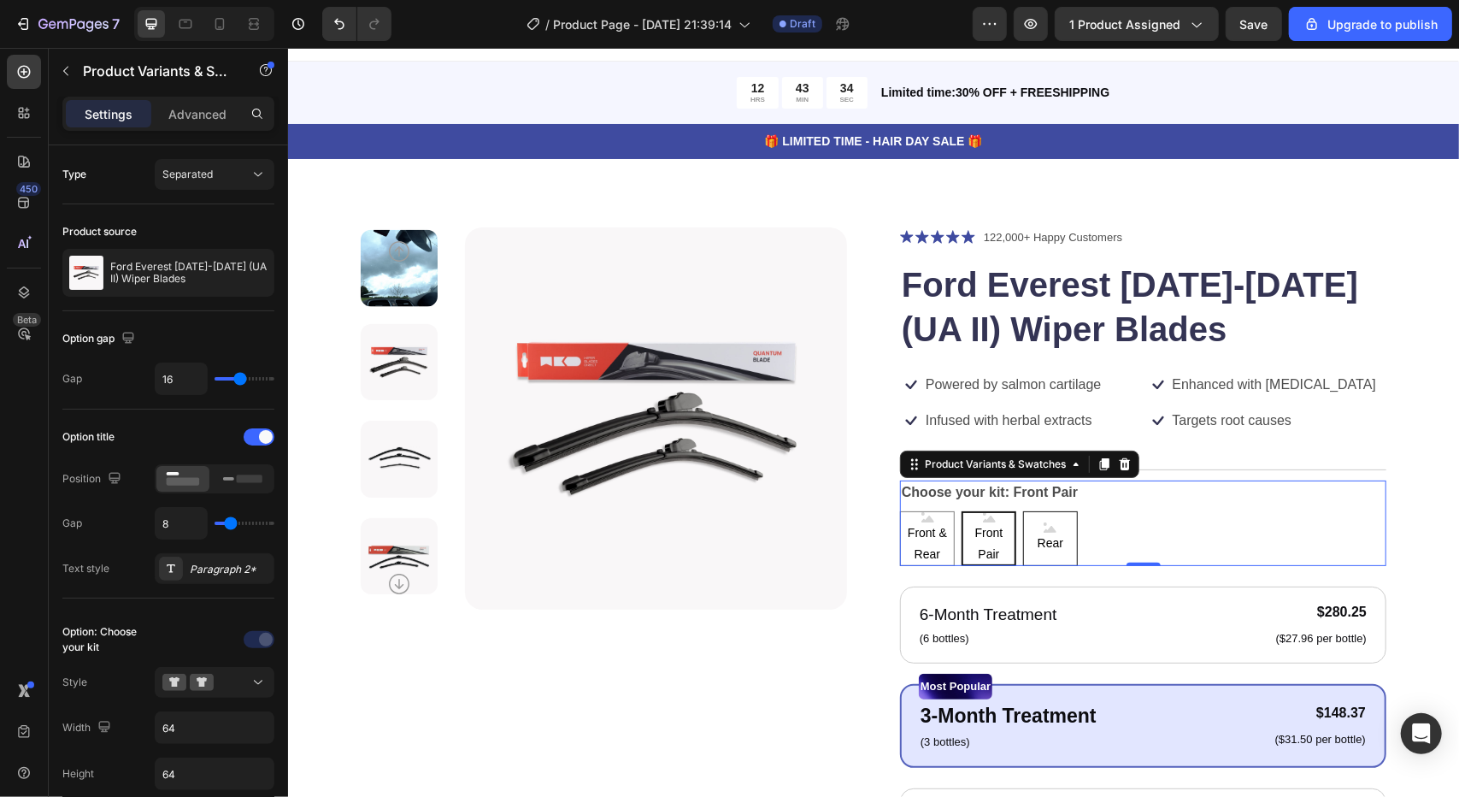
click at [1022, 510] on input "Rear Rear Rear" at bounding box center [1021, 509] width 1 height 1
radio input "true"
click at [962, 535] on span "Front Pair" at bounding box center [988, 542] width 53 height 43
click at [960, 510] on input "Front Pair Front Pair Front Pair" at bounding box center [960, 509] width 1 height 1
radio input "true"
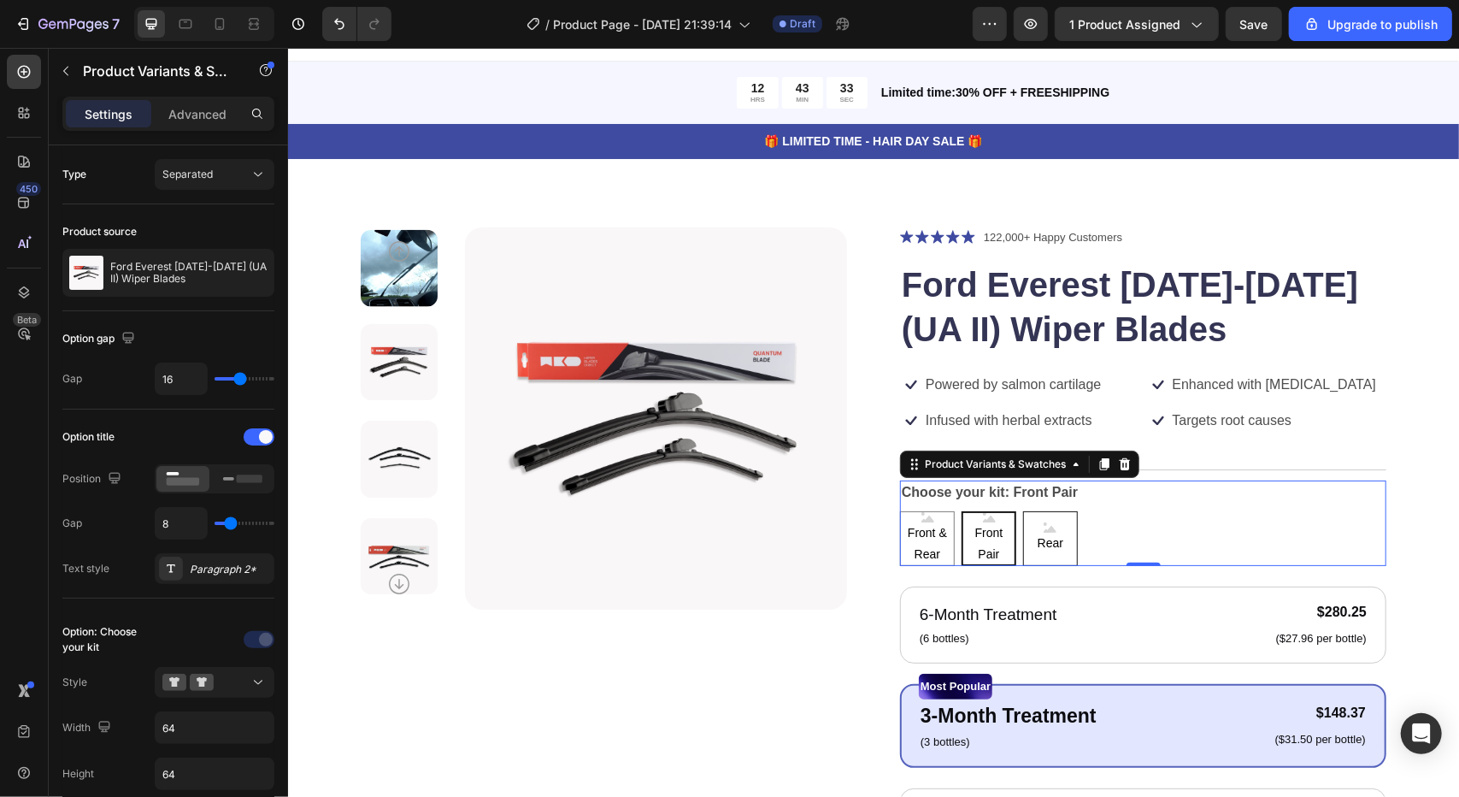
click at [1024, 538] on kit-Rear "Rear" at bounding box center [1049, 537] width 55 height 55
click at [1022, 510] on input "Rear Rear Rear" at bounding box center [1021, 509] width 1 height 1
radio input "true"
click at [888, 532] on div "Product Images Icon Icon Icon Icon Icon Icon List 122,000+ Happy Customers Text…" at bounding box center [873, 704] width 1026 height 954
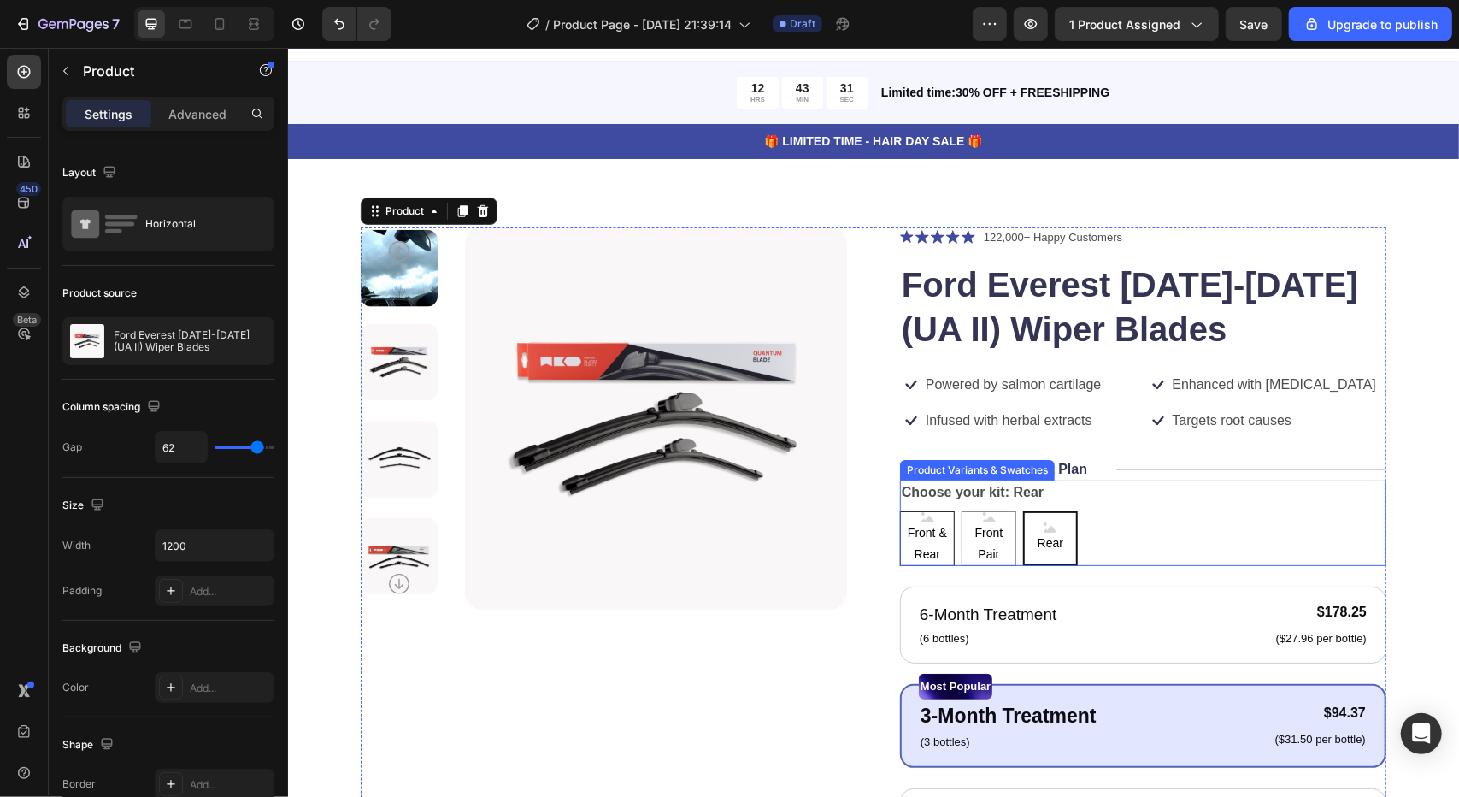
click at [922, 536] on span "Front & Rear" at bounding box center [926, 542] width 53 height 43
click at [899, 510] on input "Front & Rear Front & Rear Front & Rear" at bounding box center [898, 509] width 1 height 1
radio input "true"
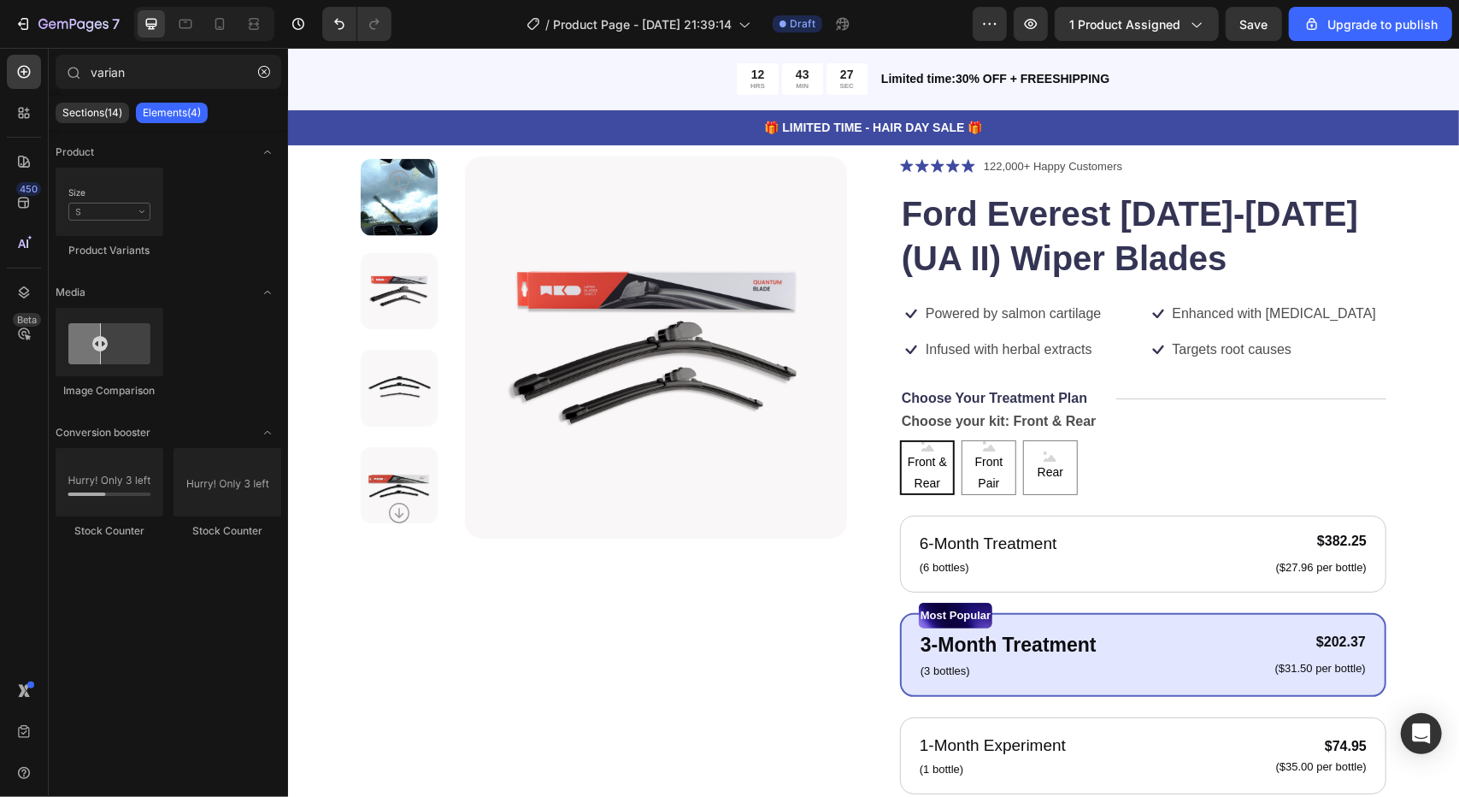
scroll to position [44, 0]
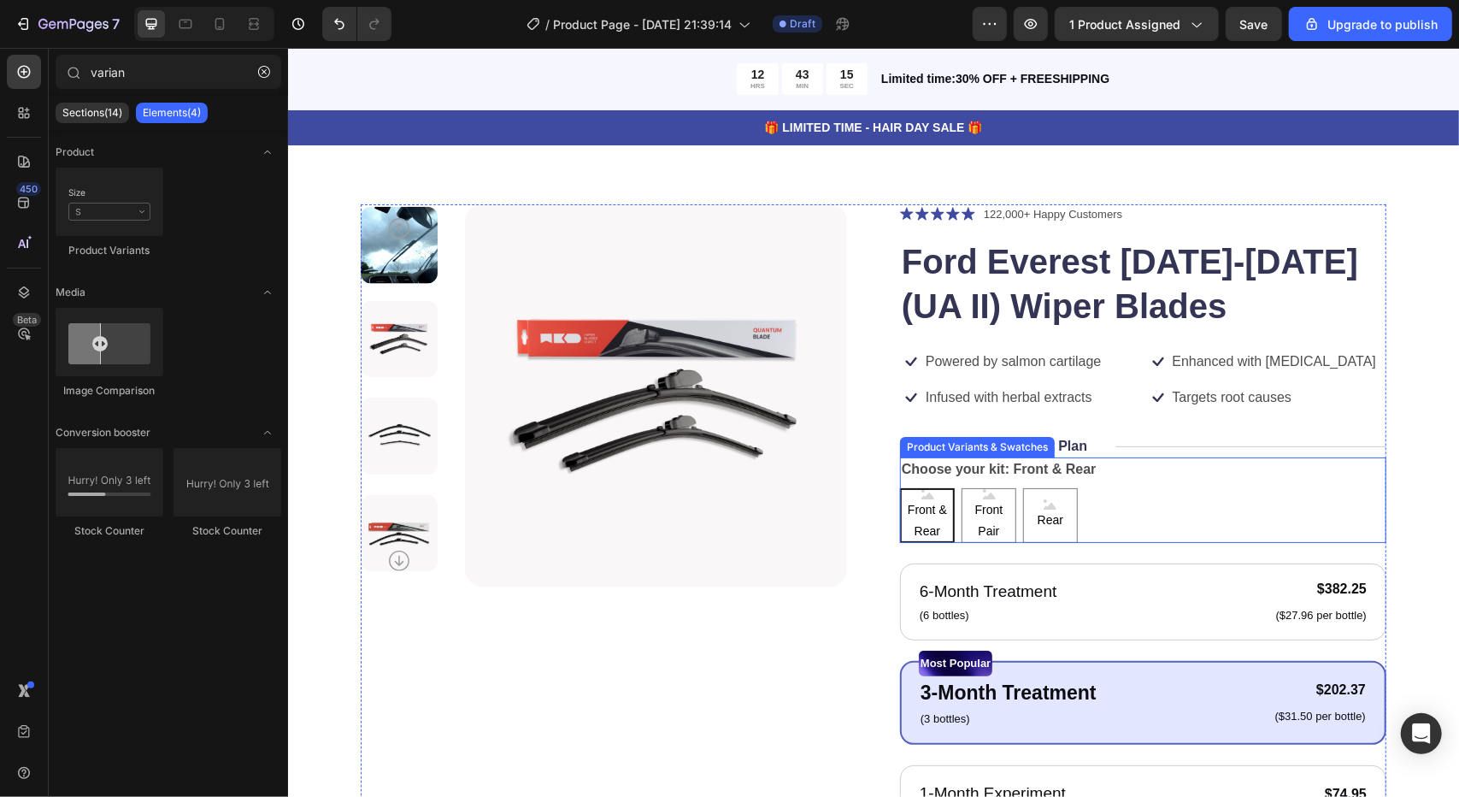
click at [1137, 487] on div "Front & Rear Front & Rear Front & Rear Front Pair Front Pair Front Pair Rear Re…" at bounding box center [1142, 514] width 486 height 55
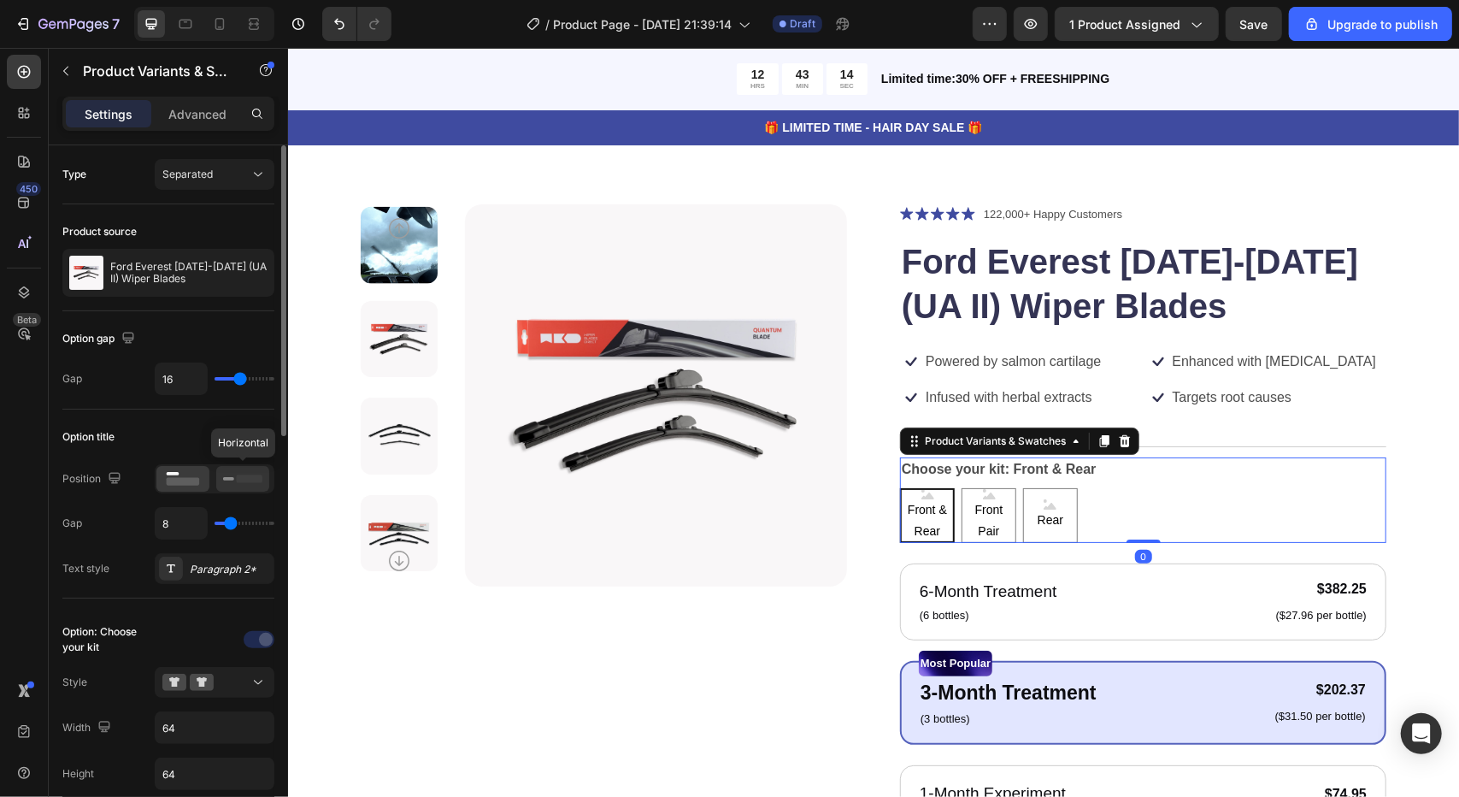
click at [217, 479] on div at bounding box center [242, 479] width 53 height 26
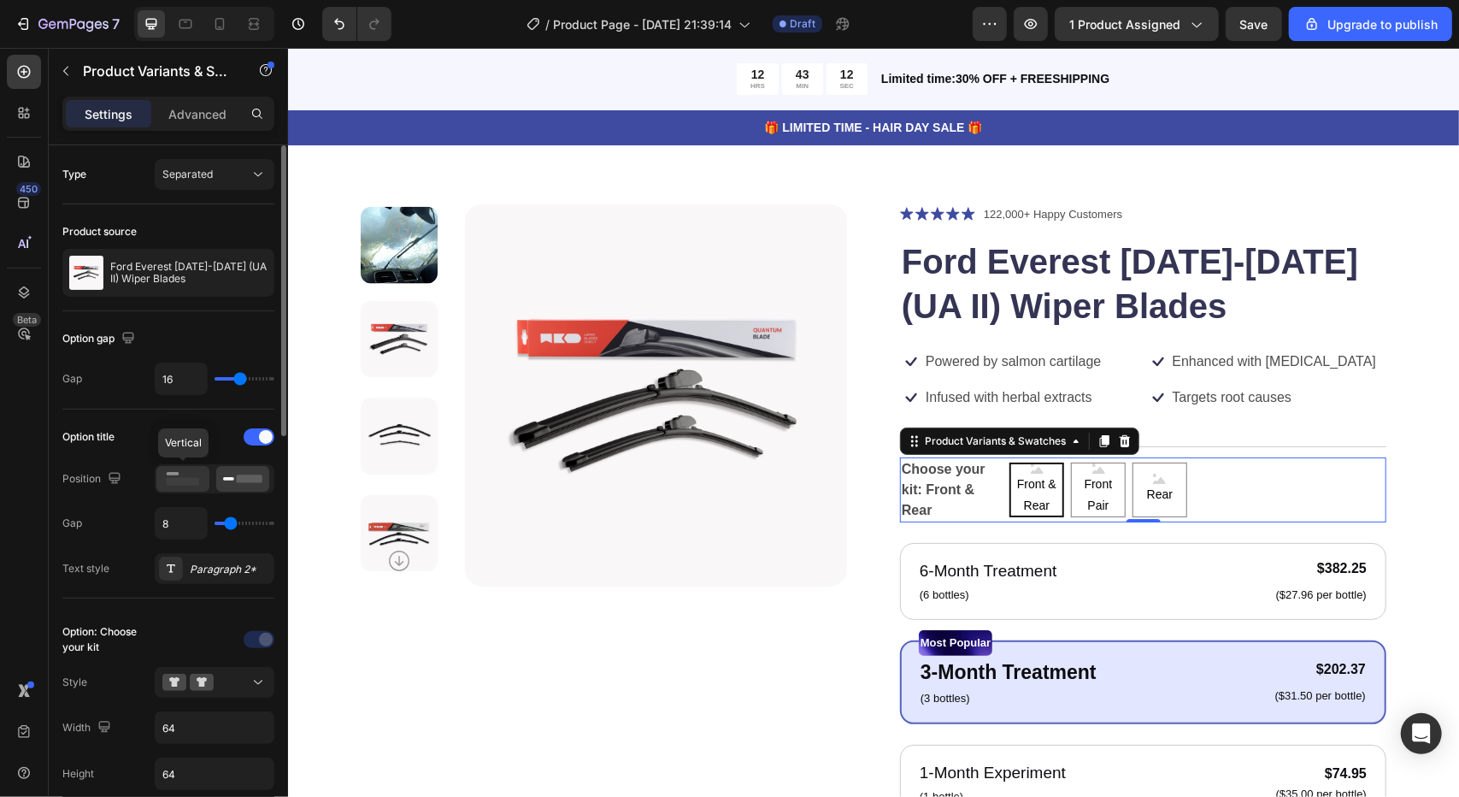
click at [196, 479] on rect at bounding box center [183, 482] width 33 height 8
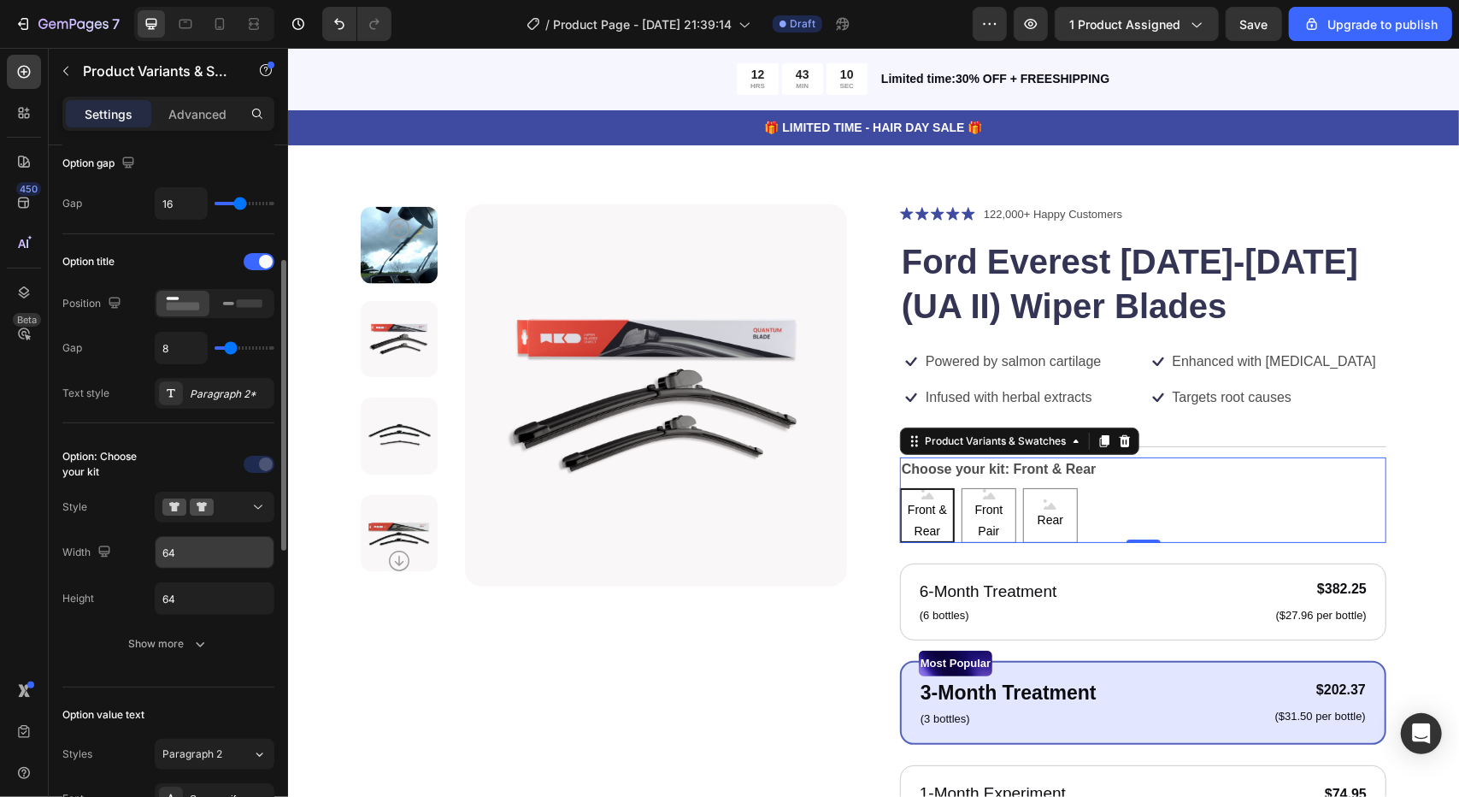
scroll to position [205, 0]
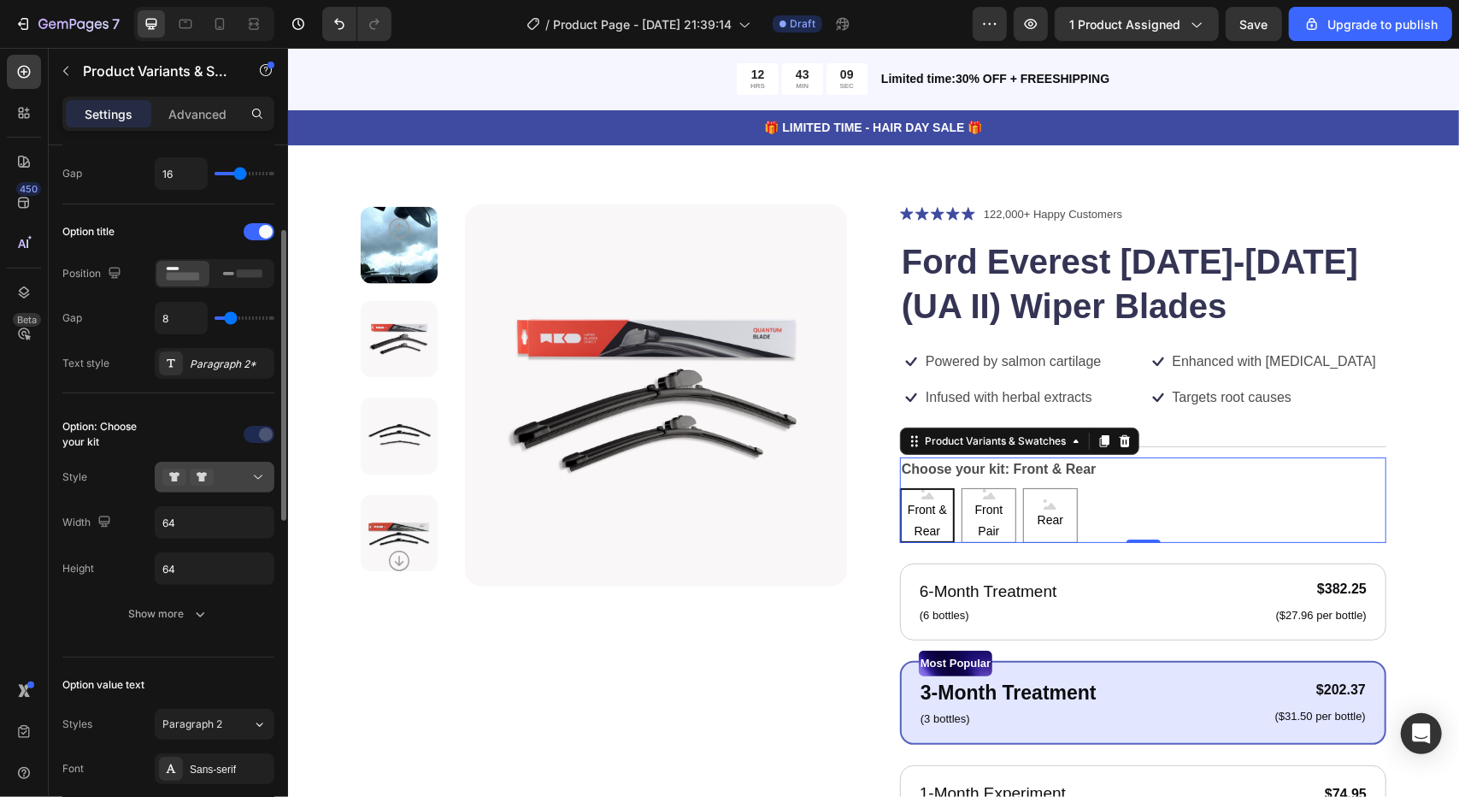
click at [236, 484] on button at bounding box center [215, 477] width 120 height 31
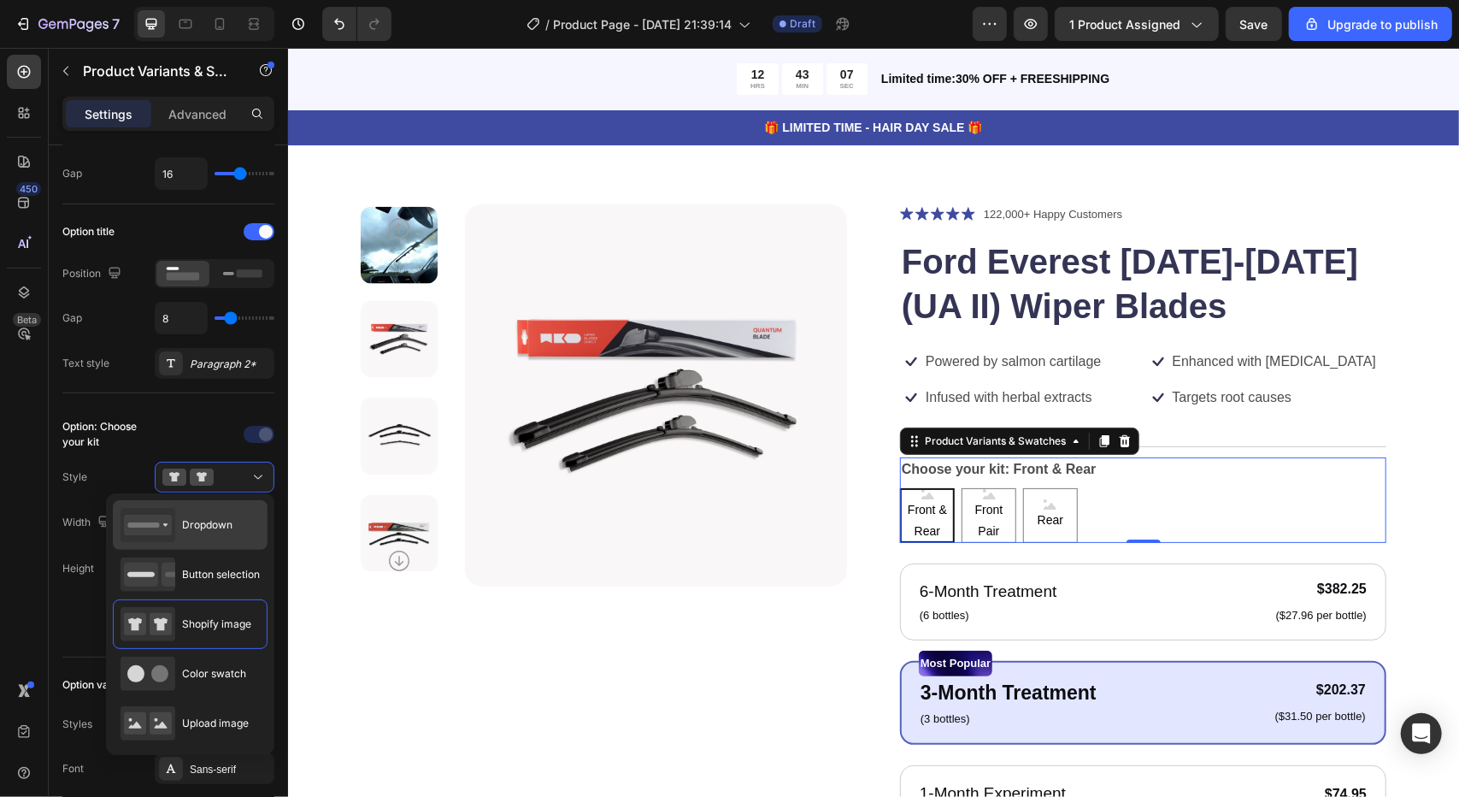
click at [229, 515] on div "Dropdown" at bounding box center [177, 525] width 112 height 34
type input "100%"
type input "45"
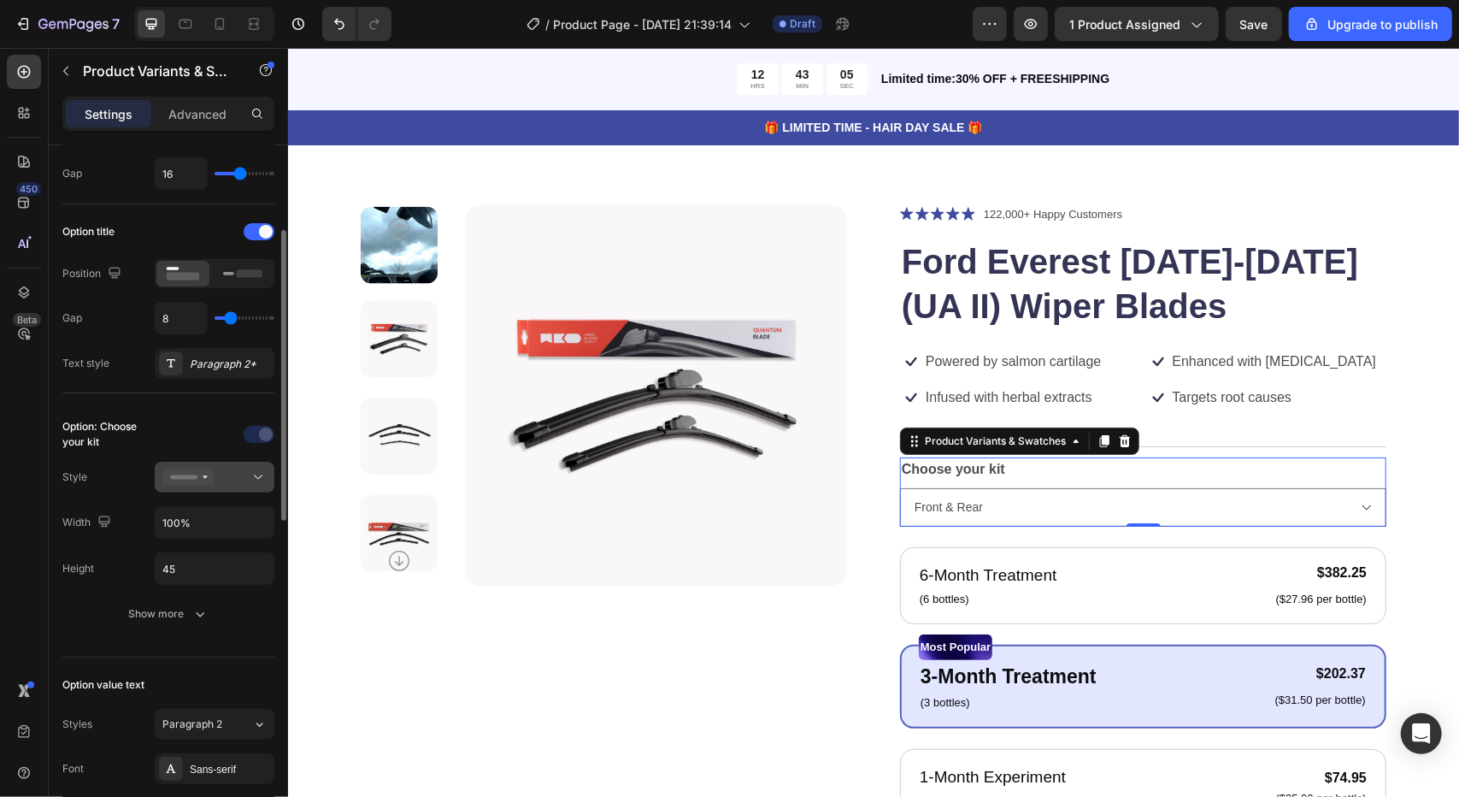
click at [243, 469] on div at bounding box center [214, 476] width 104 height 17
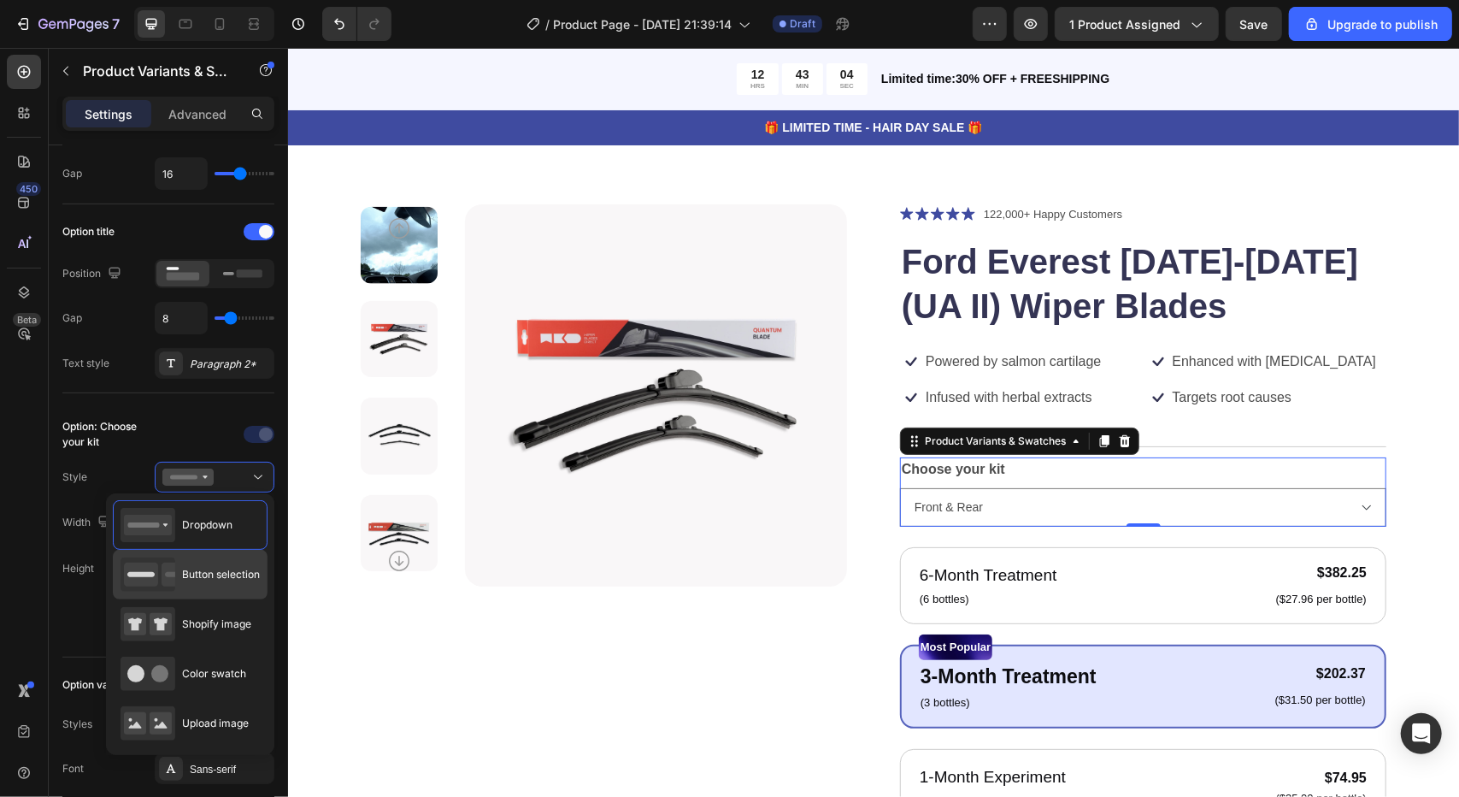
click at [244, 599] on div "Button selection" at bounding box center [190, 624] width 155 height 50
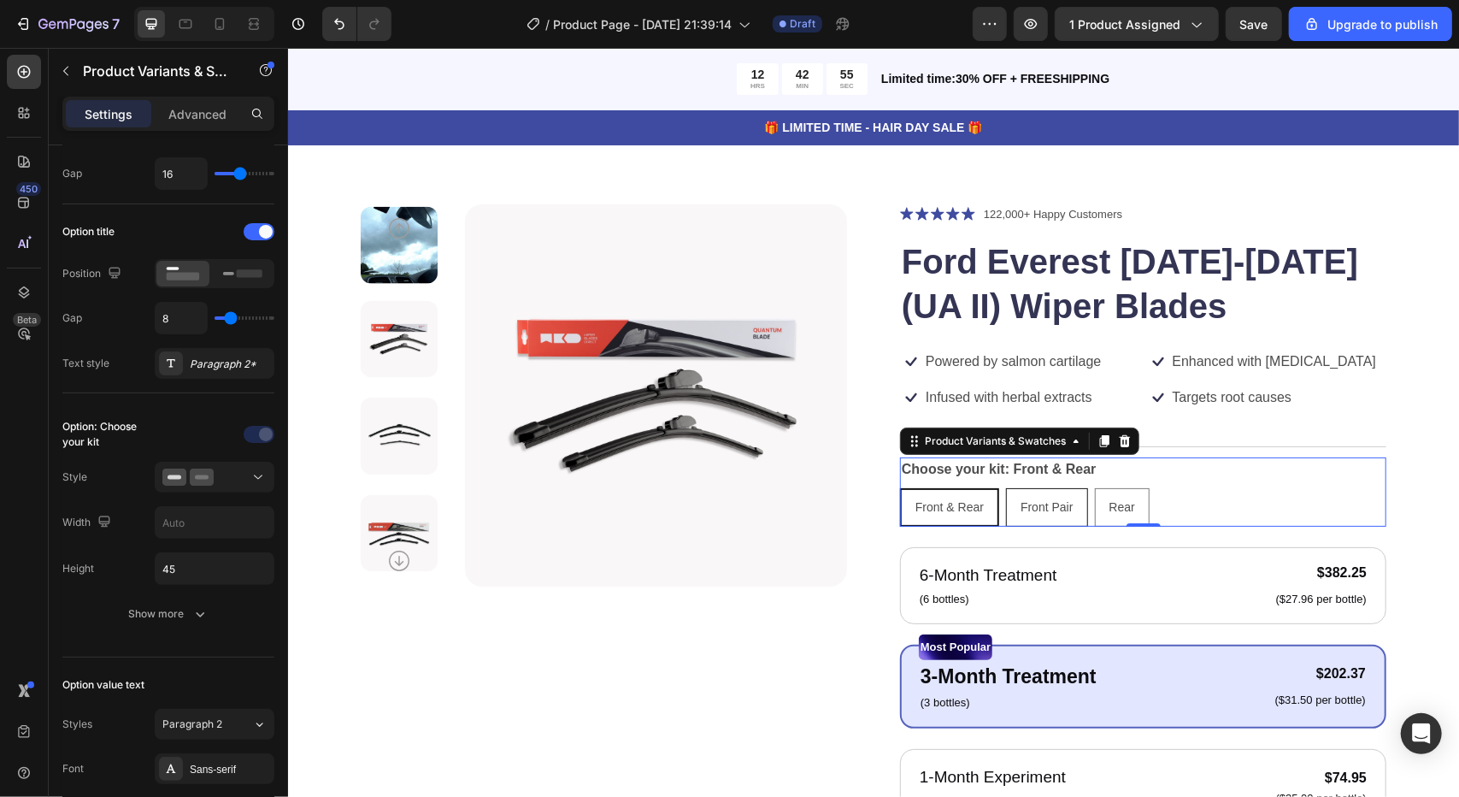
click at [1062, 518] on div "Front Pair" at bounding box center [1045, 506] width 79 height 35
click at [1005, 487] on input "Front Pair Front Pair Front Pair" at bounding box center [1004, 486] width 1 height 1
radio input "true"
click at [1115, 505] on span "Rear" at bounding box center [1122, 506] width 26 height 14
click at [1094, 487] on input "Rear Rear Rear" at bounding box center [1093, 486] width 1 height 1
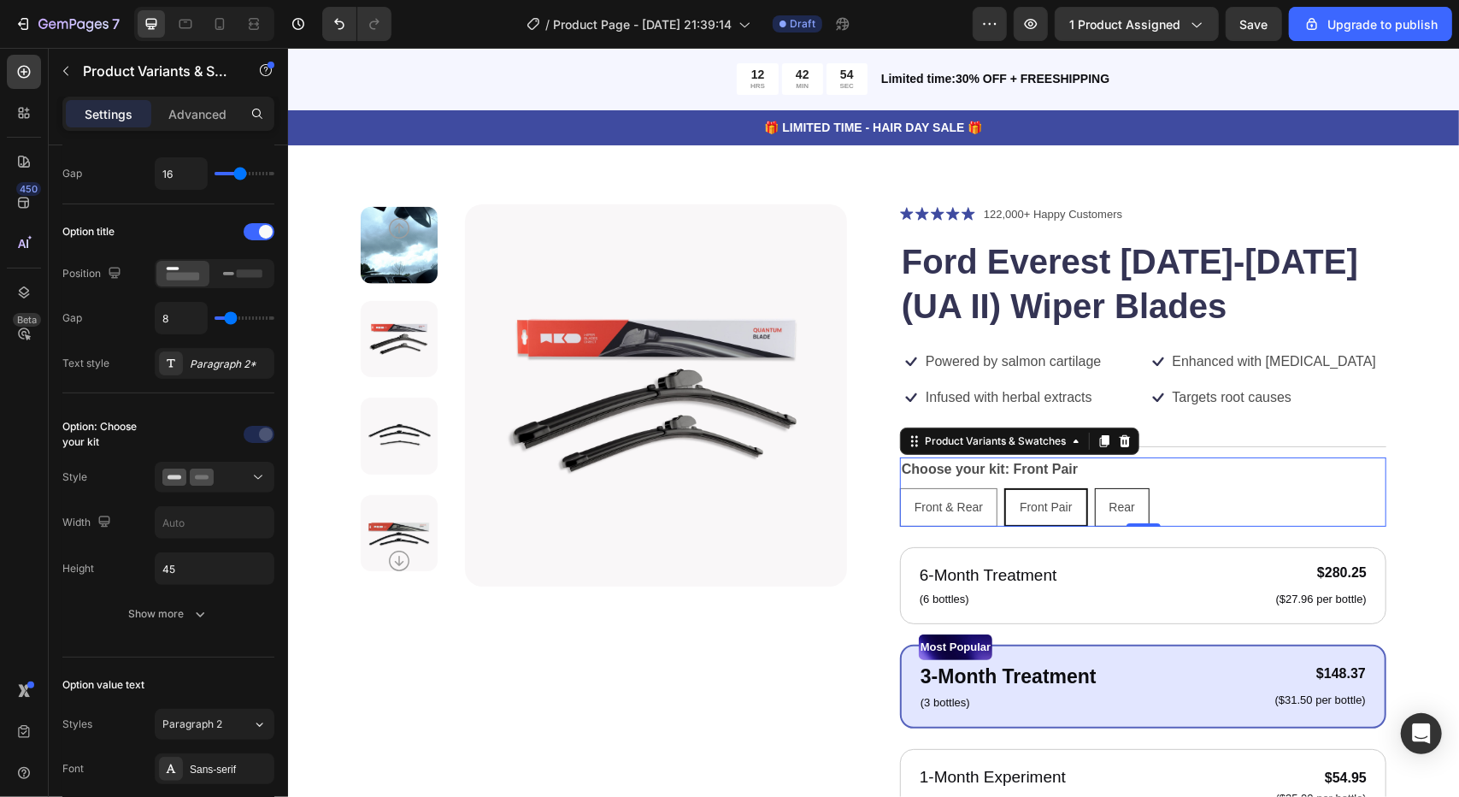
radio input "true"
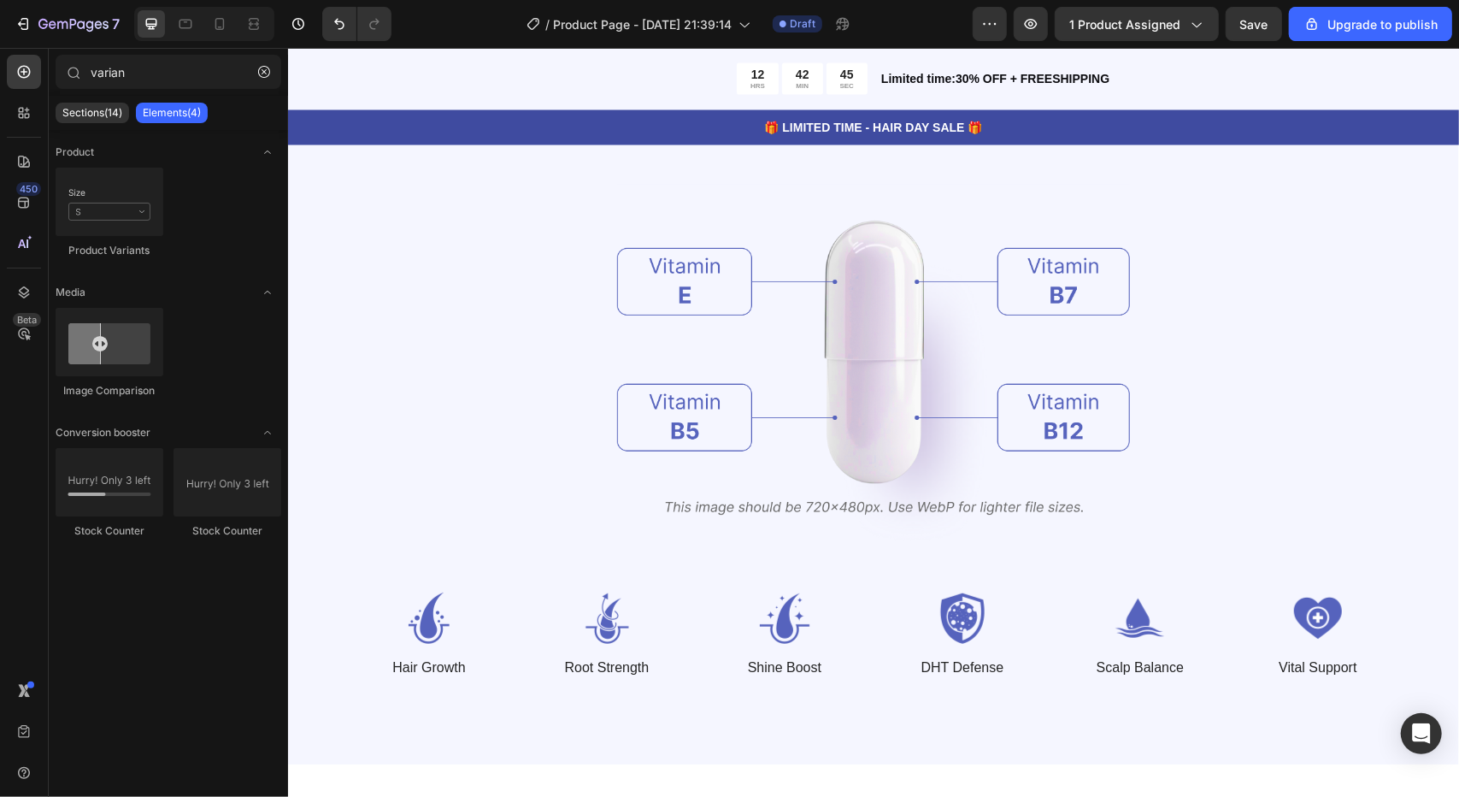
scroll to position [0, 0]
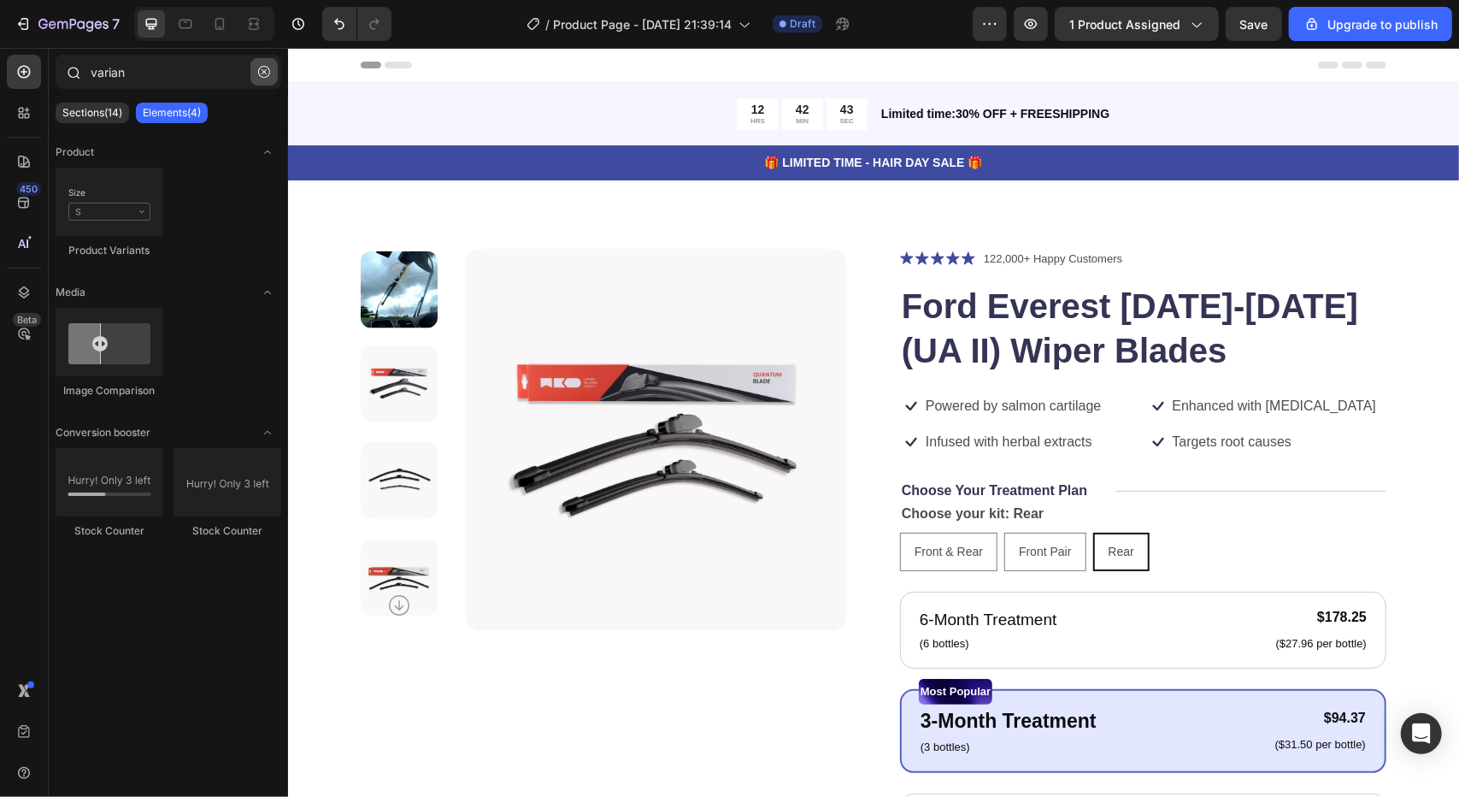
click at [257, 75] on button "button" at bounding box center [263, 71] width 27 height 27
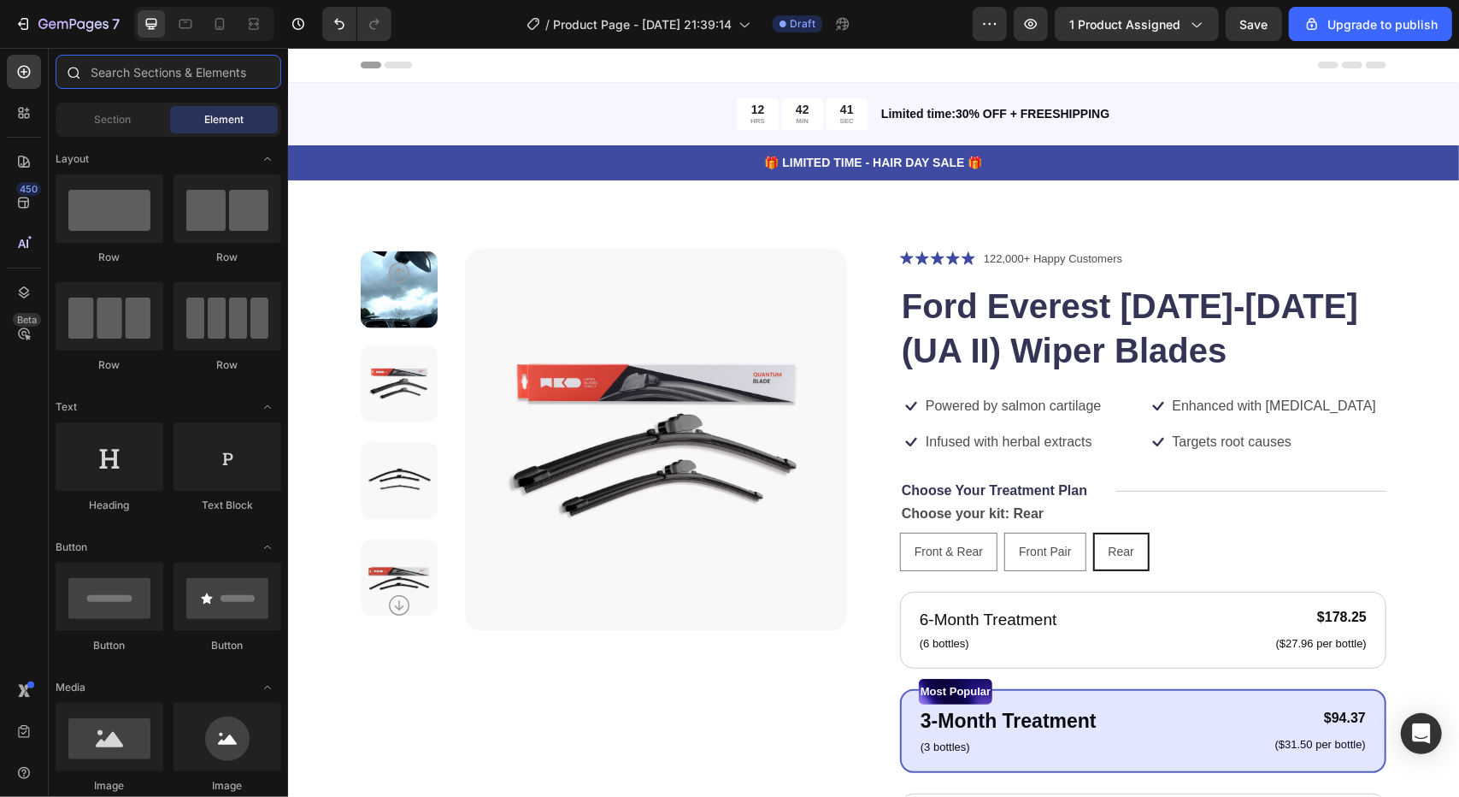
click at [148, 84] on input "text" at bounding box center [169, 72] width 226 height 34
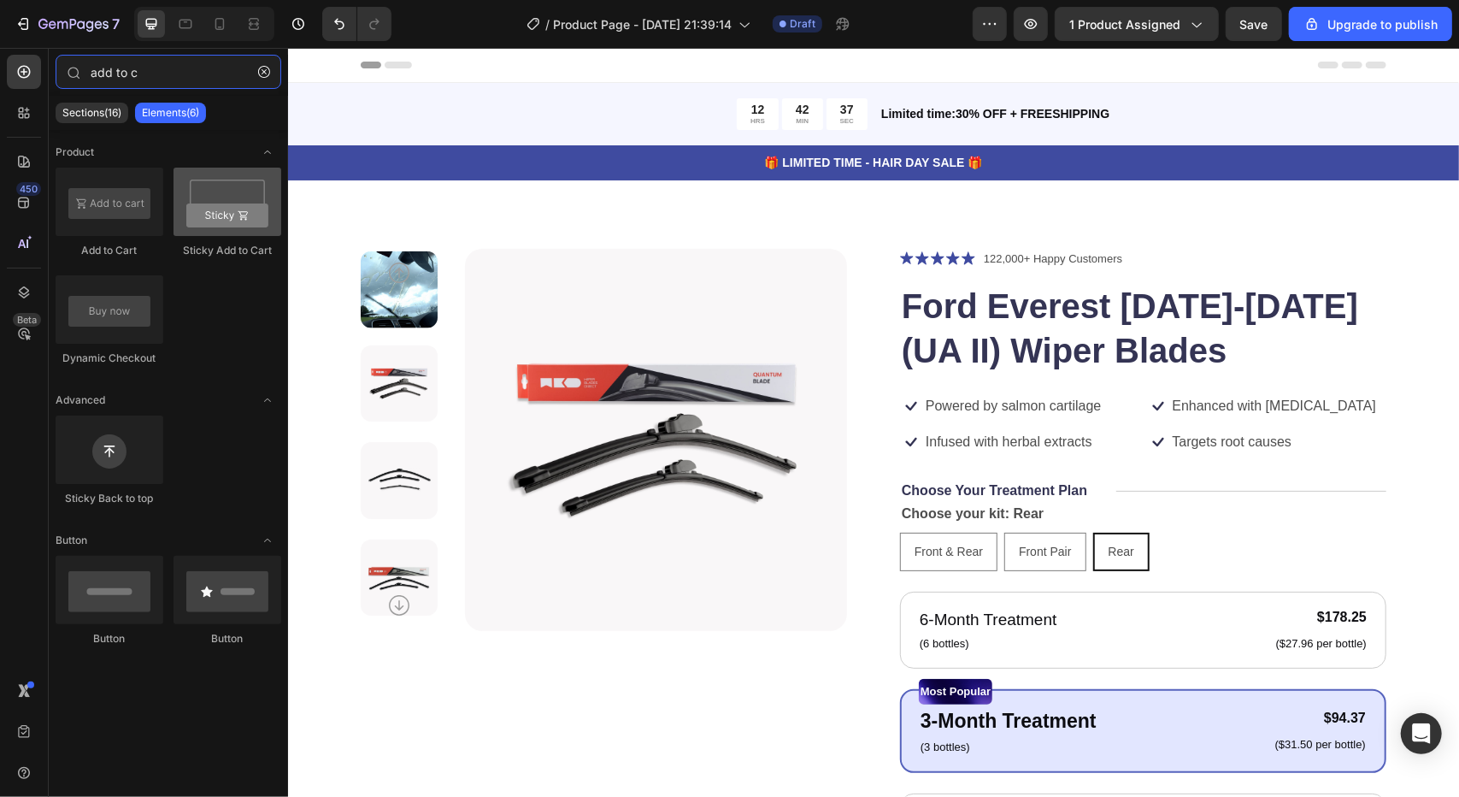
type input "add to c"
click at [203, 226] on div at bounding box center [228, 202] width 108 height 68
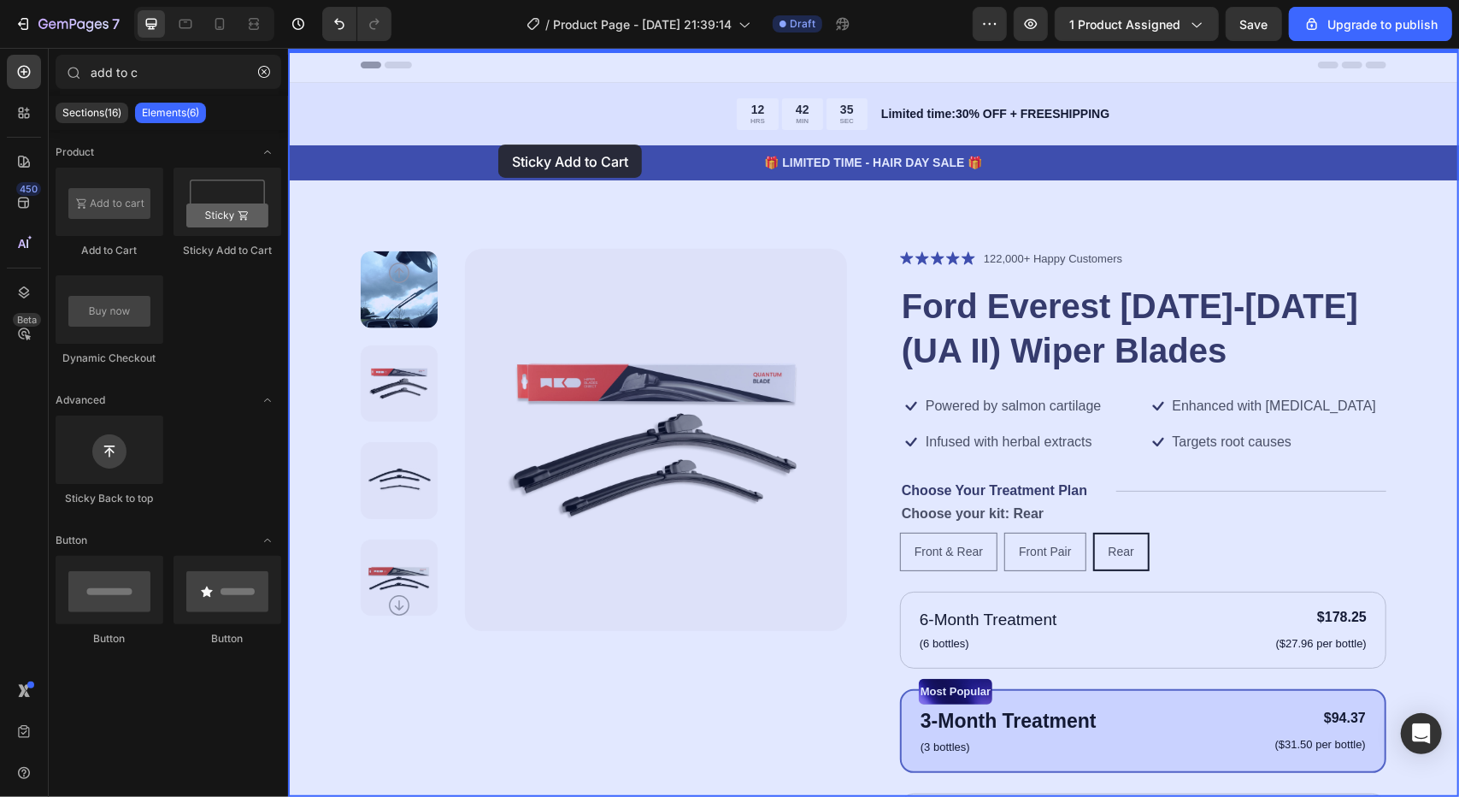
drag, startPoint x: 491, startPoint y: 273, endPoint x: 614, endPoint y: 247, distance: 125.7
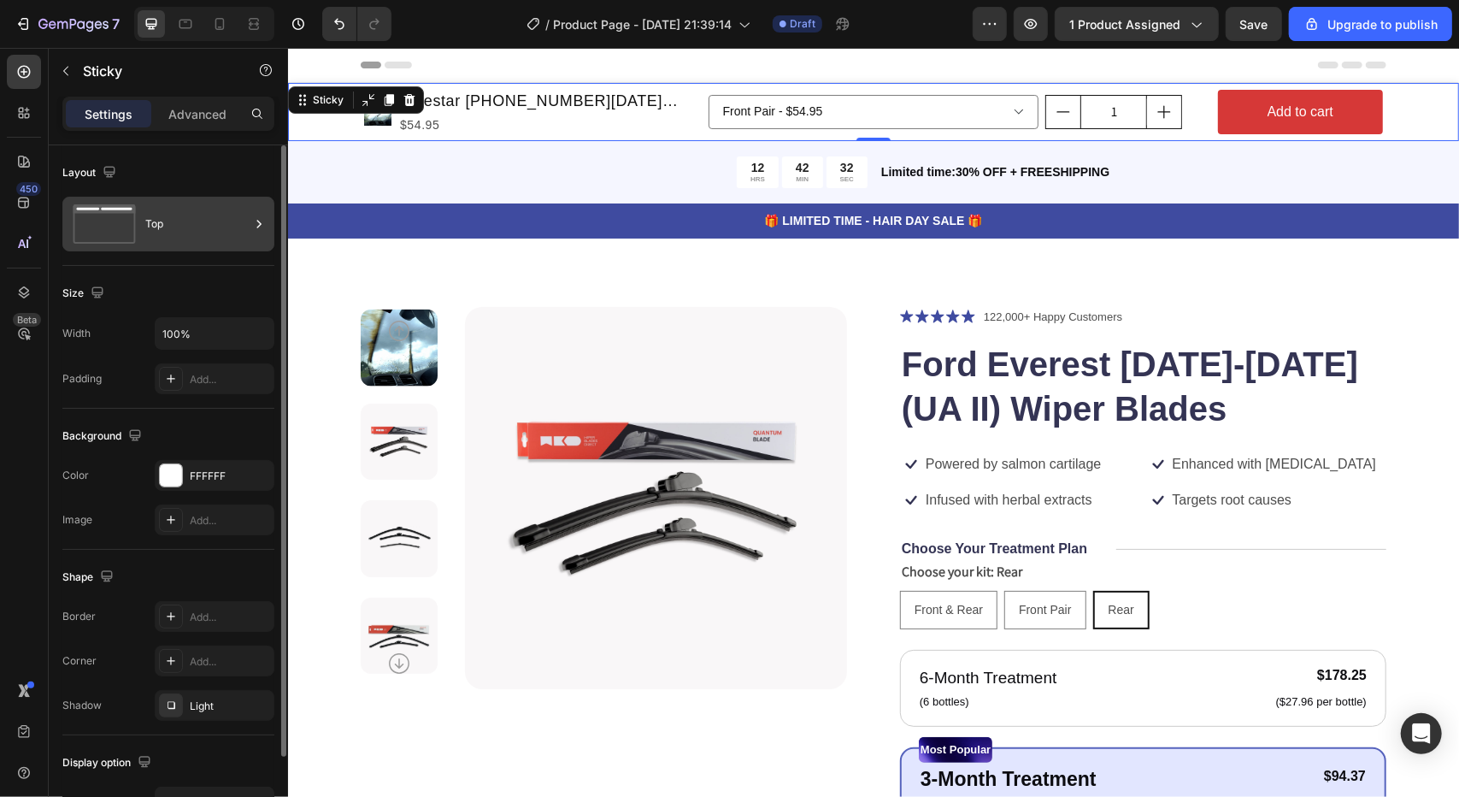
click at [195, 205] on div "Top" at bounding box center [197, 223] width 104 height 39
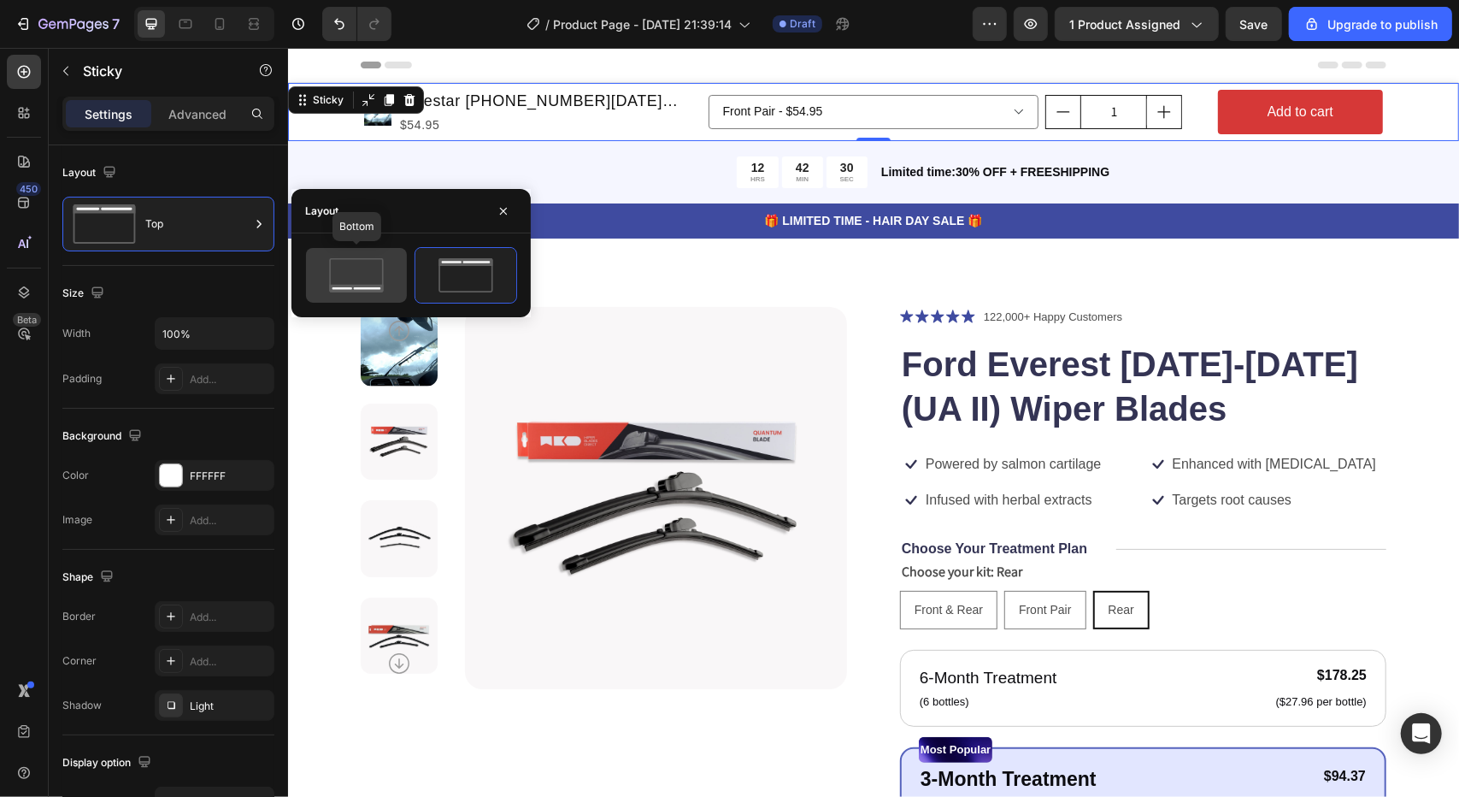
click at [344, 259] on rect at bounding box center [356, 275] width 53 height 32
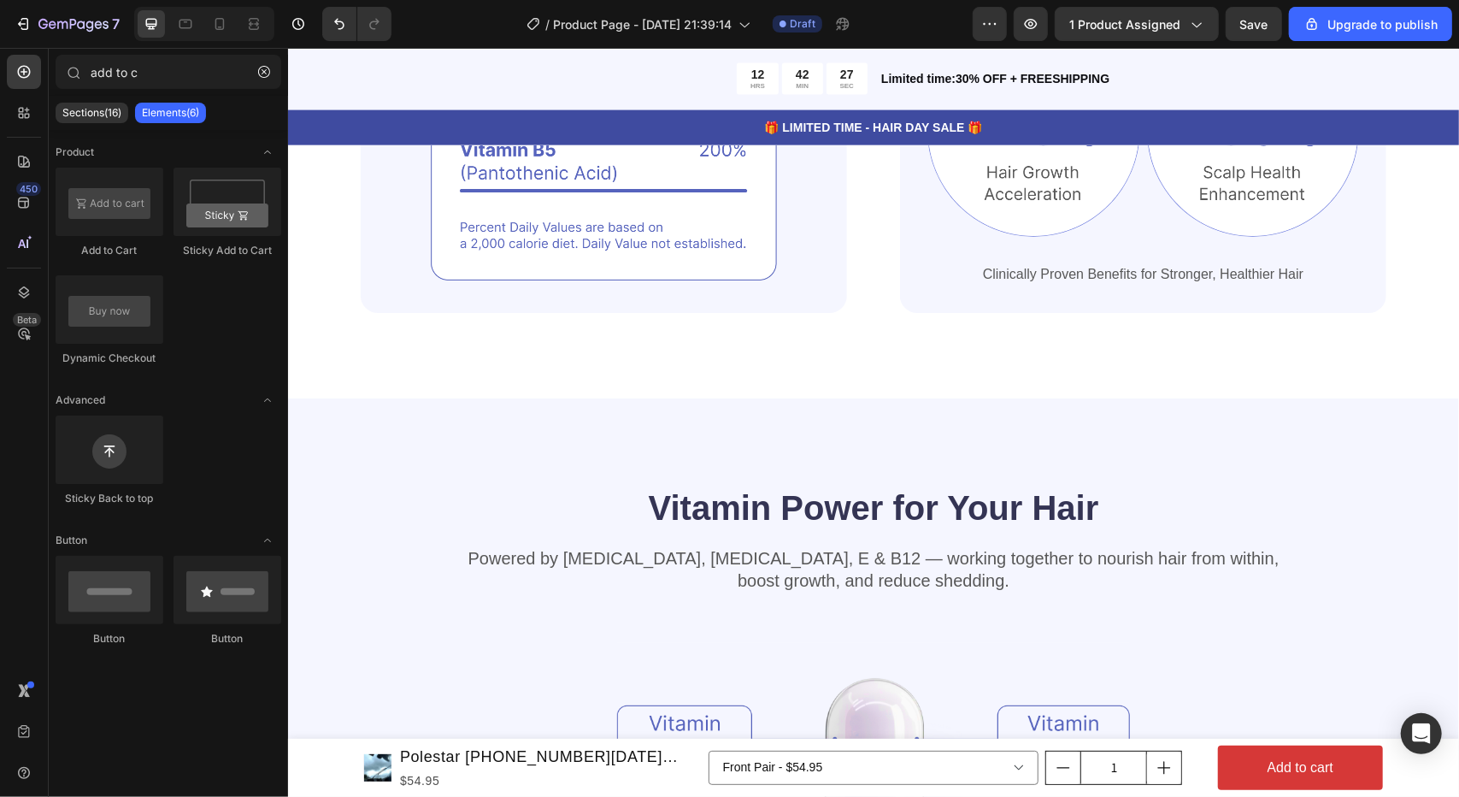
scroll to position [1635, 0]
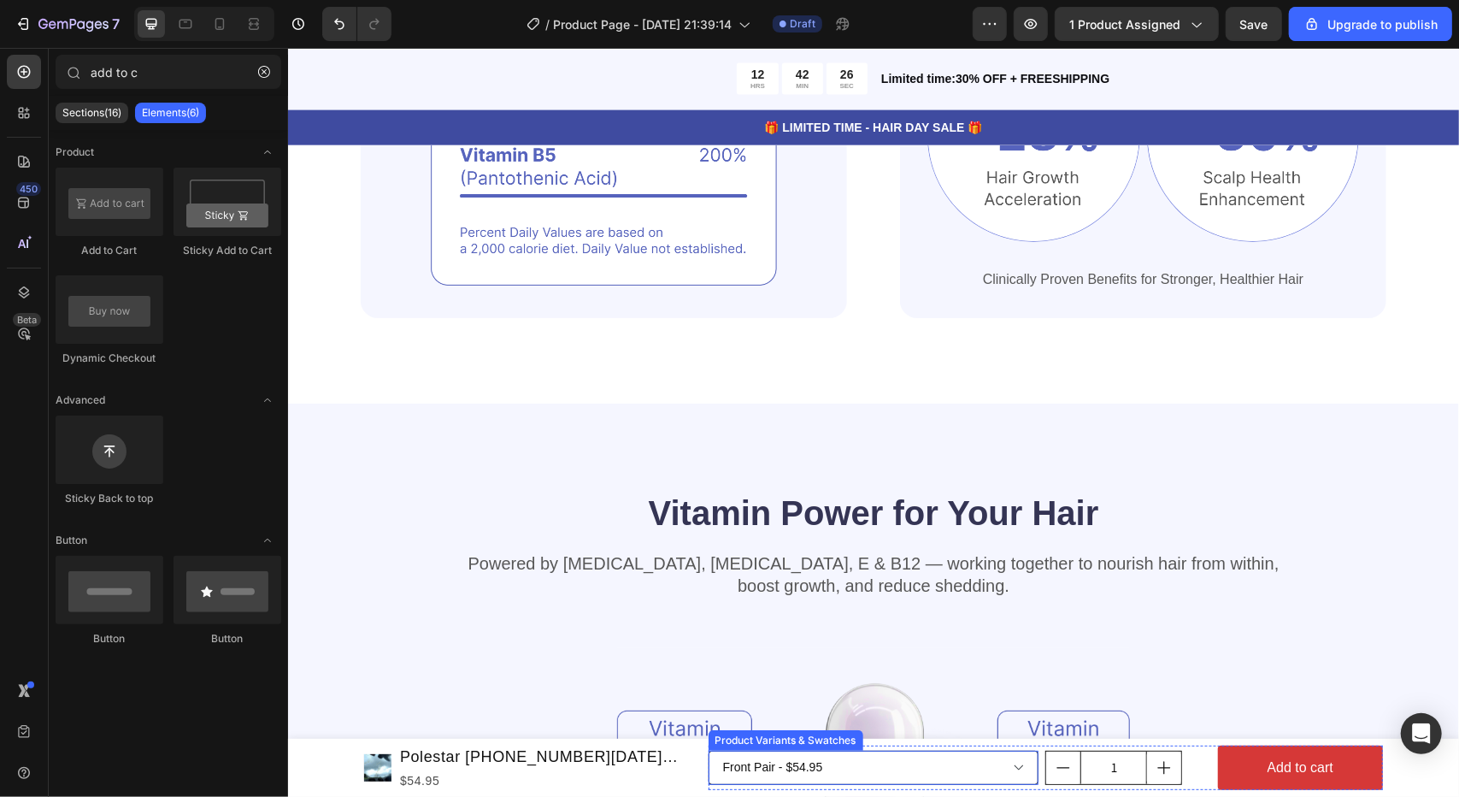
click at [921, 756] on select "Front Pair - $54.95" at bounding box center [873, 767] width 331 height 34
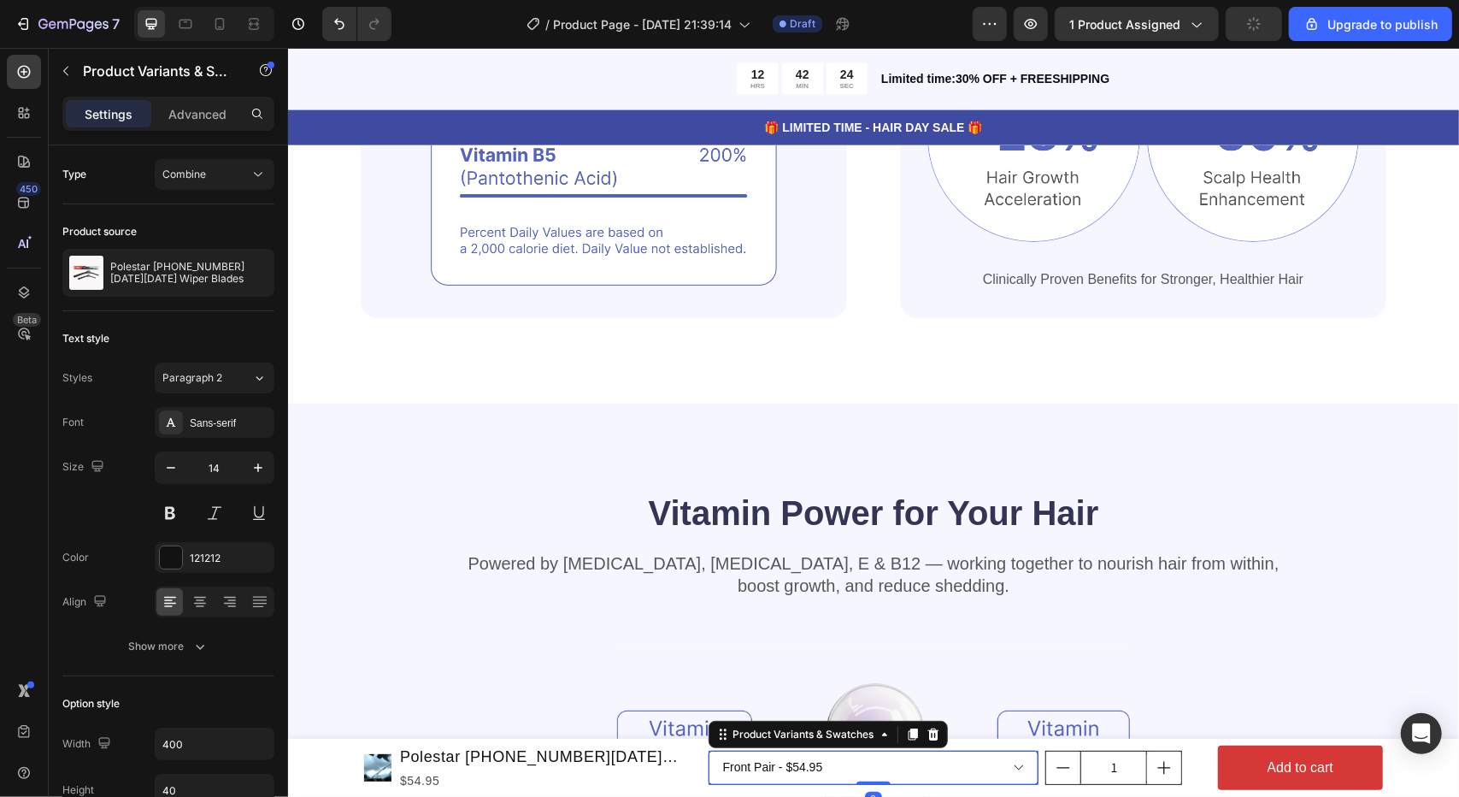
click at [951, 766] on select "Front Pair - $54.95" at bounding box center [873, 767] width 331 height 34
click at [1008, 768] on select "Front Pair - $54.95" at bounding box center [873, 767] width 331 height 34
click at [1012, 768] on select "Front Pair - $54.95" at bounding box center [873, 767] width 331 height 34
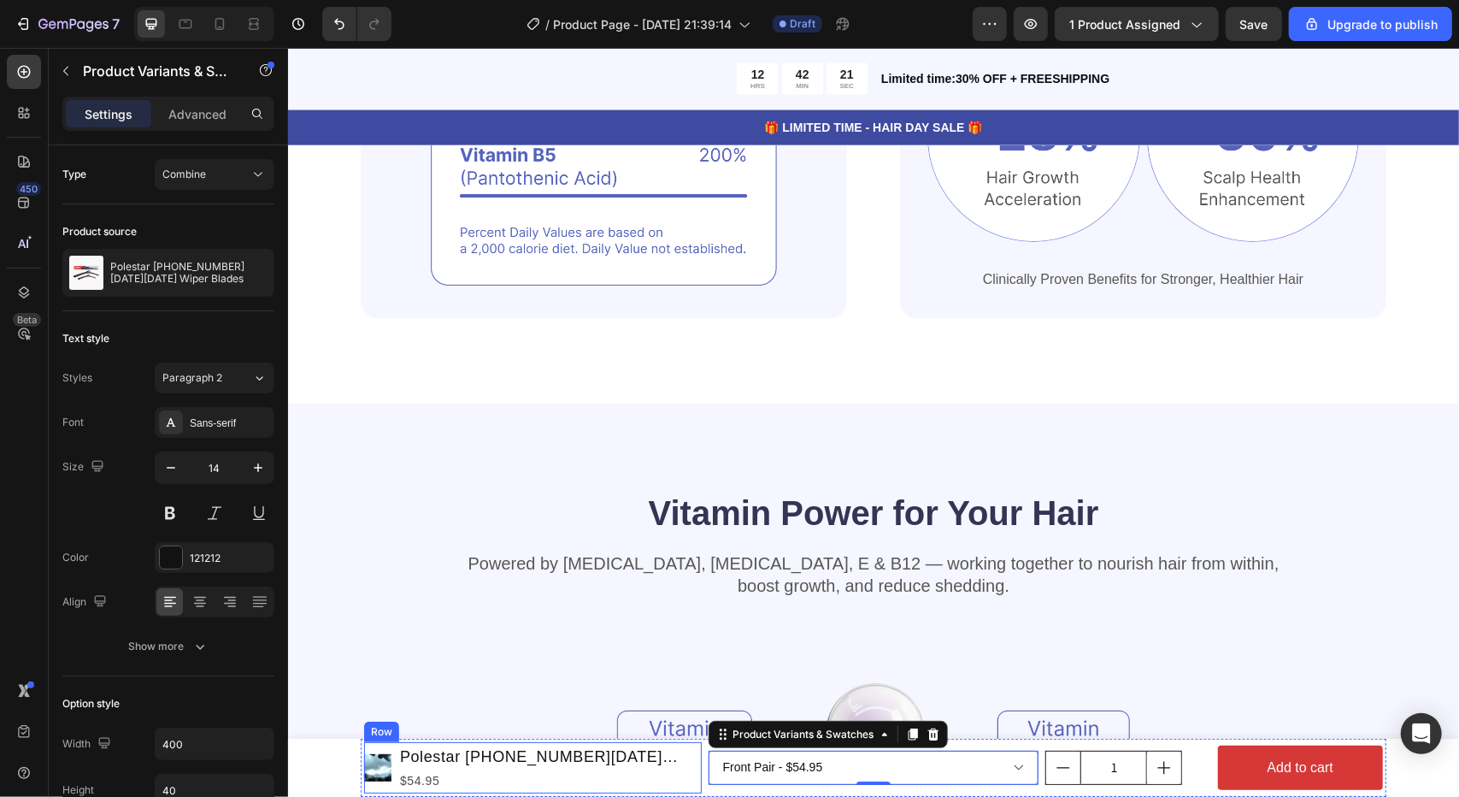
click at [662, 761] on div "Product Images Polestar [PHONE_NUMBER][DATE][DATE] Wiper Blades Product Title $…" at bounding box center [532, 766] width 338 height 51
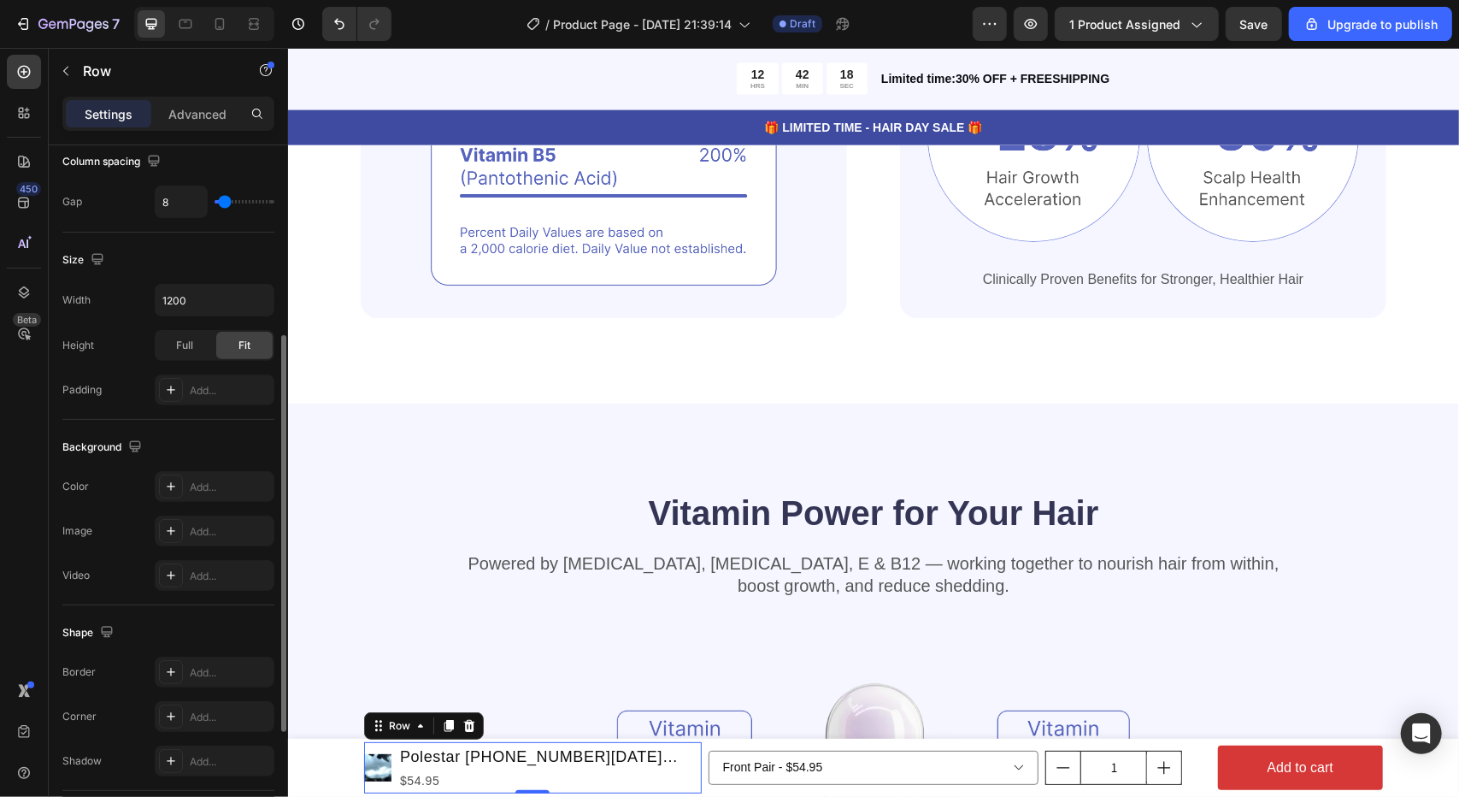
scroll to position [352, 0]
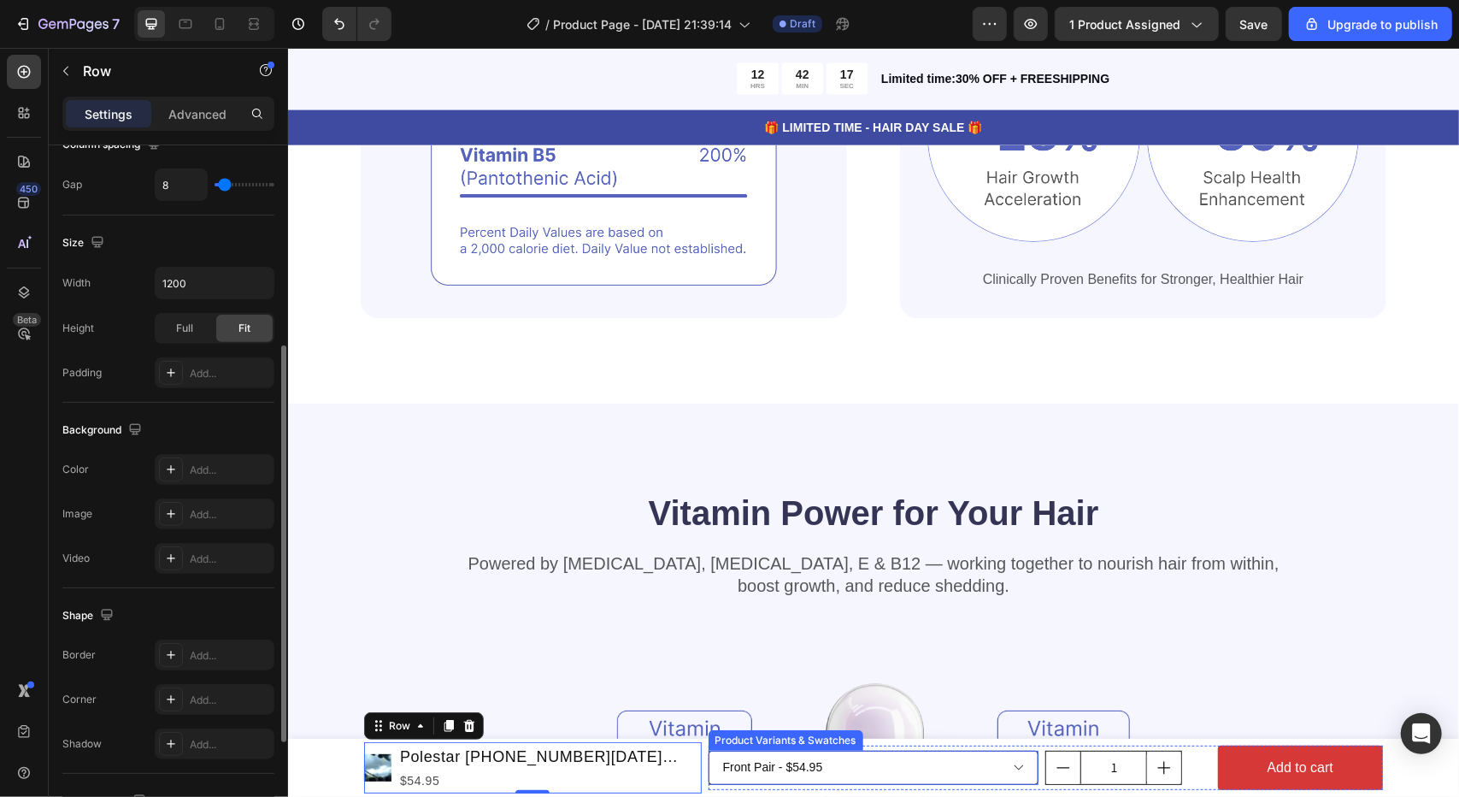
click at [757, 768] on select "Front Pair - $54.95" at bounding box center [873, 767] width 331 height 34
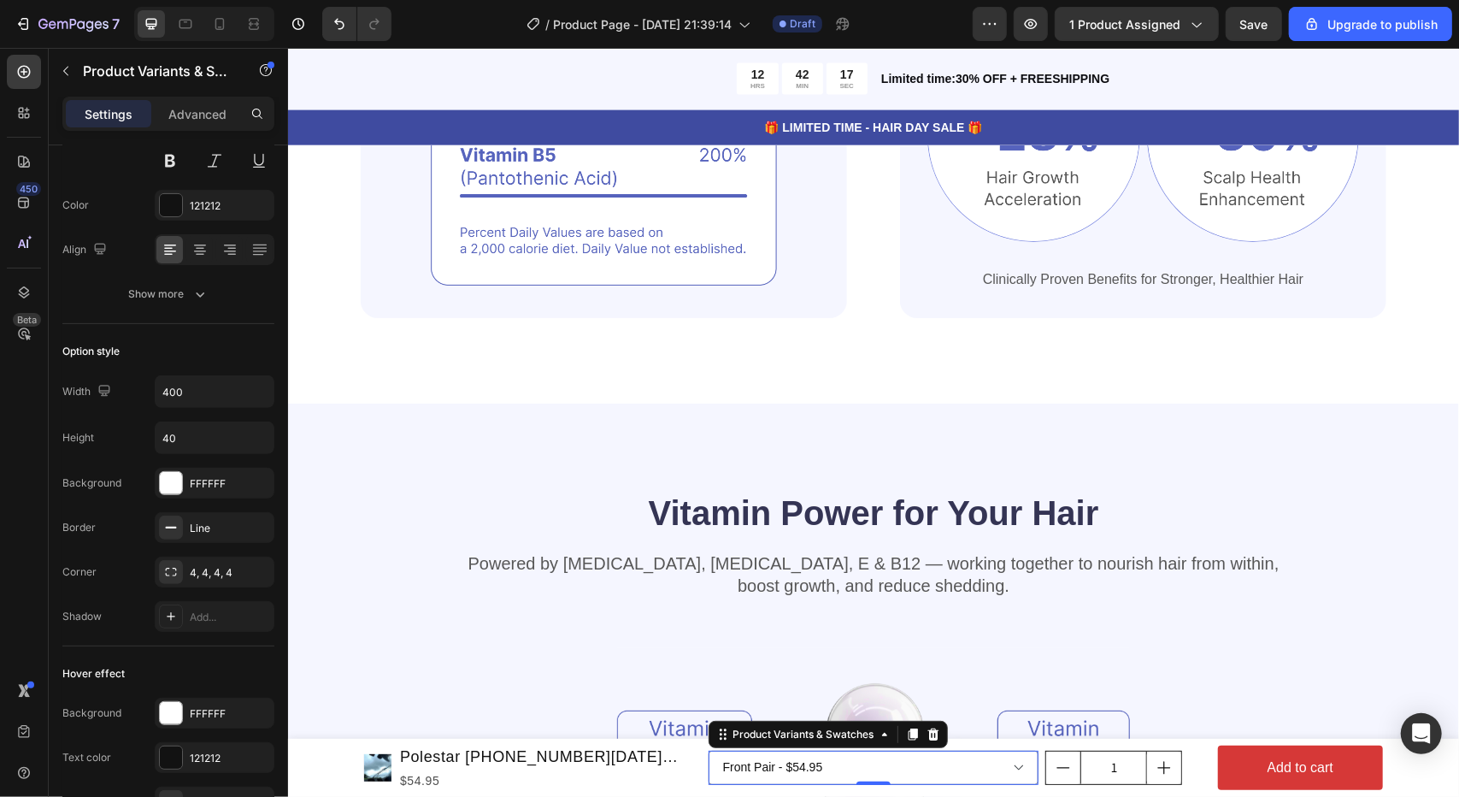
scroll to position [0, 0]
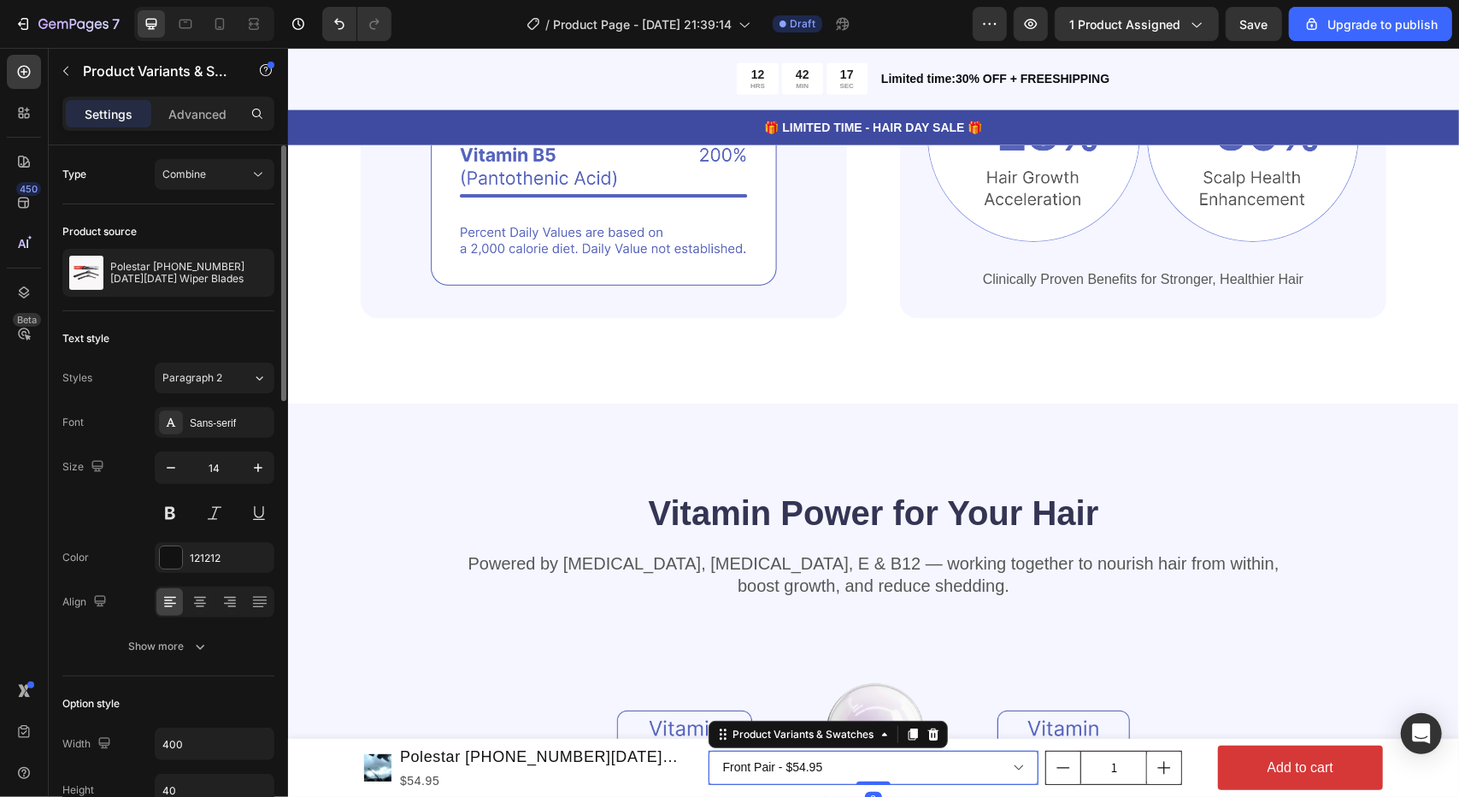
click at [327, 755] on div "Product Images Polestar [PHONE_NUMBER][DATE][DATE] Wiper Blades Product Title $…" at bounding box center [872, 767] width 1171 height 58
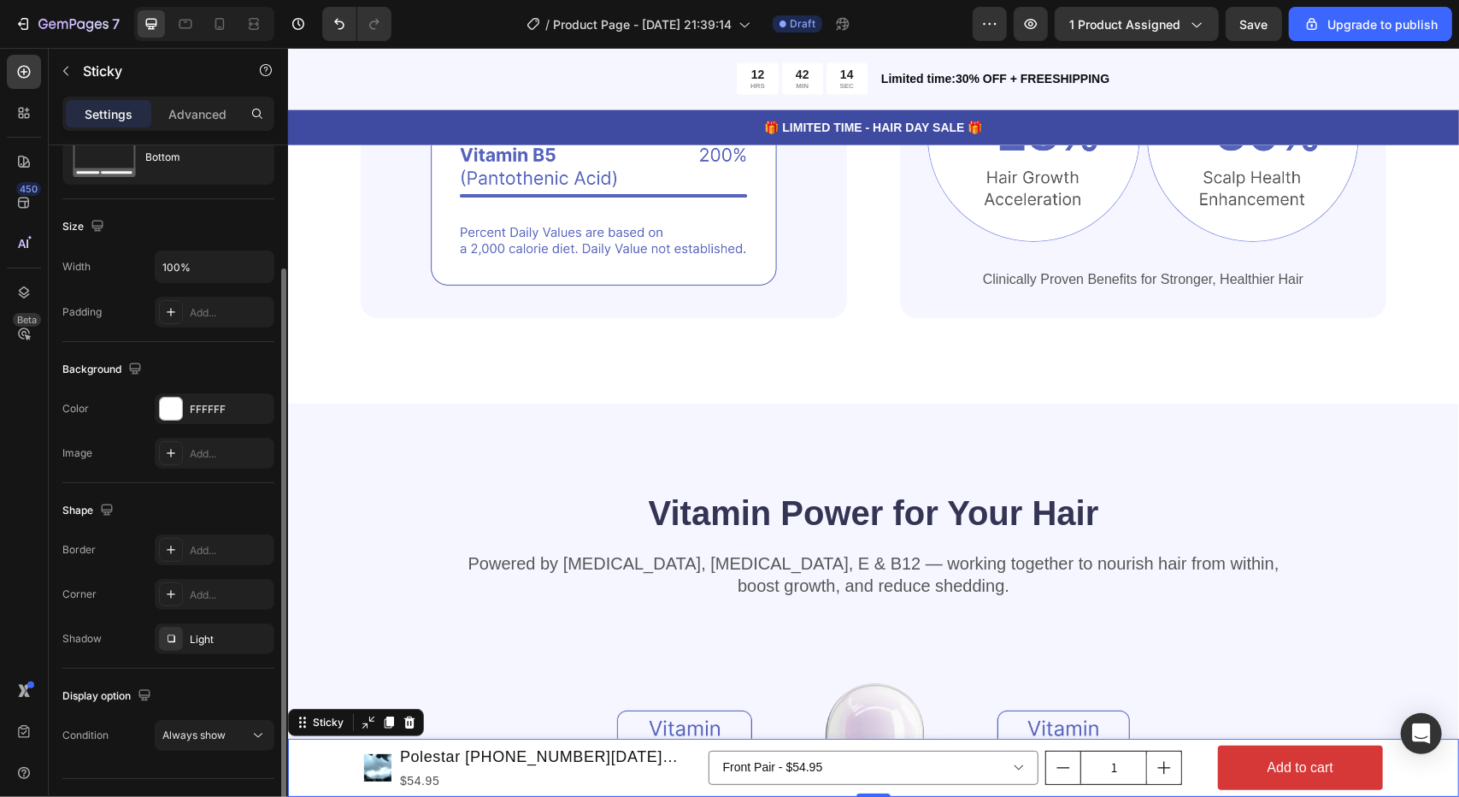
scroll to position [101, 0]
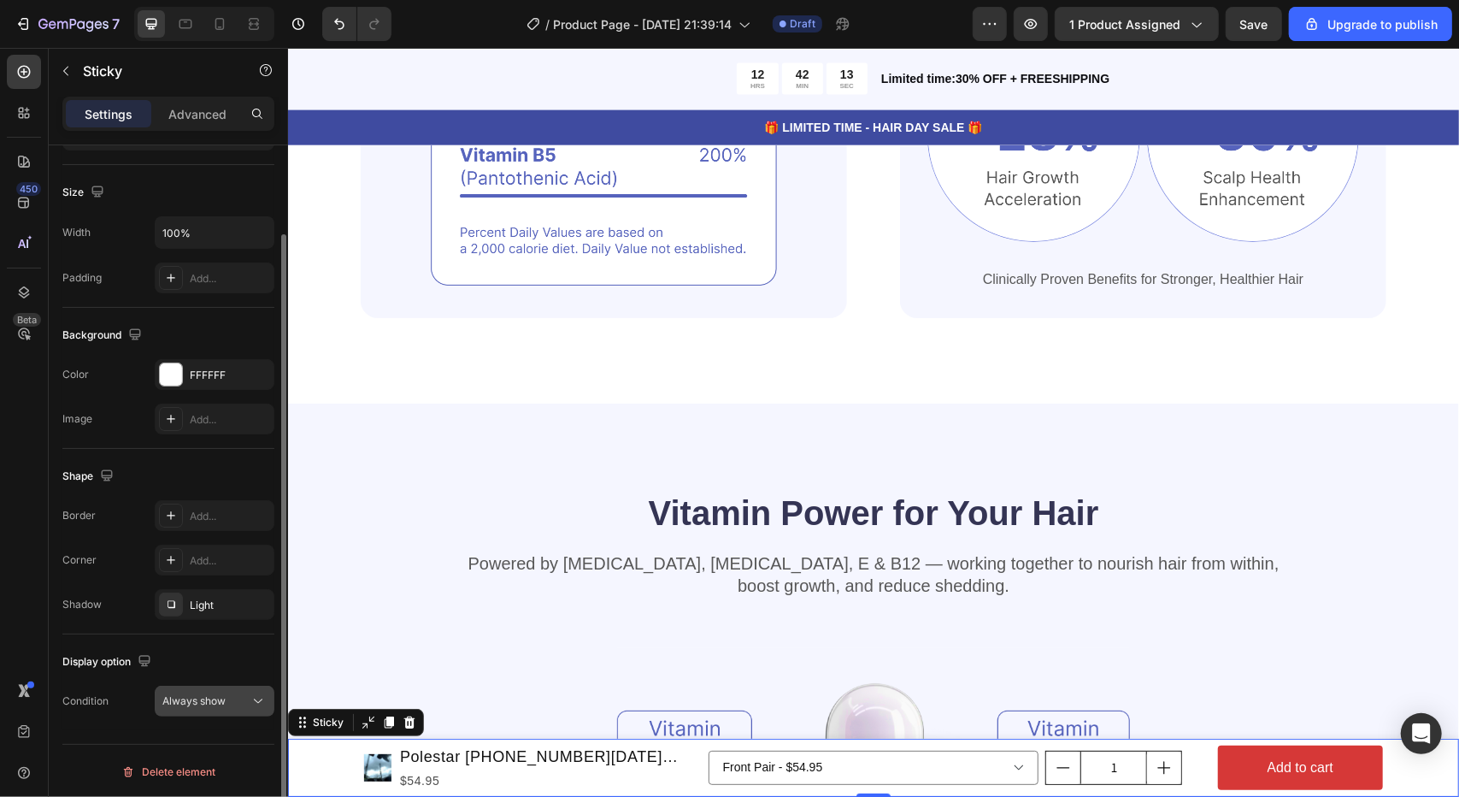
click at [182, 703] on span "Always show" at bounding box center [193, 700] width 63 height 13
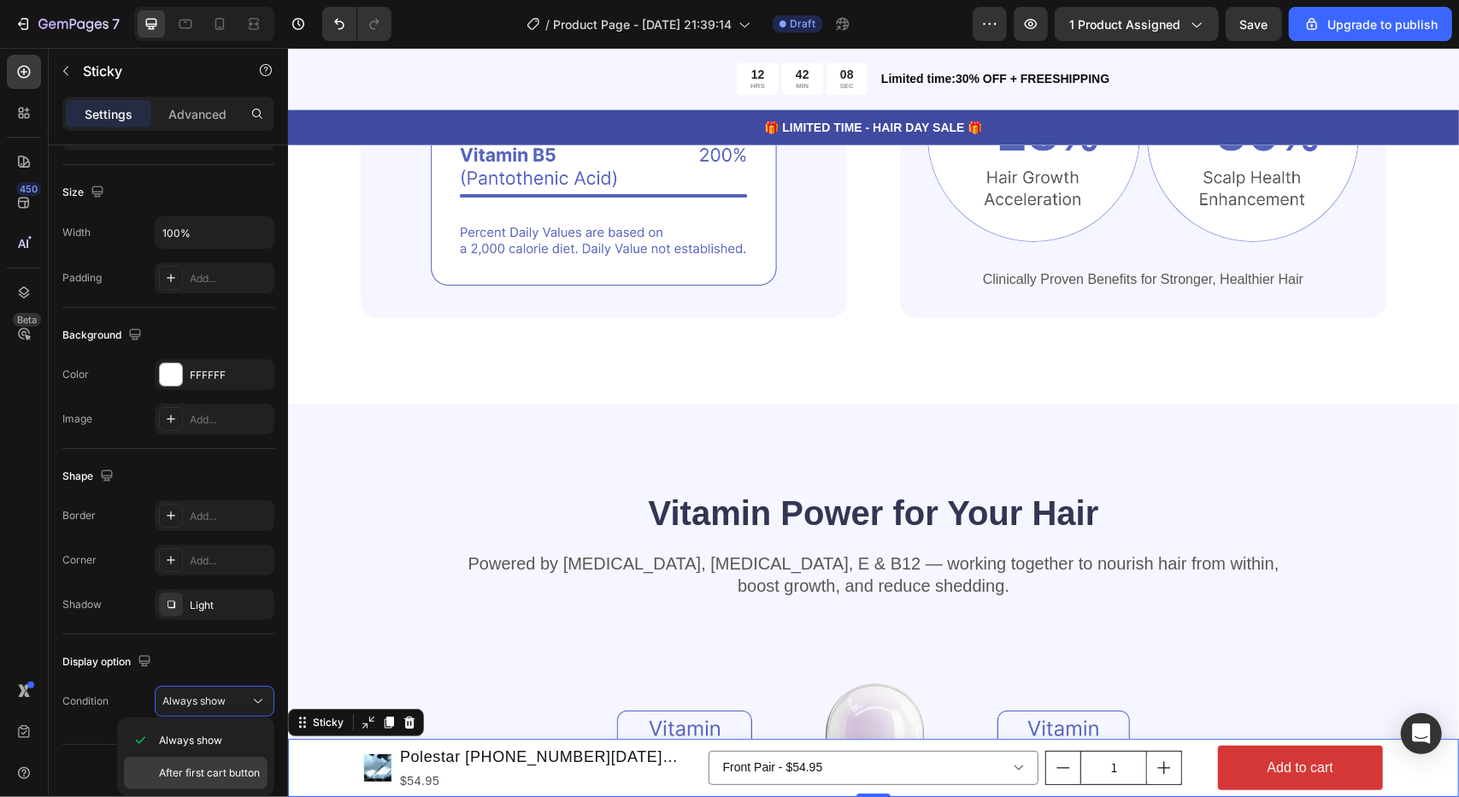
drag, startPoint x: 219, startPoint y: 775, endPoint x: 166, endPoint y: 763, distance: 54.3
click at [166, 763] on div "After first cart button" at bounding box center [196, 772] width 144 height 32
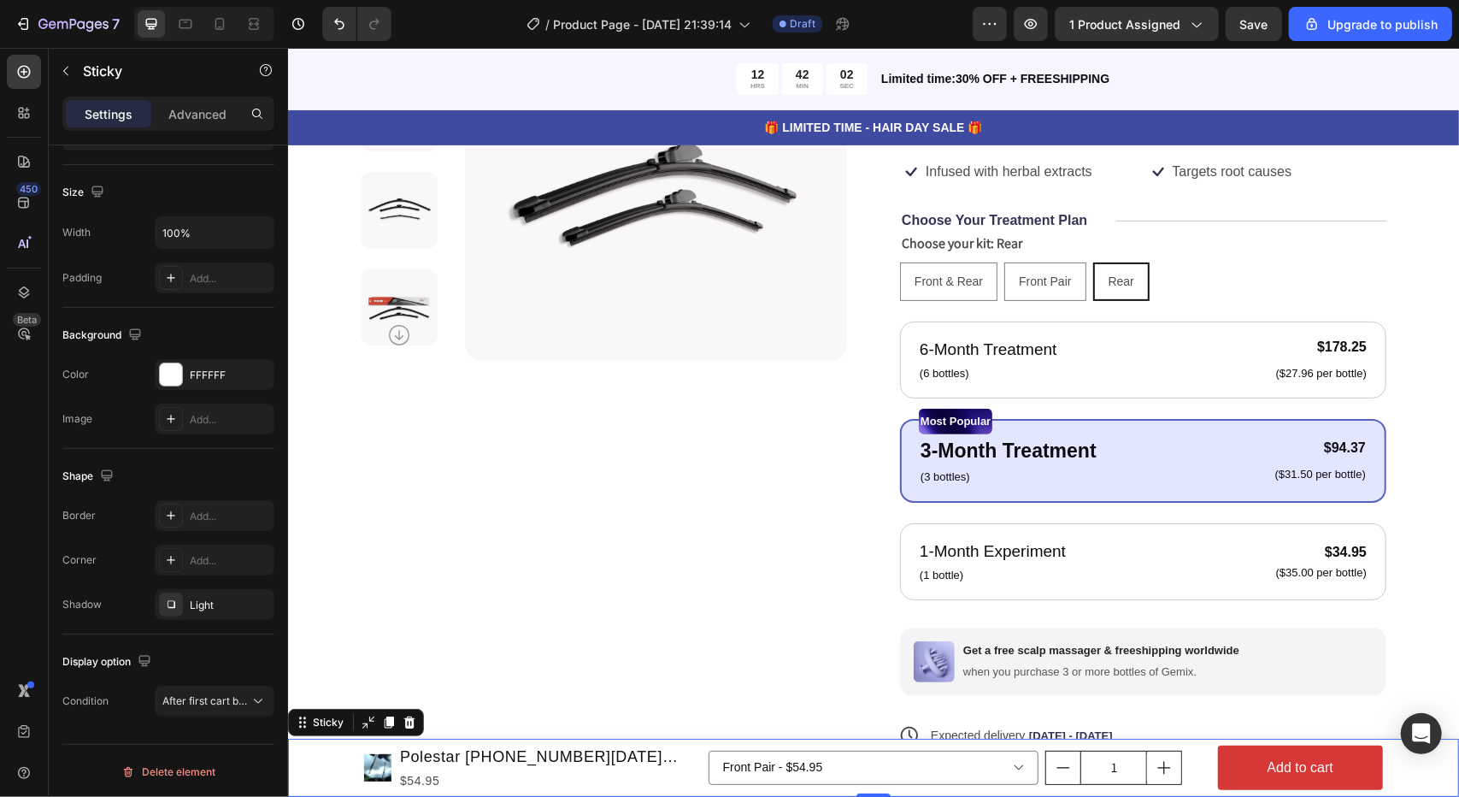
scroll to position [0, 0]
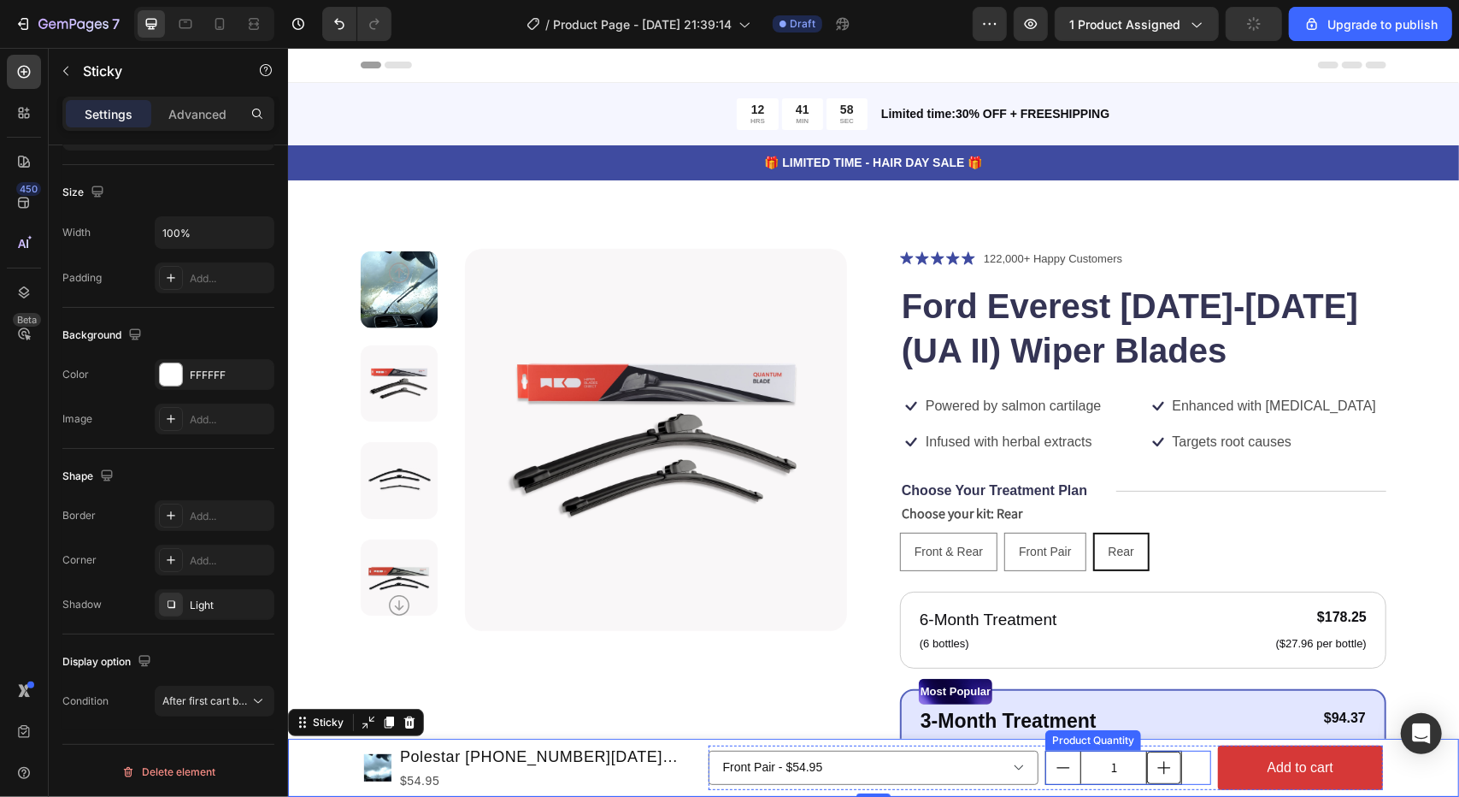
click at [1166, 765] on button "increment" at bounding box center [1163, 766] width 34 height 32
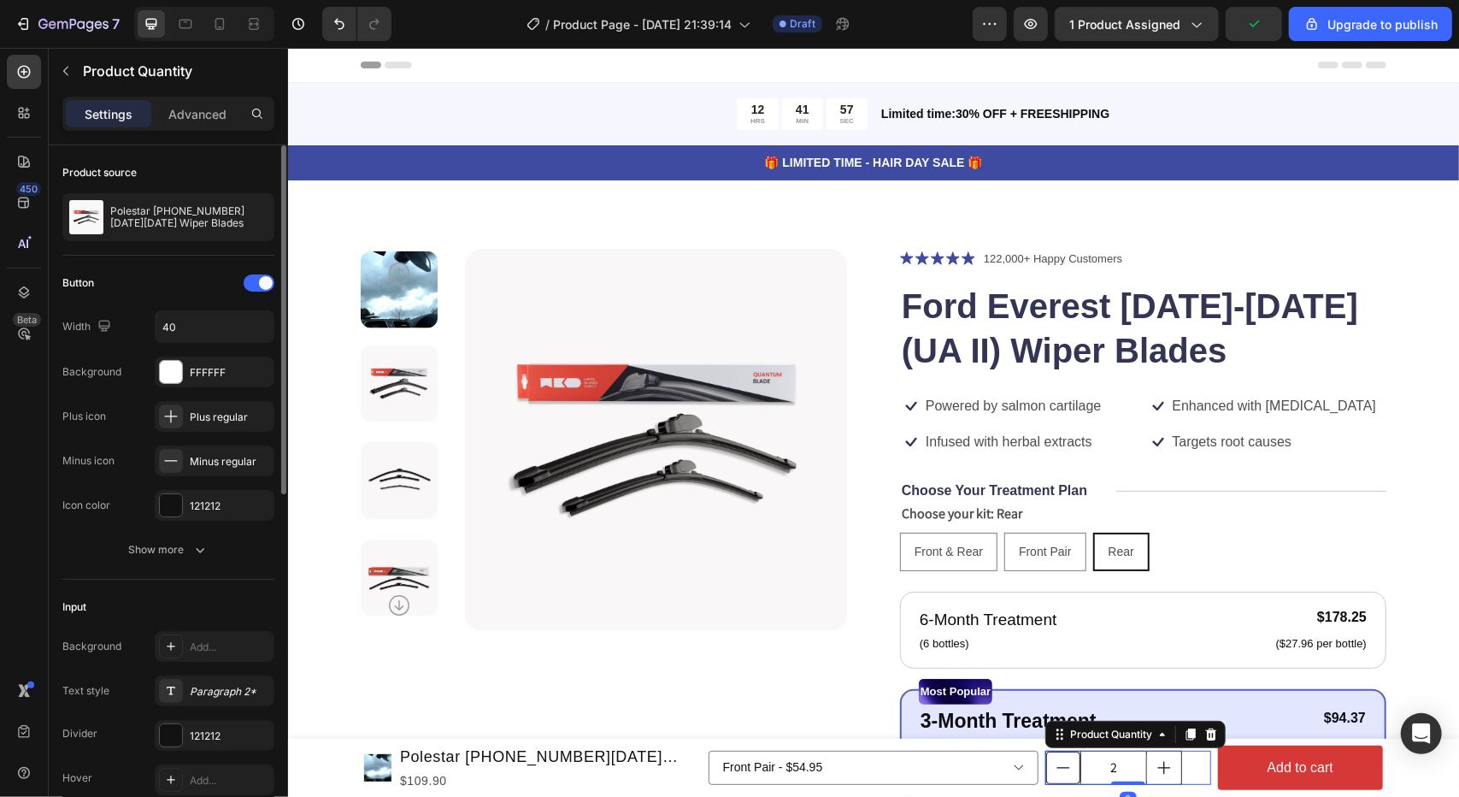
click at [1062, 769] on icon "decrement" at bounding box center [1062, 766] width 17 height 17
type input "1"
click at [1054, 771] on icon "decrement" at bounding box center [1062, 766] width 17 height 17
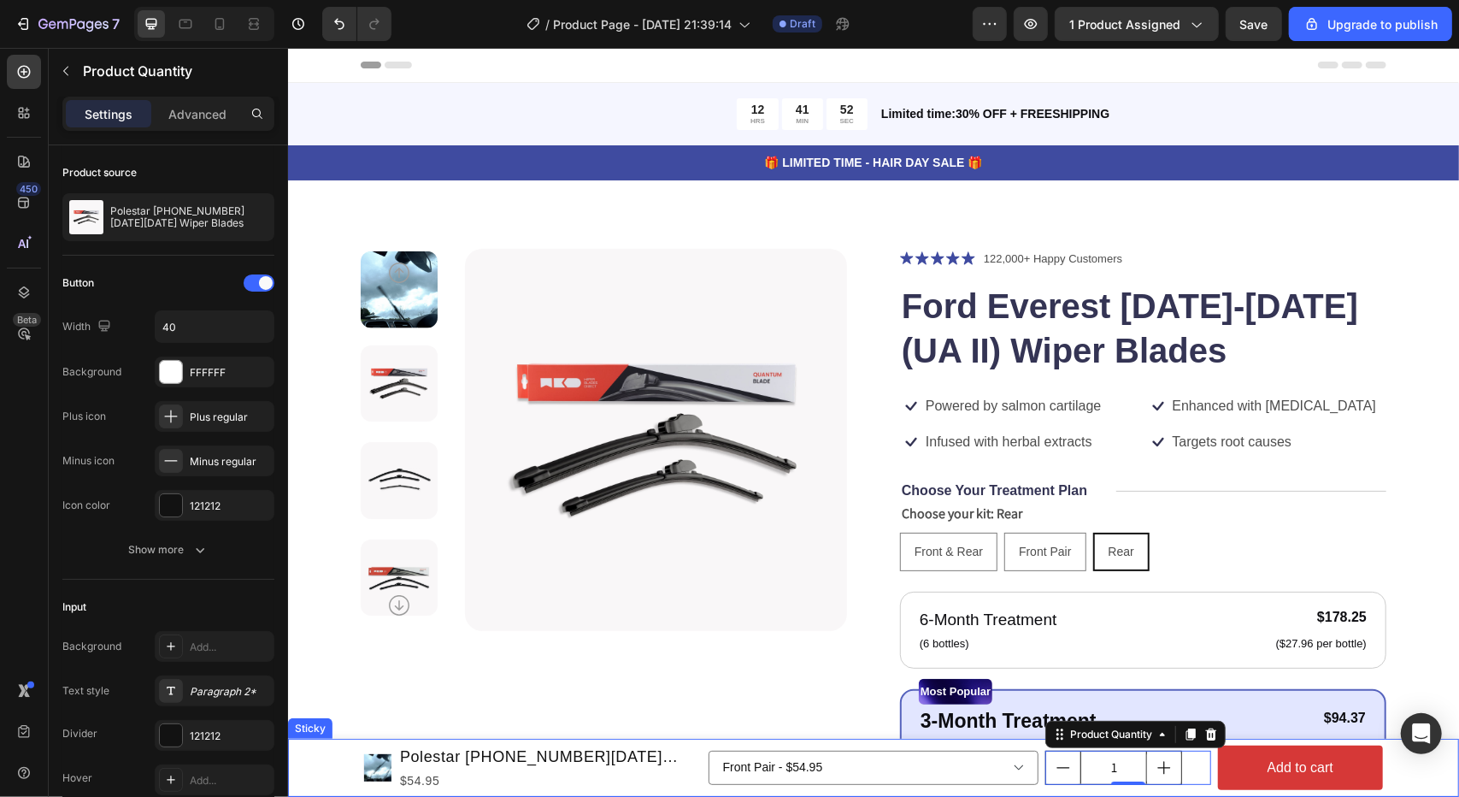
click at [320, 768] on div "Product Images Polestar [PHONE_NUMBER][DATE][DATE] Wiper Blades Product Title $…" at bounding box center [872, 767] width 1171 height 58
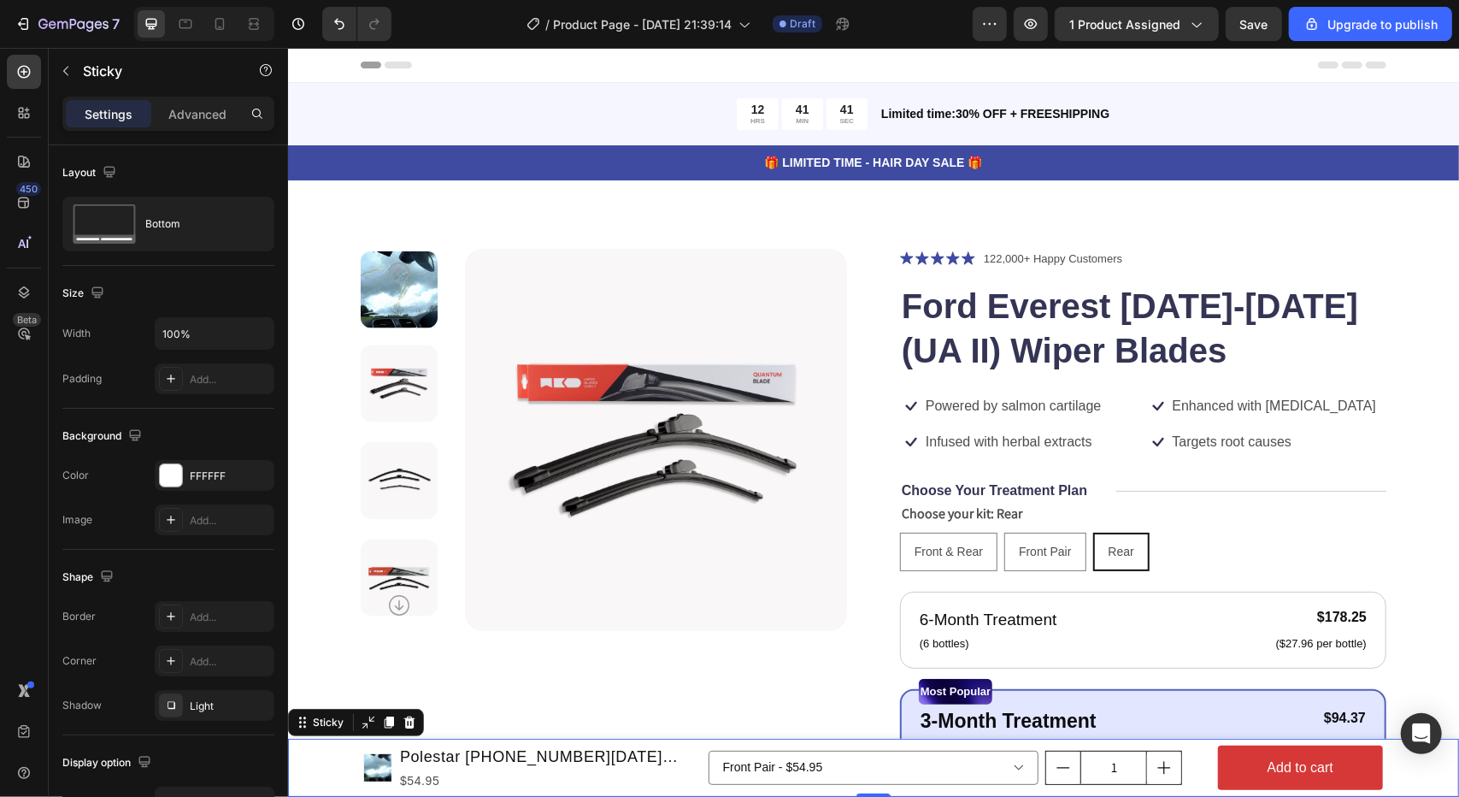
click at [196, 131] on div "Settings Advanced" at bounding box center [168, 121] width 239 height 49
click at [200, 127] on div "Advanced" at bounding box center [197, 113] width 85 height 27
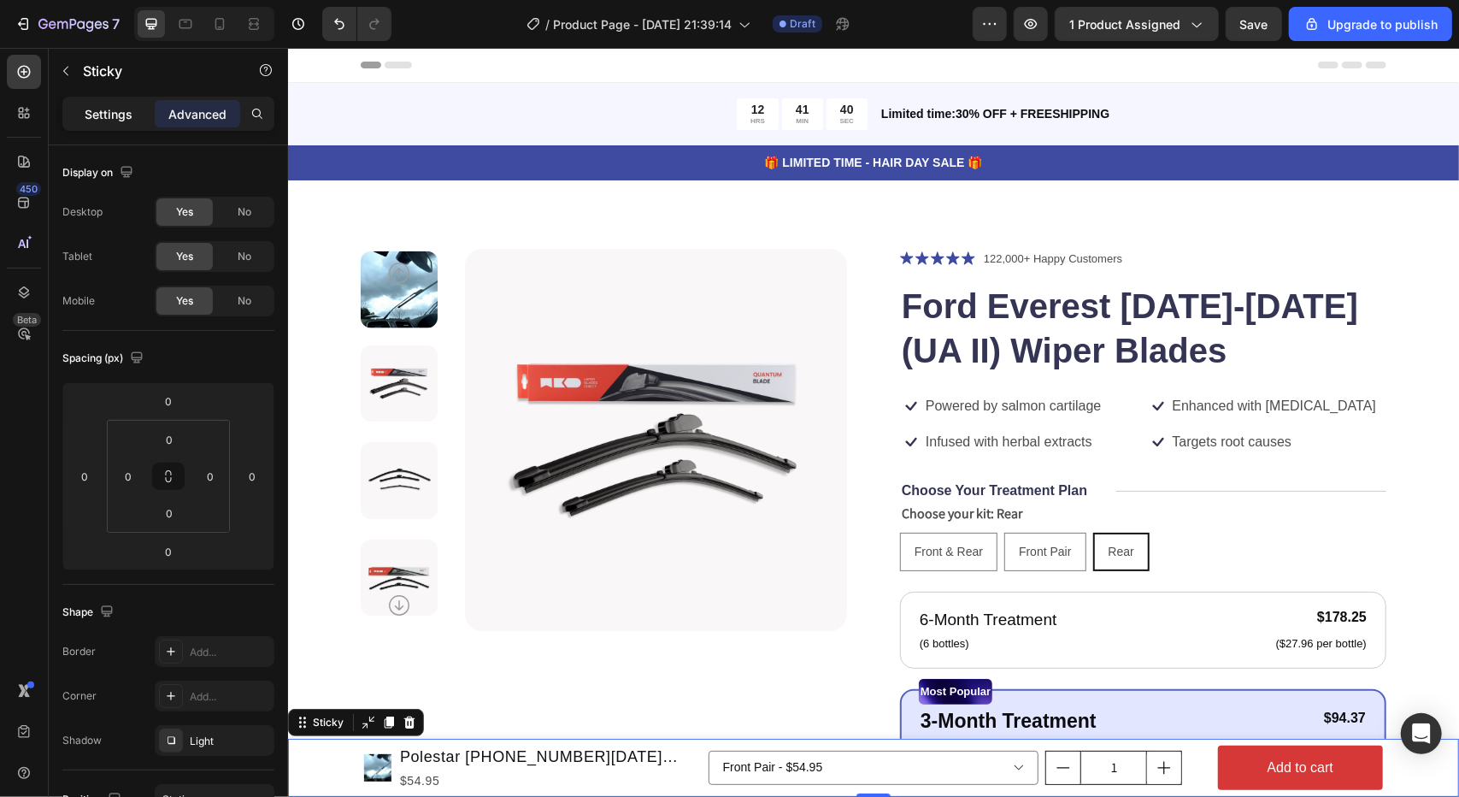
click at [78, 124] on div "Settings" at bounding box center [108, 113] width 85 height 27
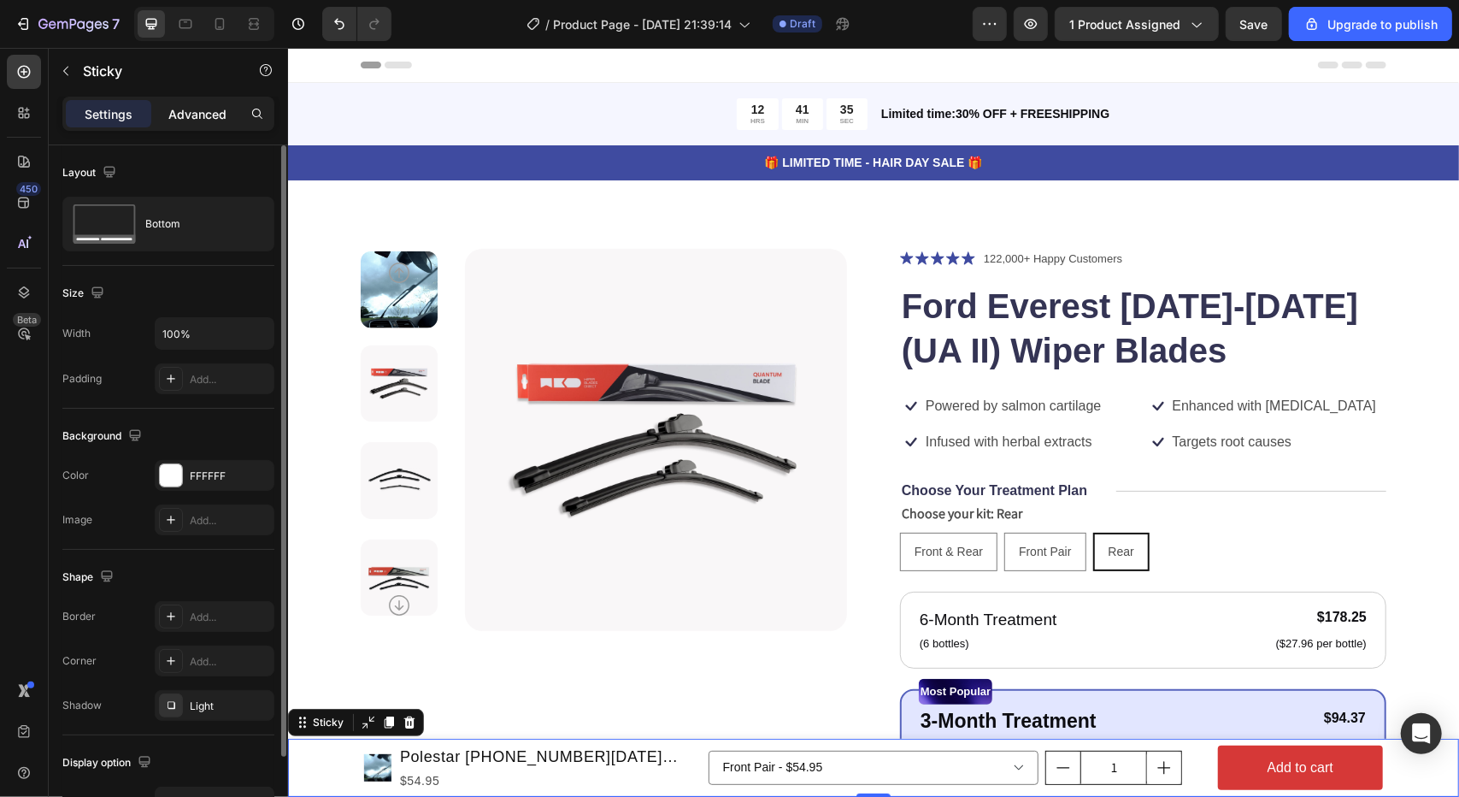
click at [185, 114] on p "Advanced" at bounding box center [197, 114] width 58 height 18
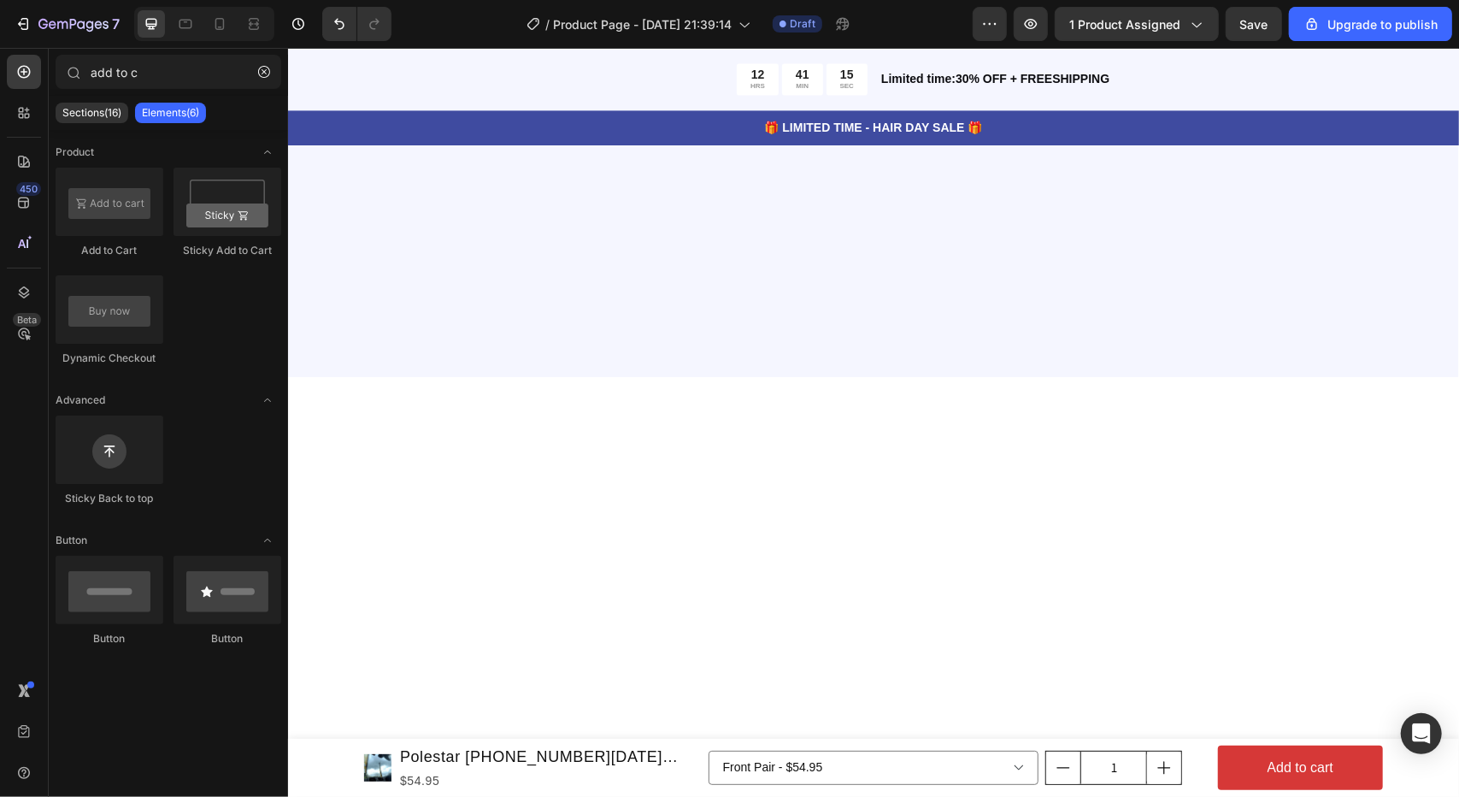
scroll to position [484, 0]
